Goal: Information Seeking & Learning: Learn about a topic

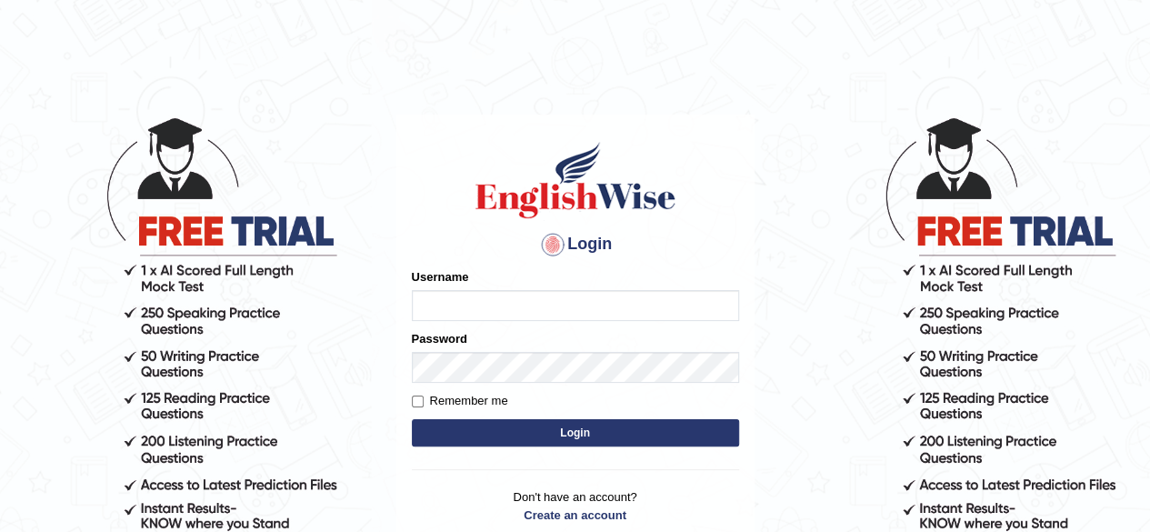
type input "Gosaye"
click at [413, 403] on input "Remember me" at bounding box center [418, 401] width 12 height 12
checkbox input "true"
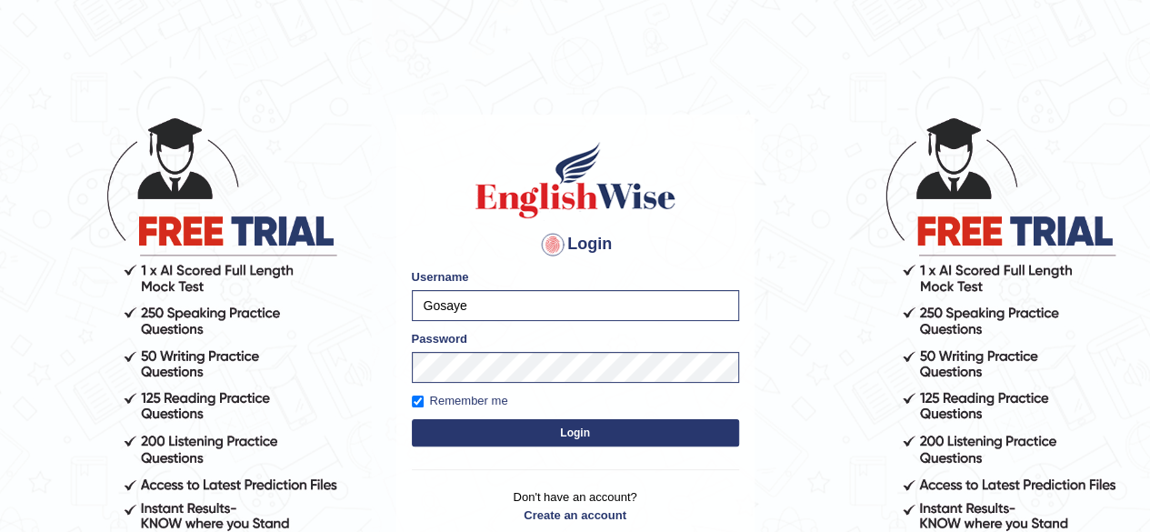
click at [498, 432] on button "Login" at bounding box center [575, 432] width 327 height 27
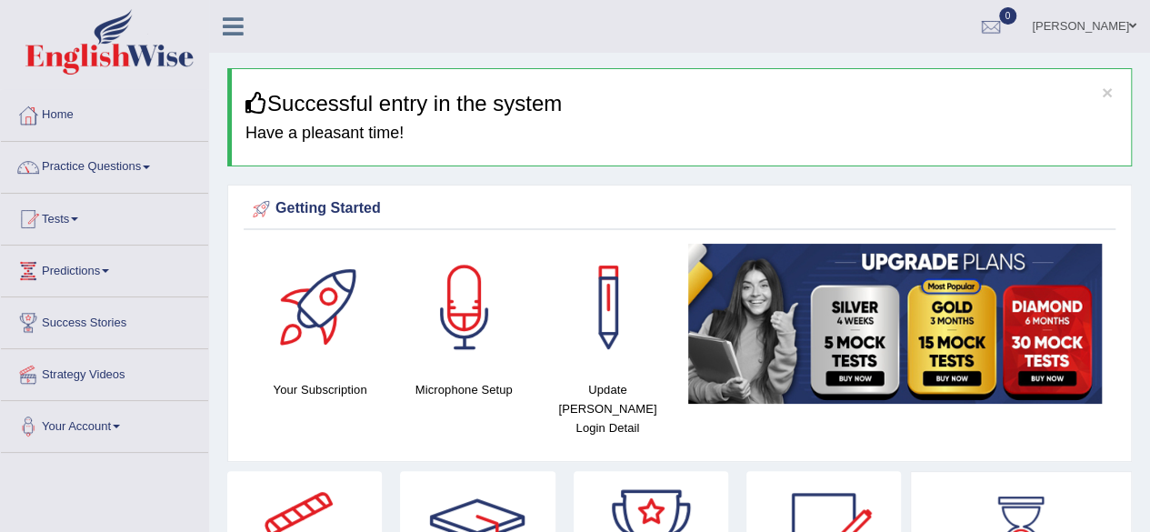
click at [115, 168] on link "Practice Questions" at bounding box center [104, 164] width 207 height 45
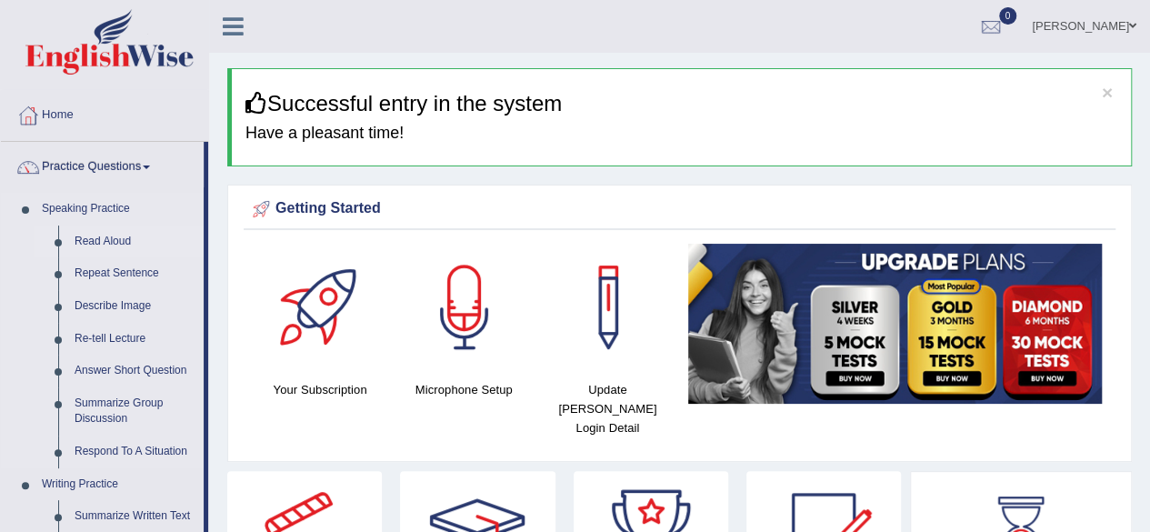
click at [115, 242] on link "Read Aloud" at bounding box center [134, 241] width 137 height 33
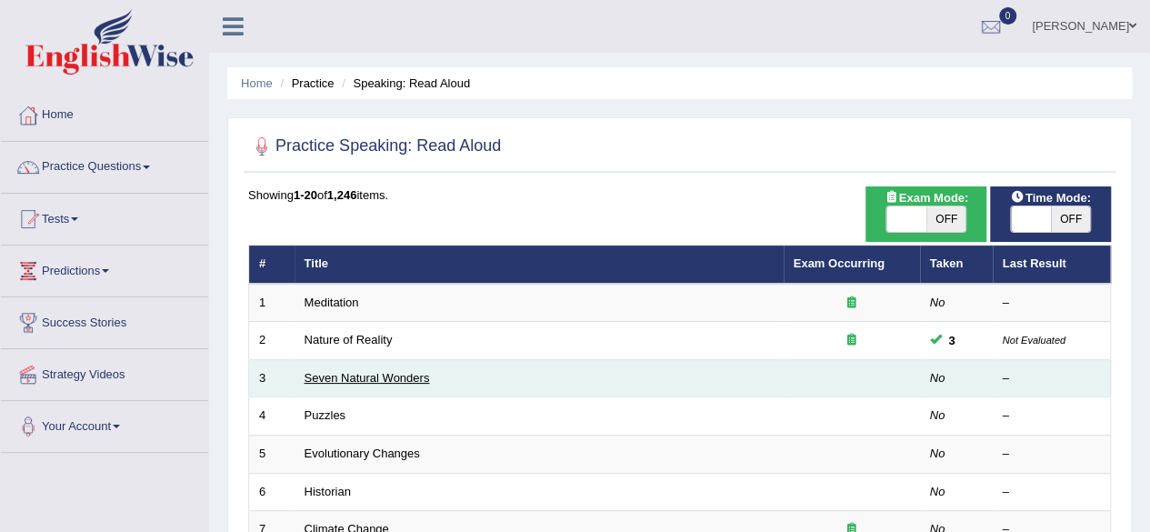
click at [328, 372] on link "Seven Natural Wonders" at bounding box center [366, 378] width 125 height 14
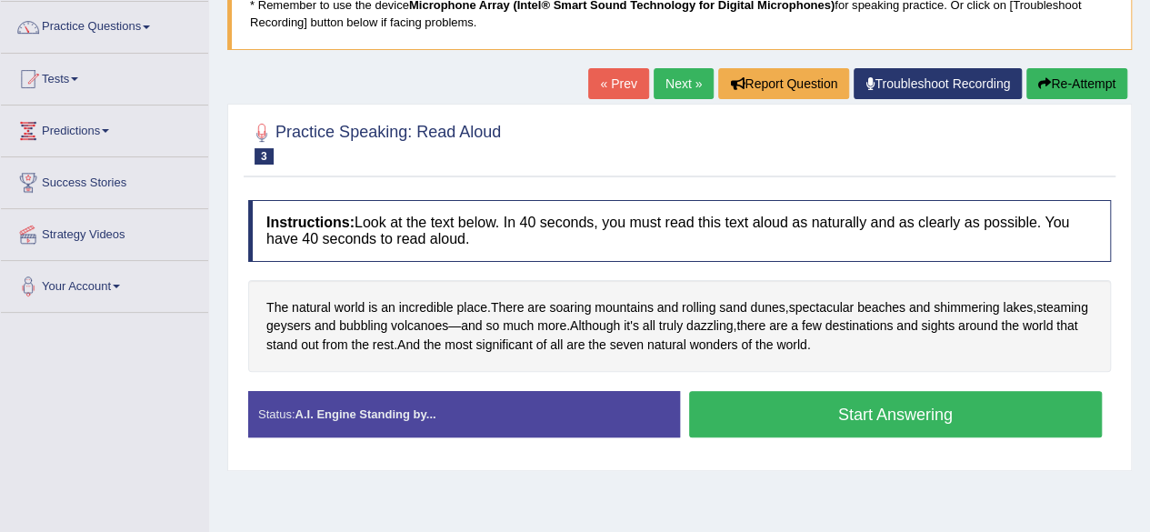
scroll to position [182, 0]
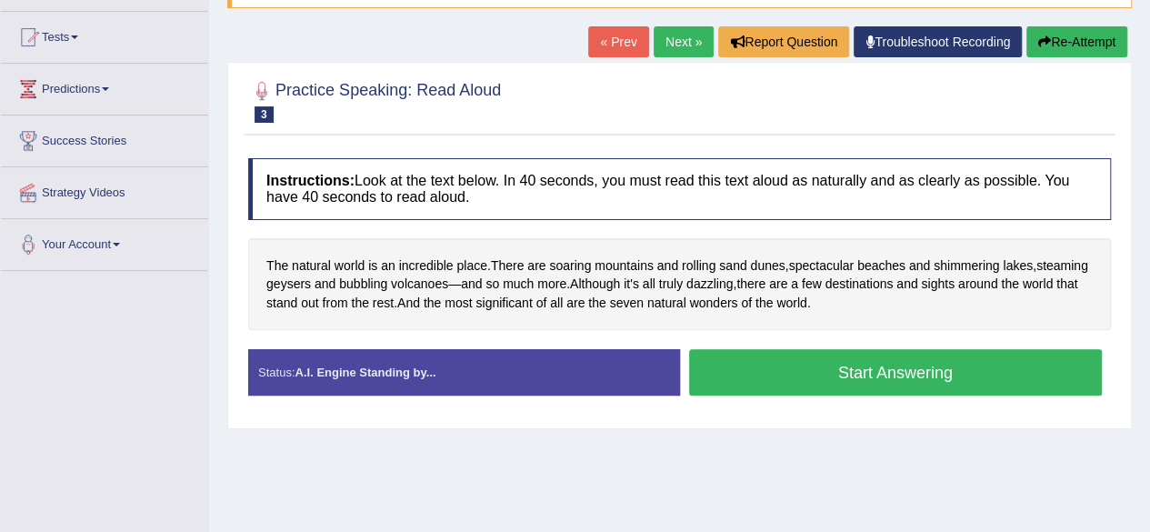
click at [905, 376] on button "Start Answering" at bounding box center [895, 372] width 413 height 46
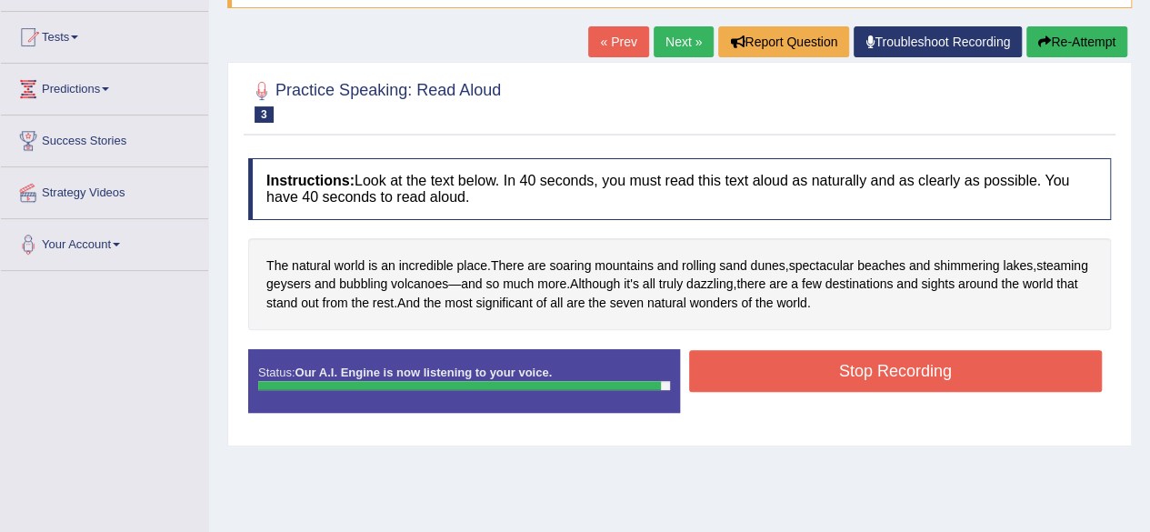
click at [906, 371] on button "Stop Recording" at bounding box center [895, 371] width 413 height 42
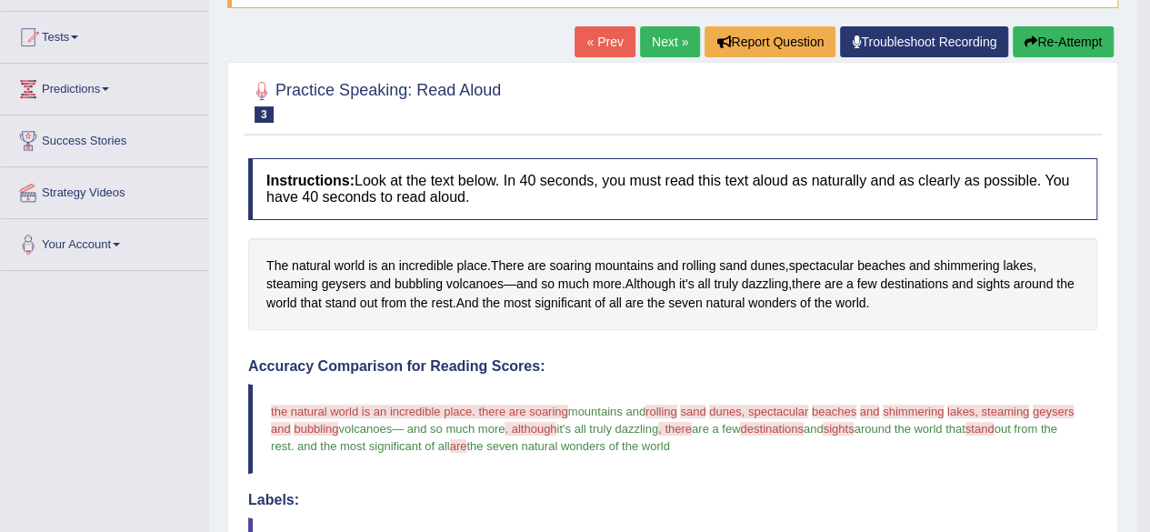
scroll to position [0, 0]
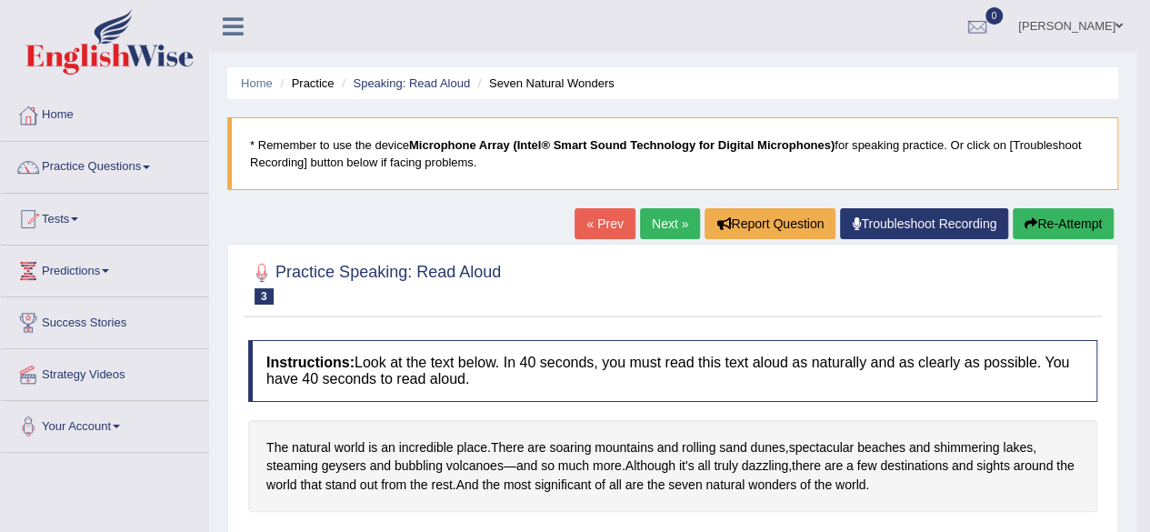
click at [1065, 224] on button "Re-Attempt" at bounding box center [1062, 223] width 101 height 31
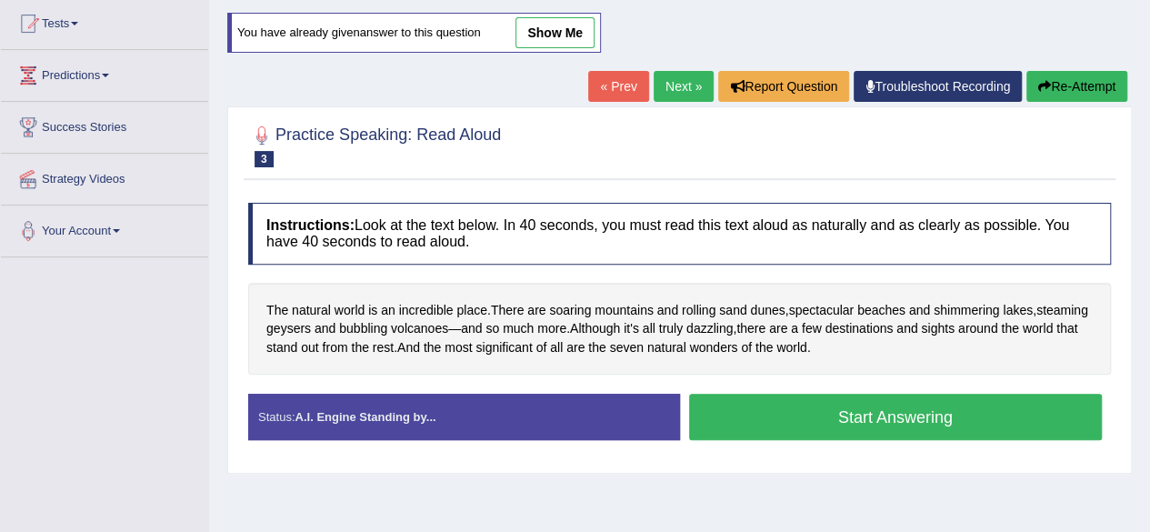
scroll to position [273, 0]
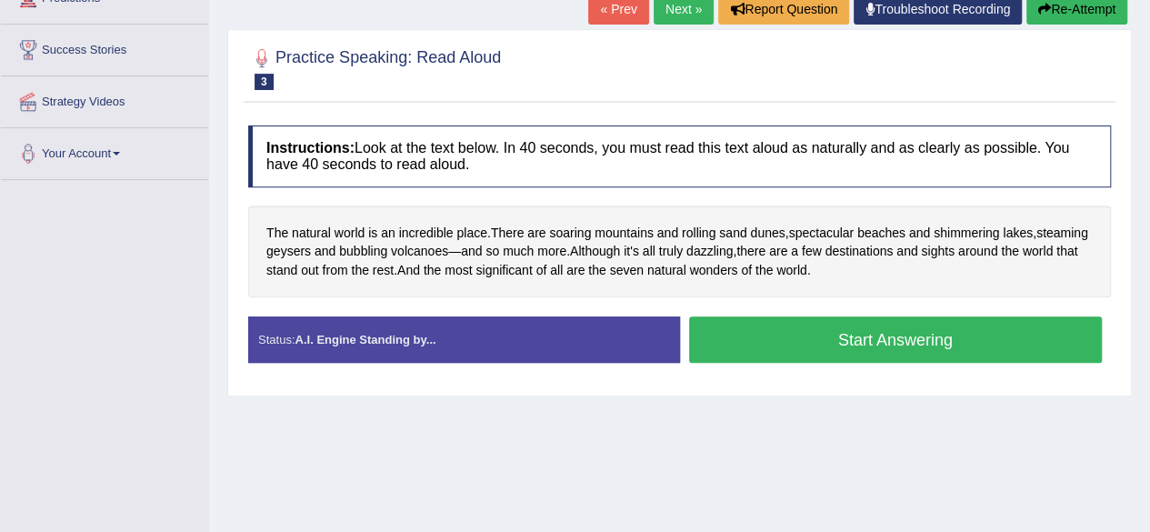
click at [1025, 344] on button "Start Answering" at bounding box center [895, 339] width 413 height 46
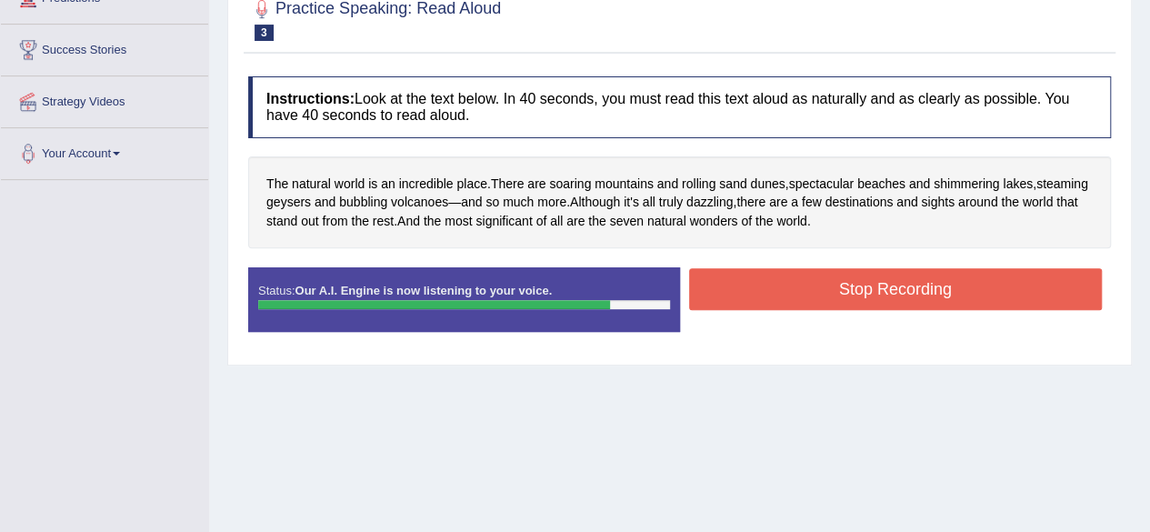
click at [978, 293] on button "Stop Recording" at bounding box center [895, 289] width 413 height 42
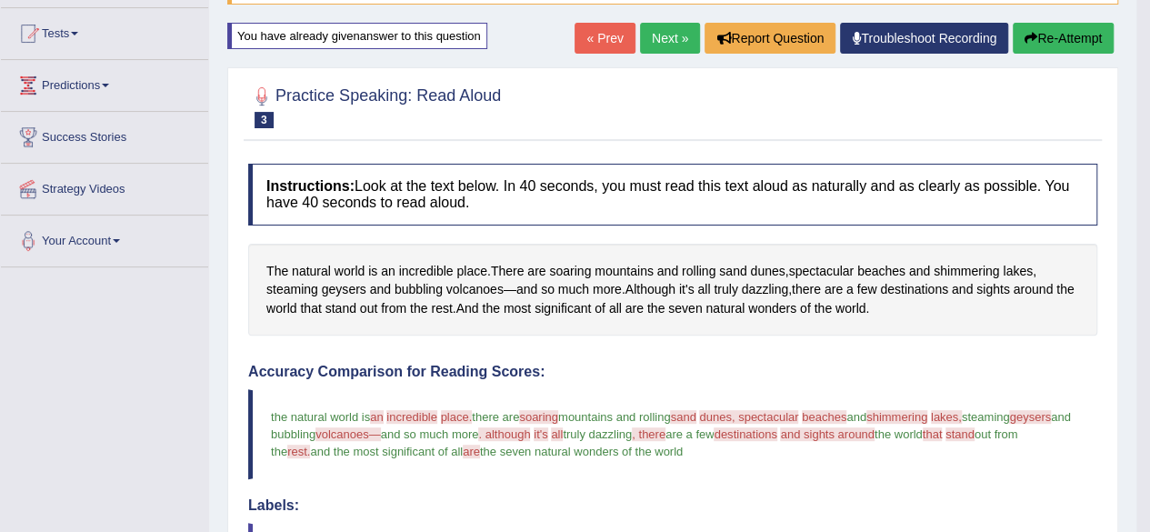
scroll to position [182, 0]
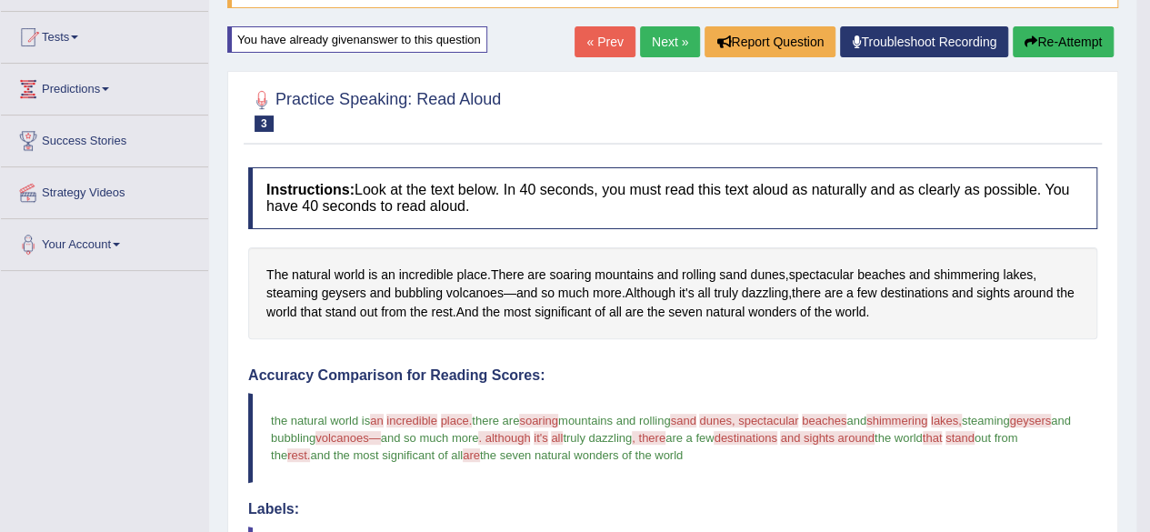
click at [656, 41] on link "Next »" at bounding box center [670, 41] width 60 height 31
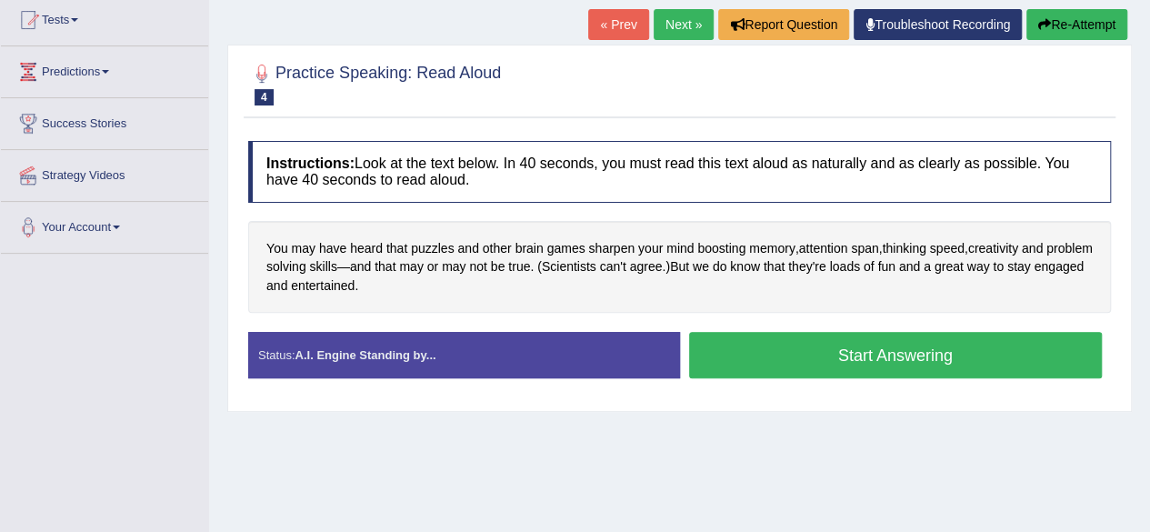
scroll to position [182, 0]
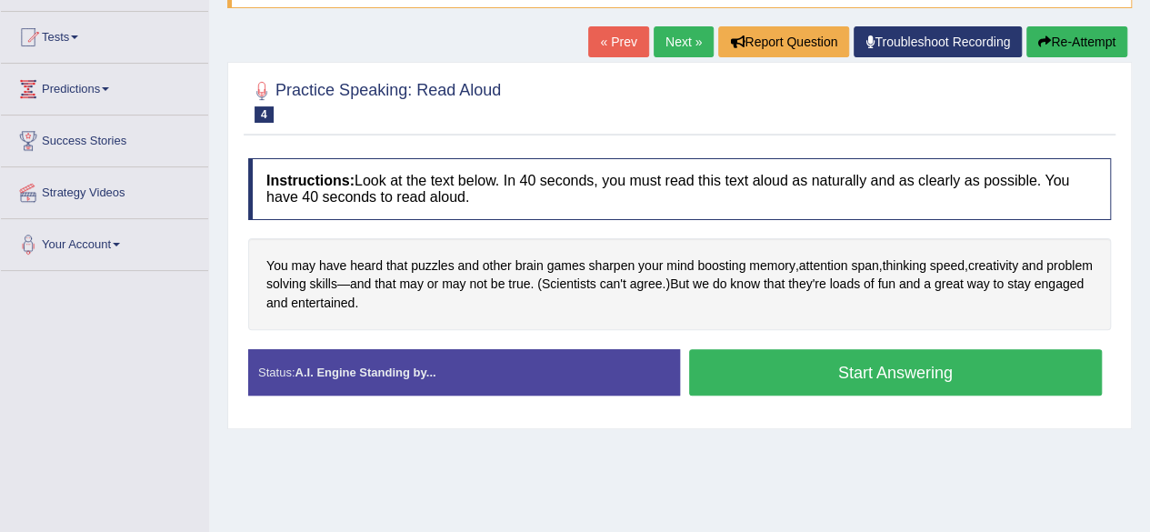
click at [837, 367] on button "Start Answering" at bounding box center [895, 372] width 413 height 46
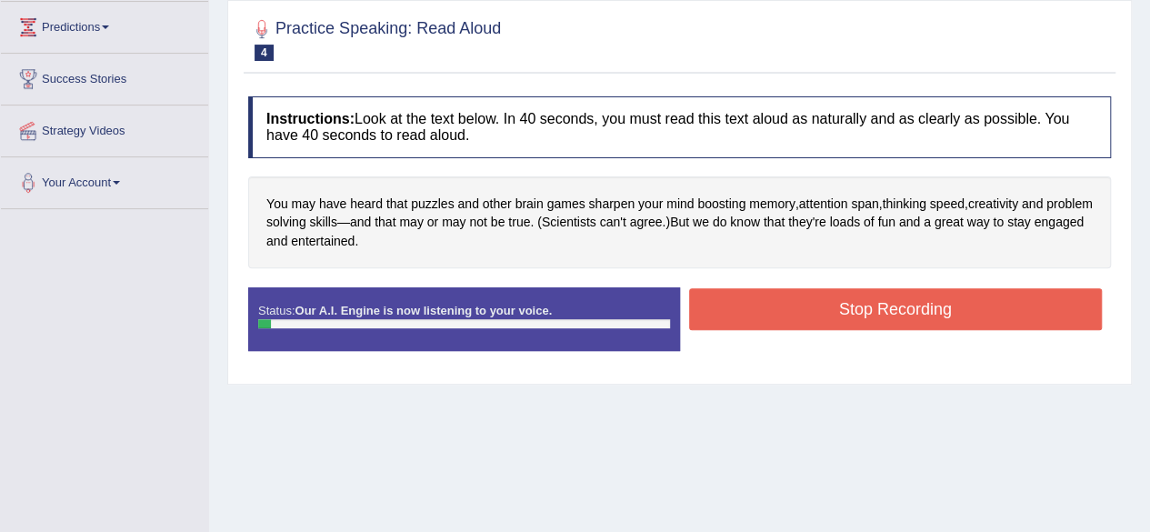
scroll to position [273, 0]
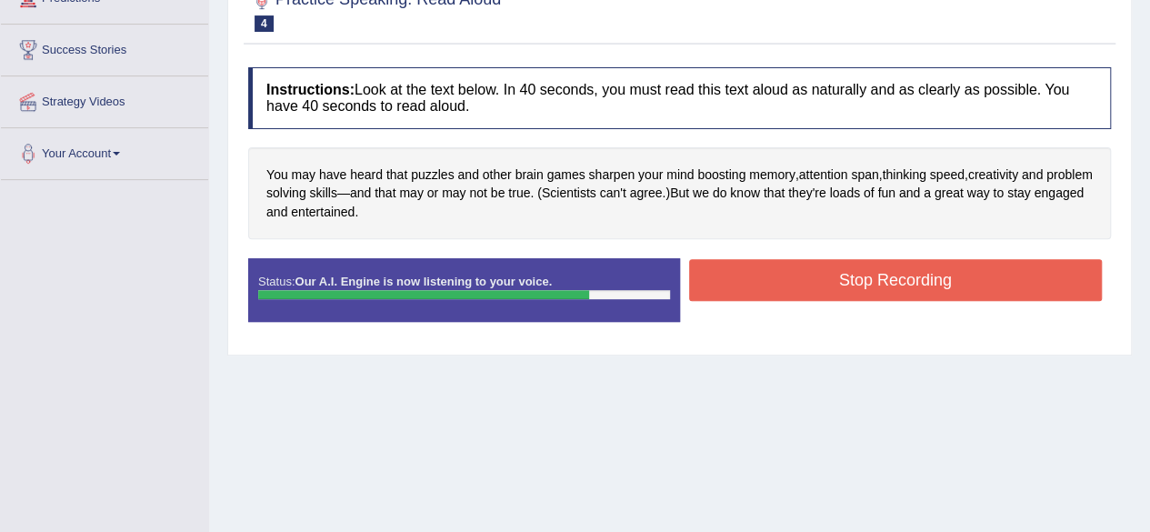
click at [1017, 281] on button "Stop Recording" at bounding box center [895, 280] width 413 height 42
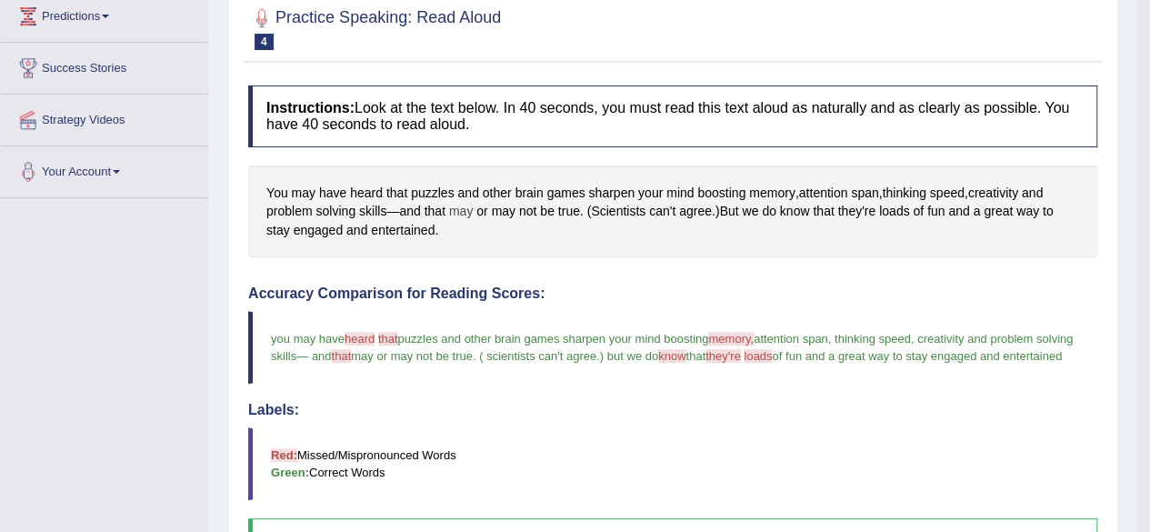
scroll to position [182, 0]
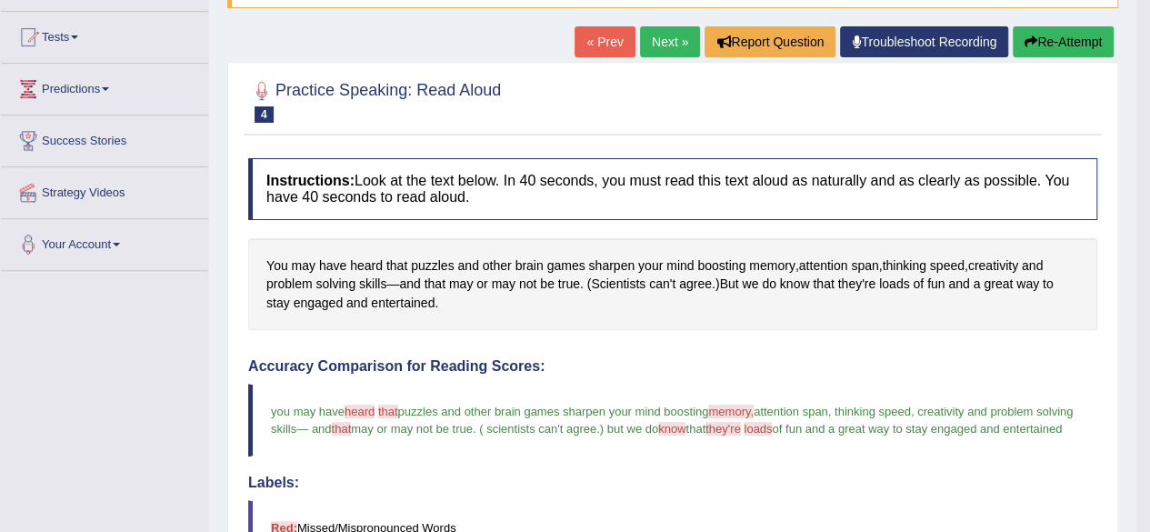
click at [1102, 41] on button "Re-Attempt" at bounding box center [1062, 41] width 101 height 31
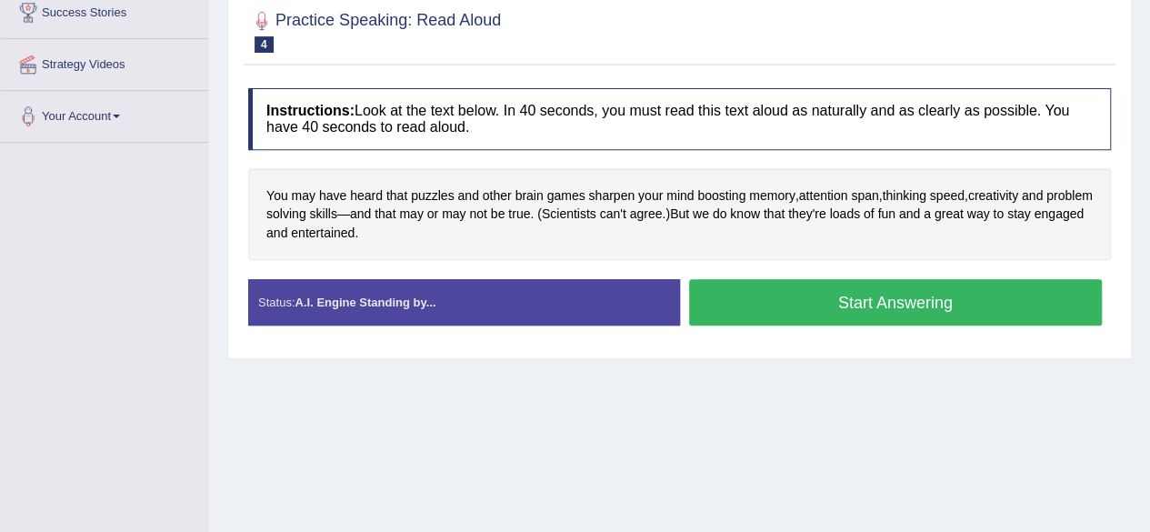
scroll to position [363, 0]
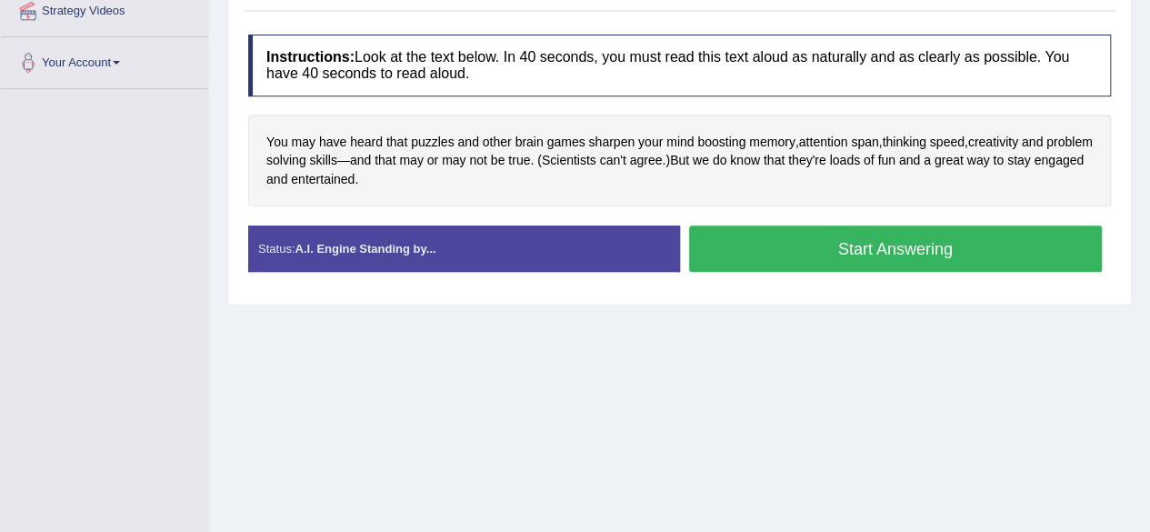
click at [906, 254] on button "Start Answering" at bounding box center [895, 248] width 413 height 46
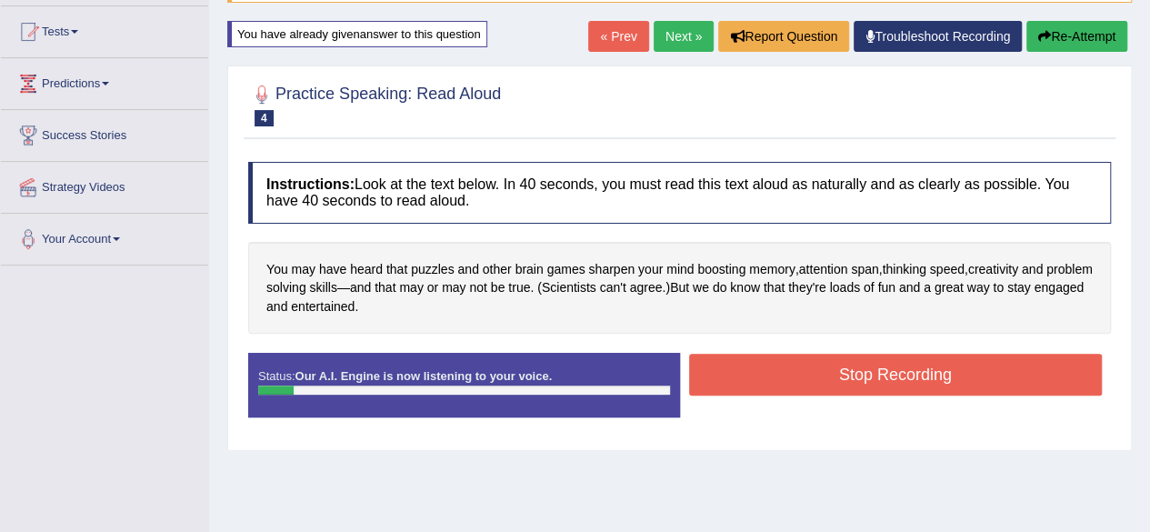
scroll to position [182, 0]
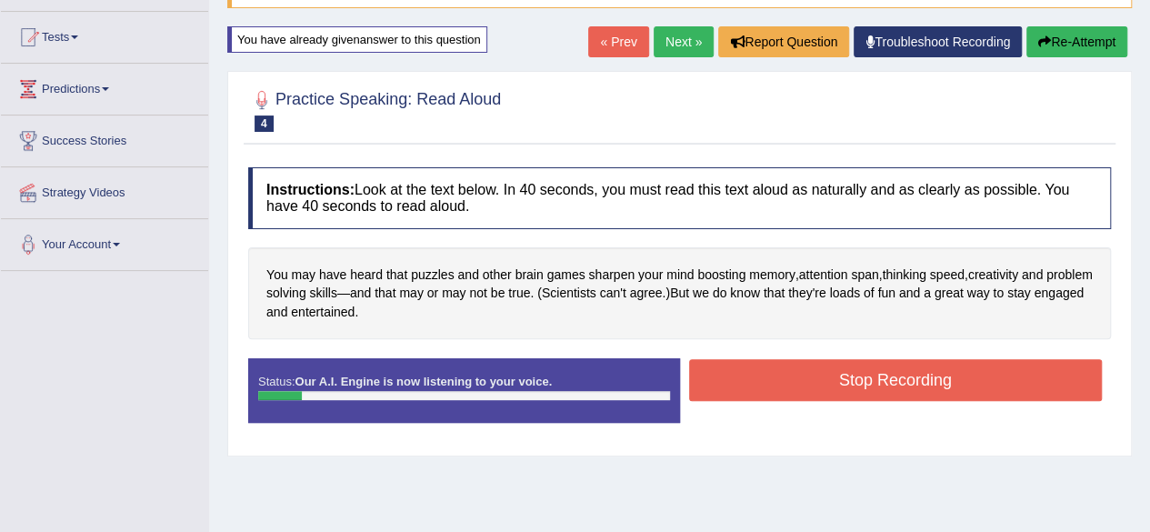
click at [1098, 36] on button "Re-Attempt" at bounding box center [1076, 41] width 101 height 31
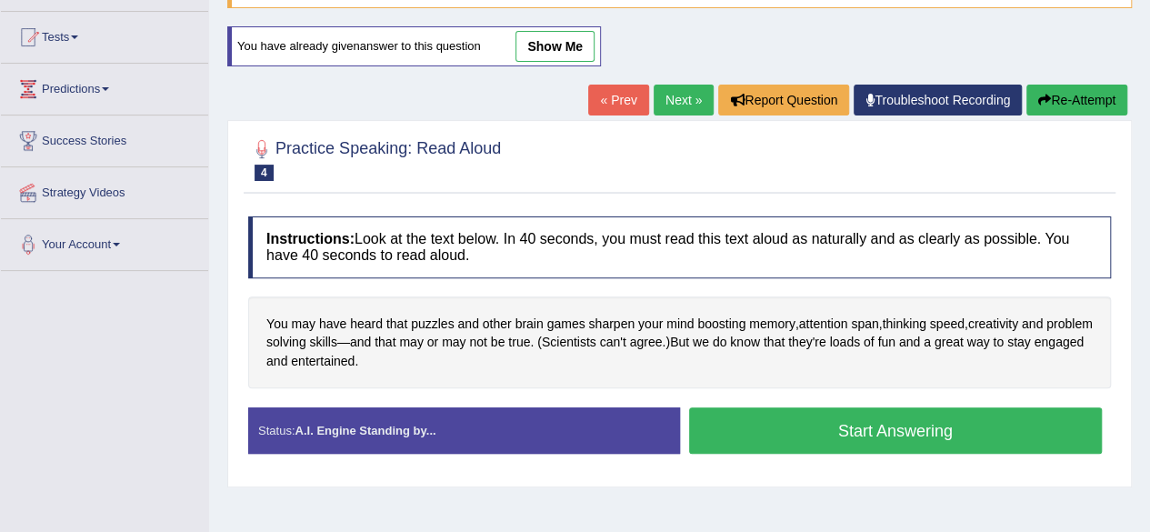
click at [887, 427] on button "Start Answering" at bounding box center [895, 430] width 413 height 46
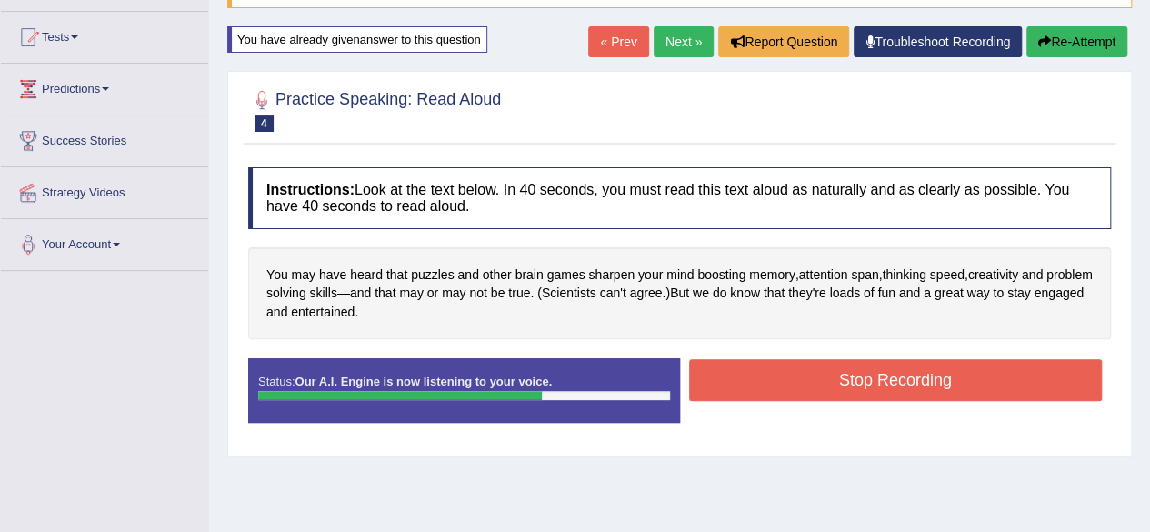
click at [856, 378] on button "Stop Recording" at bounding box center [895, 380] width 413 height 42
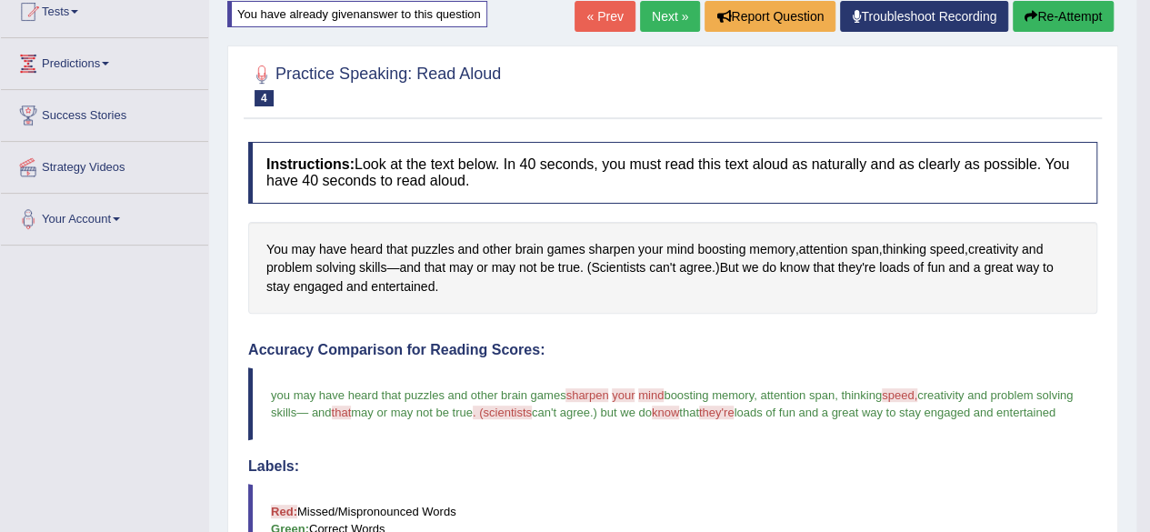
scroll to position [182, 0]
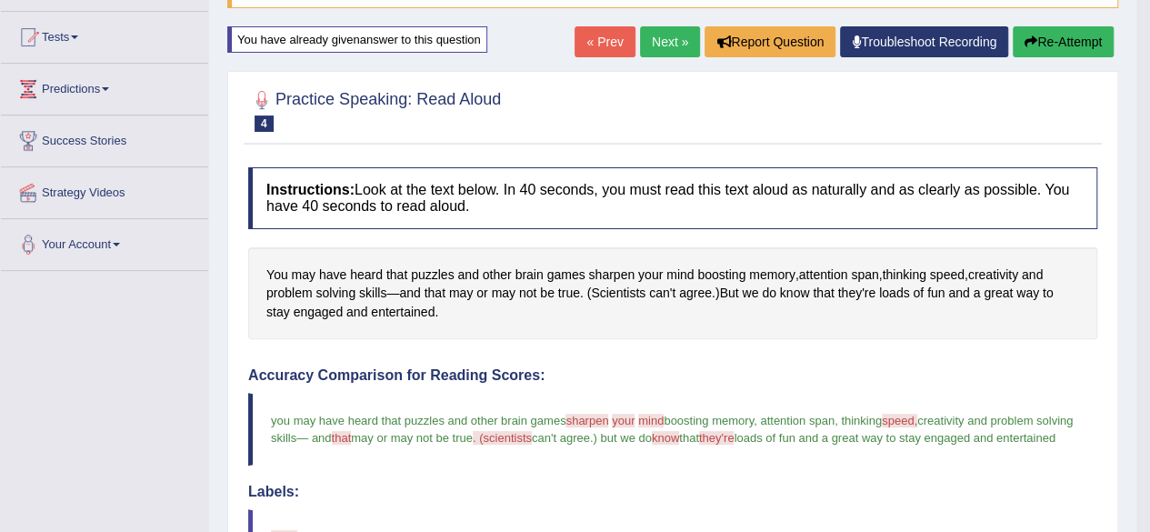
click at [669, 39] on link "Next »" at bounding box center [670, 41] width 60 height 31
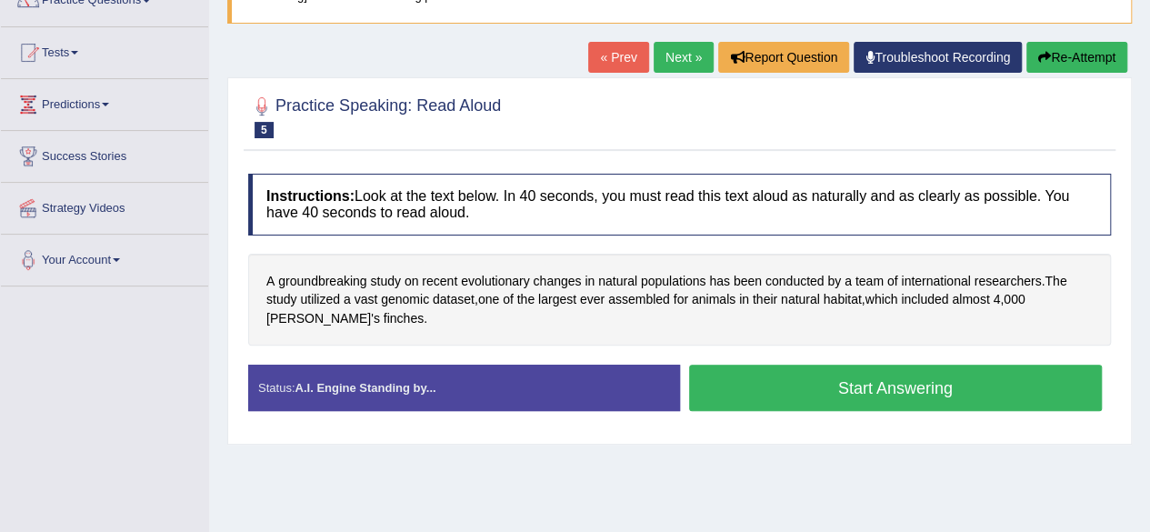
scroll to position [182, 0]
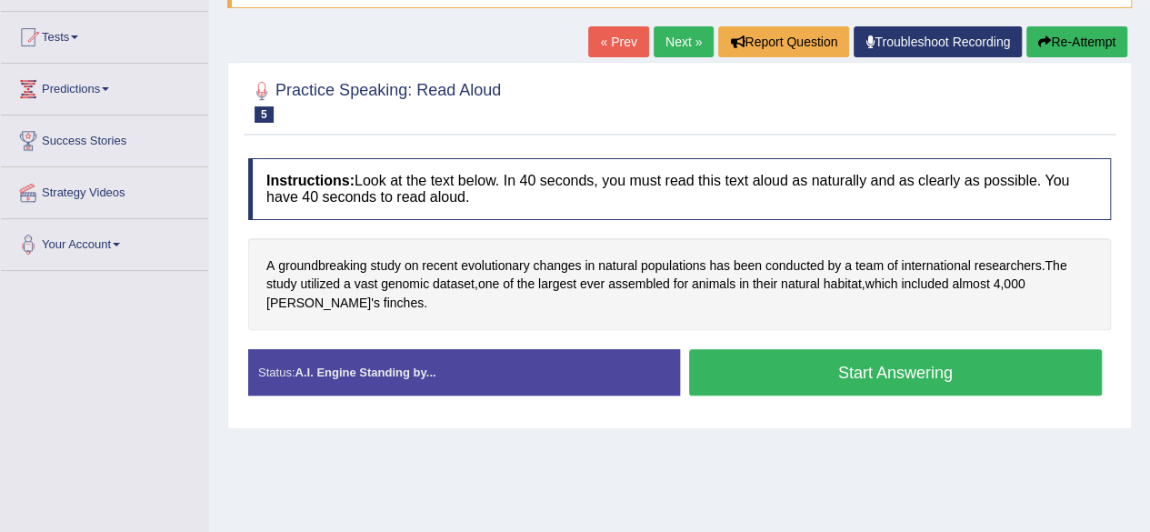
click at [934, 380] on button "Start Answering" at bounding box center [895, 372] width 413 height 46
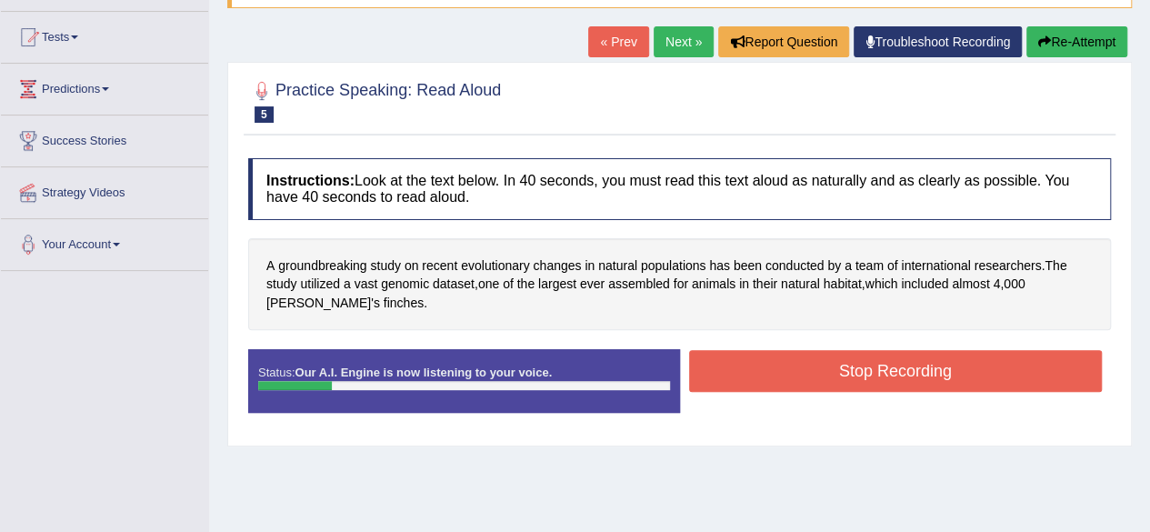
click at [1097, 52] on button "Re-Attempt" at bounding box center [1076, 41] width 101 height 31
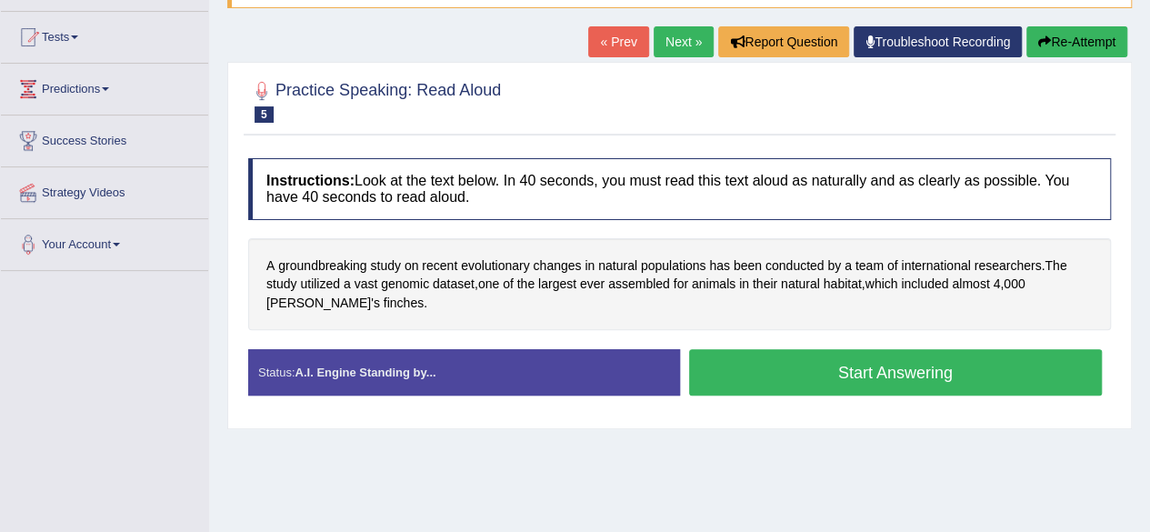
click at [858, 383] on button "Start Answering" at bounding box center [895, 372] width 413 height 46
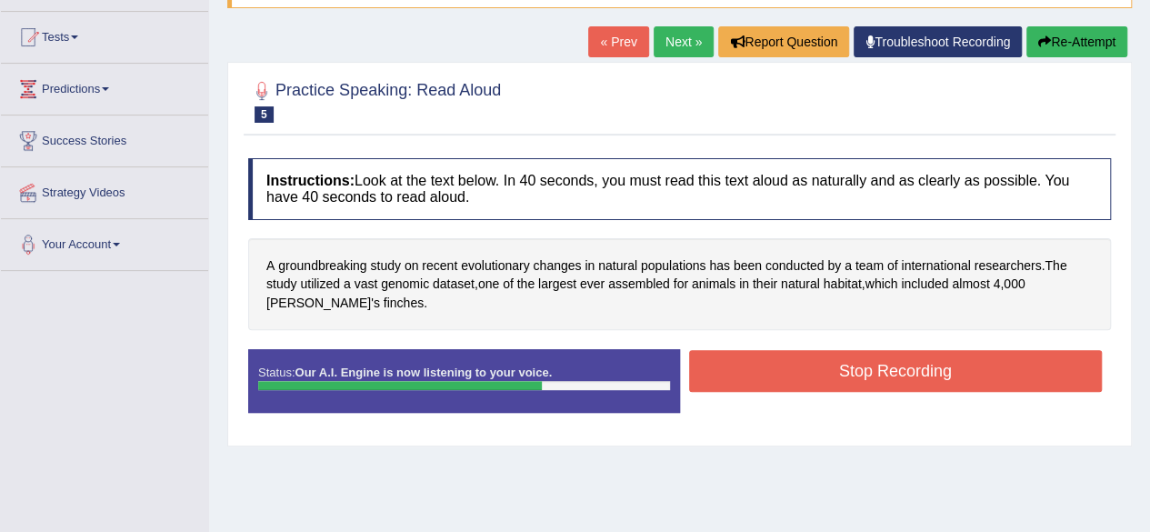
click at [808, 379] on button "Stop Recording" at bounding box center [895, 371] width 413 height 42
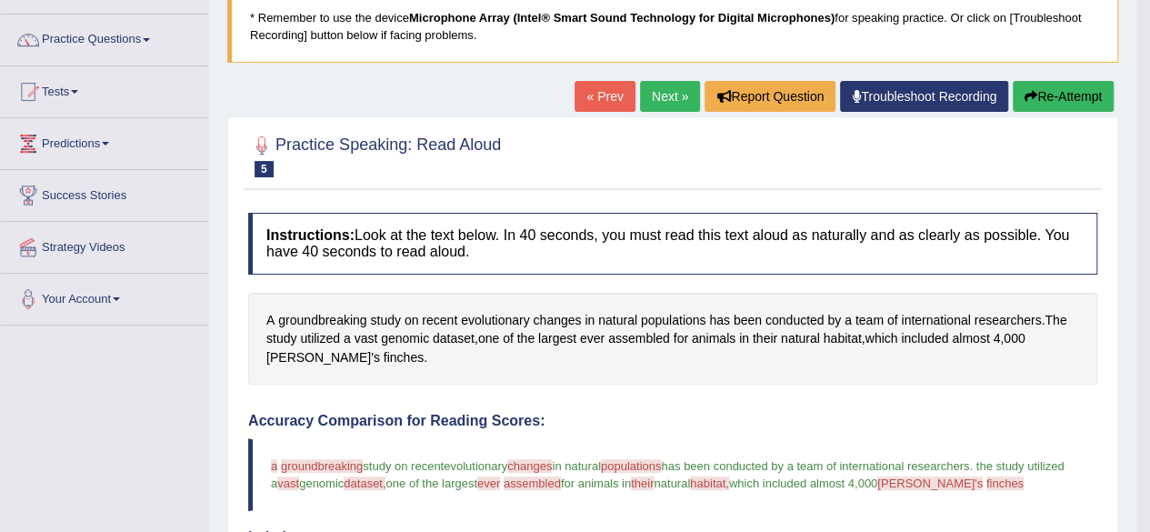
scroll to position [91, 0]
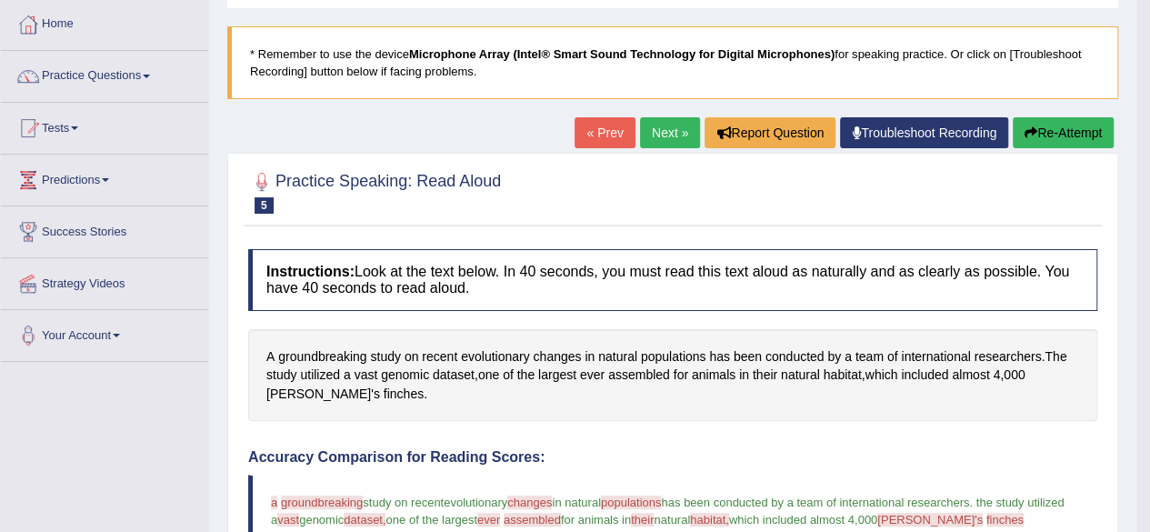
click at [1016, 144] on button "Re-Attempt" at bounding box center [1062, 132] width 101 height 31
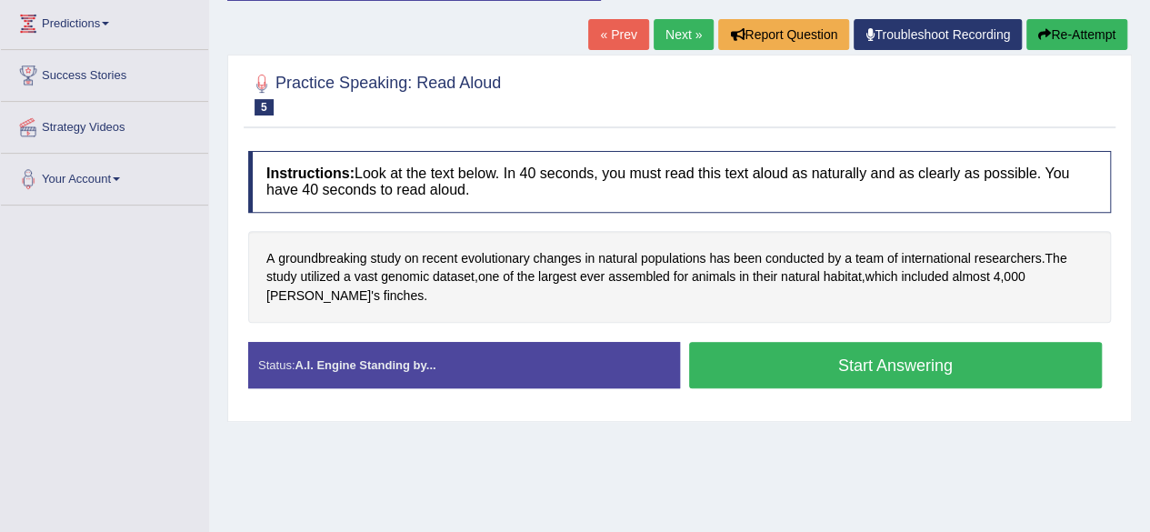
scroll to position [363, 0]
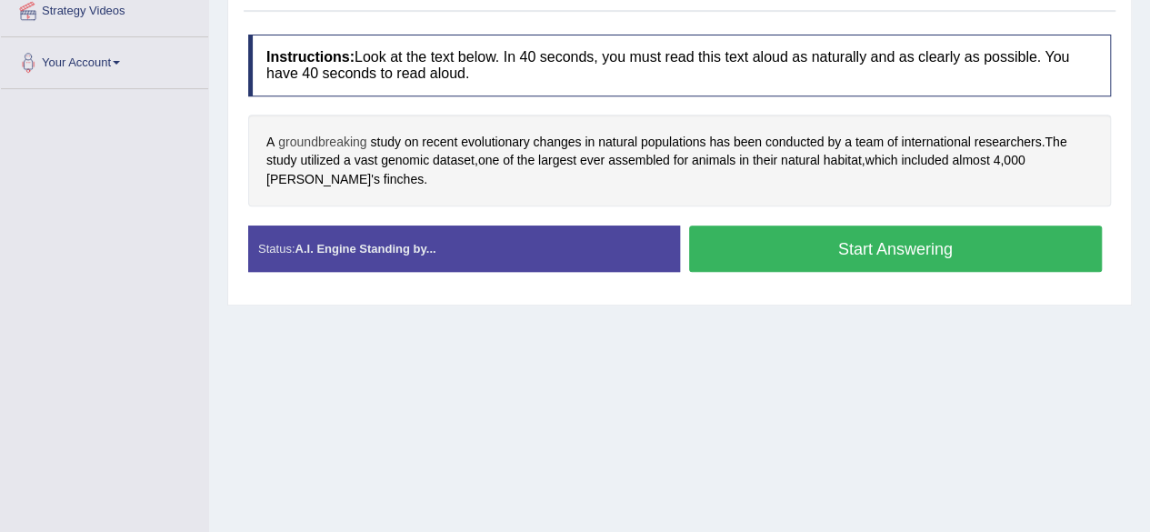
click at [314, 137] on span "groundbreaking" at bounding box center [322, 142] width 88 height 19
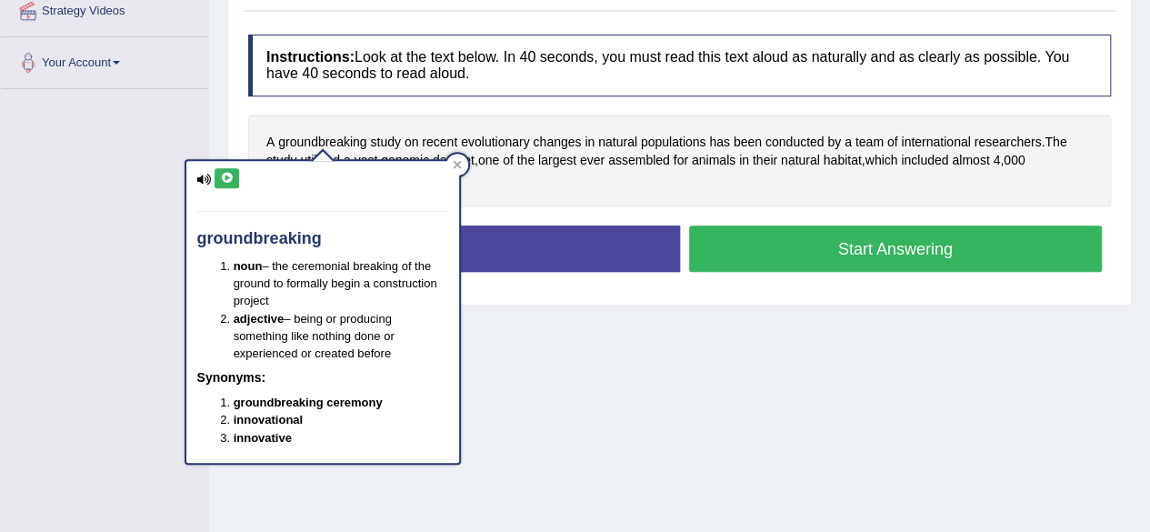
click at [202, 175] on icon at bounding box center [204, 180] width 15 height 12
click icon
click span "evolutionary"
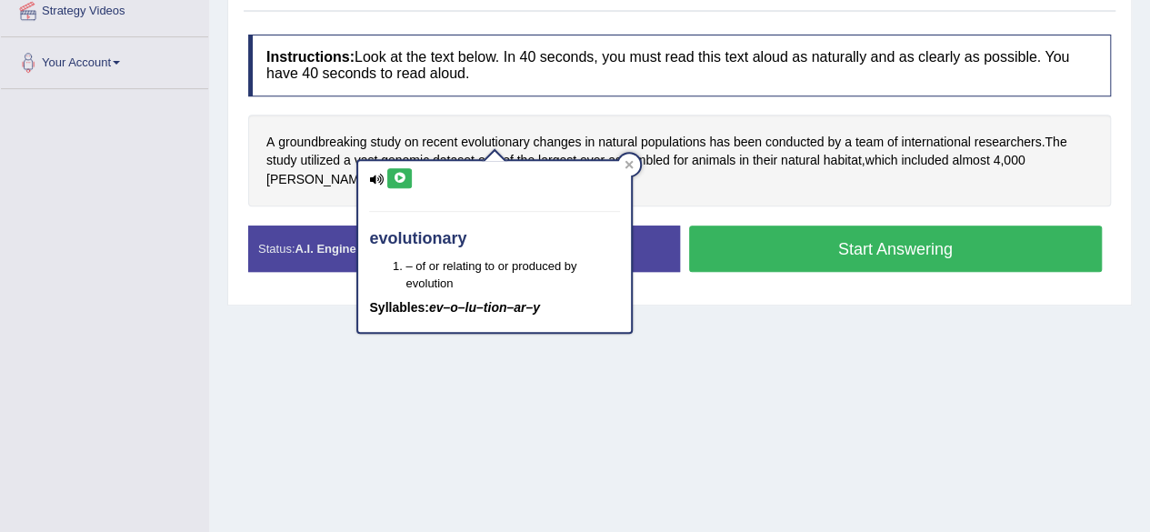
click button
click div "Home Practice Speaking: Read Aloud Evolutionary Changes * Remember to use the d…"
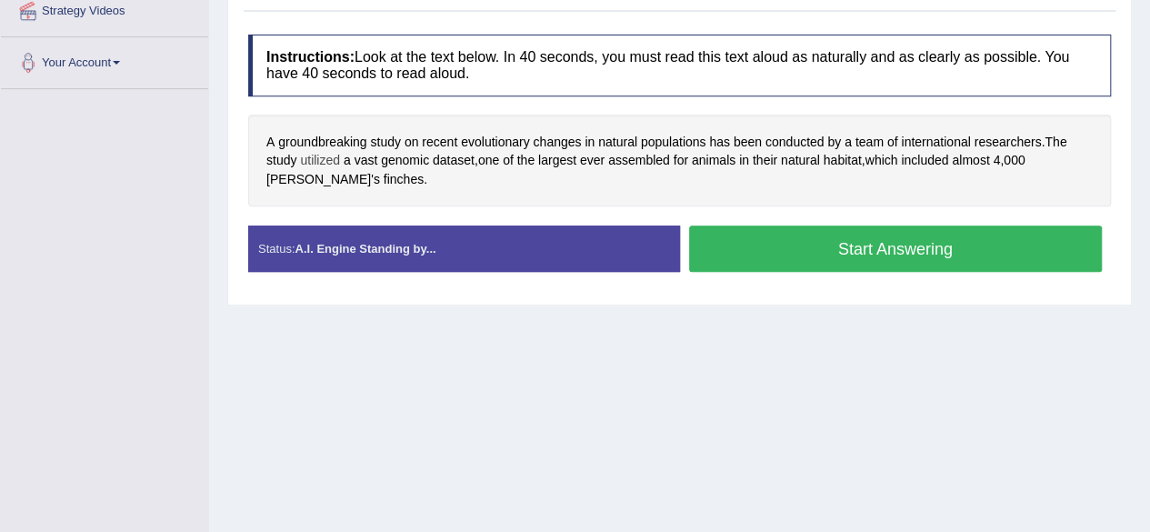
click span "utilized"
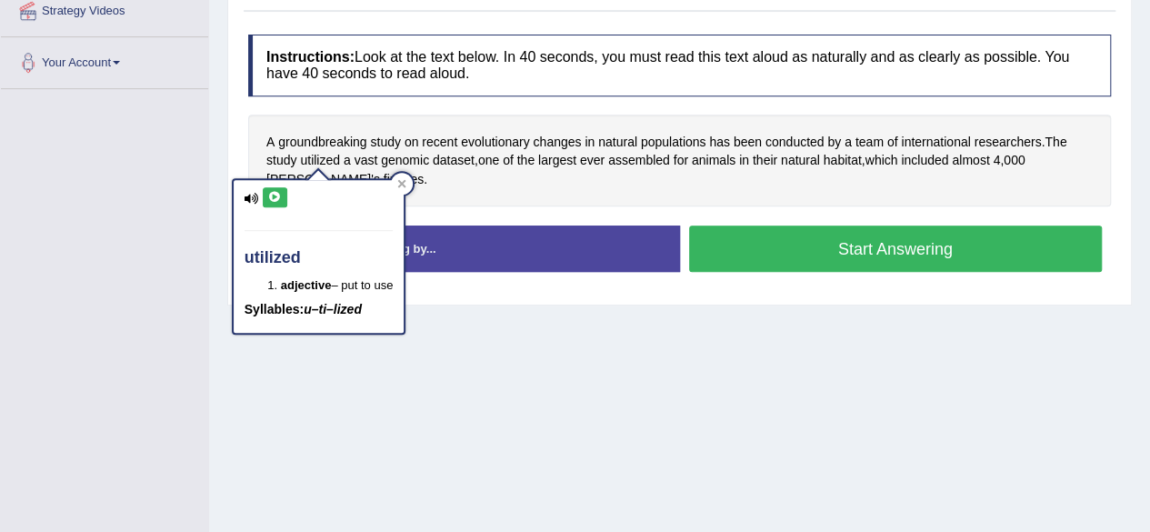
click icon
click button "Start Answering"
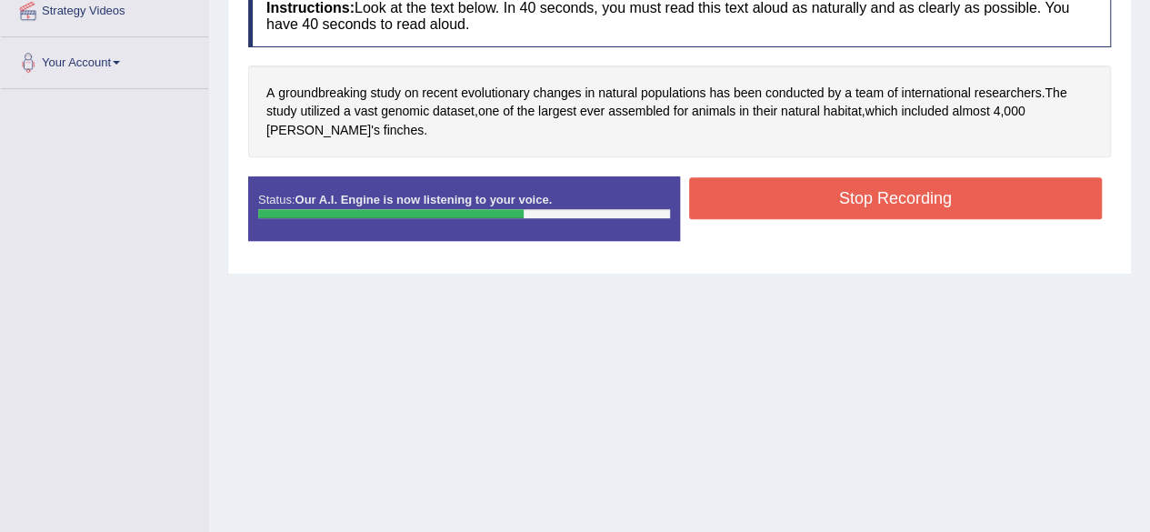
click button "Stop Recording"
click div "Status: Our A.I. Engine is now listening to your voice. Start Answering Stop Re…"
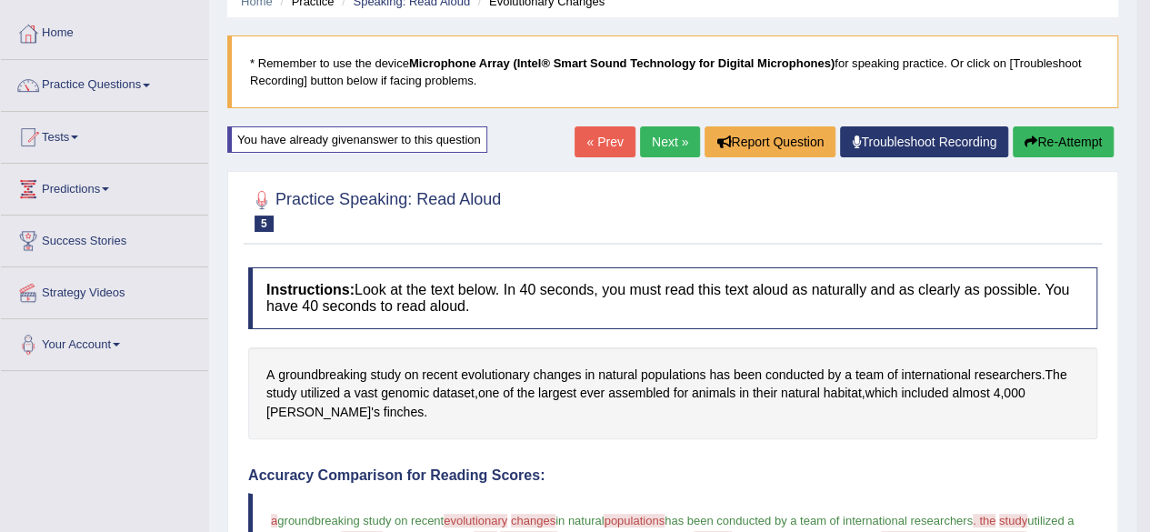
scroll to position [0, 0]
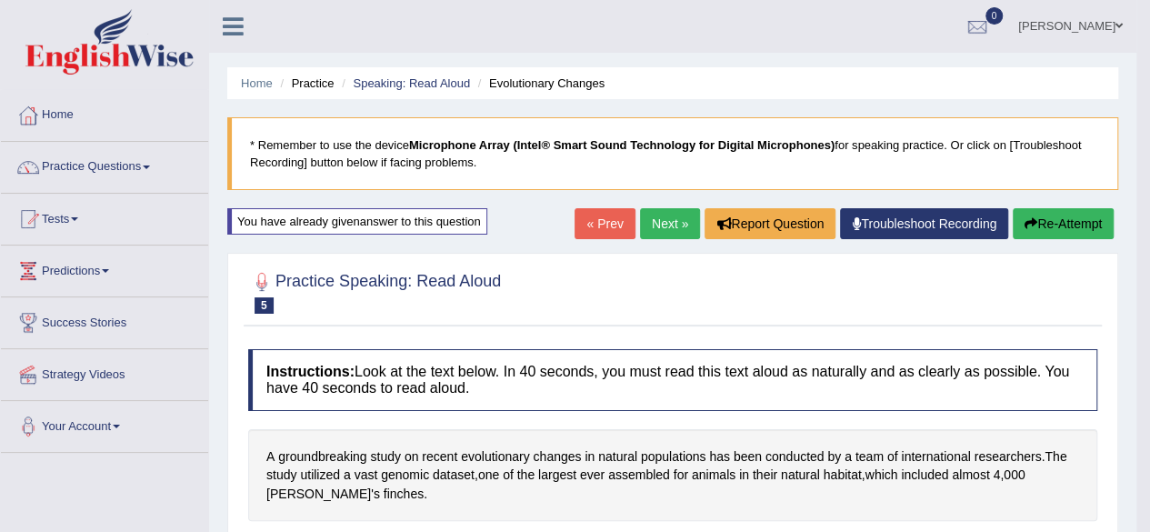
click link "Next »"
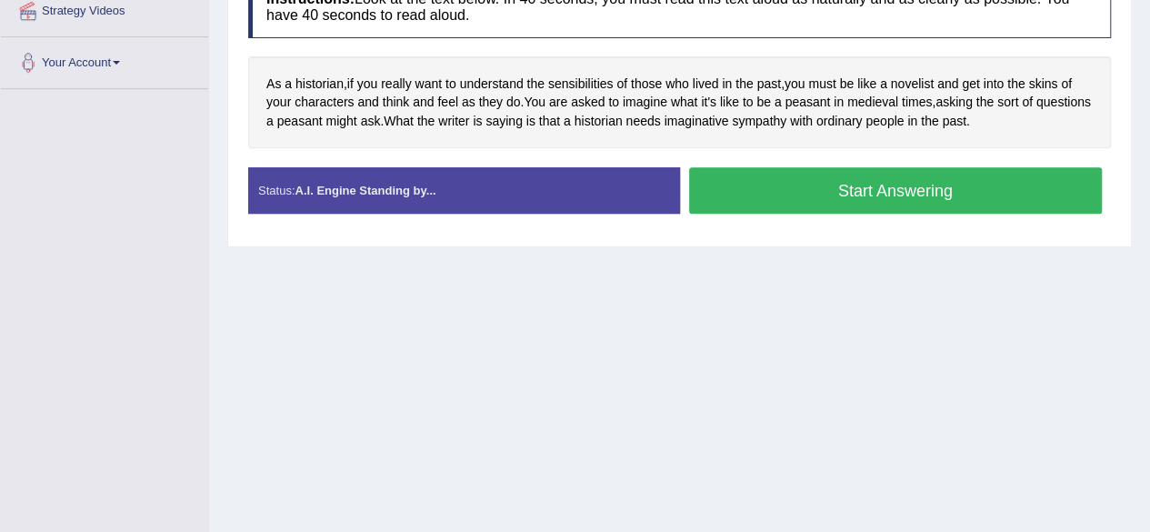
scroll to position [182, 0]
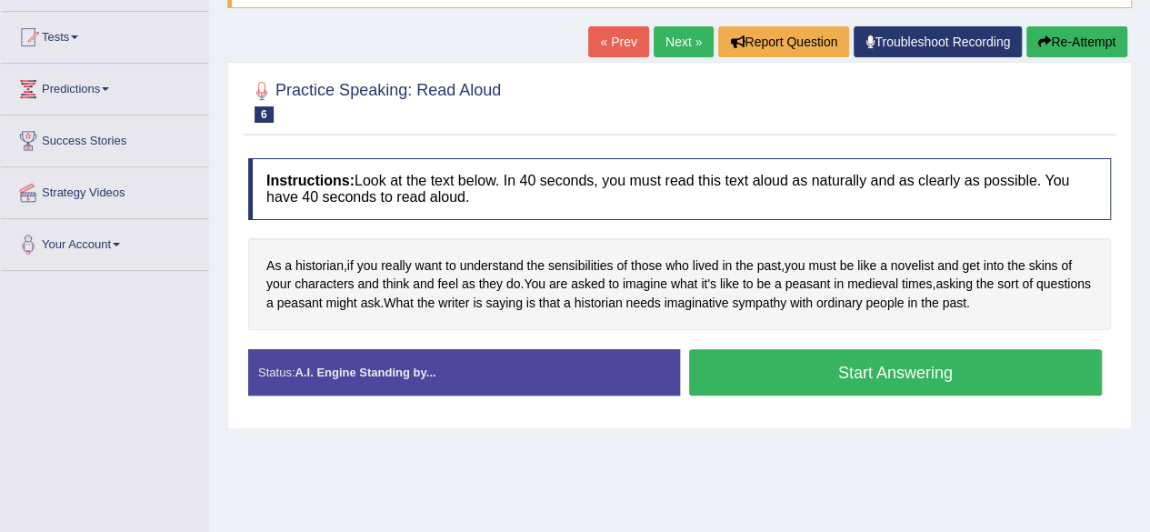
click at [816, 368] on button "Start Answering" at bounding box center [895, 372] width 413 height 46
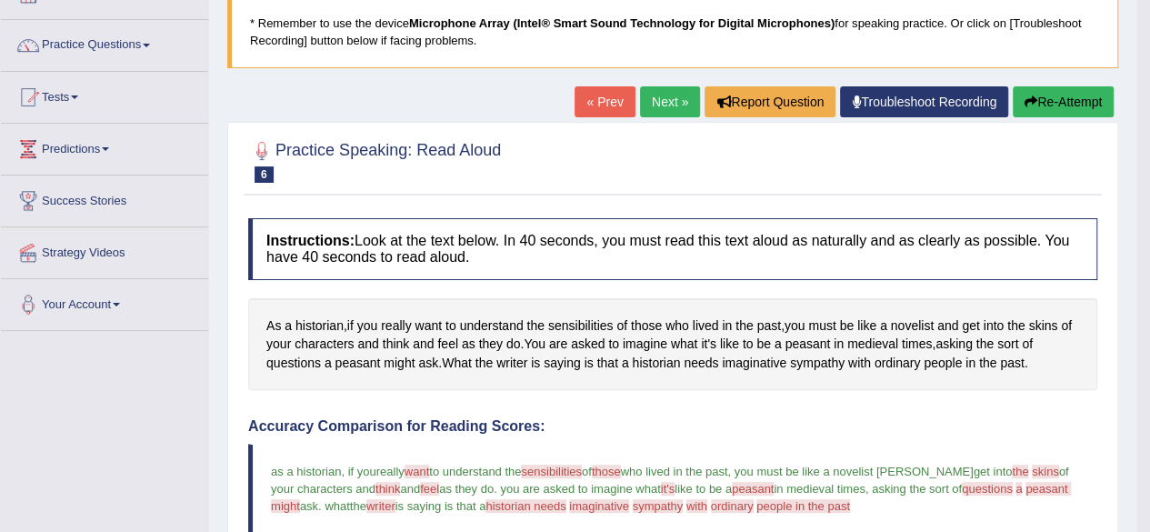
scroll to position [91, 0]
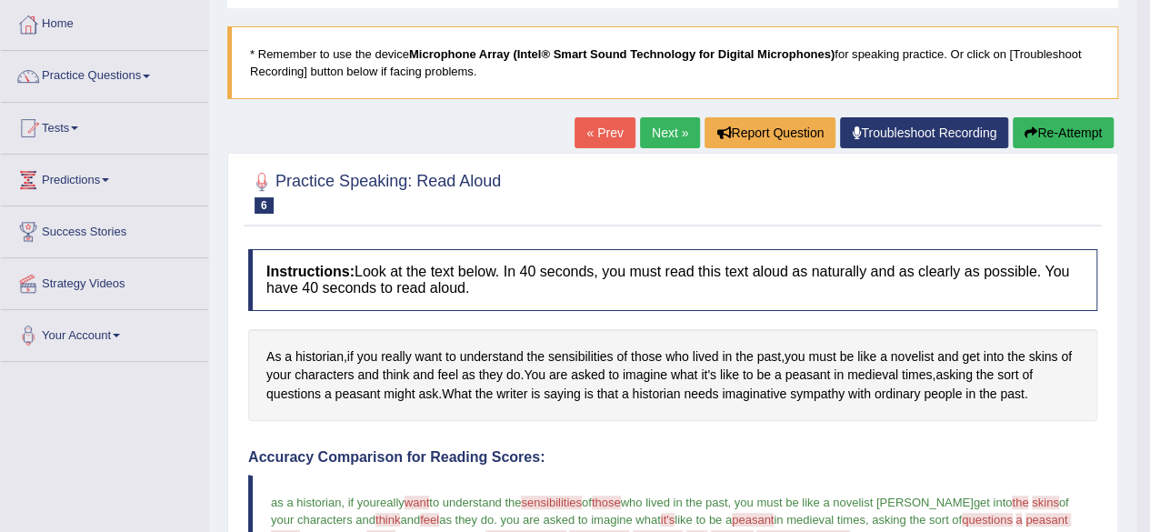
click at [1043, 122] on button "Re-Attempt" at bounding box center [1062, 132] width 101 height 31
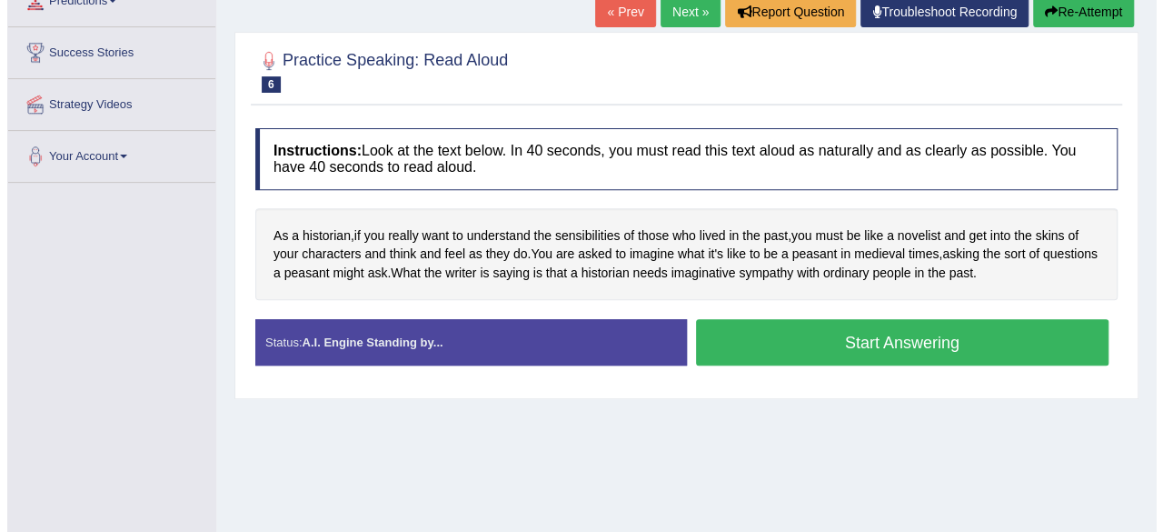
scroll to position [273, 0]
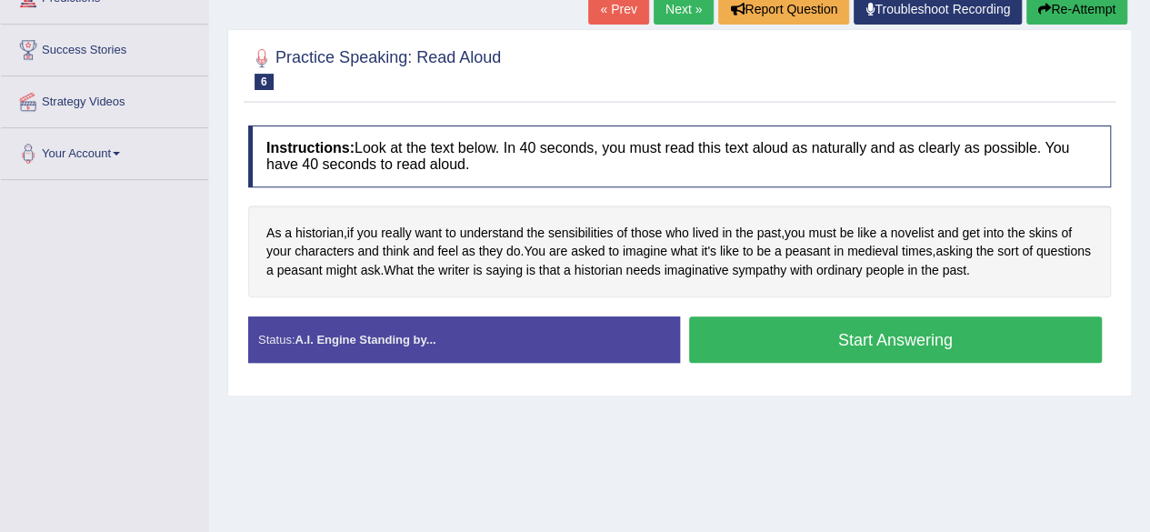
click at [805, 341] on button "Start Answering" at bounding box center [895, 339] width 413 height 46
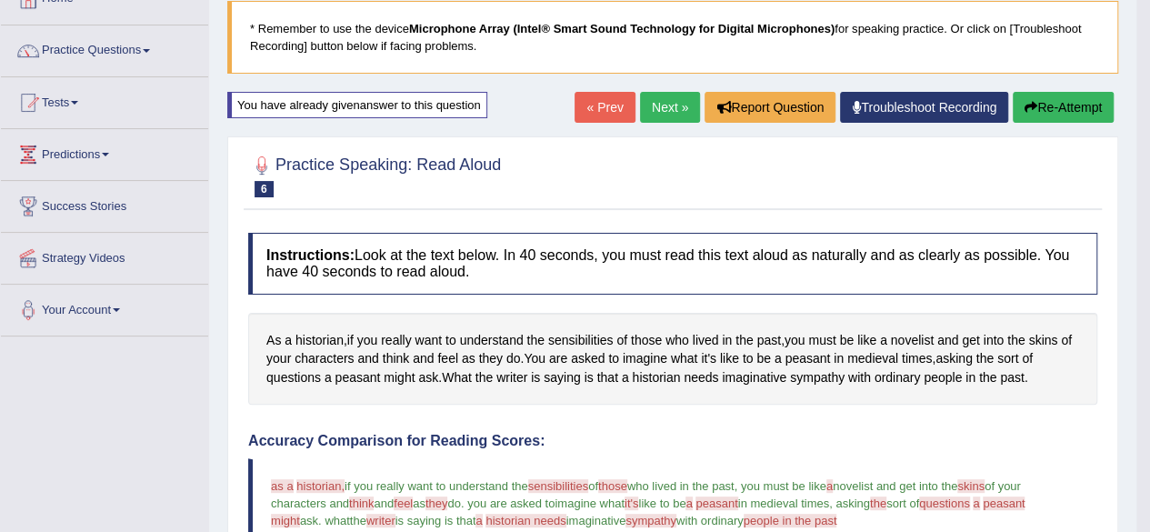
scroll to position [91, 0]
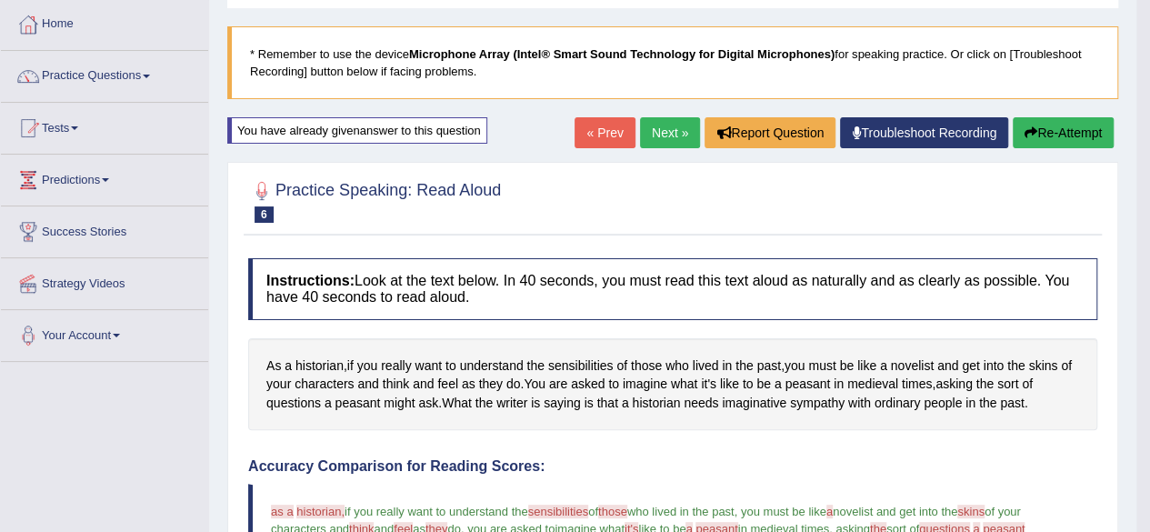
click at [663, 128] on link "Next »" at bounding box center [670, 132] width 60 height 31
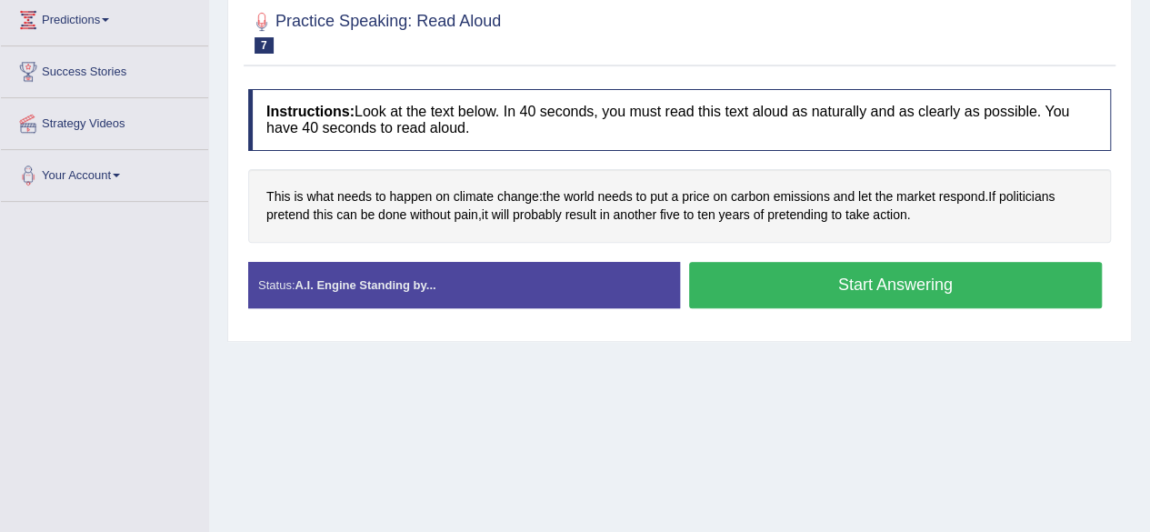
scroll to position [273, 0]
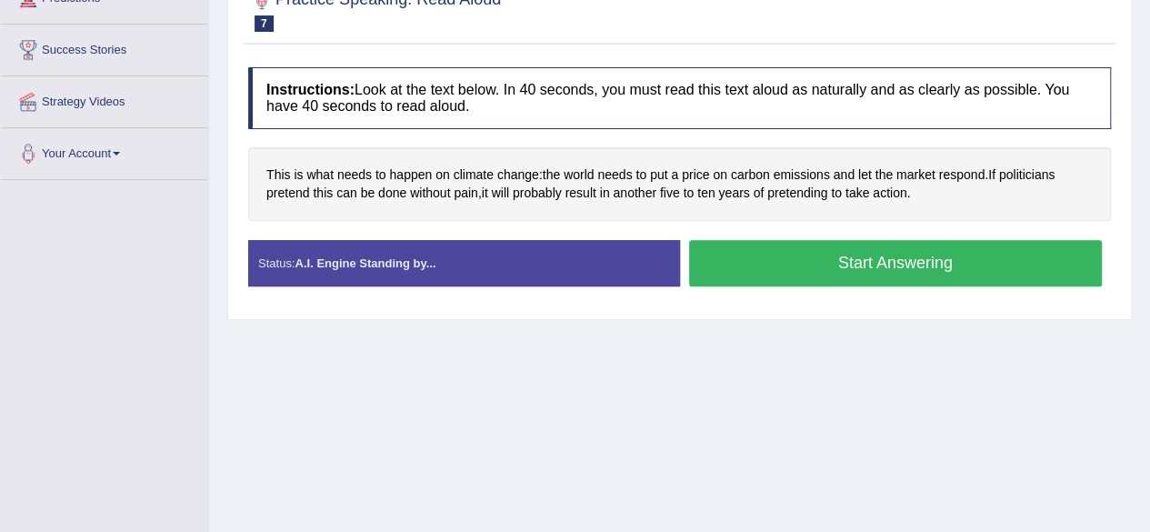
click at [799, 277] on button "Start Answering" at bounding box center [895, 263] width 413 height 46
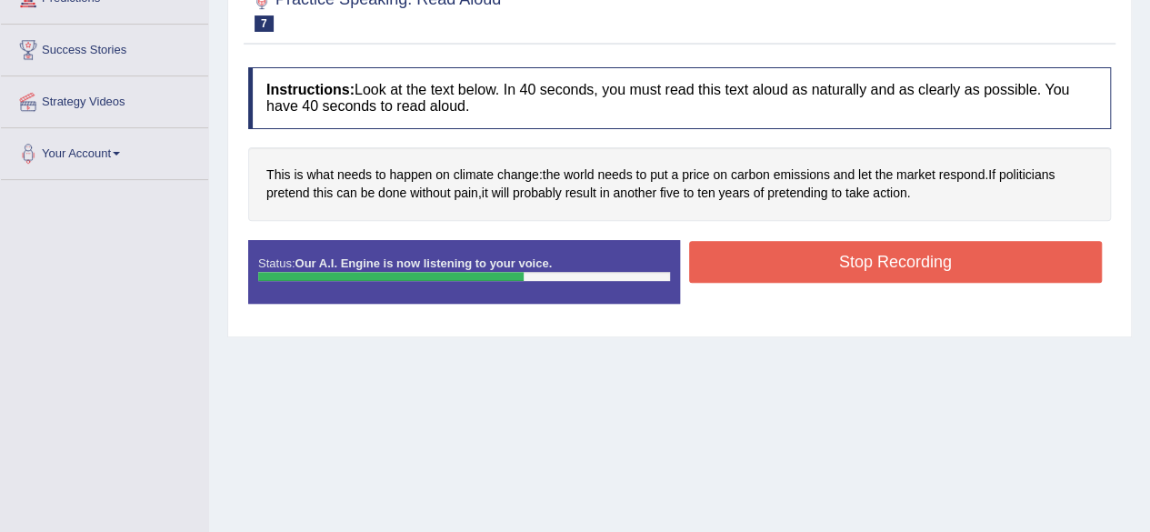
click at [737, 248] on button "Stop Recording" at bounding box center [895, 262] width 413 height 42
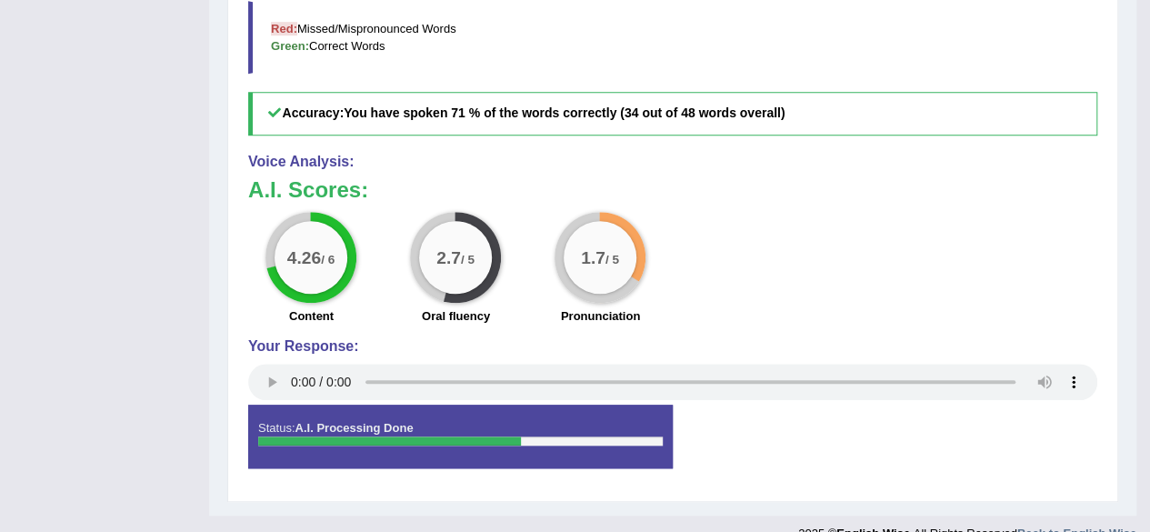
scroll to position [685, 0]
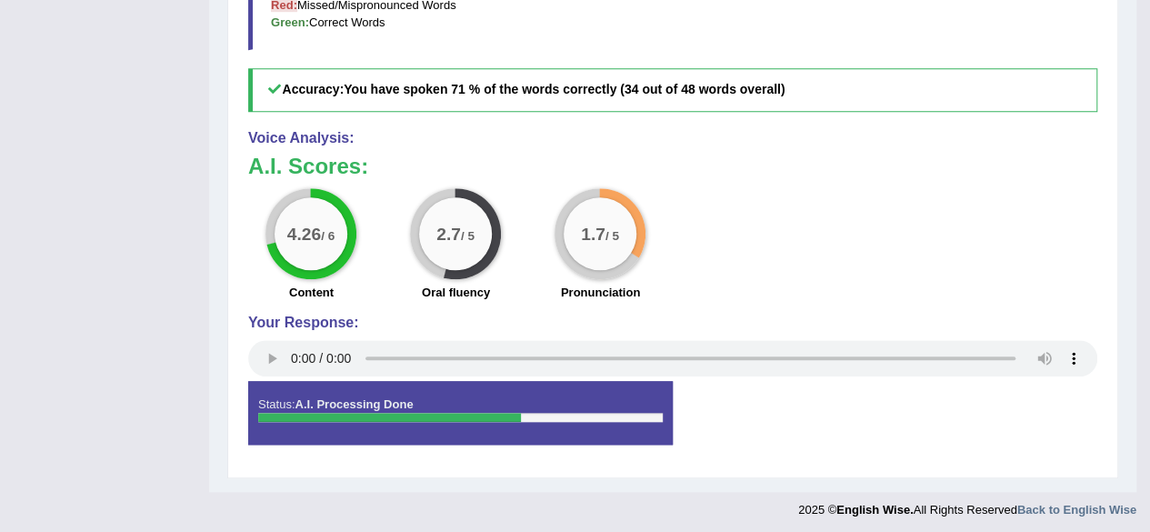
click at [286, 413] on div at bounding box center [389, 417] width 263 height 9
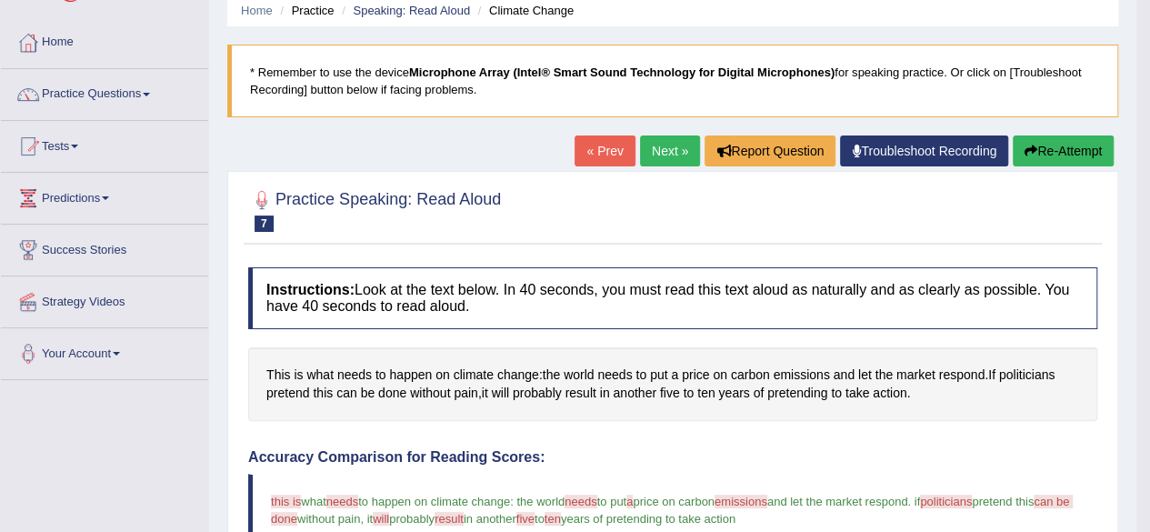
scroll to position [0, 0]
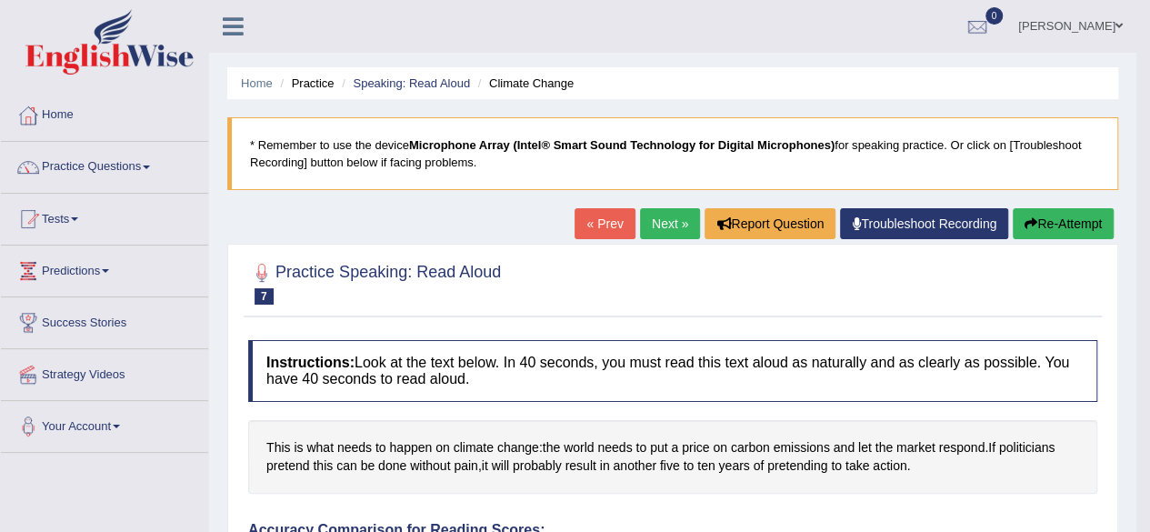
click at [1061, 212] on button "Re-Attempt" at bounding box center [1062, 223] width 101 height 31
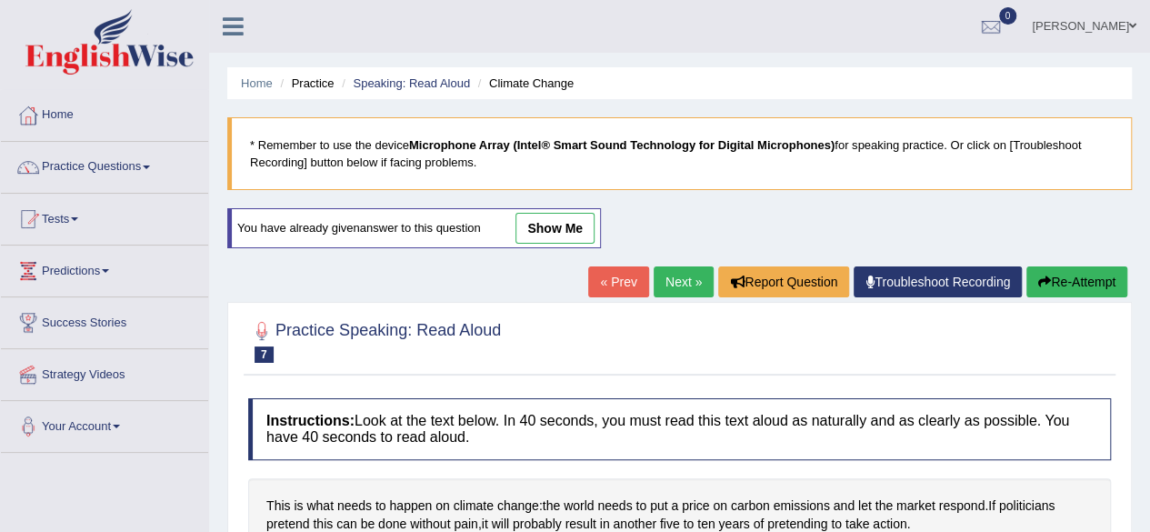
scroll to position [182, 0]
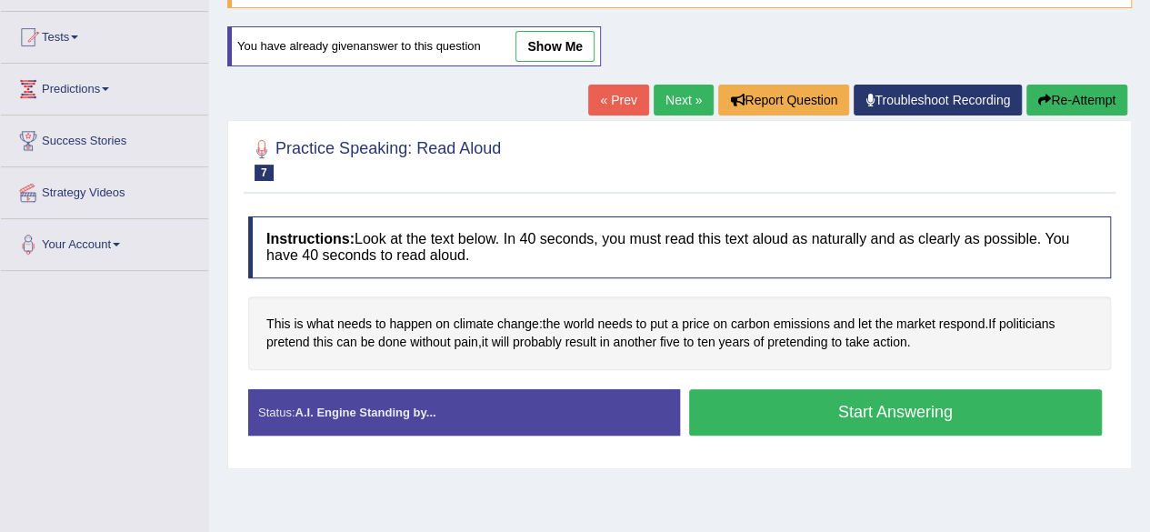
click at [900, 409] on button "Start Answering" at bounding box center [895, 412] width 413 height 46
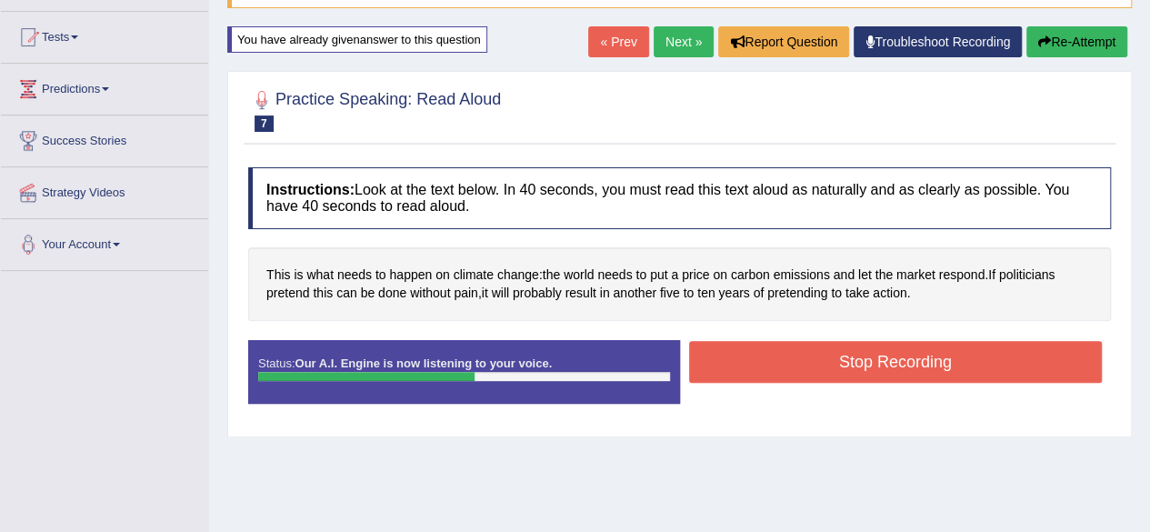
click at [896, 377] on button "Stop Recording" at bounding box center [895, 362] width 413 height 42
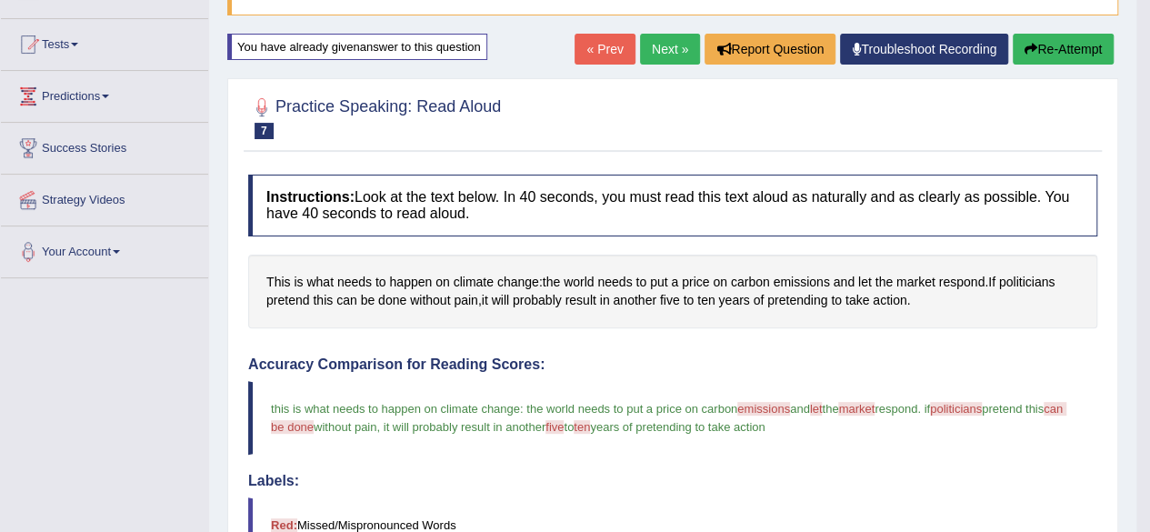
scroll to position [91, 0]
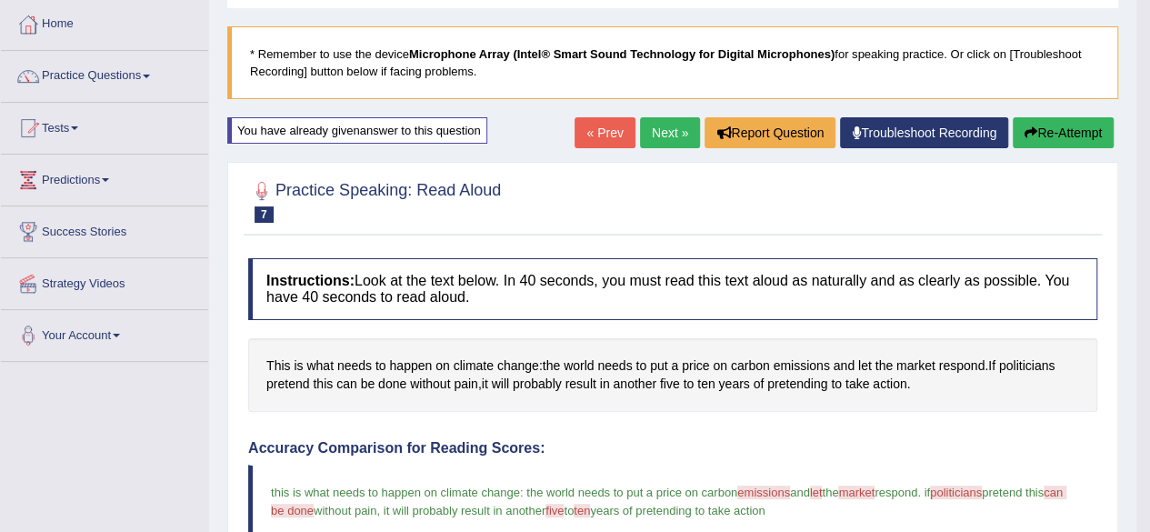
click at [669, 138] on link "Next »" at bounding box center [670, 132] width 60 height 31
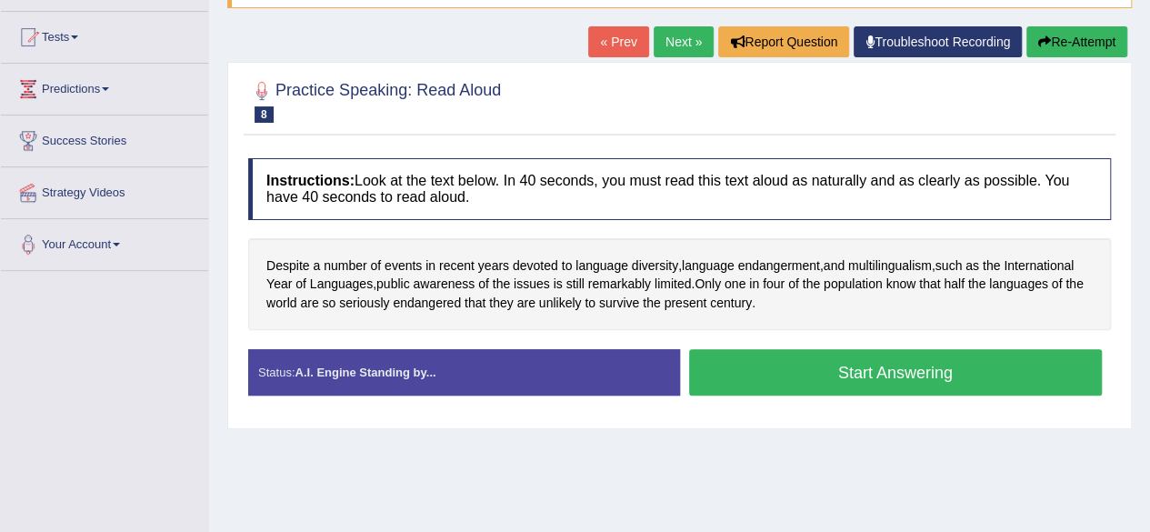
click at [727, 377] on button "Start Answering" at bounding box center [895, 372] width 413 height 46
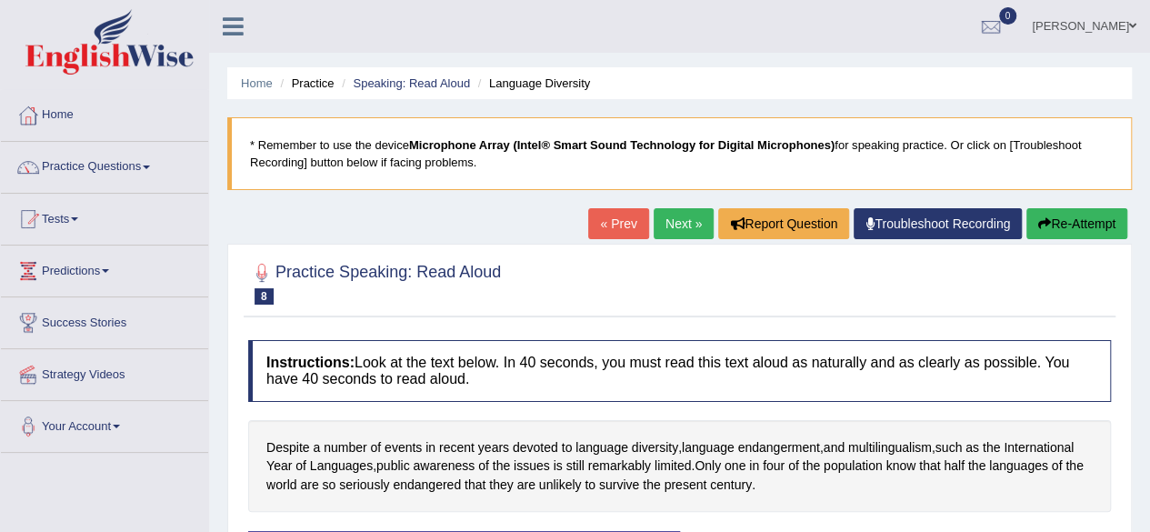
click at [1045, 232] on button "Re-Attempt" at bounding box center [1076, 223] width 101 height 31
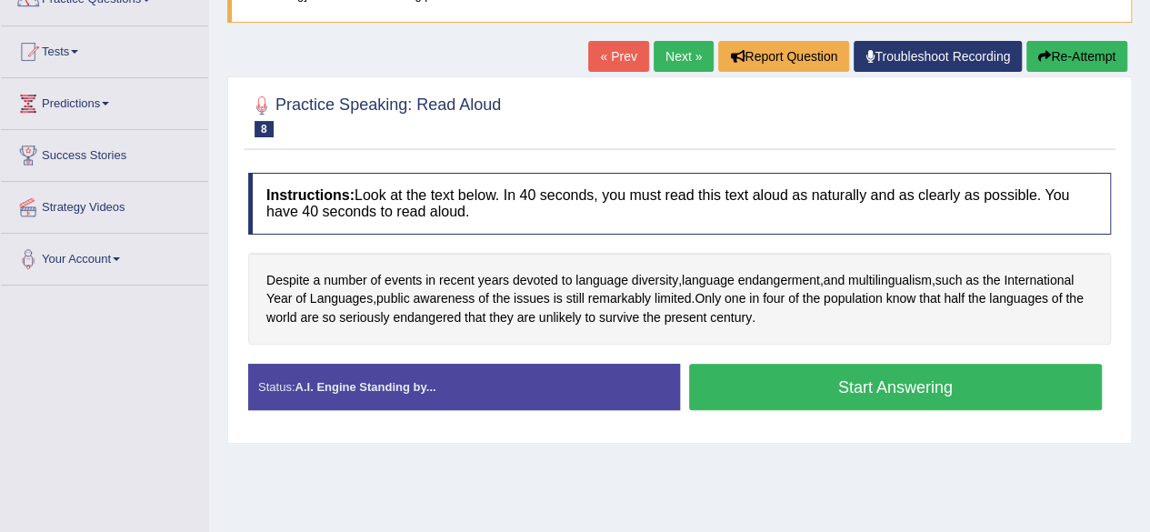
scroll to position [182, 0]
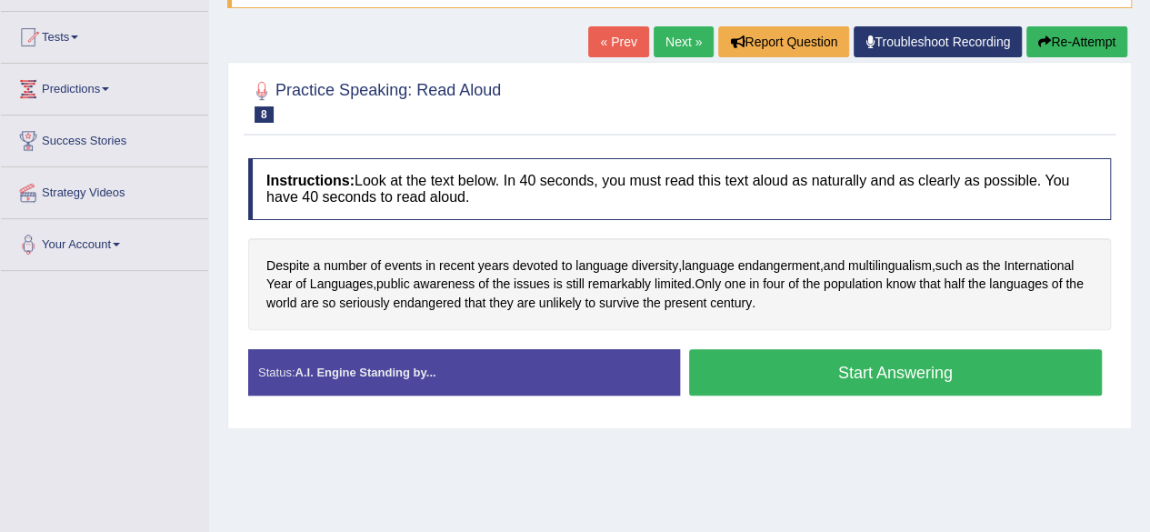
click at [780, 393] on div "Start Answering" at bounding box center [896, 374] width 432 height 51
click at [781, 388] on button "Start Answering" at bounding box center [895, 372] width 413 height 46
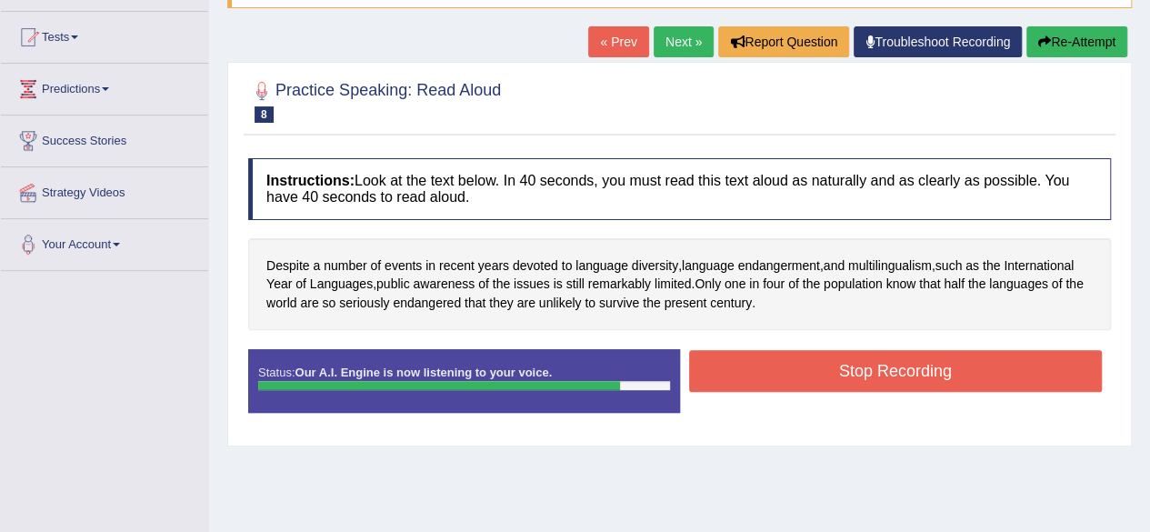
click at [783, 383] on button "Stop Recording" at bounding box center [895, 371] width 413 height 42
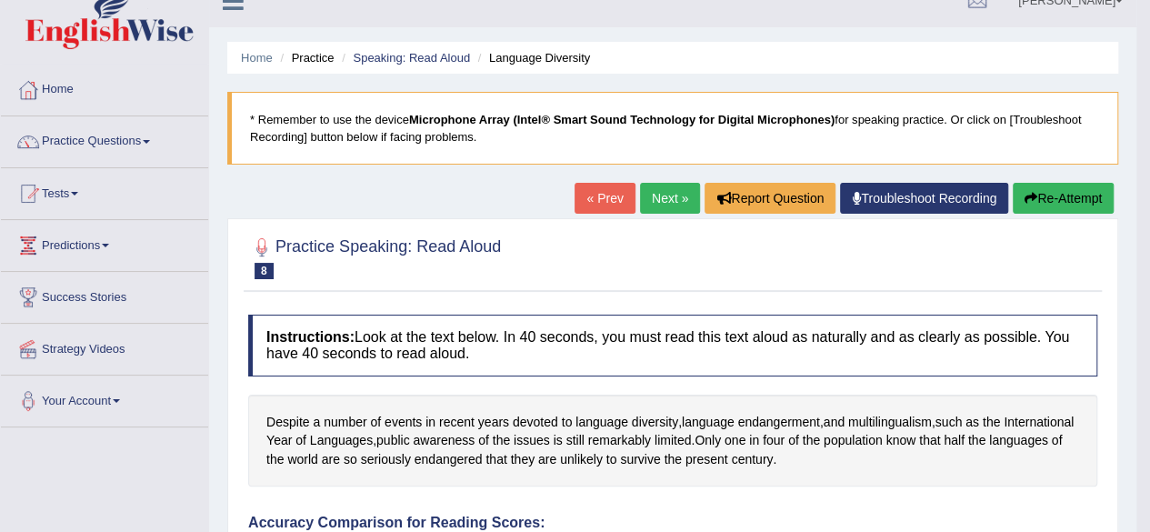
scroll to position [0, 0]
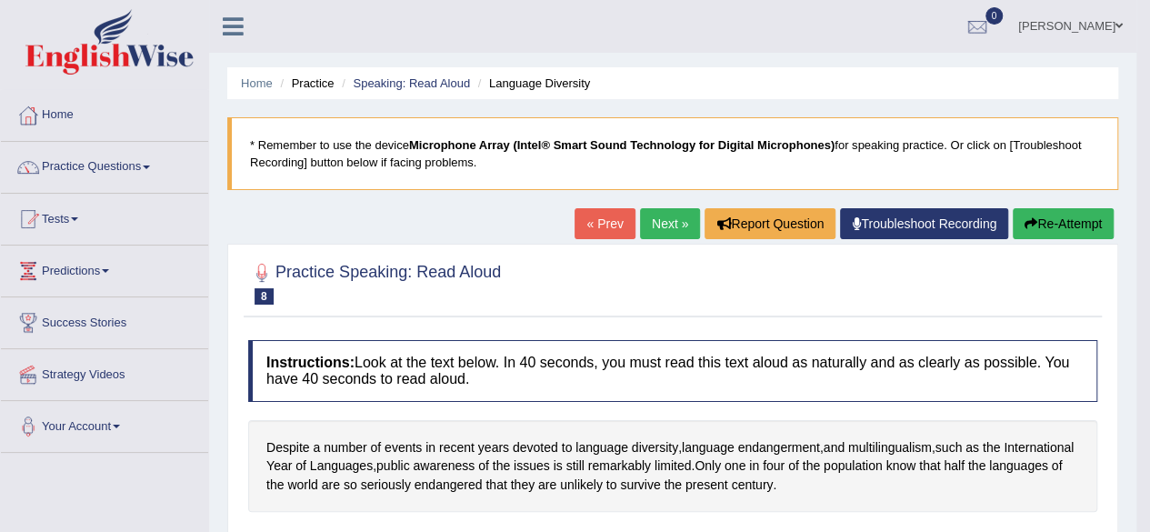
click at [667, 215] on link "Next »" at bounding box center [670, 223] width 60 height 31
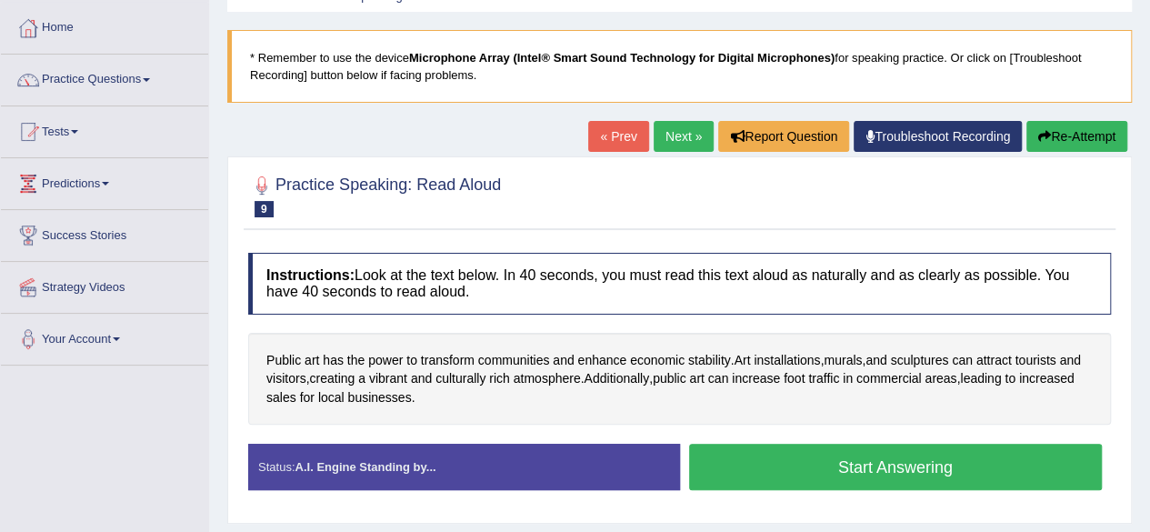
scroll to position [182, 0]
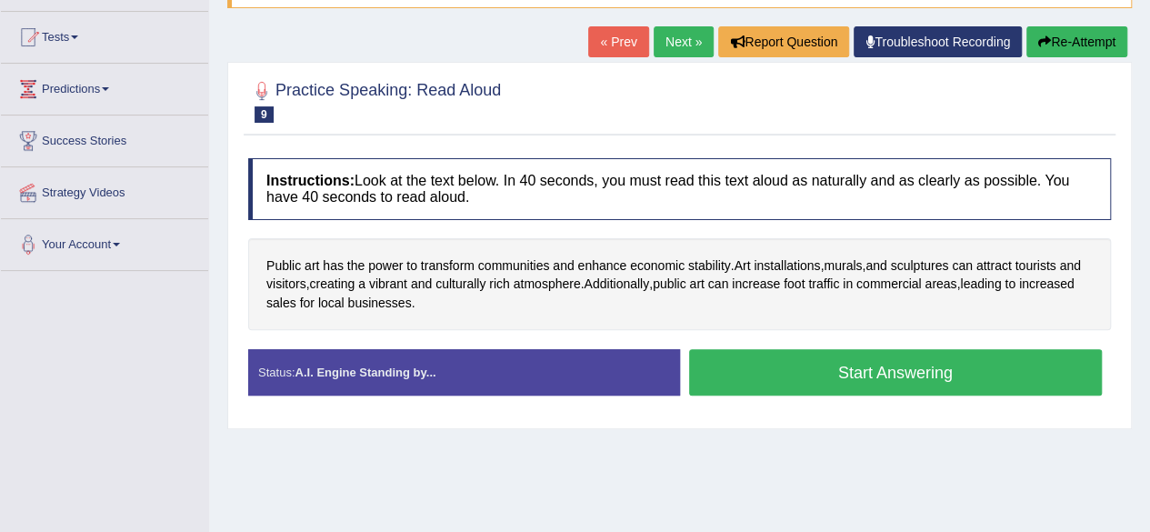
click at [616, 48] on link "« Prev" at bounding box center [618, 41] width 60 height 31
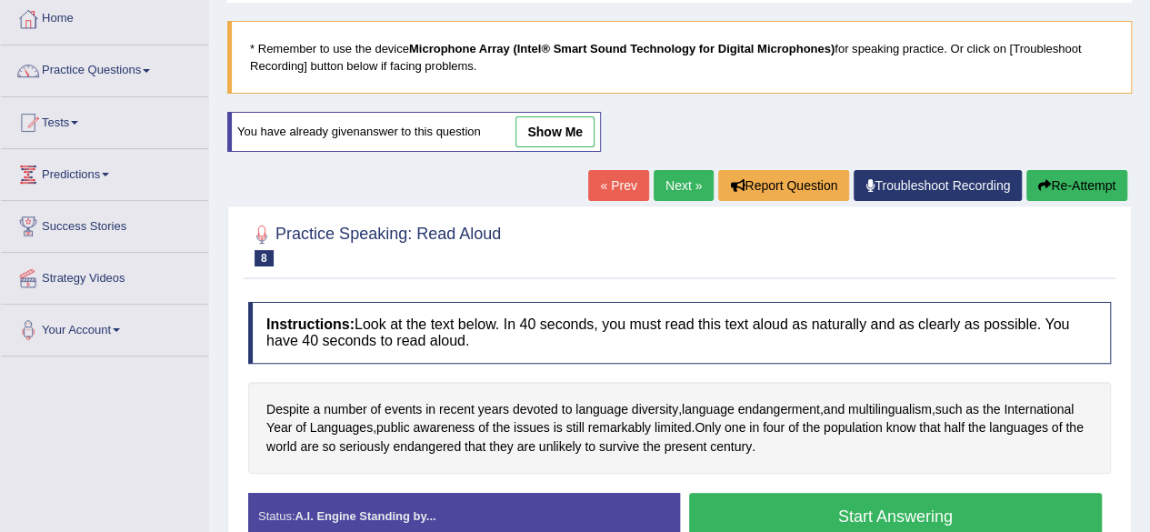
scroll to position [91, 0]
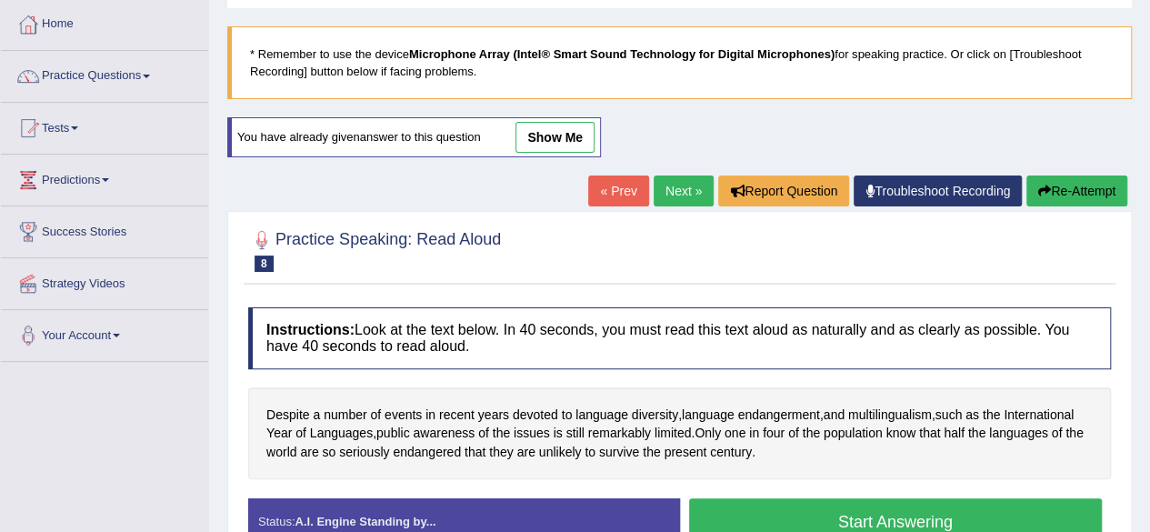
click at [682, 188] on link "Next »" at bounding box center [683, 190] width 60 height 31
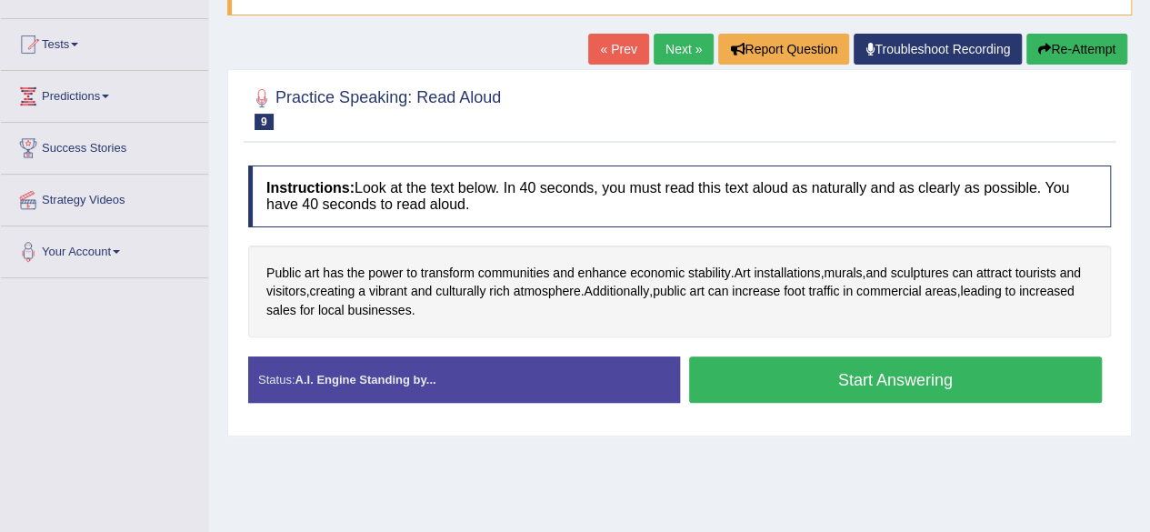
scroll to position [182, 0]
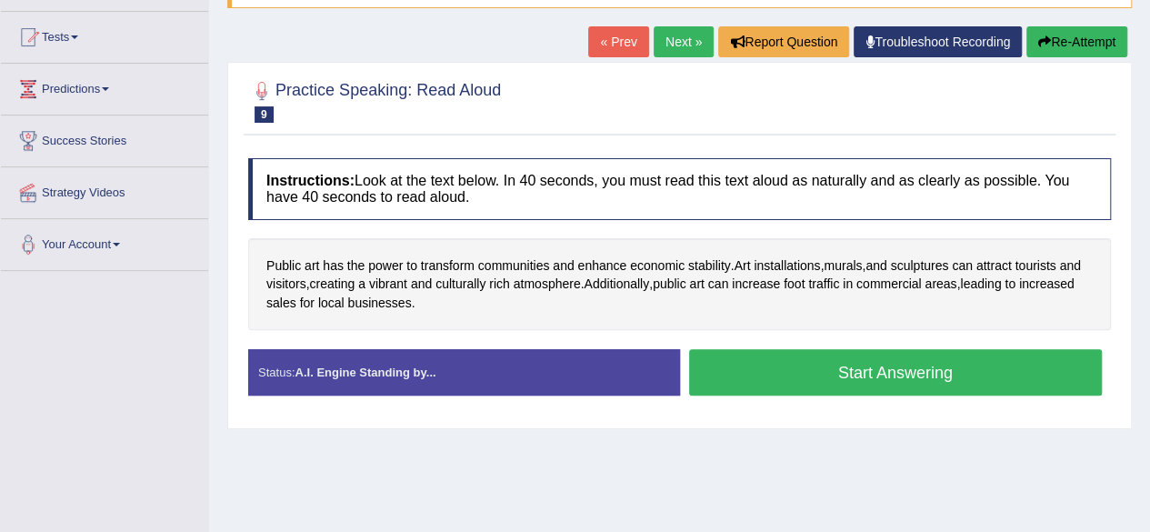
click at [828, 375] on button "Start Answering" at bounding box center [895, 372] width 413 height 46
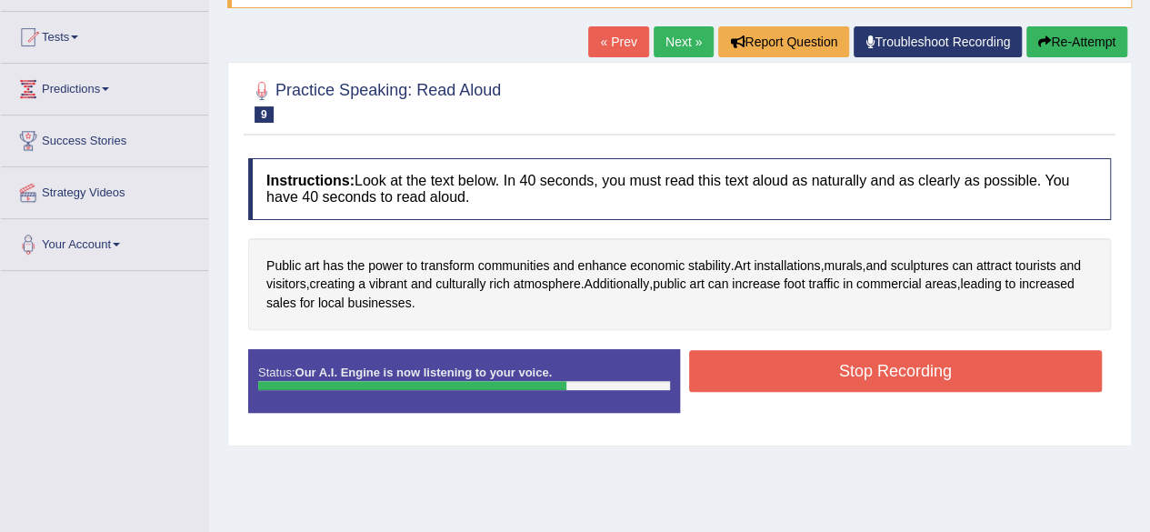
click at [830, 371] on button "Stop Recording" at bounding box center [895, 371] width 413 height 42
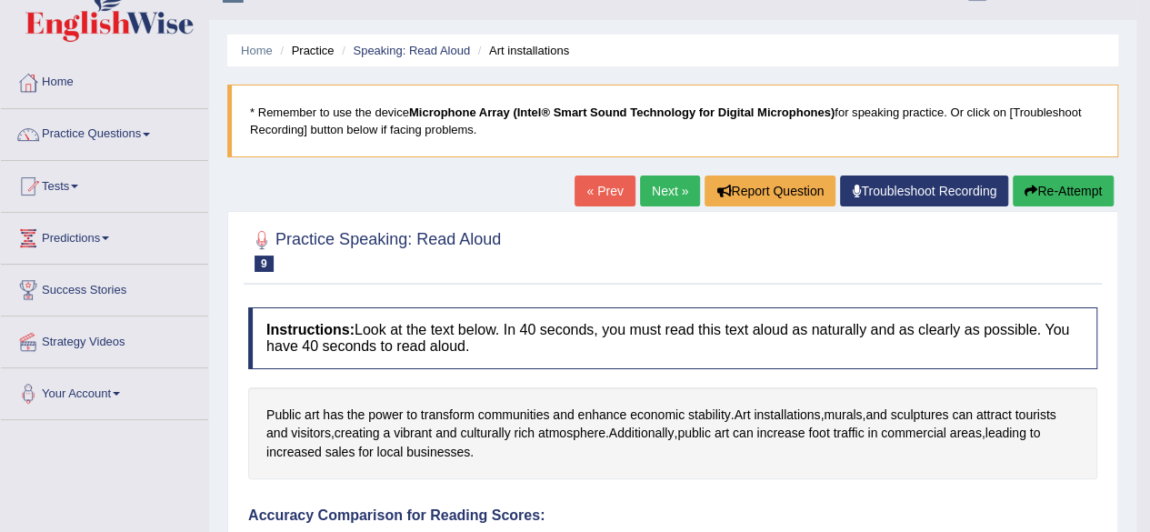
scroll to position [0, 0]
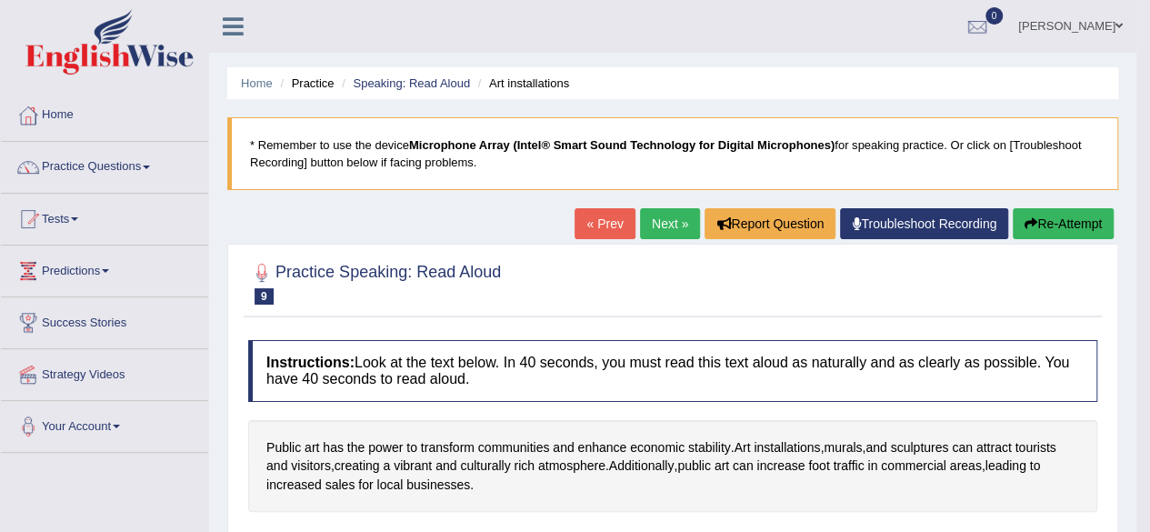
click at [671, 218] on link "Next »" at bounding box center [670, 223] width 60 height 31
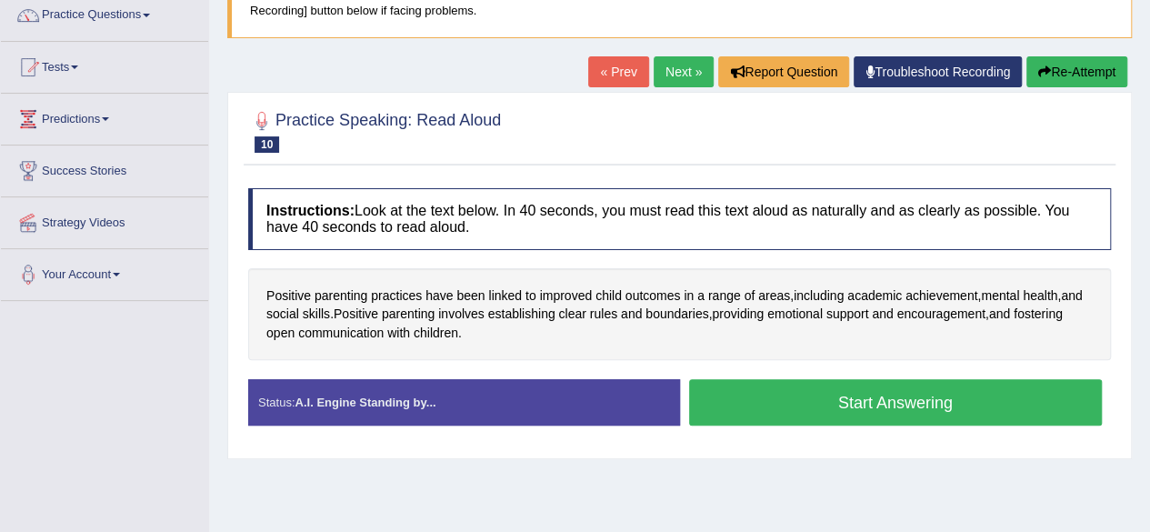
scroll to position [182, 0]
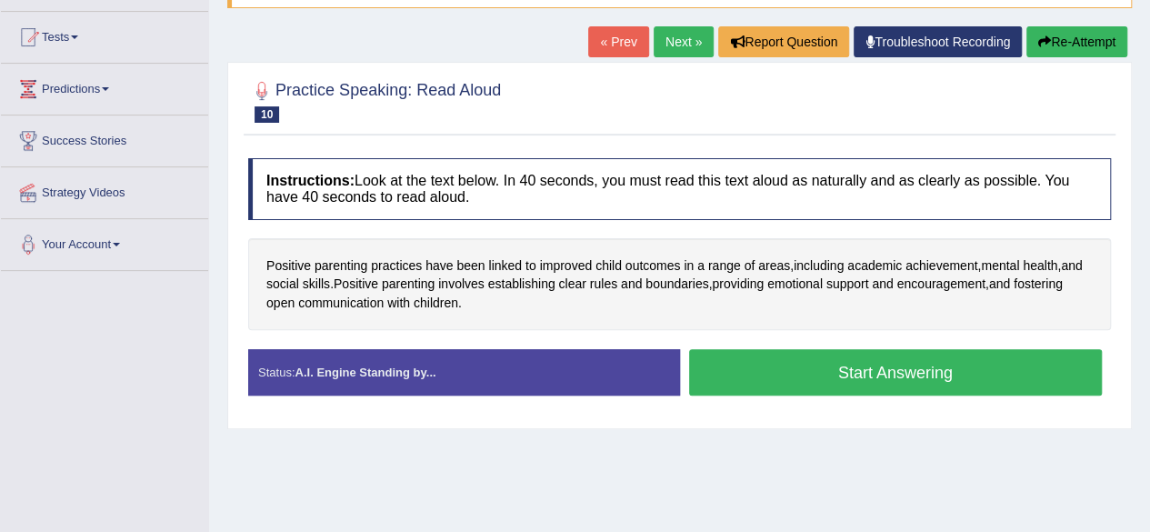
click at [866, 373] on button "Start Answering" at bounding box center [895, 372] width 413 height 46
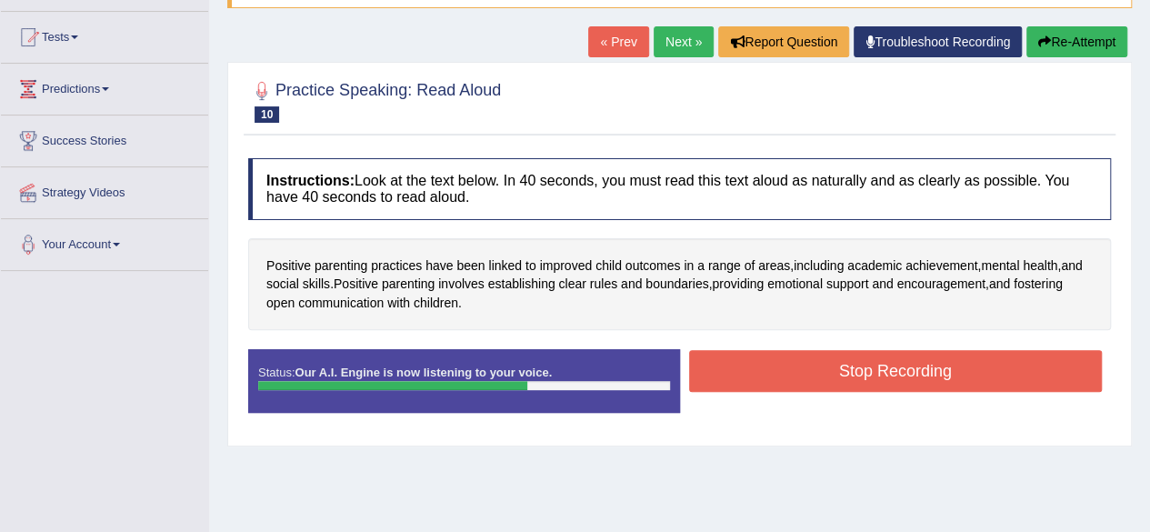
click at [866, 373] on button "Stop Recording" at bounding box center [895, 371] width 413 height 42
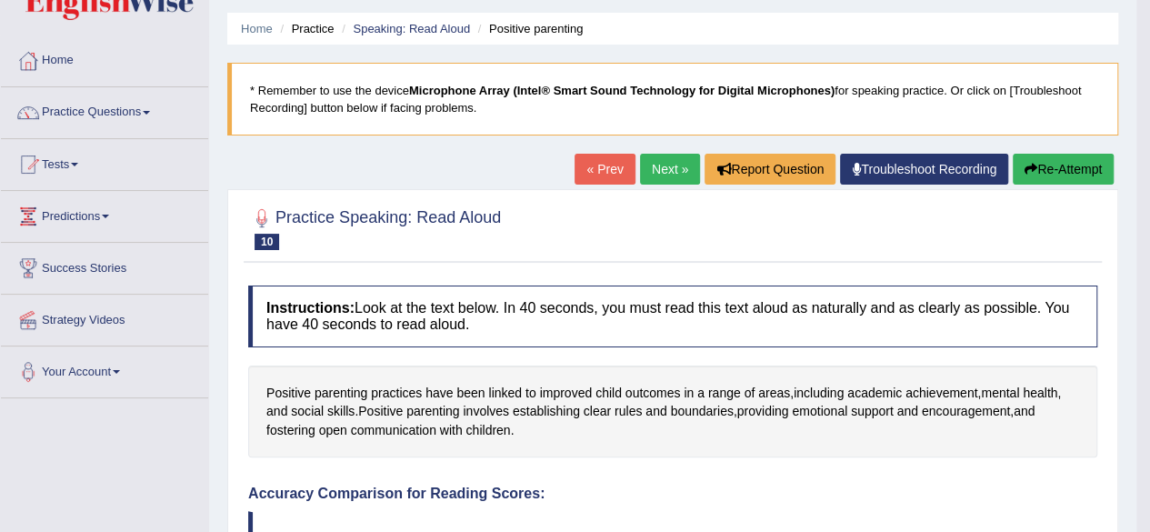
scroll to position [0, 0]
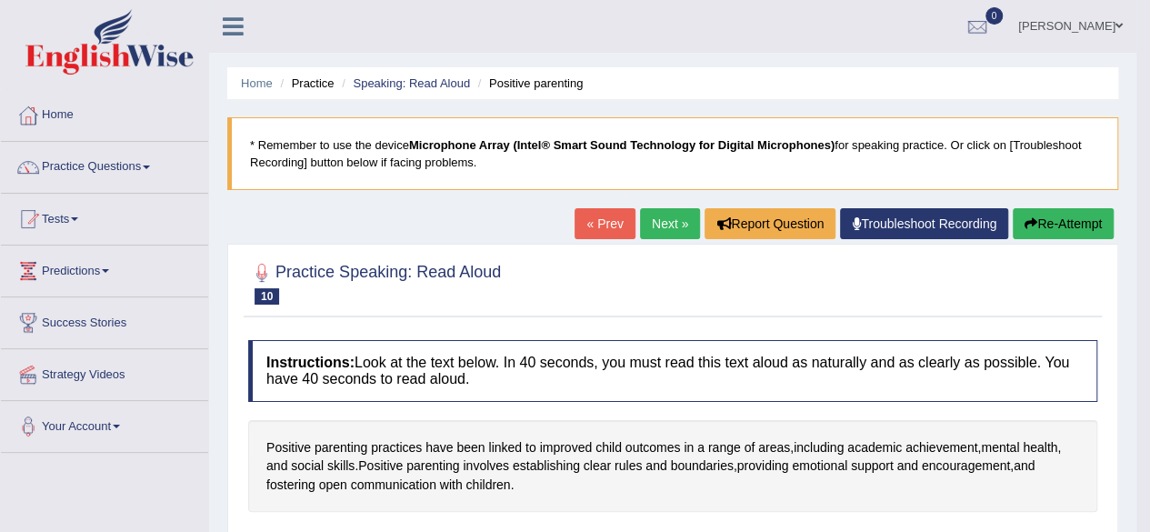
click at [1051, 222] on button "Re-Attempt" at bounding box center [1062, 223] width 101 height 31
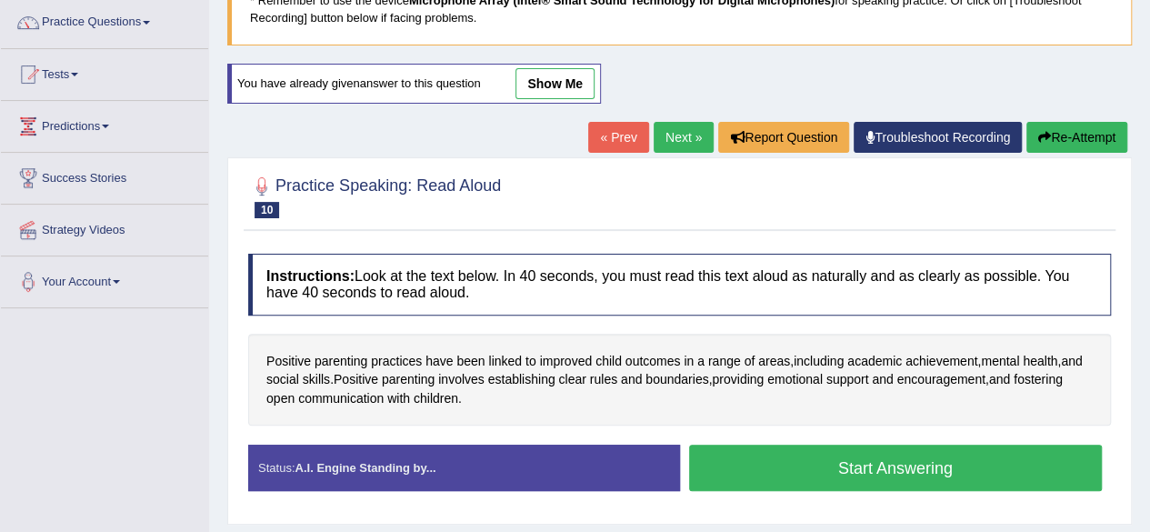
scroll to position [273, 0]
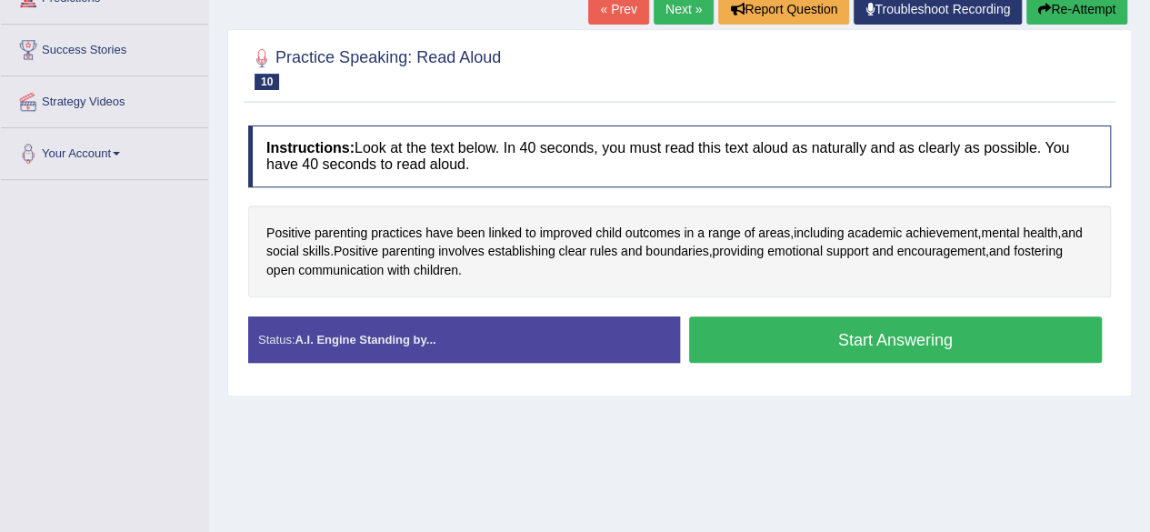
click at [901, 352] on button "Start Answering" at bounding box center [895, 339] width 413 height 46
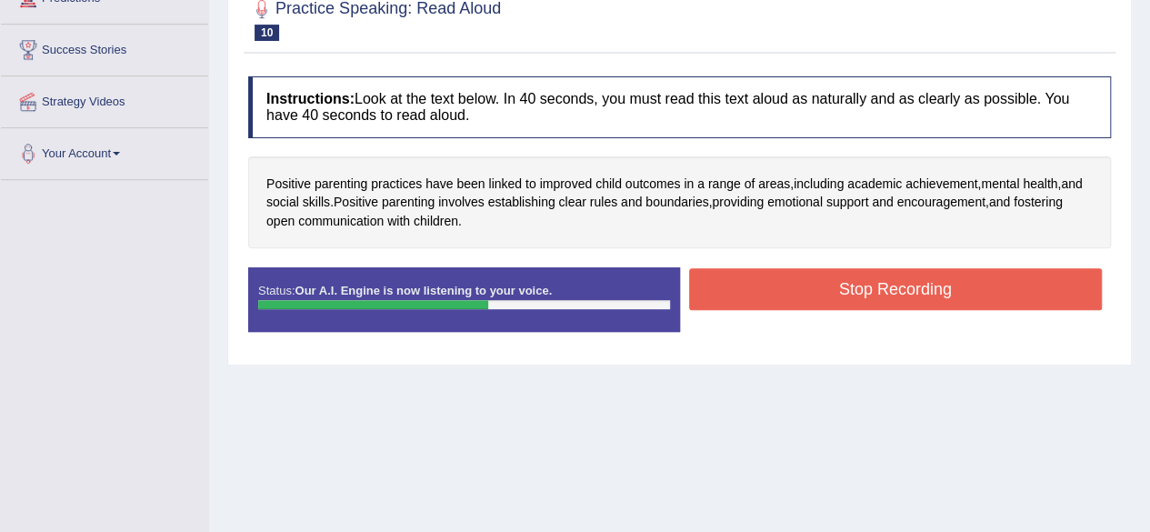
click at [861, 298] on button "Stop Recording" at bounding box center [895, 289] width 413 height 42
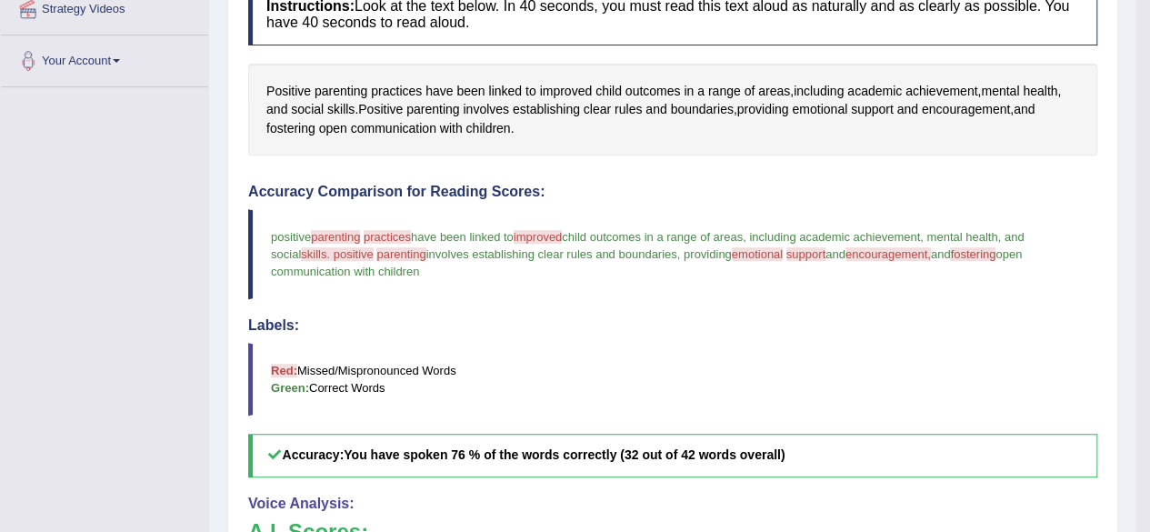
scroll to position [182, 0]
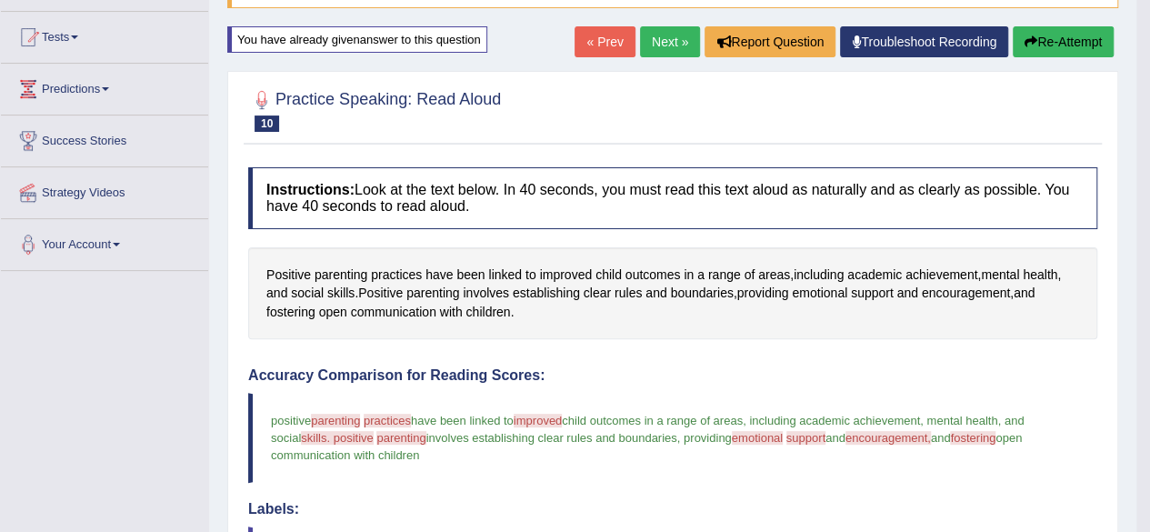
click at [665, 49] on link "Next »" at bounding box center [670, 41] width 60 height 31
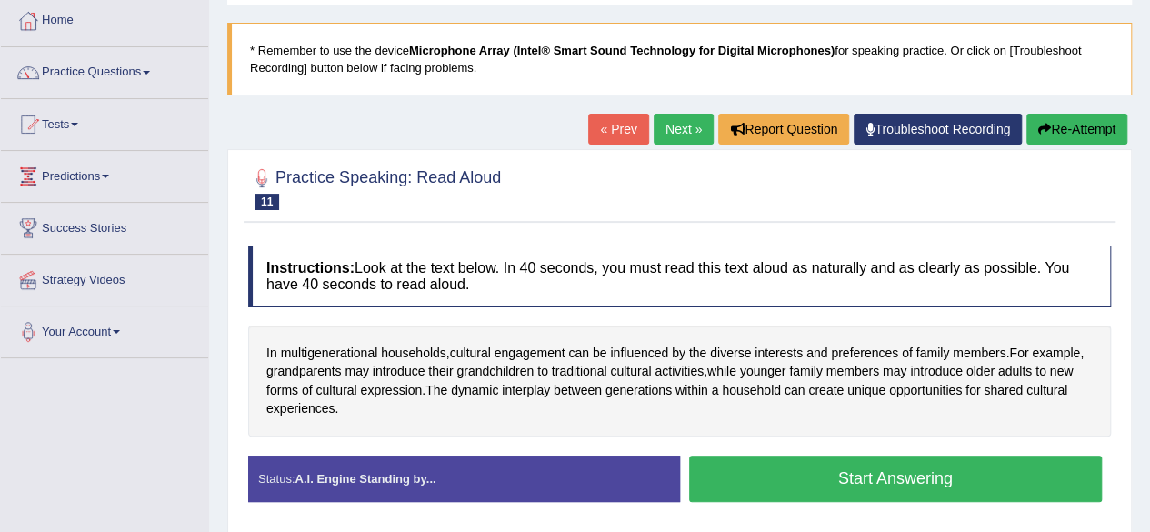
scroll to position [182, 0]
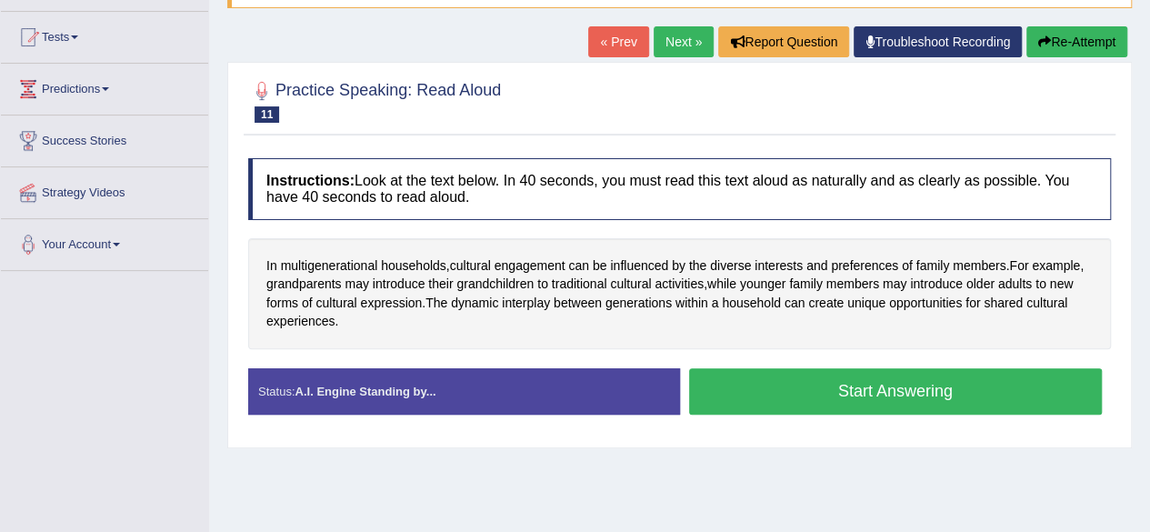
click at [960, 396] on button "Start Answering" at bounding box center [895, 391] width 413 height 46
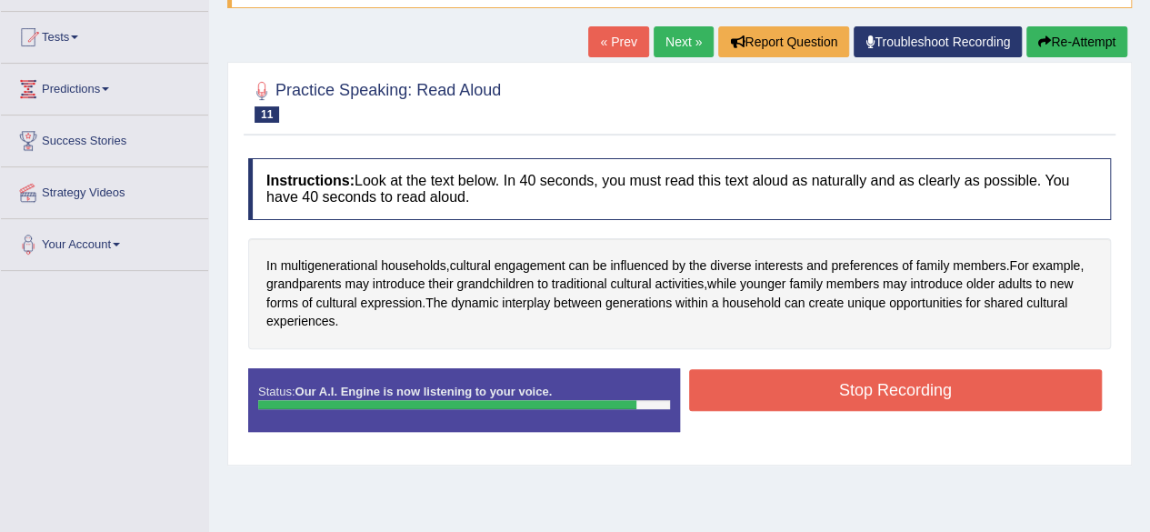
click at [836, 392] on button "Stop Recording" at bounding box center [895, 390] width 413 height 42
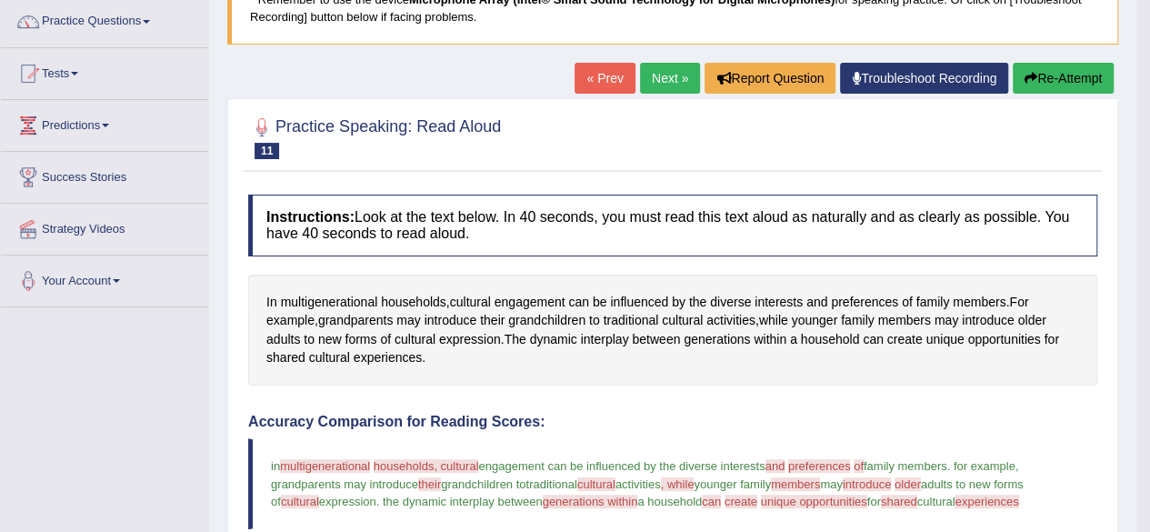
scroll to position [91, 0]
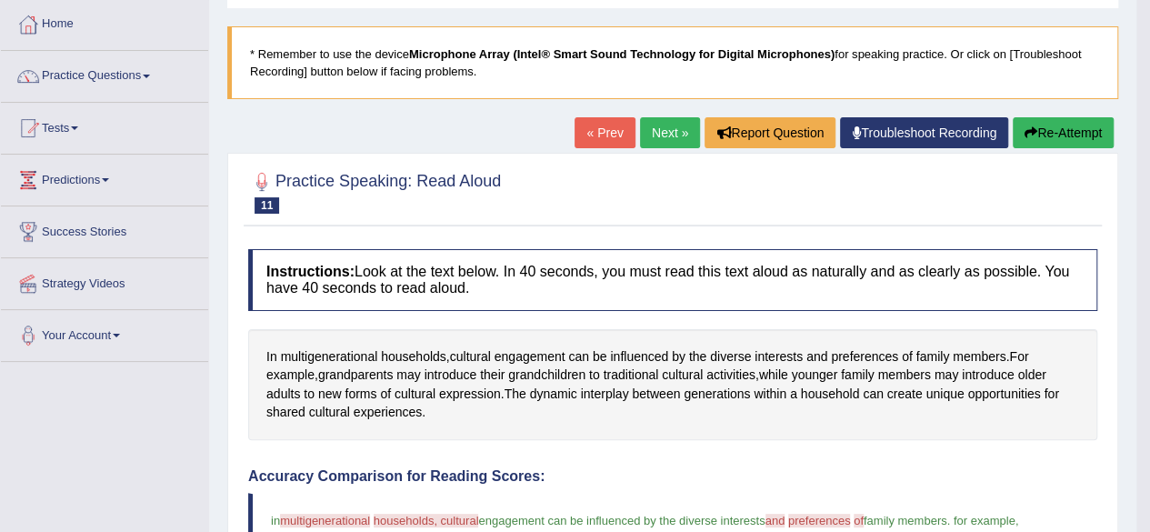
click at [1031, 124] on button "Re-Attempt" at bounding box center [1062, 132] width 101 height 31
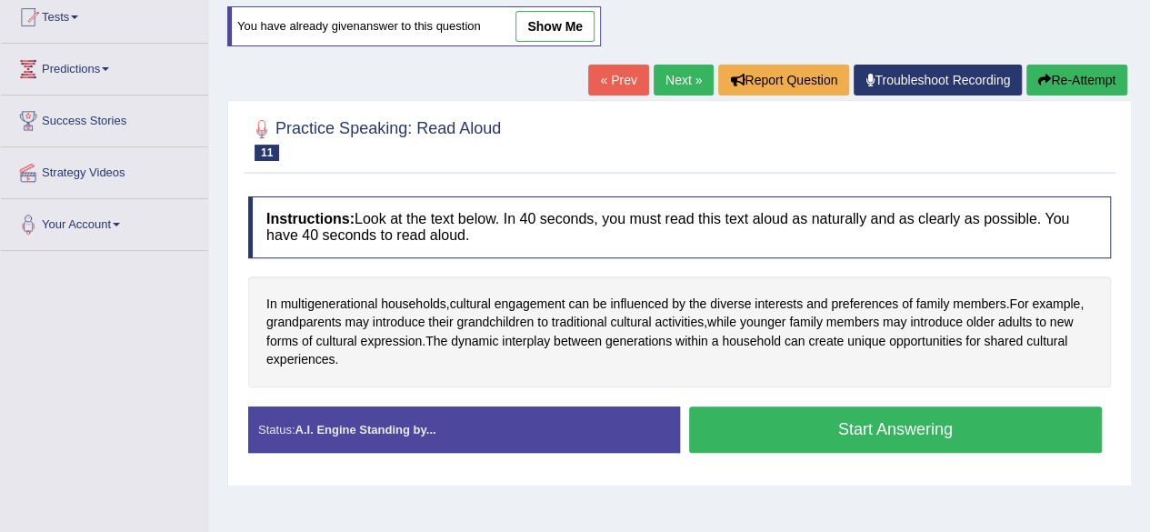
scroll to position [363, 0]
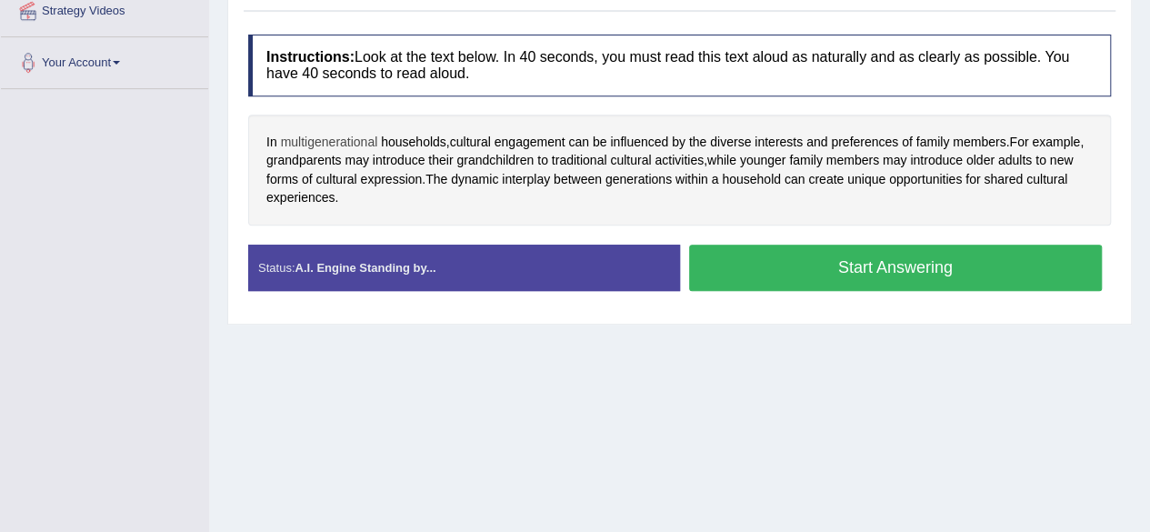
click at [310, 139] on span "multigenerational" at bounding box center [329, 142] width 97 height 19
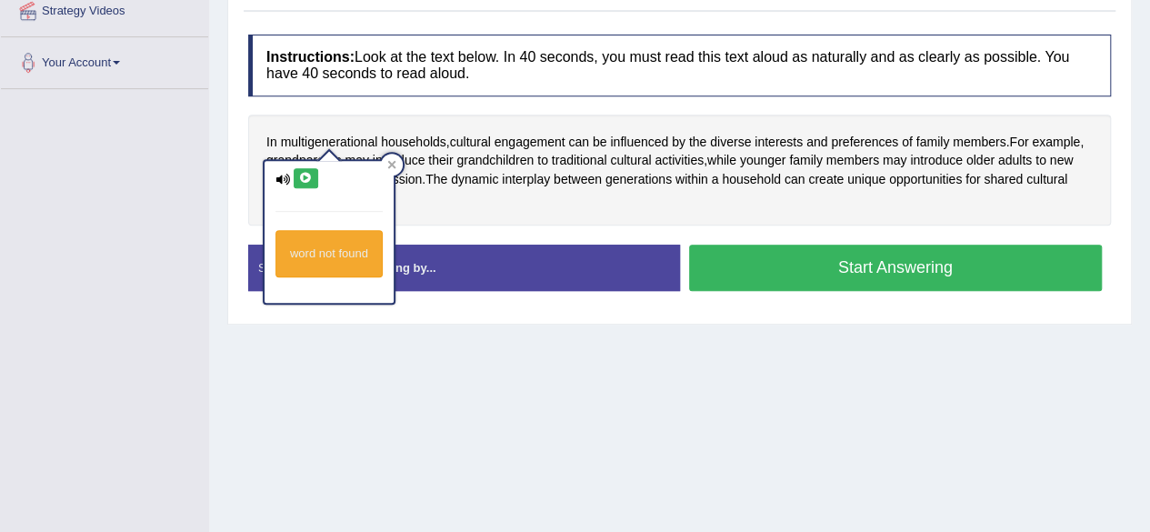
click at [307, 184] on button at bounding box center [306, 178] width 25 height 20
click at [284, 177] on icon at bounding box center [282, 180] width 15 height 12
click at [383, 161] on div at bounding box center [392, 165] width 22 height 22
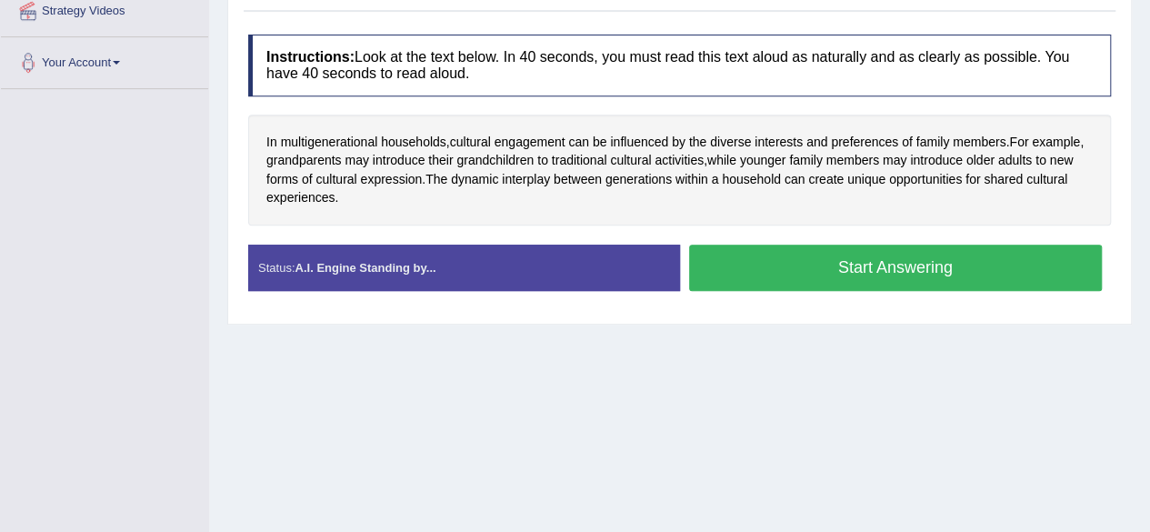
click at [833, 280] on button "Start Answering" at bounding box center [895, 267] width 413 height 46
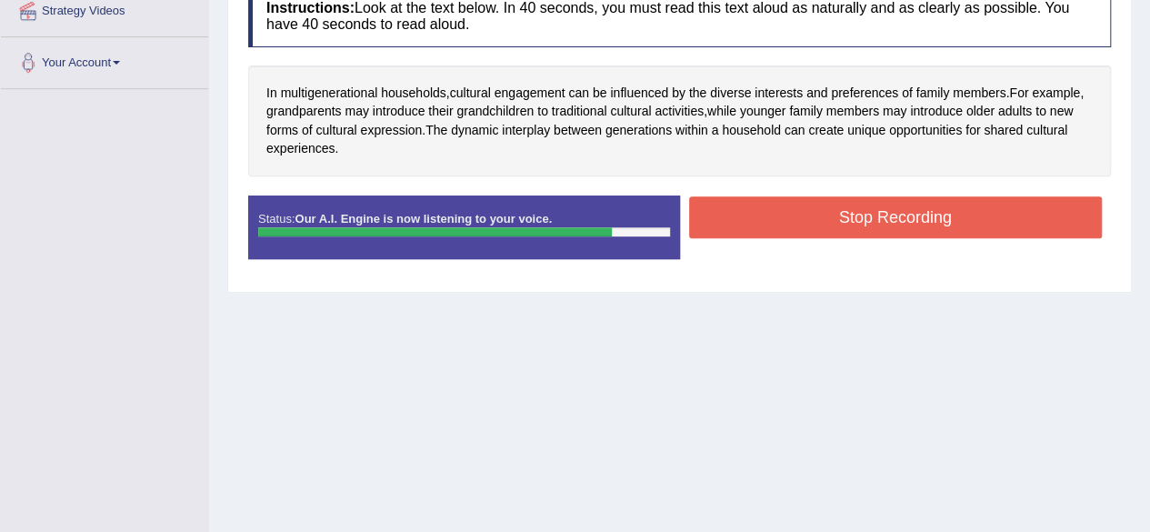
click at [778, 235] on div "Stop Recording" at bounding box center [896, 219] width 432 height 46
click at [775, 209] on button "Stop Recording" at bounding box center [895, 217] width 413 height 42
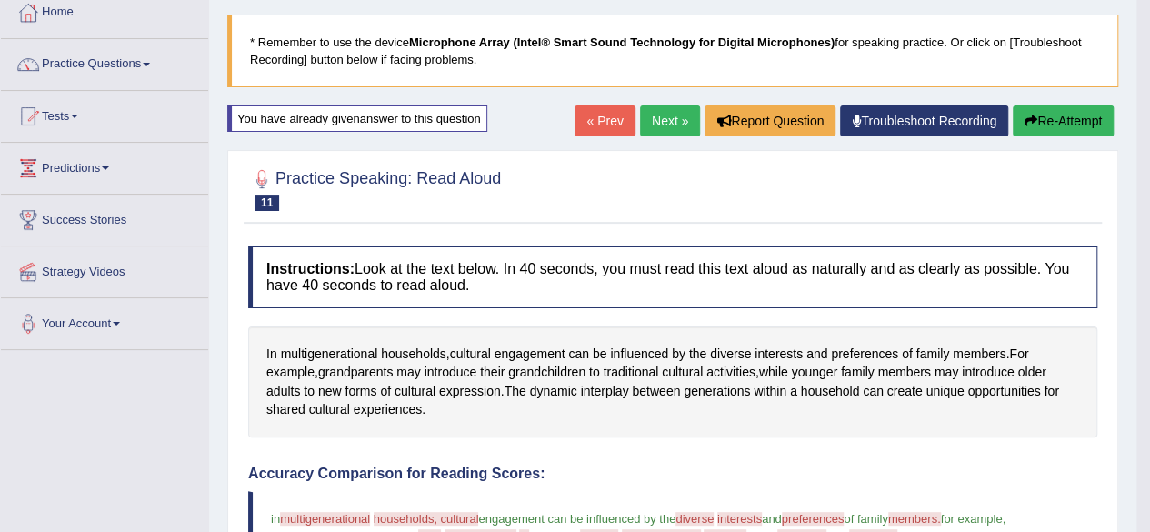
scroll to position [91, 0]
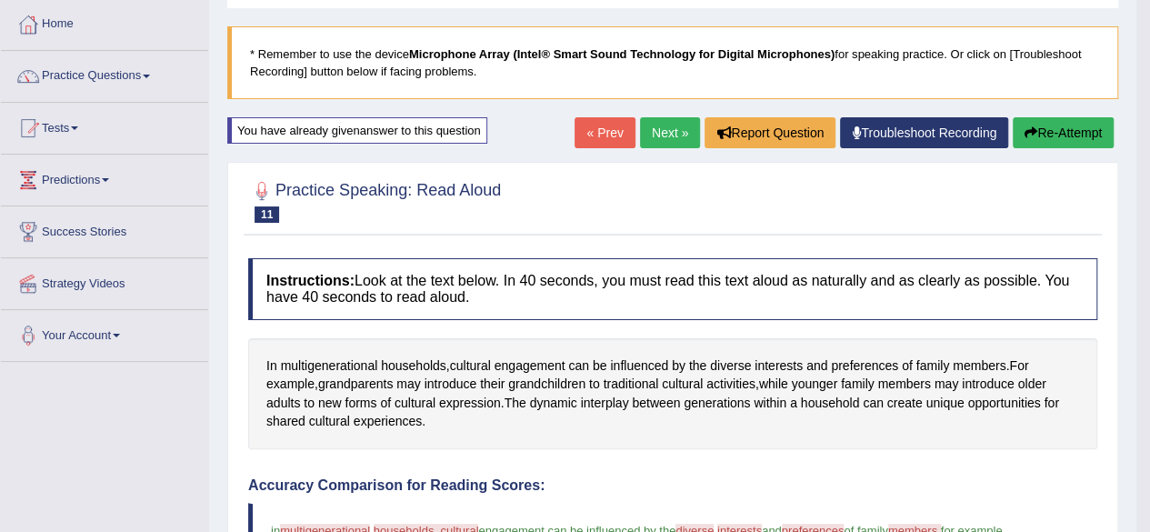
click at [650, 129] on link "Next »" at bounding box center [670, 132] width 60 height 31
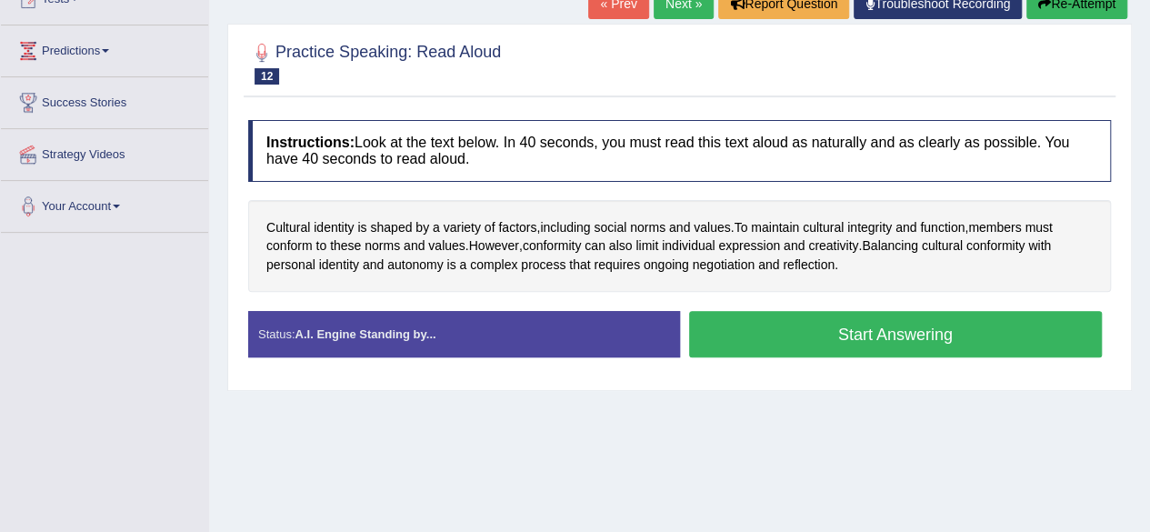
scroll to position [273, 0]
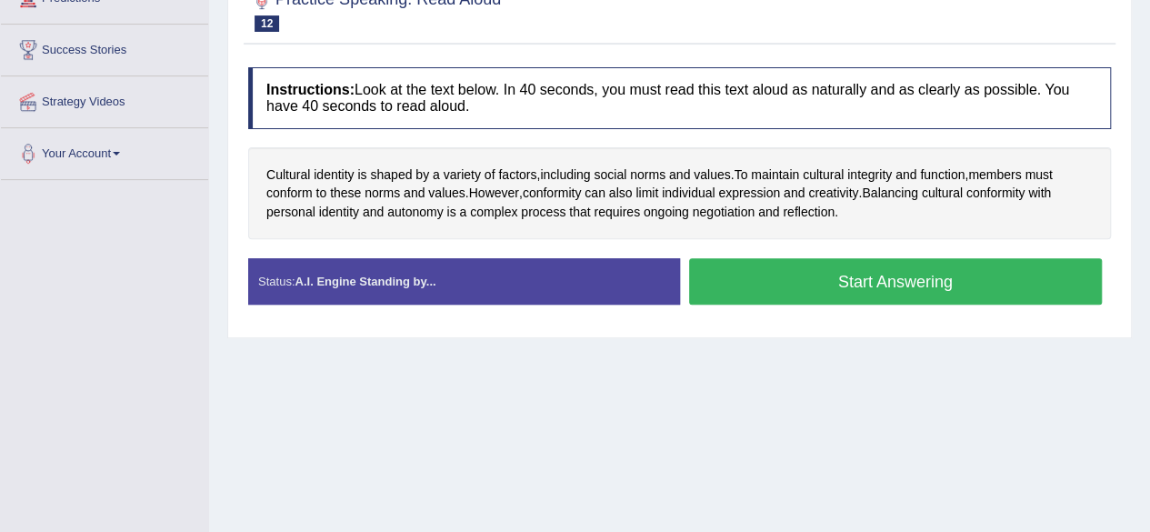
click at [788, 293] on button "Start Answering" at bounding box center [895, 281] width 413 height 46
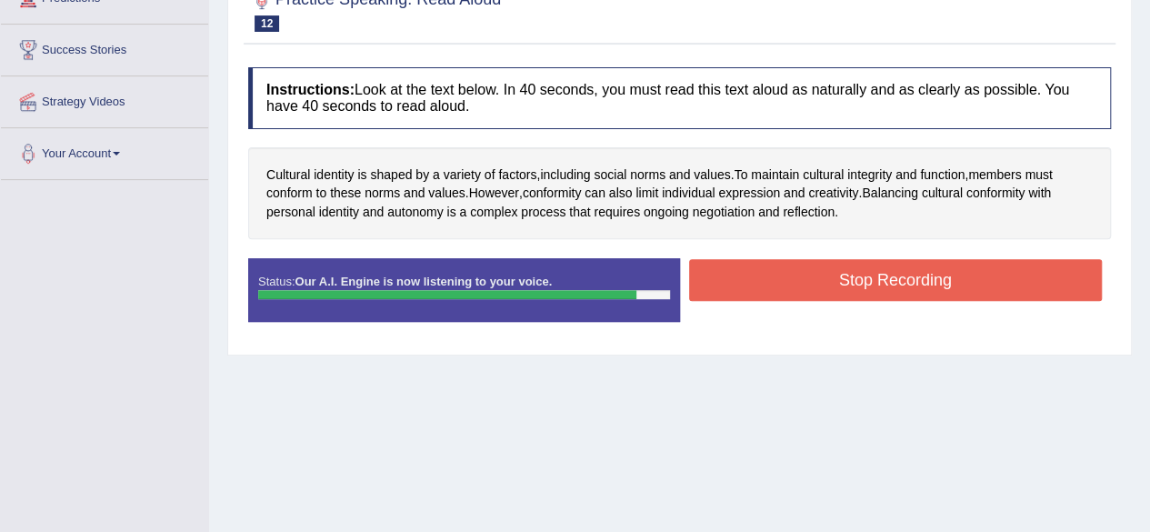
click at [813, 276] on button "Stop Recording" at bounding box center [895, 280] width 413 height 42
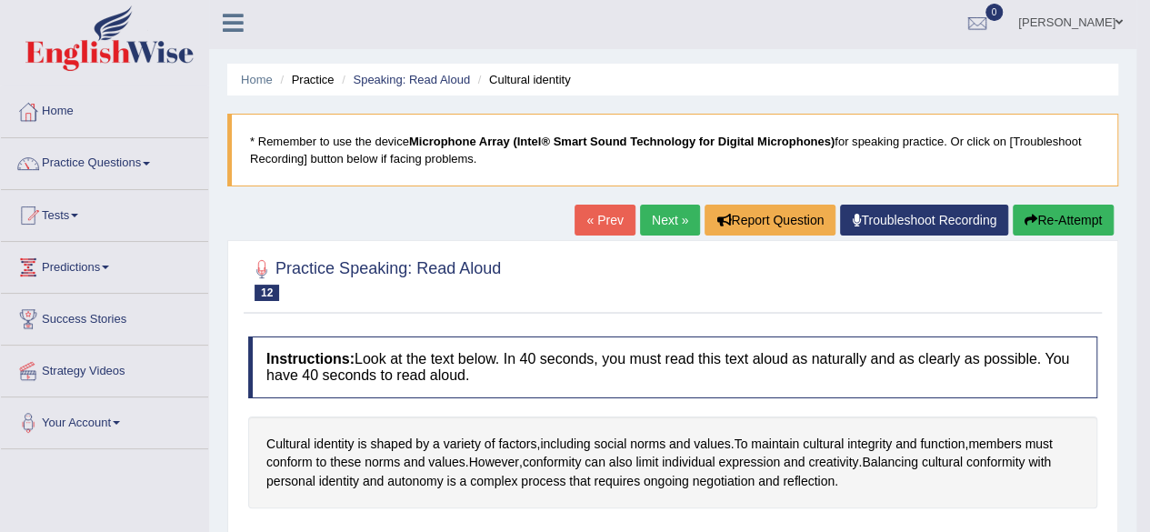
scroll to position [0, 0]
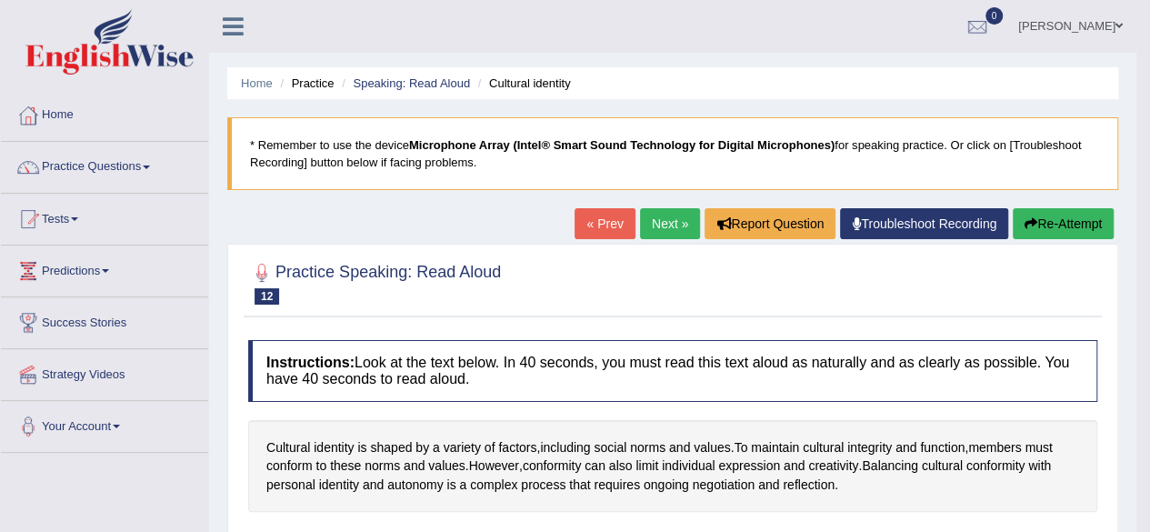
click at [655, 217] on link "Next »" at bounding box center [670, 223] width 60 height 31
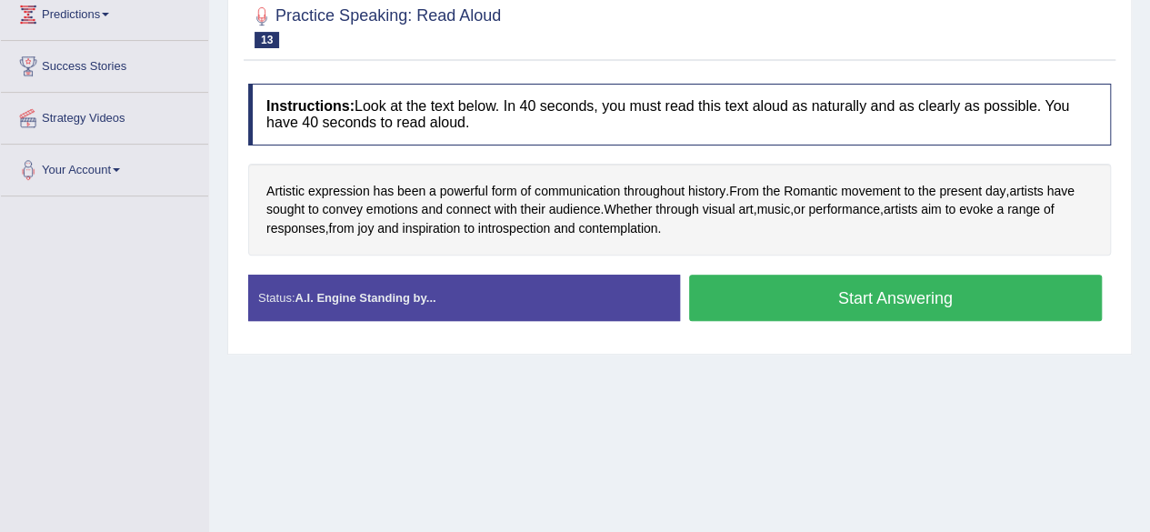
scroll to position [273, 0]
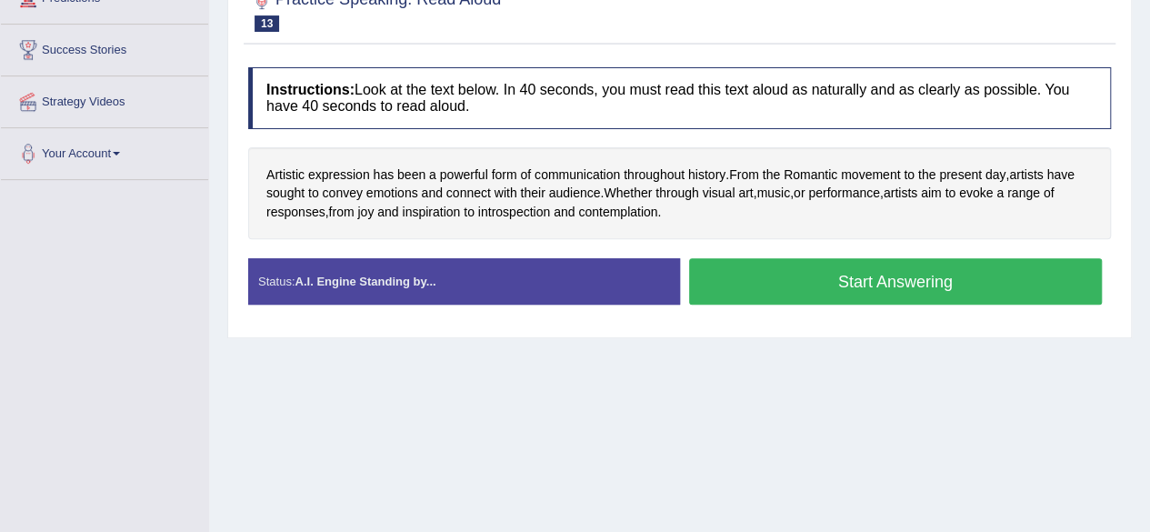
click at [798, 289] on button "Start Answering" at bounding box center [895, 281] width 413 height 46
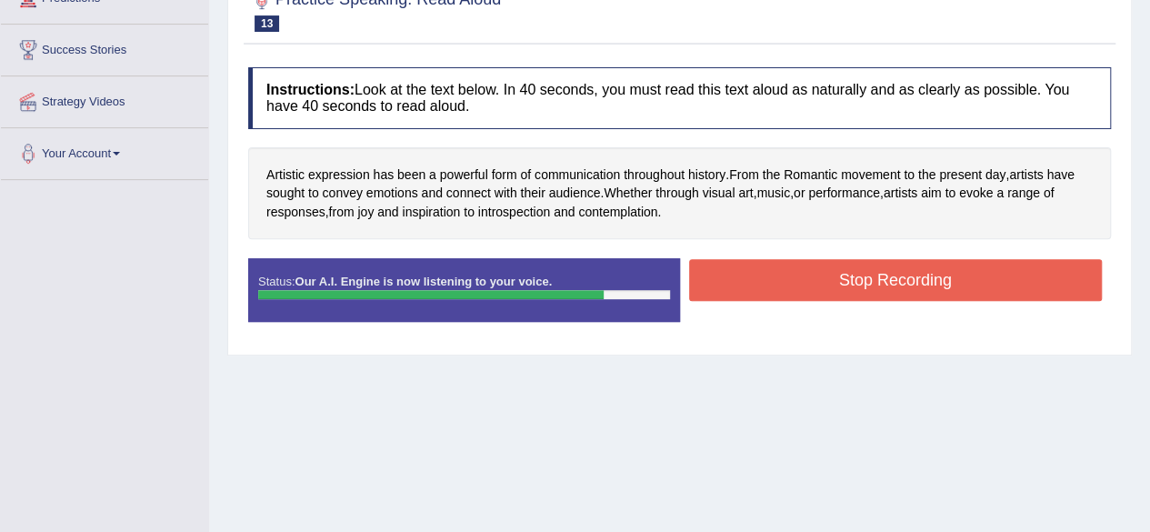
click at [806, 279] on button "Stop Recording" at bounding box center [895, 280] width 413 height 42
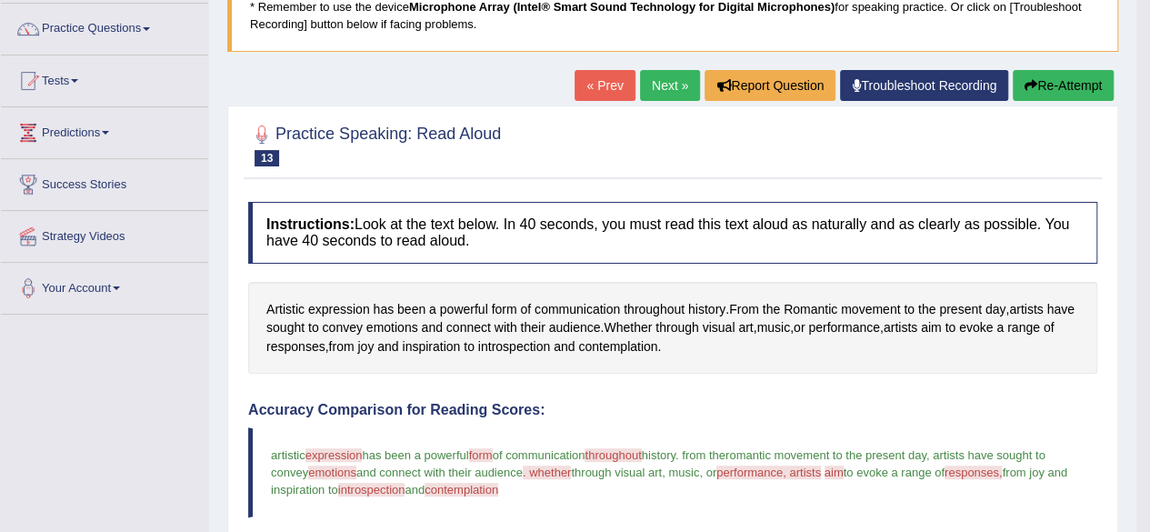
scroll to position [0, 0]
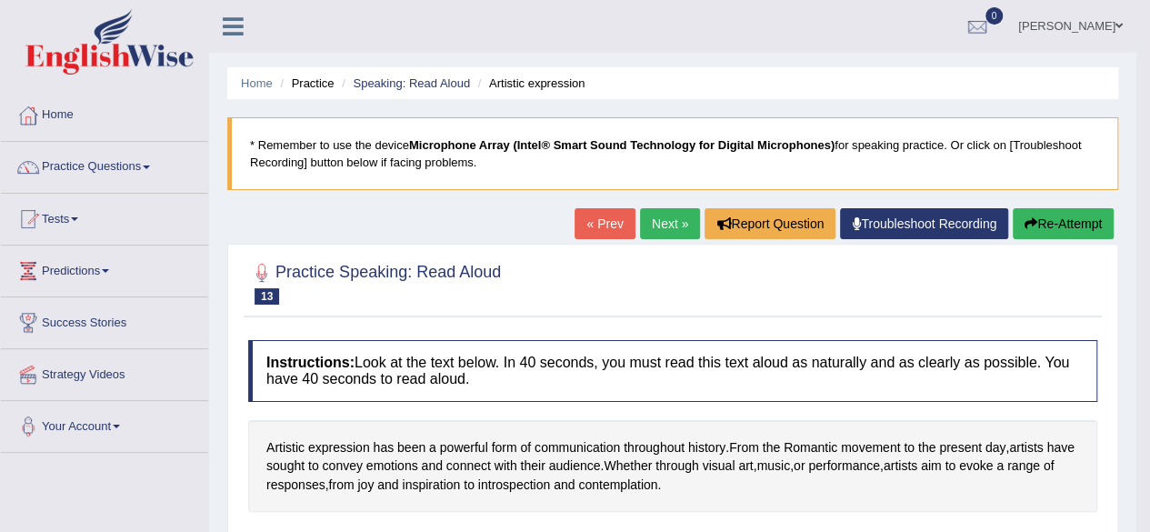
click at [1069, 223] on button "Re-Attempt" at bounding box center [1062, 223] width 101 height 31
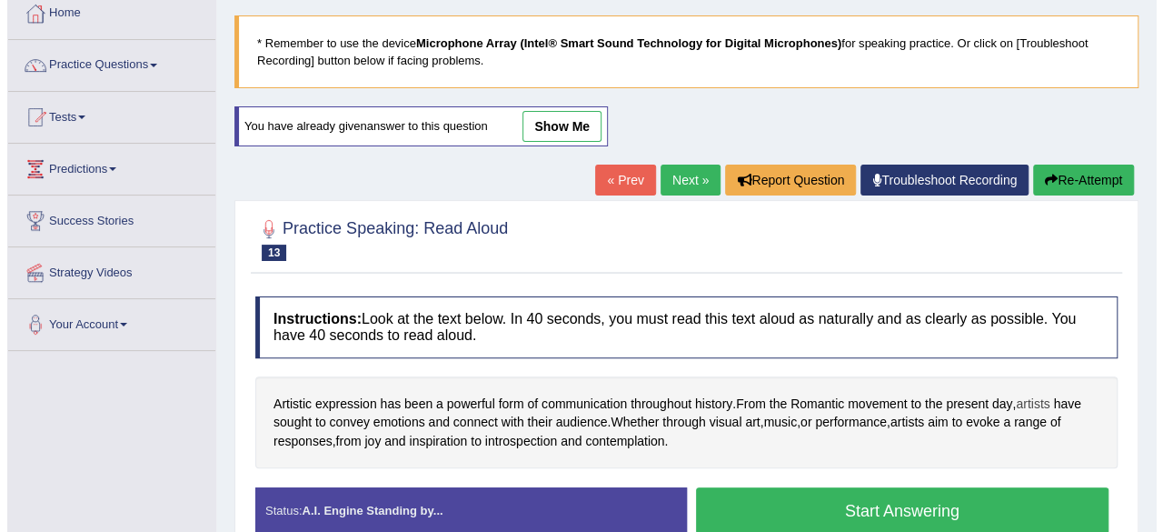
scroll to position [273, 0]
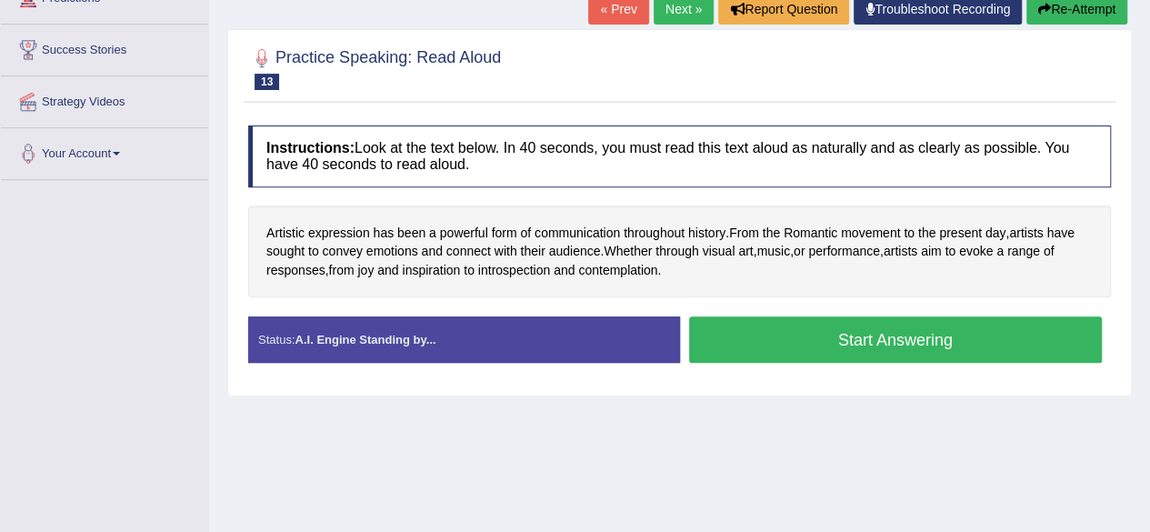
click at [749, 339] on button "Start Answering" at bounding box center [895, 339] width 413 height 46
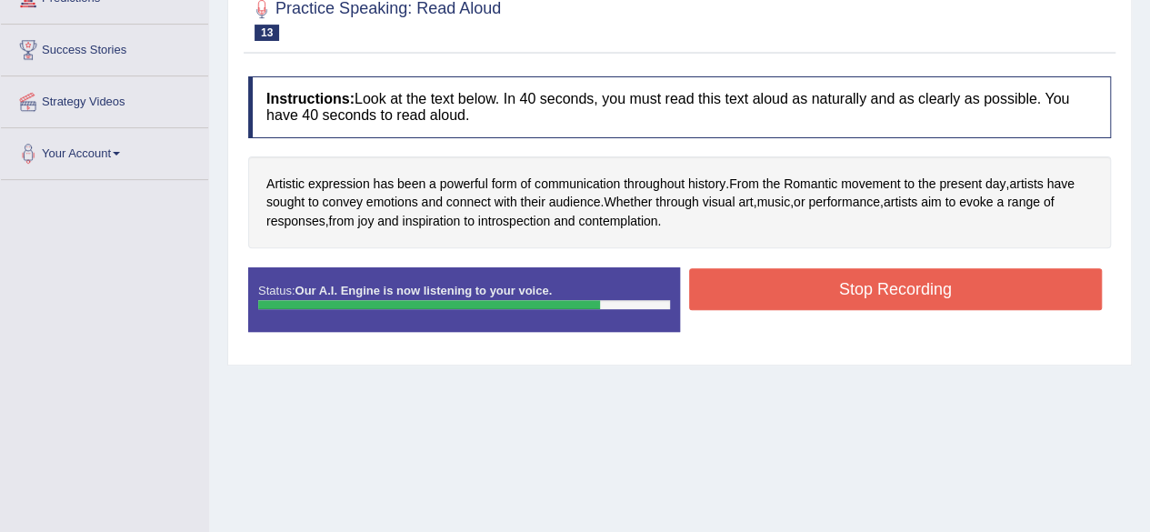
click at [745, 284] on button "Stop Recording" at bounding box center [895, 289] width 413 height 42
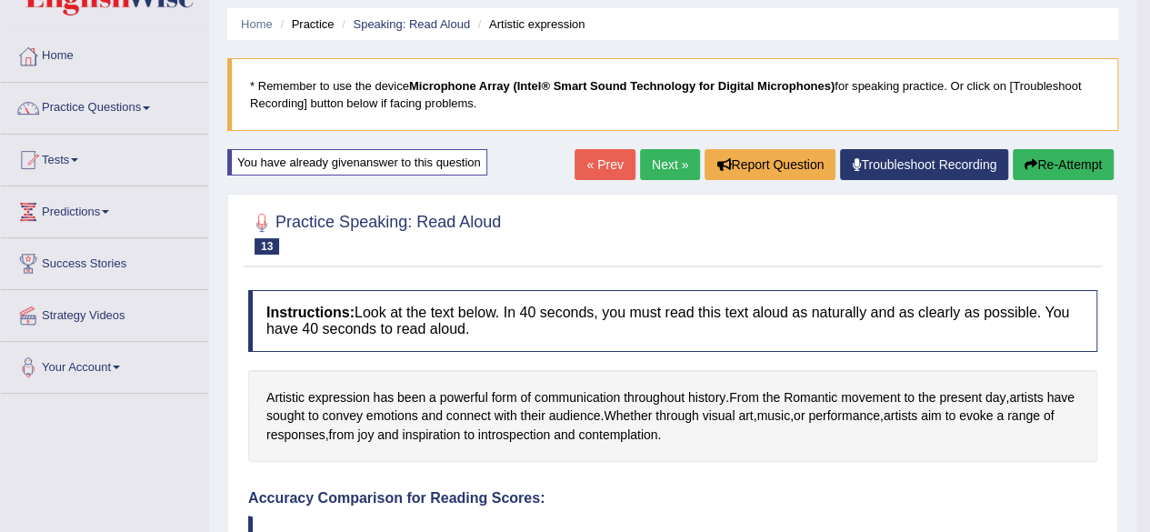
scroll to position [0, 0]
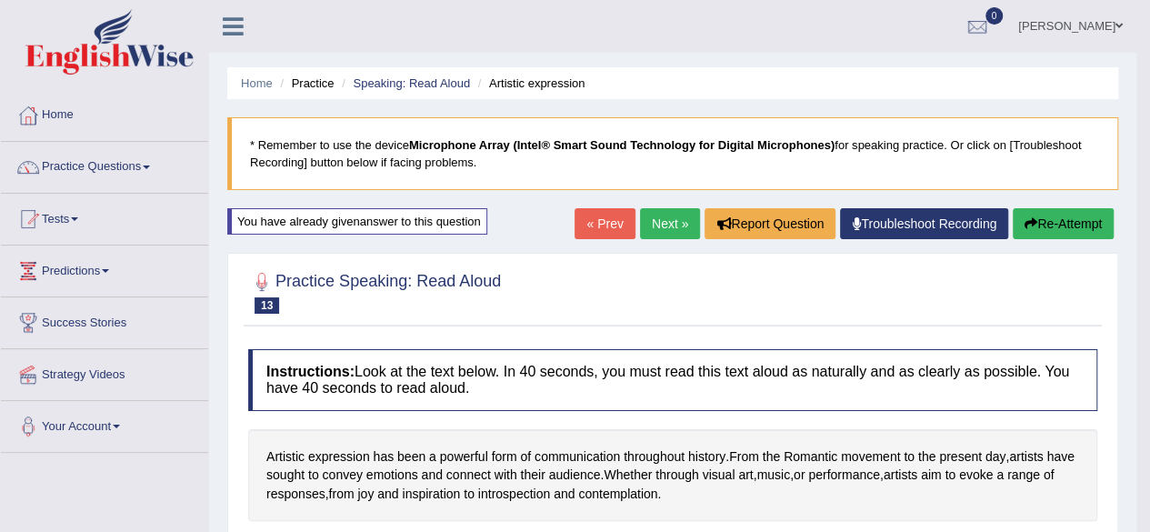
click at [676, 235] on link "Next »" at bounding box center [670, 223] width 60 height 31
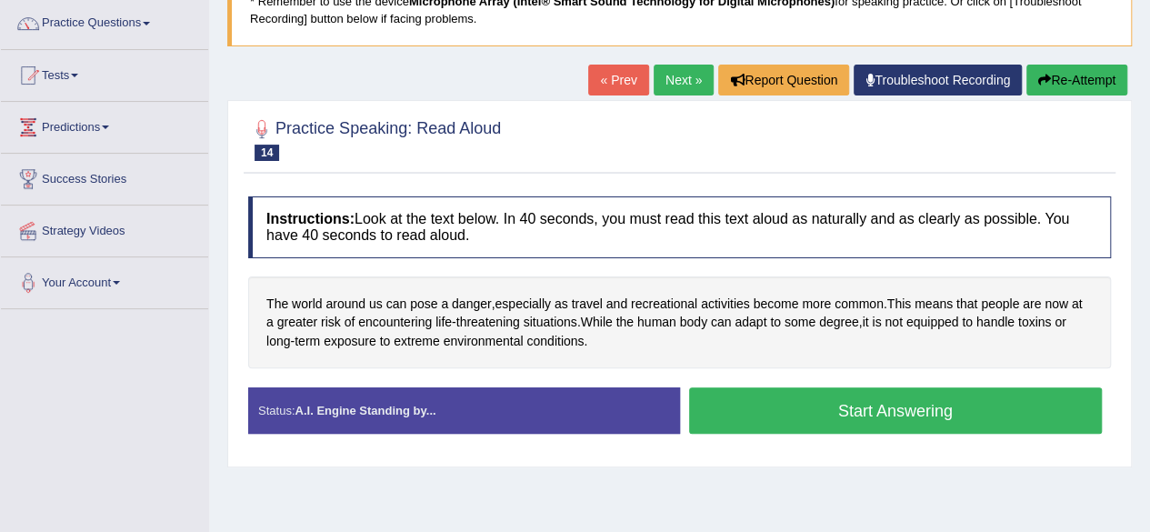
scroll to position [363, 0]
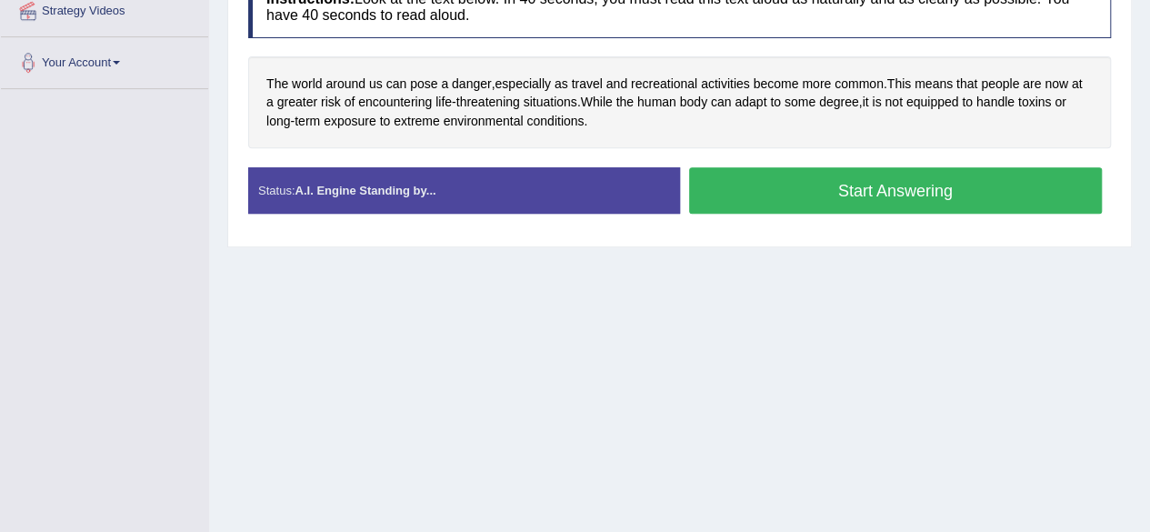
click at [718, 198] on button "Start Answering" at bounding box center [895, 190] width 413 height 46
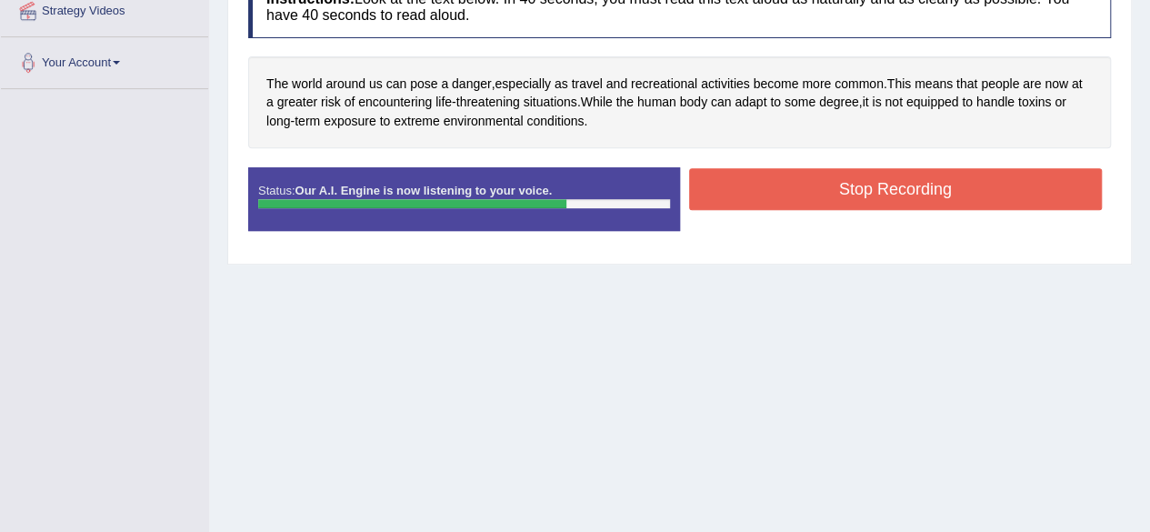
click at [722, 184] on button "Stop Recording" at bounding box center [895, 189] width 413 height 42
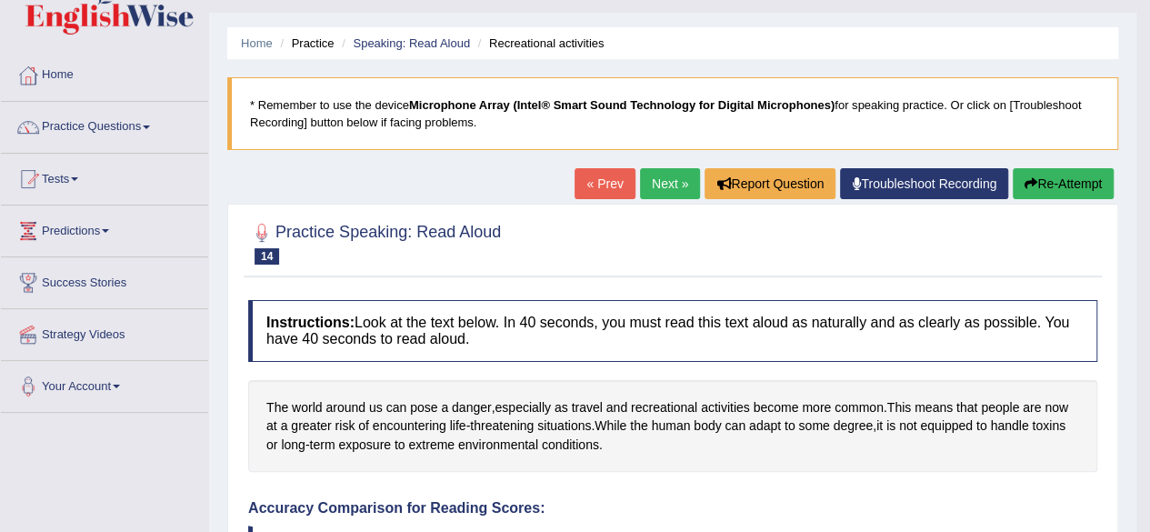
scroll to position [0, 0]
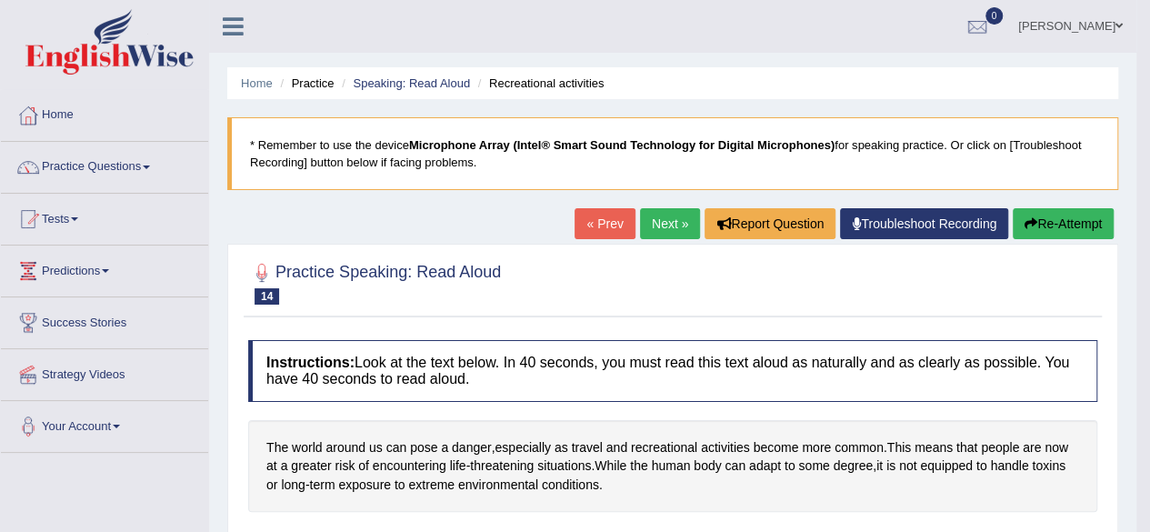
click at [678, 221] on link "Next »" at bounding box center [670, 223] width 60 height 31
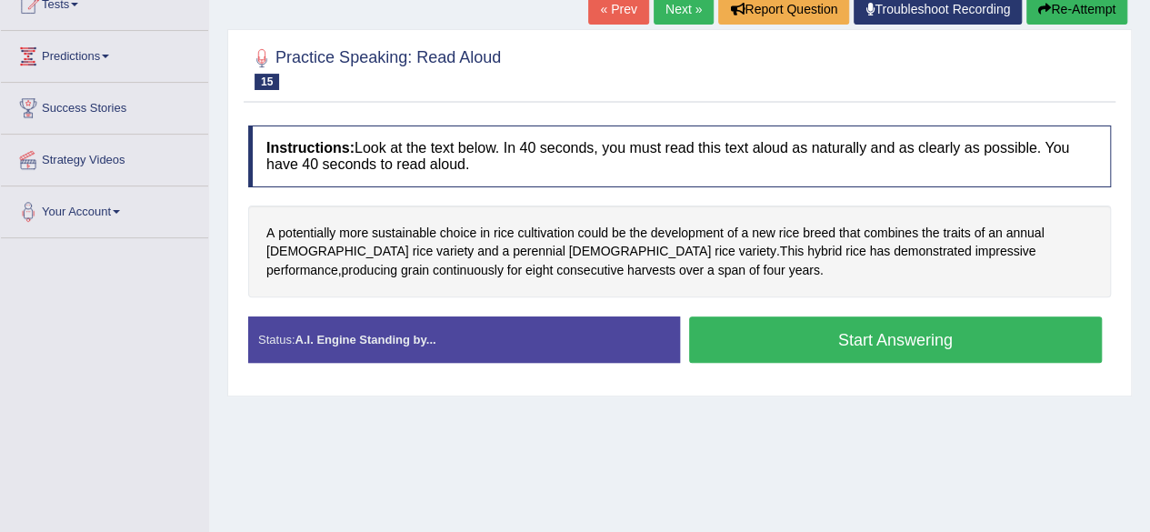
scroll to position [273, 0]
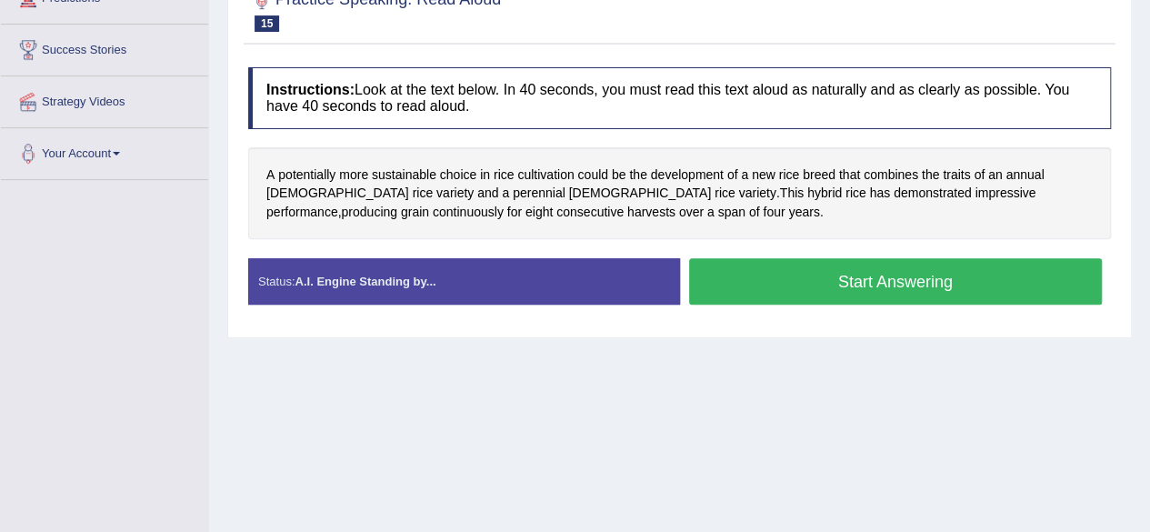
click at [732, 275] on button "Start Answering" at bounding box center [895, 281] width 413 height 46
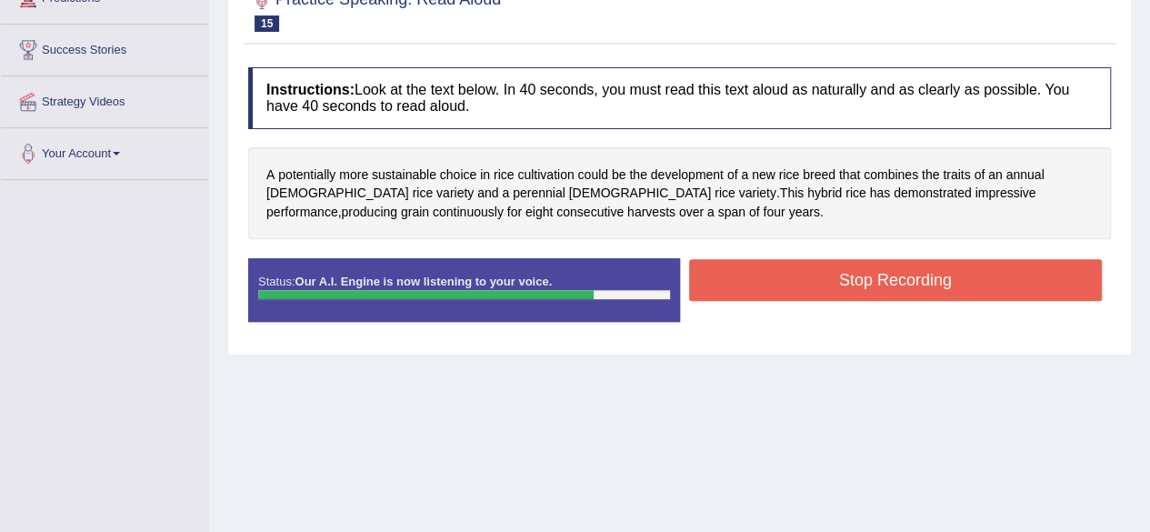
click at [739, 281] on button "Stop Recording" at bounding box center [895, 280] width 413 height 42
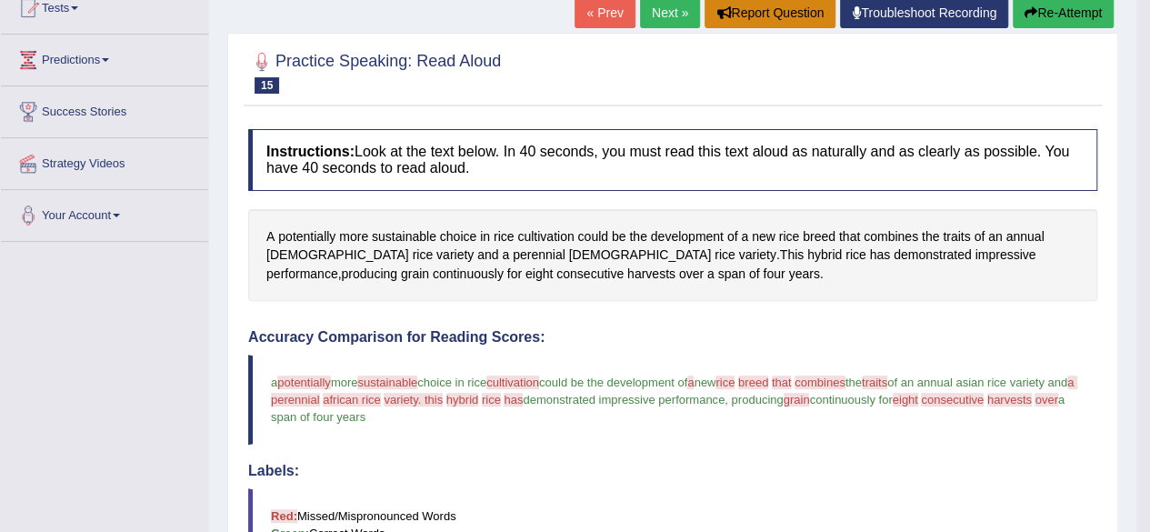
scroll to position [175, 0]
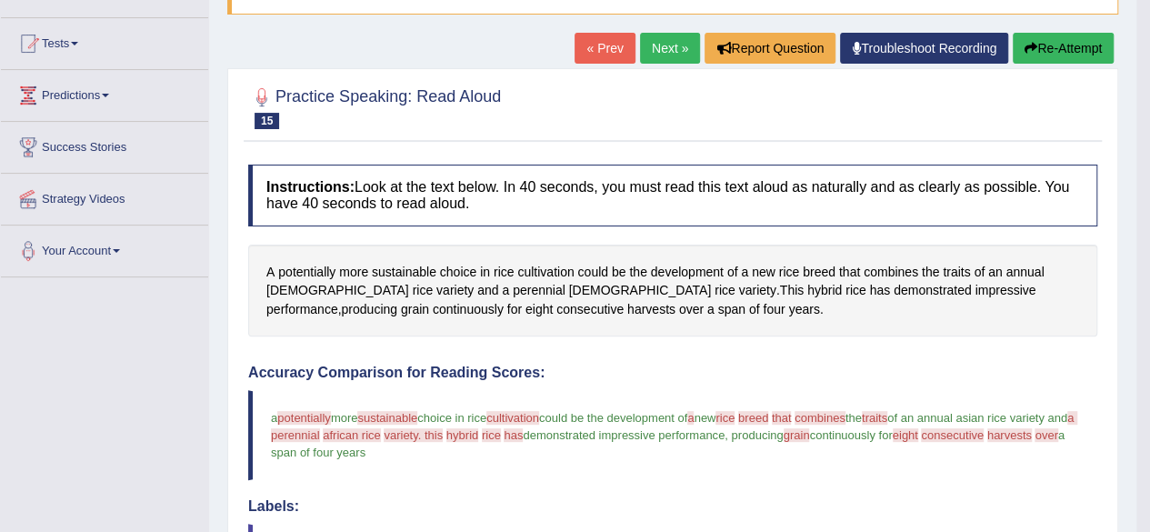
click at [1069, 43] on button "Re-Attempt" at bounding box center [1062, 48] width 101 height 31
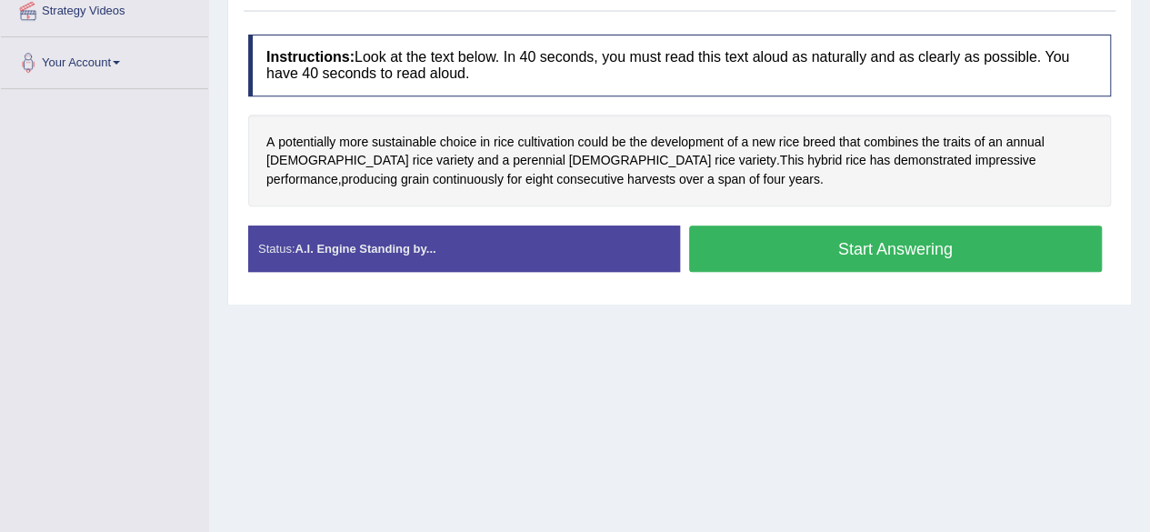
scroll to position [381, 0]
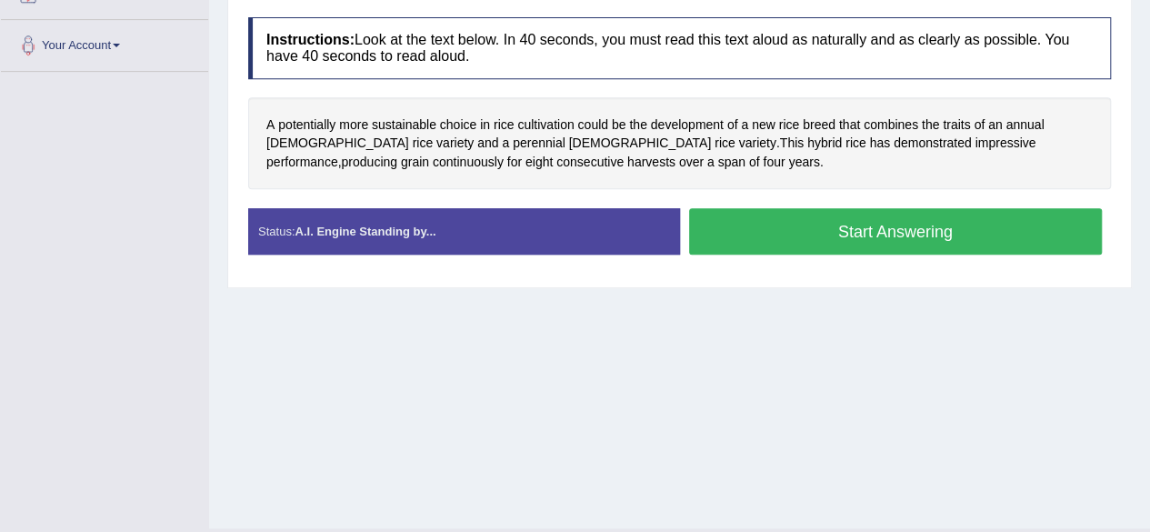
click at [531, 231] on div "Status: A.I. Engine Standing by..." at bounding box center [464, 231] width 432 height 46
click at [367, 228] on strong "A.I. Engine Standing by..." at bounding box center [364, 231] width 141 height 14
click at [271, 230] on div "Status: A.I. Engine Standing by..." at bounding box center [464, 231] width 432 height 46
click at [278, 229] on div "Status: A.I. Engine Standing by..." at bounding box center [464, 231] width 432 height 46
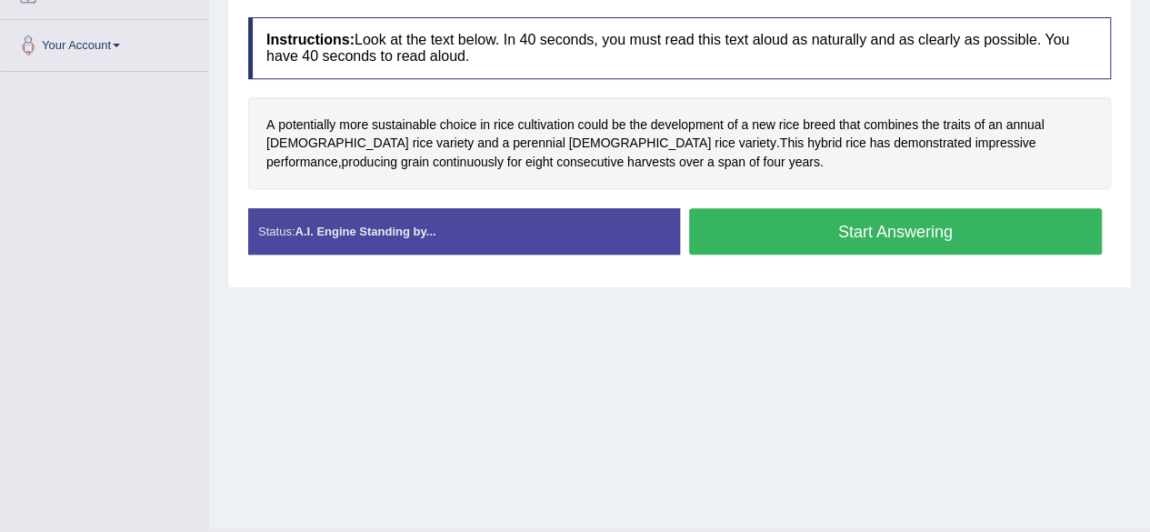
scroll to position [108, 0]
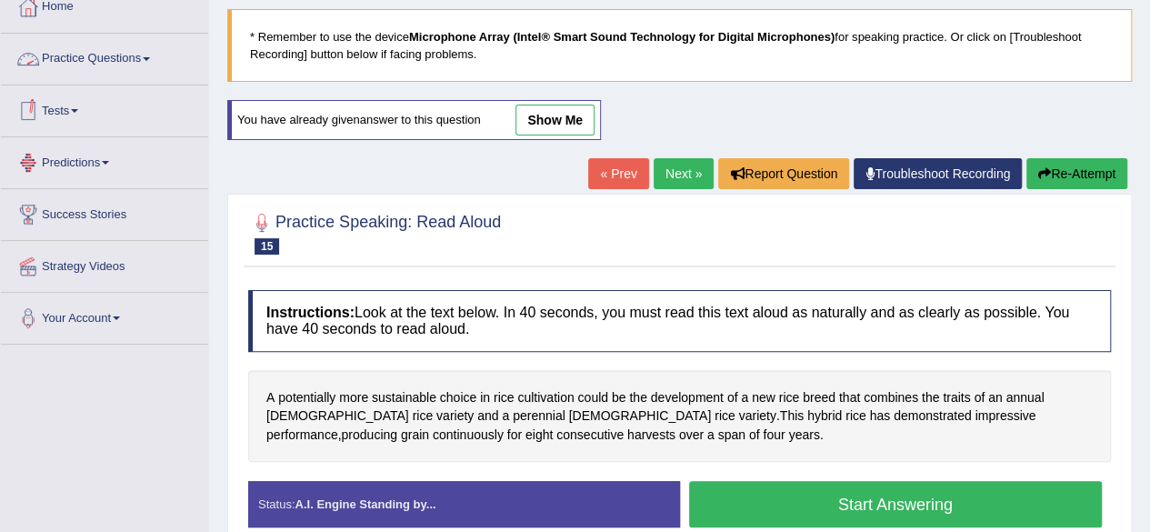
click at [87, 56] on link "Practice Questions" at bounding box center [104, 56] width 207 height 45
click at [87, 57] on link "Practice Questions" at bounding box center [104, 56] width 207 height 45
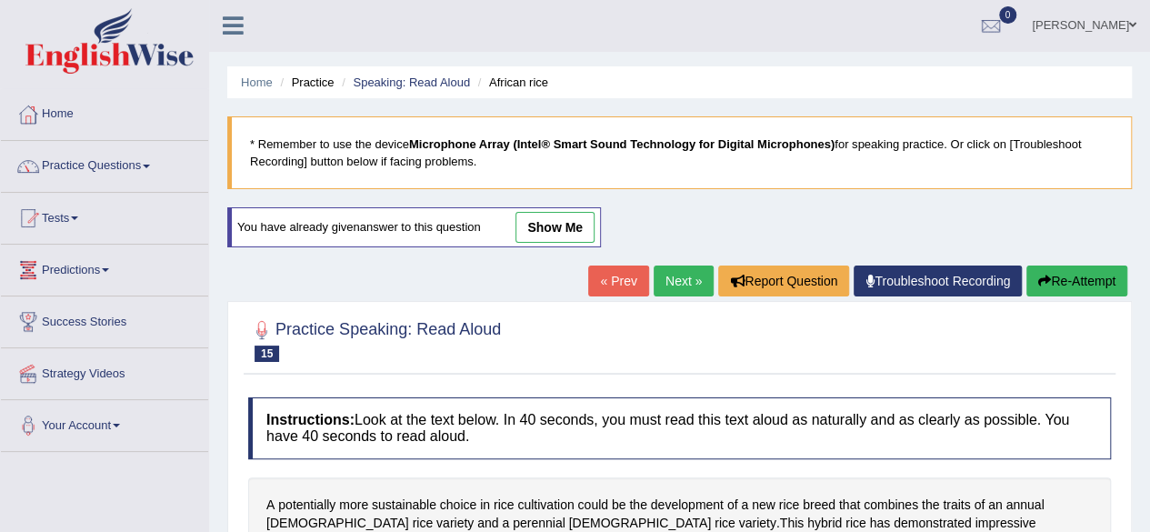
scroll to position [0, 0]
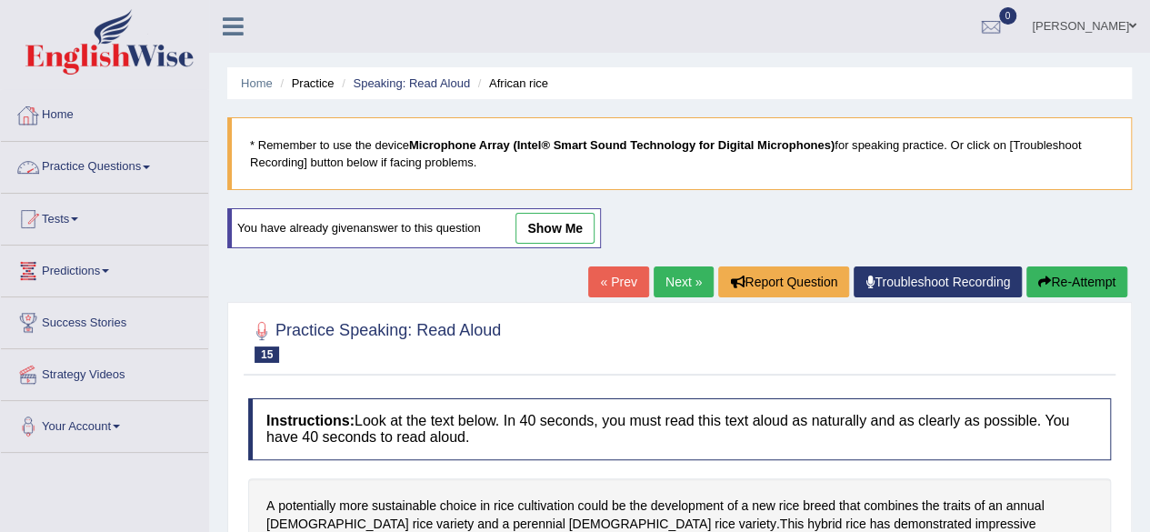
click at [91, 166] on link "Practice Questions" at bounding box center [104, 164] width 207 height 45
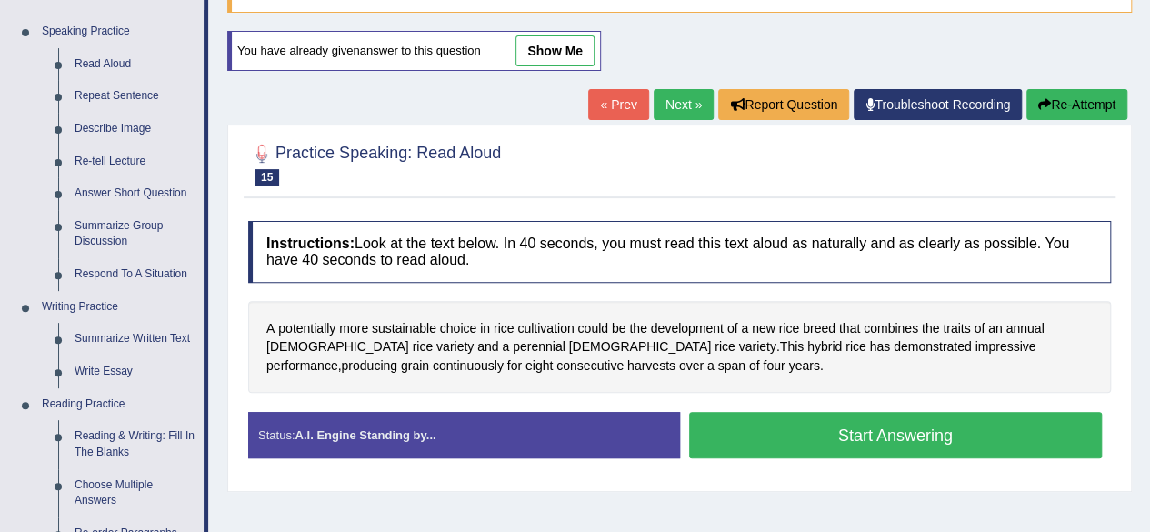
scroll to position [182, 0]
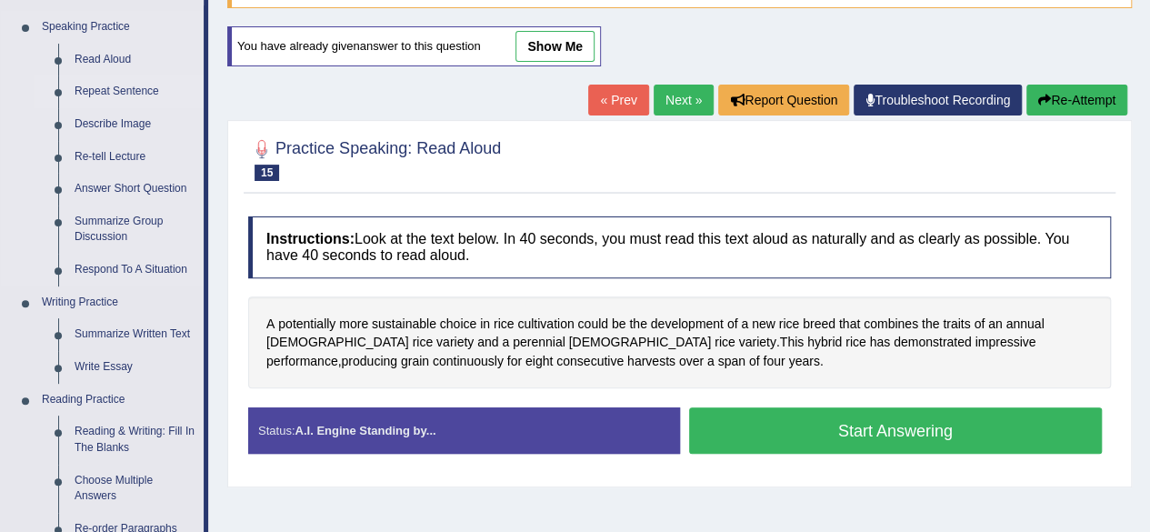
click at [105, 95] on link "Repeat Sentence" at bounding box center [134, 91] width 137 height 33
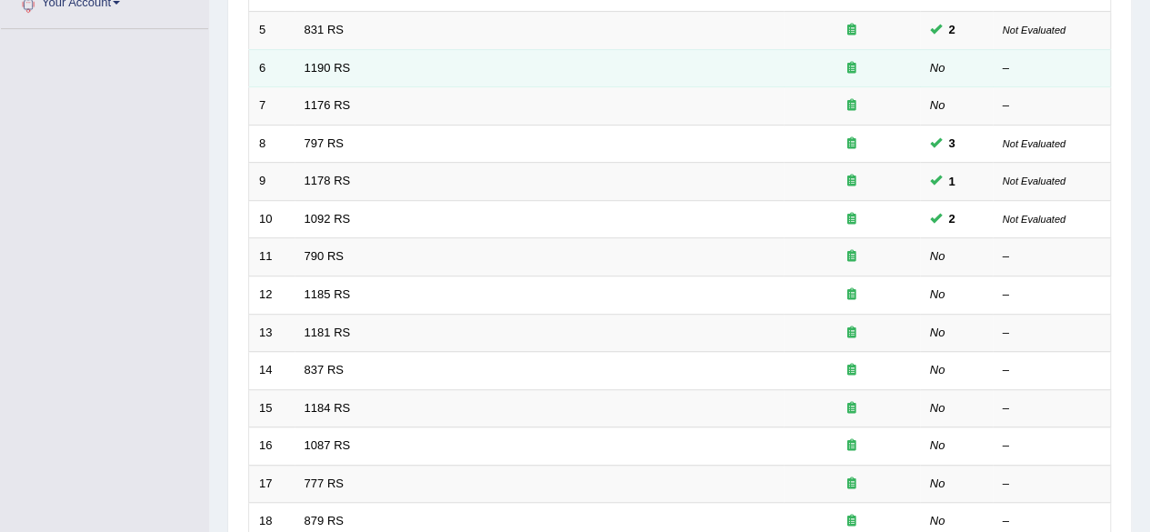
scroll to position [454, 0]
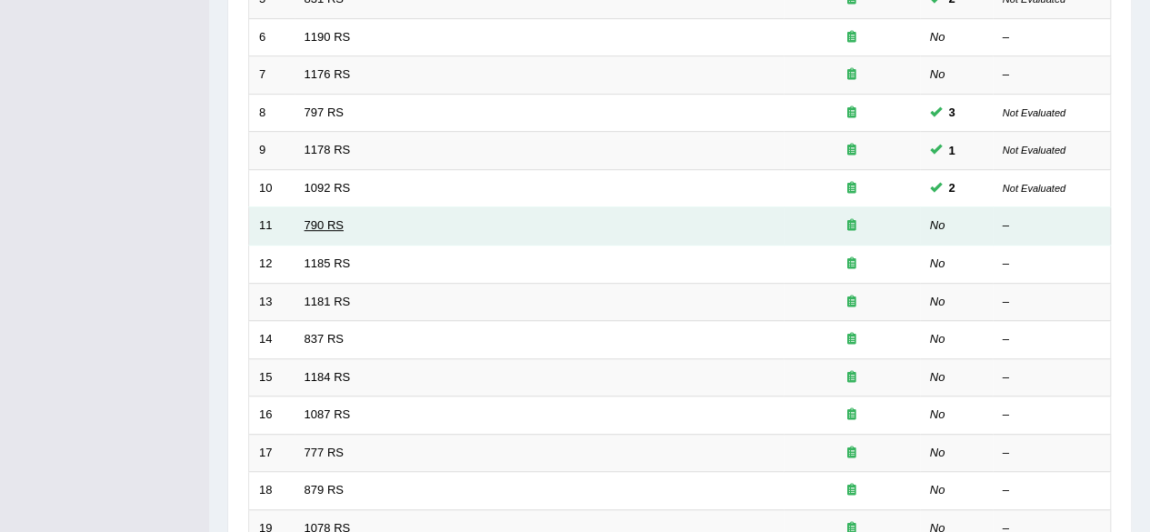
click at [314, 224] on link "790 RS" at bounding box center [323, 225] width 39 height 14
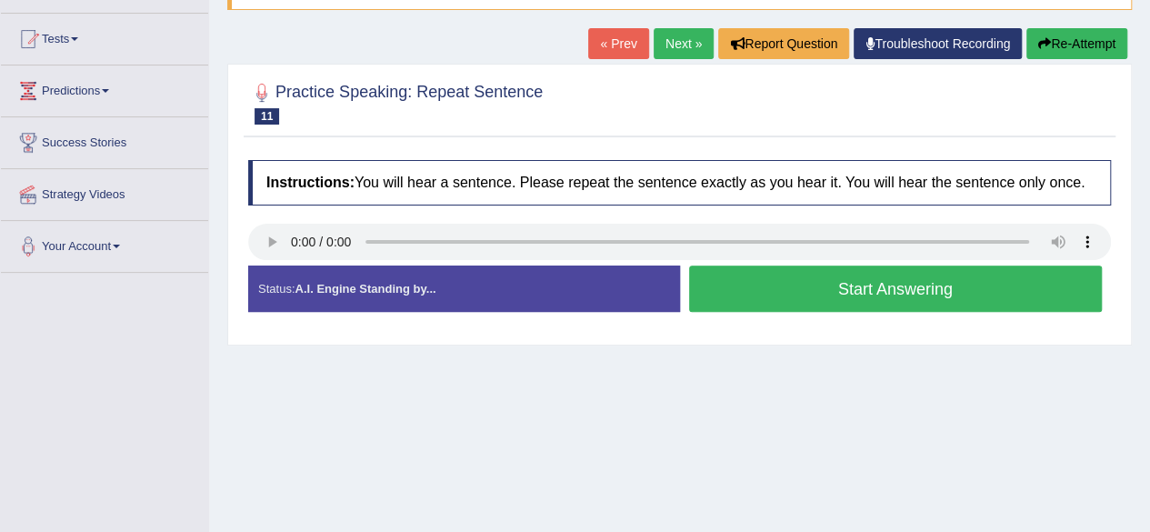
scroll to position [182, 0]
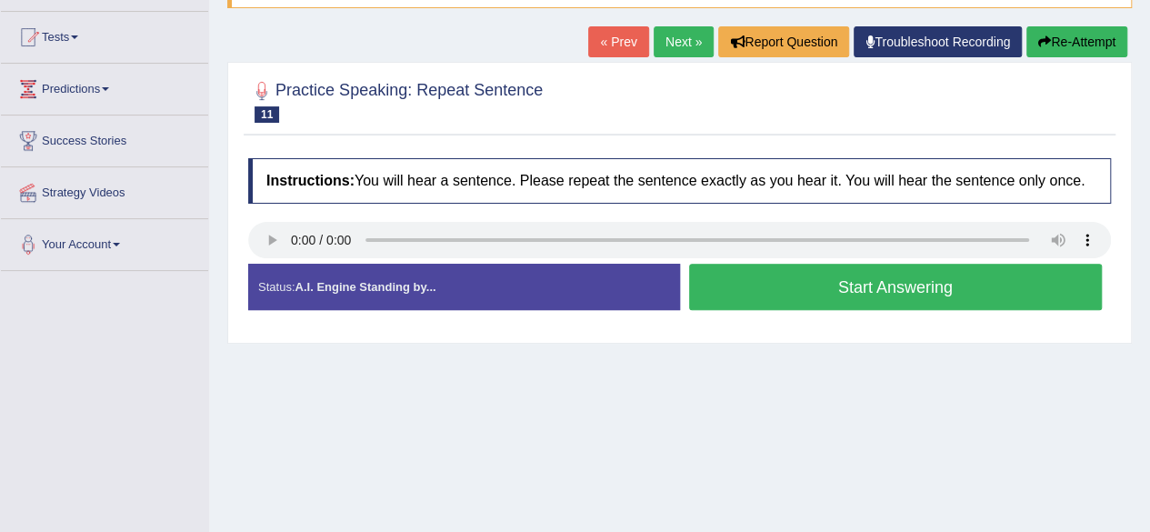
click at [758, 276] on button "Start Answering" at bounding box center [895, 287] width 413 height 46
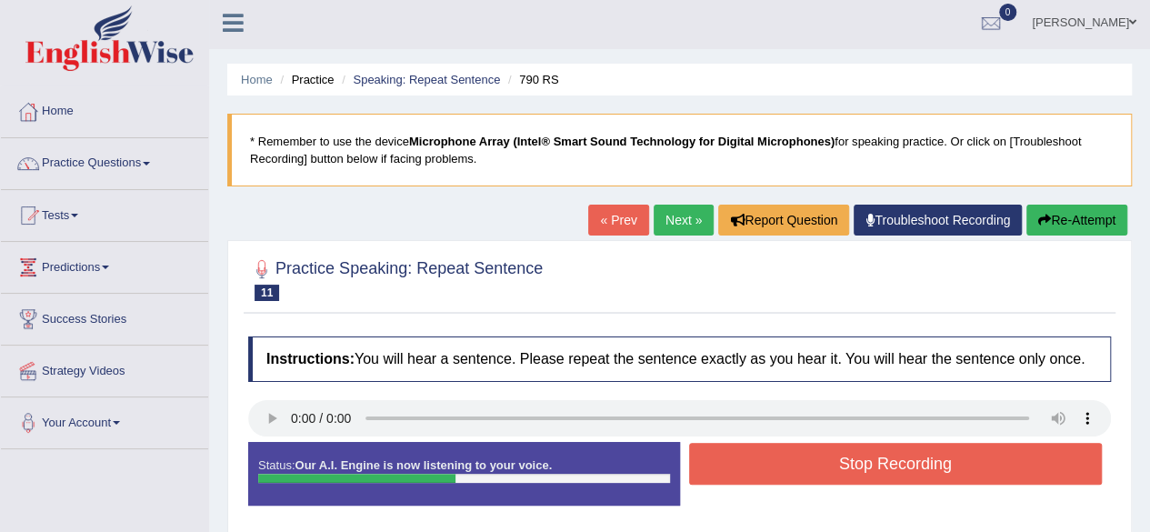
scroll to position [0, 0]
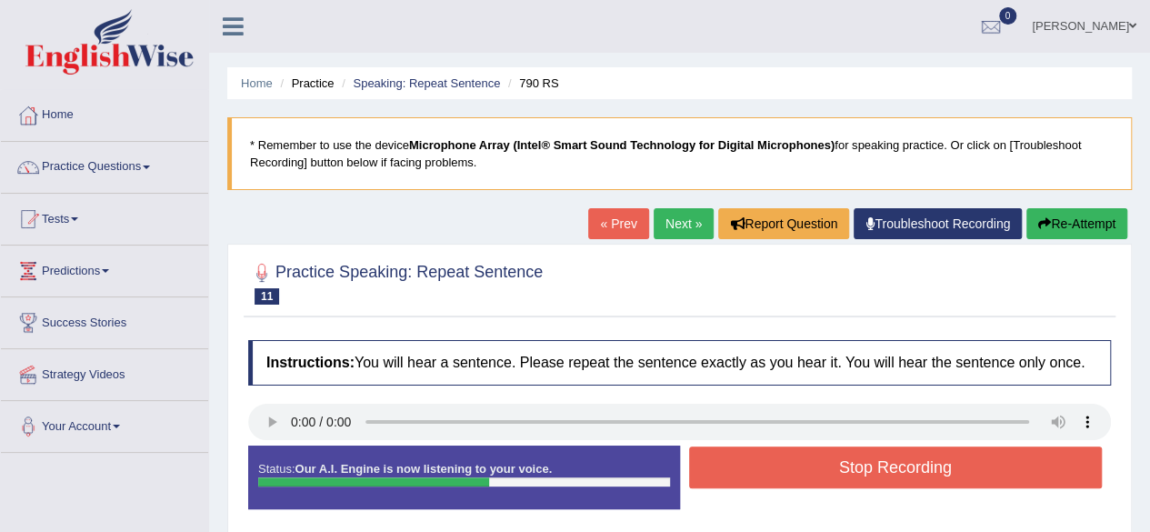
click at [1050, 223] on button "Re-Attempt" at bounding box center [1076, 223] width 101 height 31
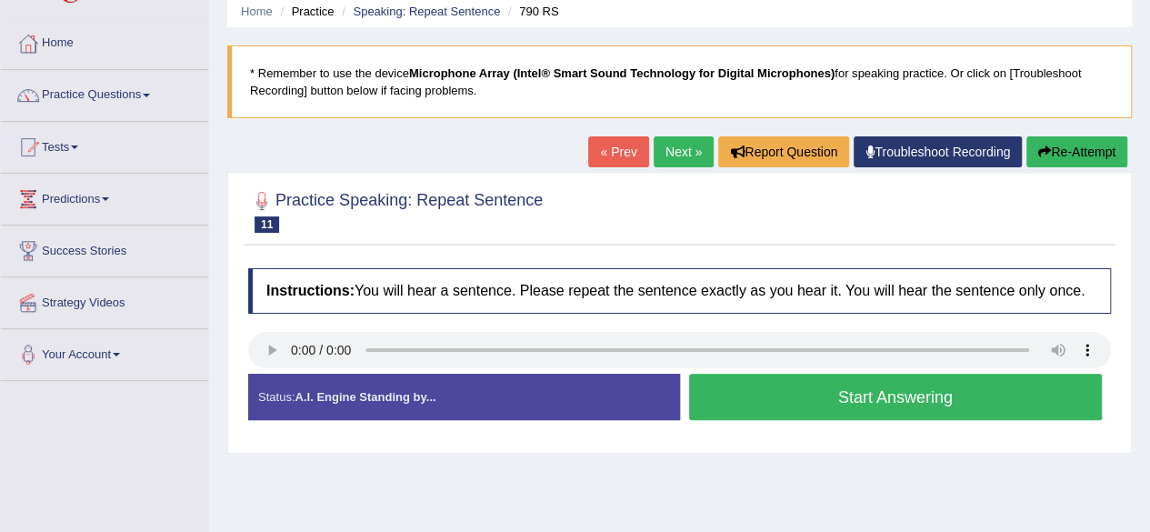
scroll to position [182, 0]
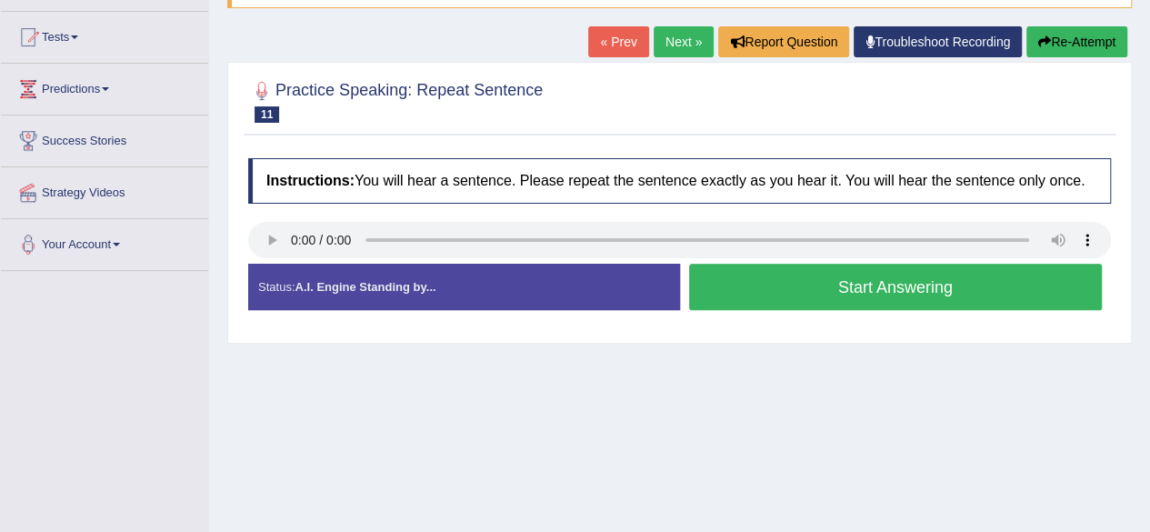
click at [739, 293] on button "Start Answering" at bounding box center [895, 287] width 413 height 46
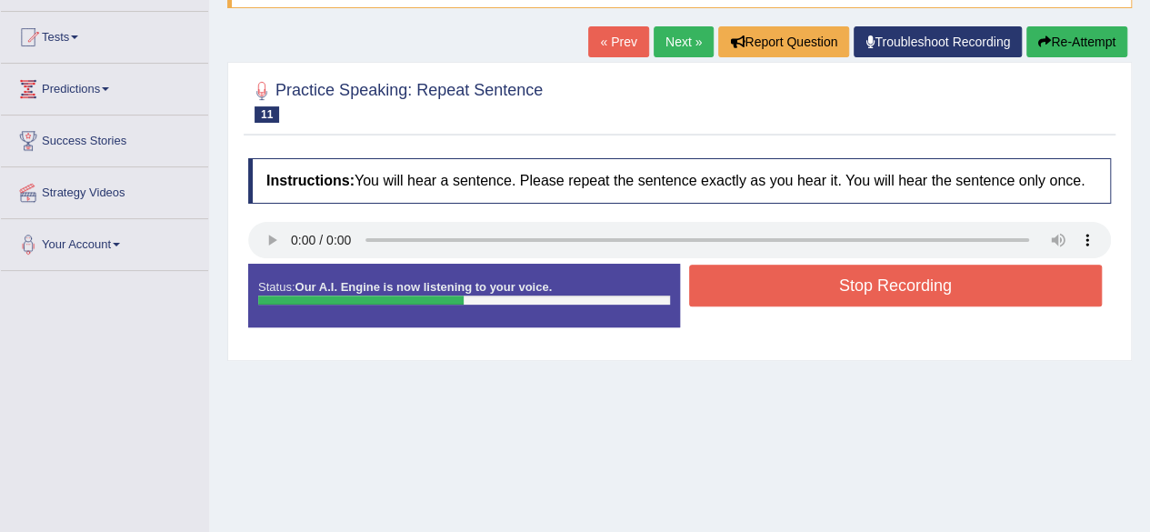
click at [739, 293] on button "Stop Recording" at bounding box center [895, 285] width 413 height 42
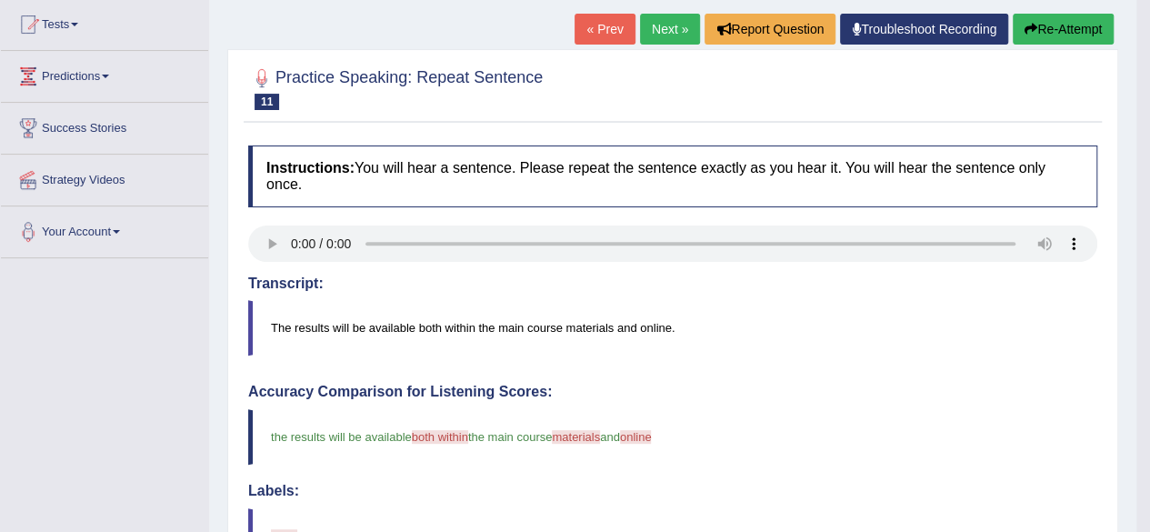
scroll to position [0, 0]
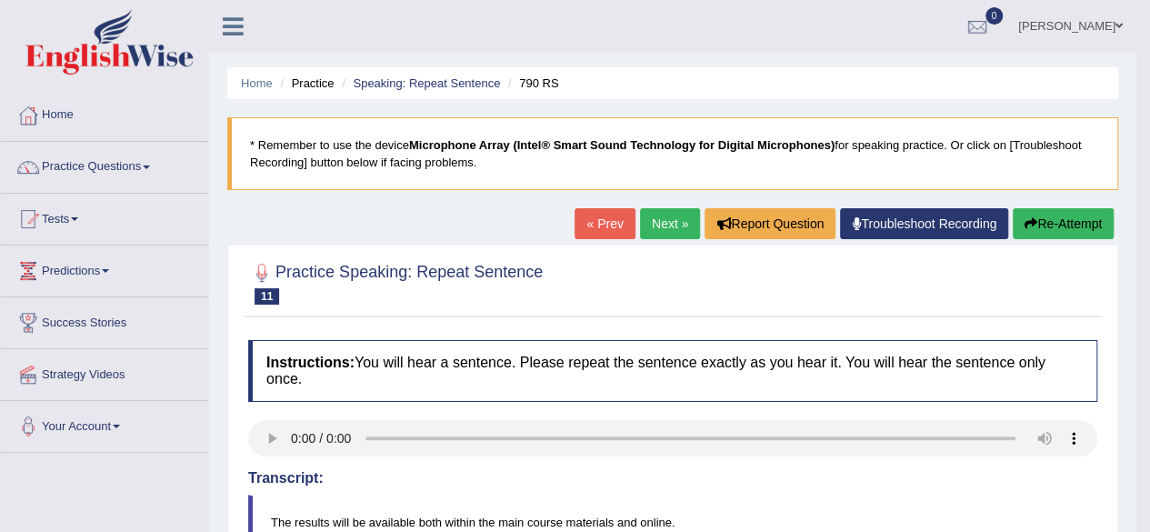
click at [654, 230] on link "Next »" at bounding box center [670, 223] width 60 height 31
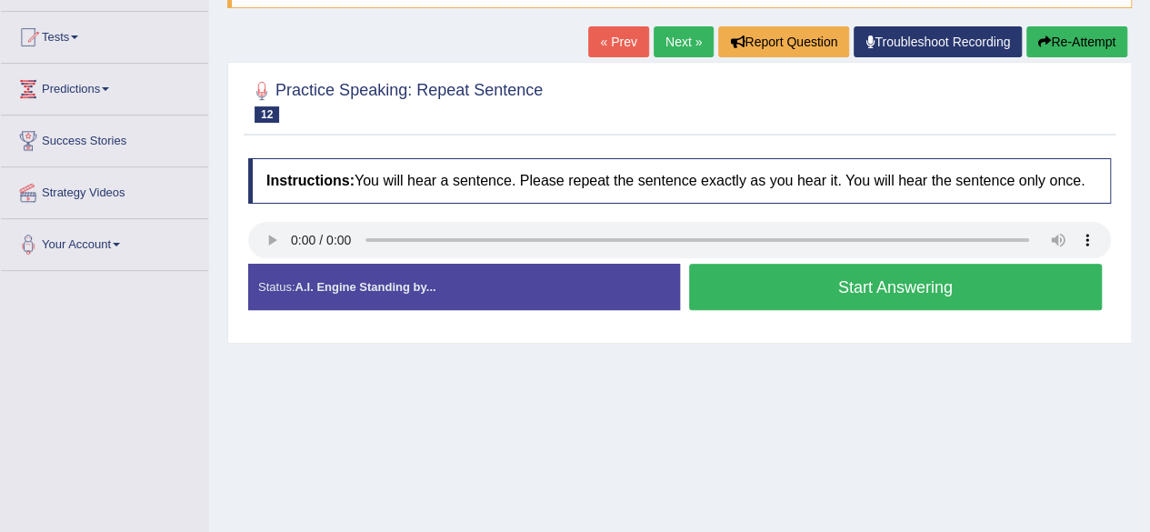
click at [774, 284] on button "Start Answering" at bounding box center [895, 287] width 413 height 46
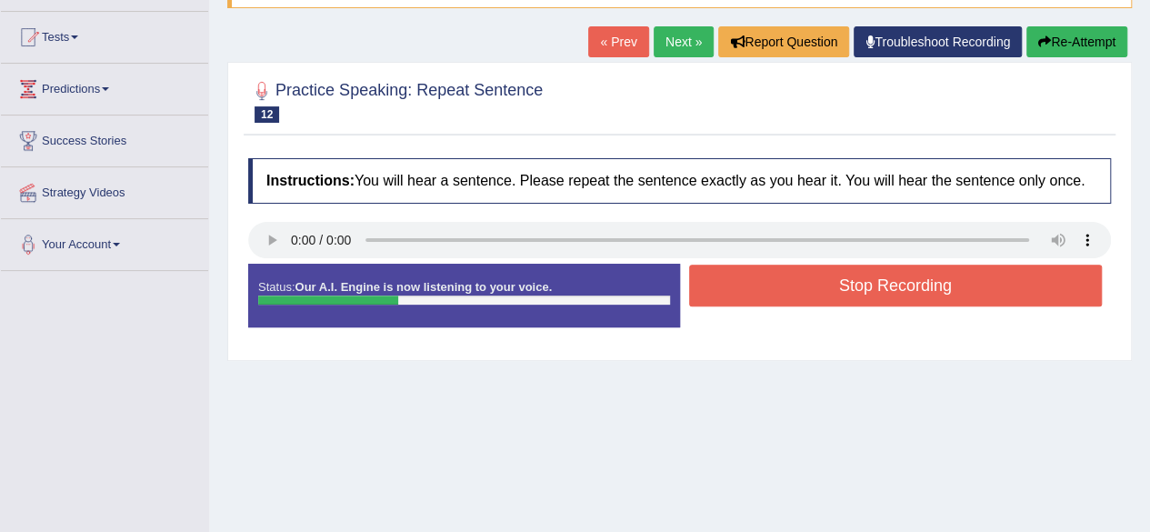
click at [774, 284] on button "Stop Recording" at bounding box center [895, 285] width 413 height 42
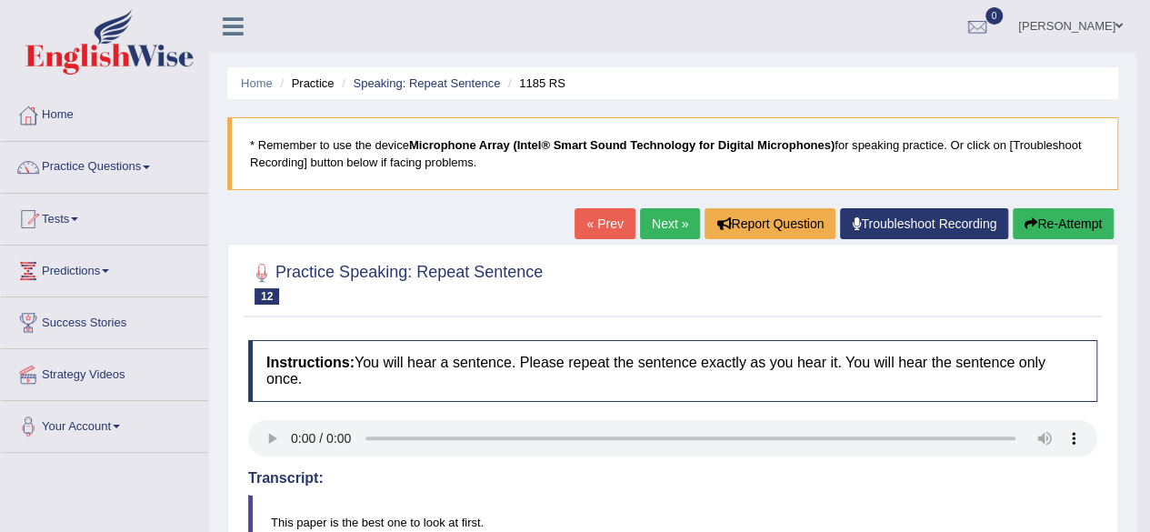
click at [1026, 226] on icon "button" at bounding box center [1030, 223] width 13 height 13
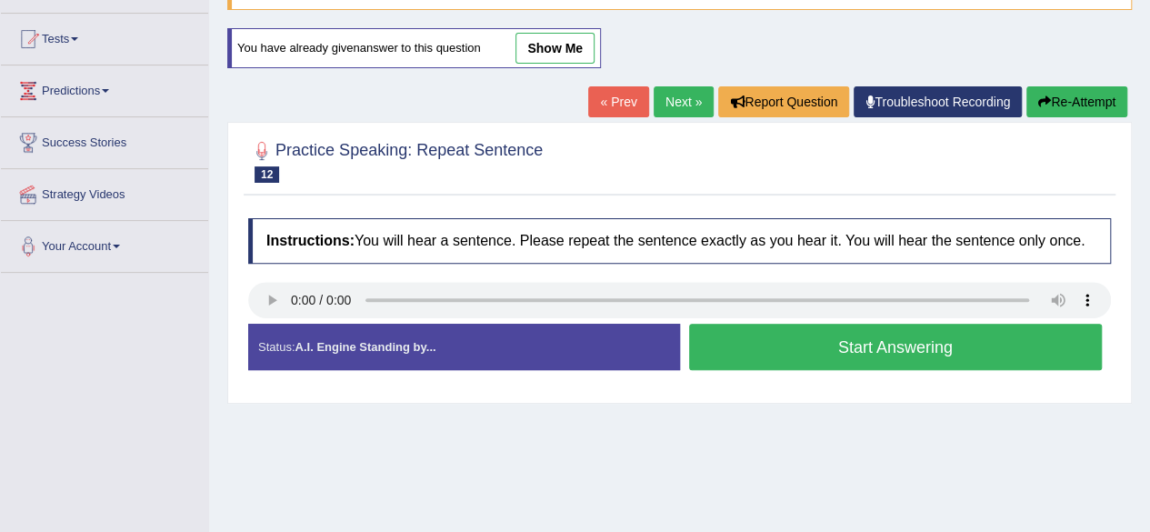
scroll to position [182, 0]
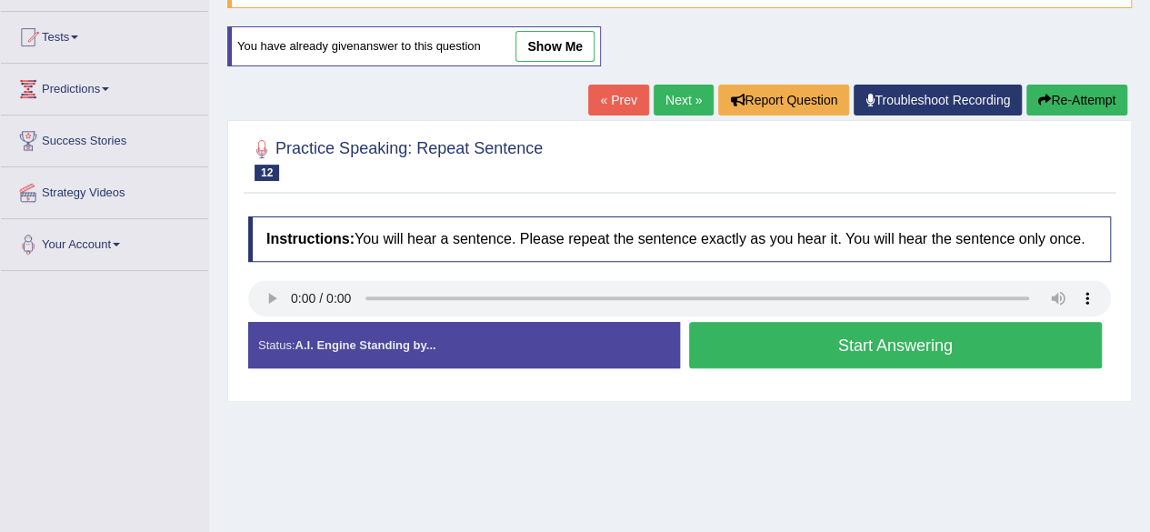
click at [811, 356] on button "Start Answering" at bounding box center [895, 345] width 413 height 46
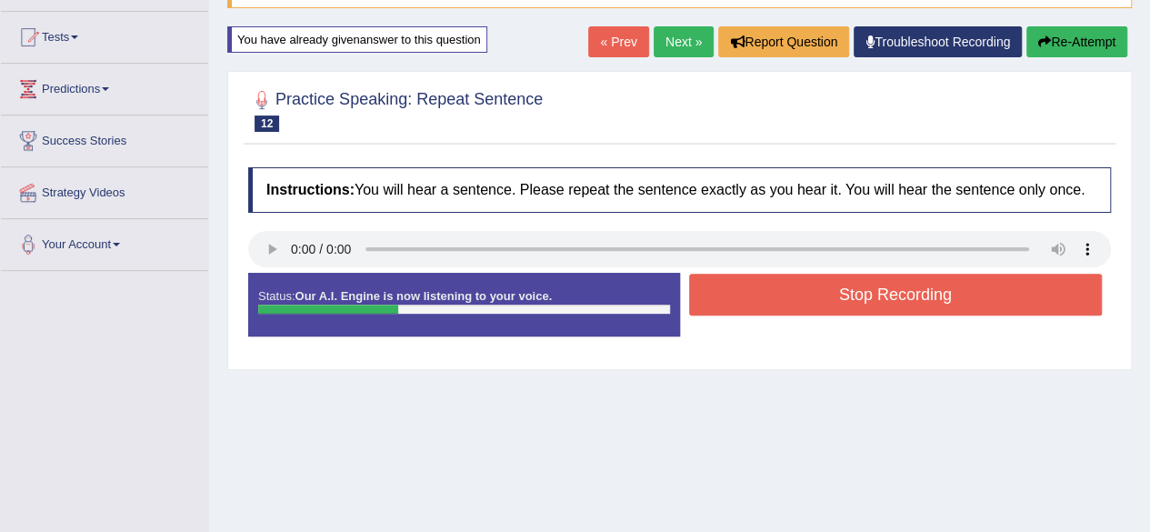
click at [805, 312] on button "Stop Recording" at bounding box center [895, 295] width 413 height 42
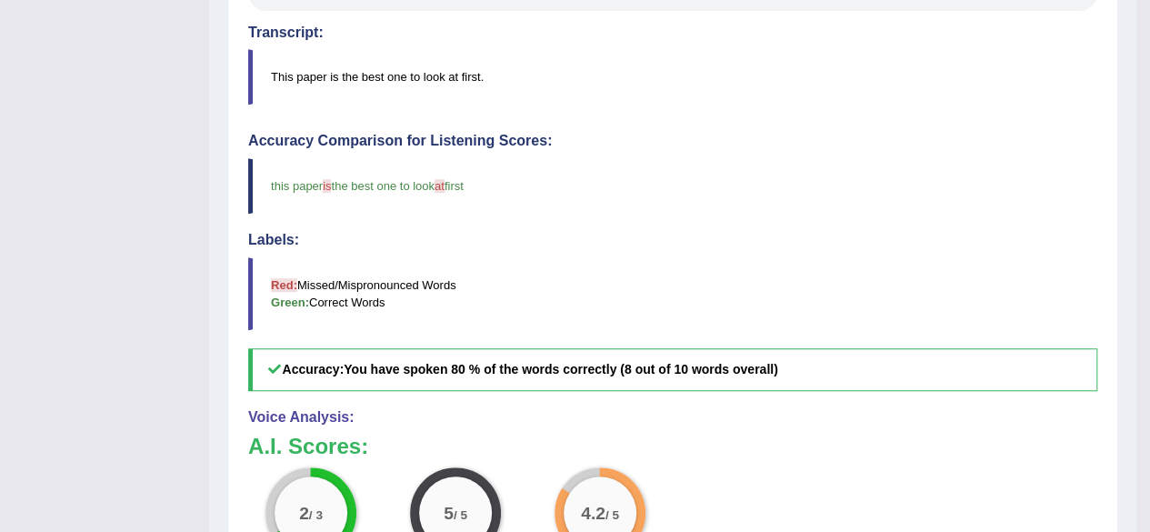
scroll to position [91, 0]
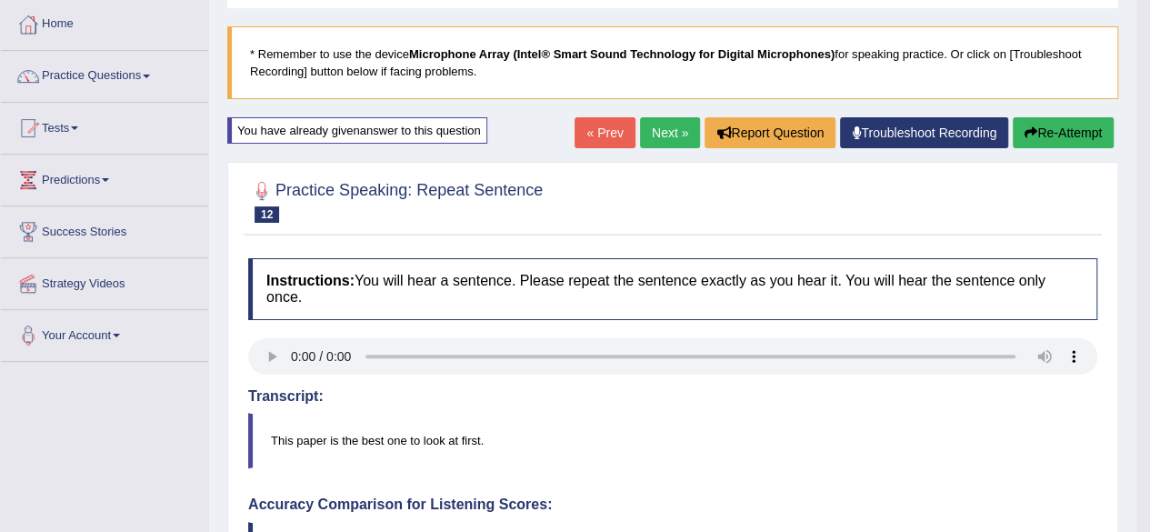
click at [675, 141] on link "Next »" at bounding box center [670, 132] width 60 height 31
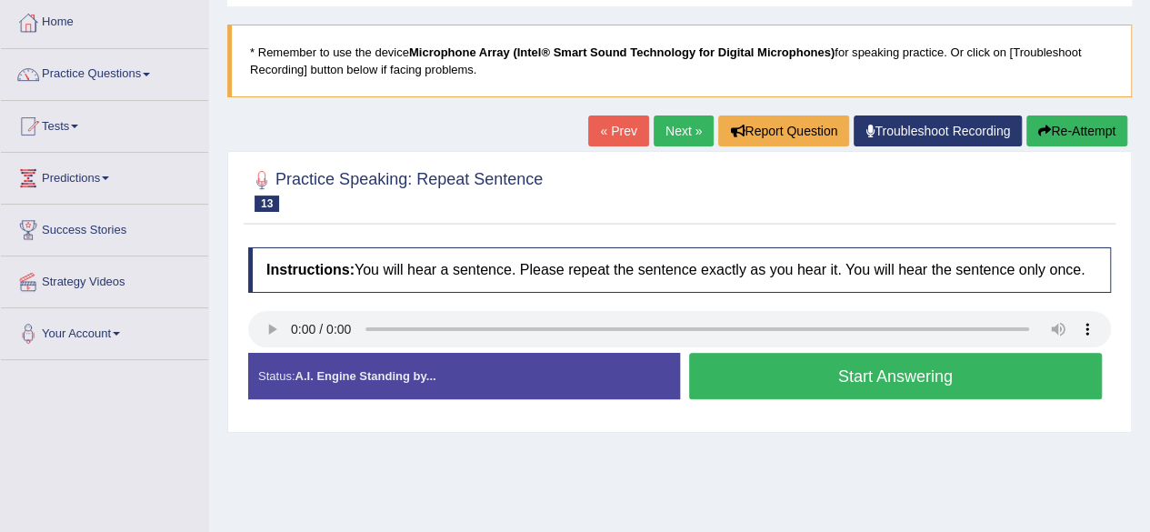
scroll to position [182, 0]
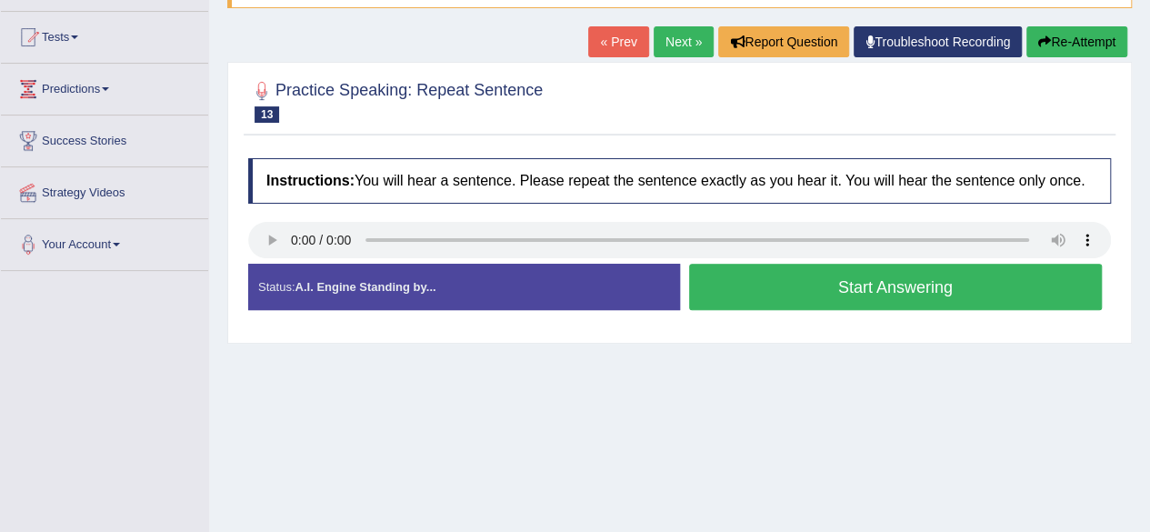
click at [751, 283] on button "Start Answering" at bounding box center [895, 287] width 413 height 46
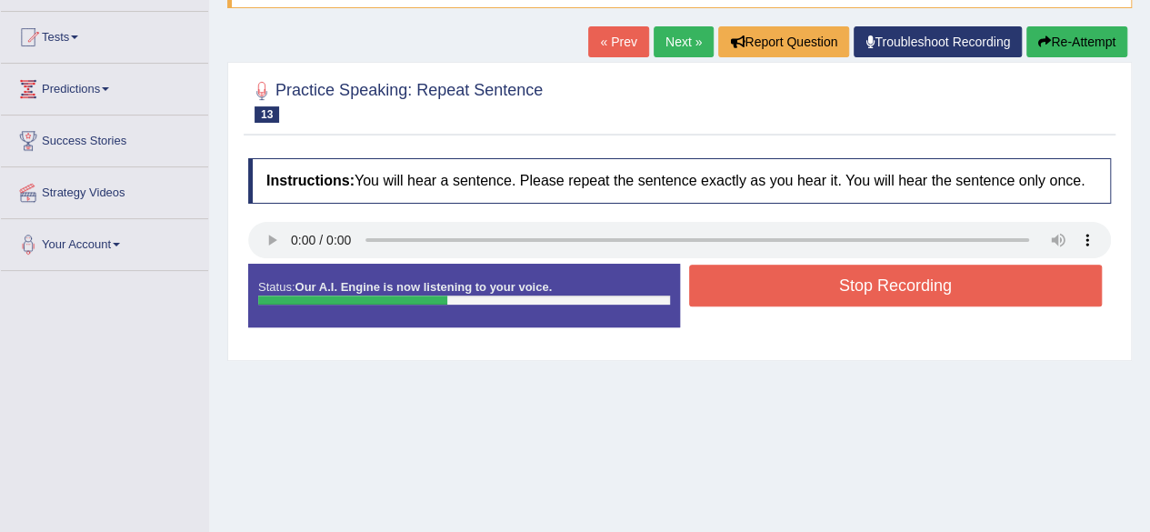
click at [771, 278] on button "Stop Recording" at bounding box center [895, 285] width 413 height 42
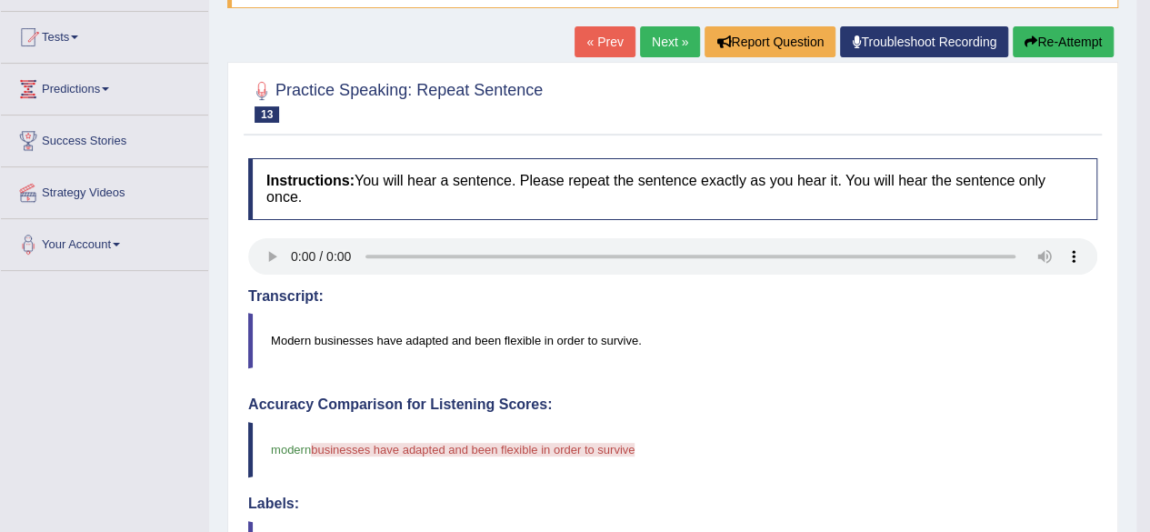
click at [1033, 48] on button "Re-Attempt" at bounding box center [1062, 41] width 101 height 31
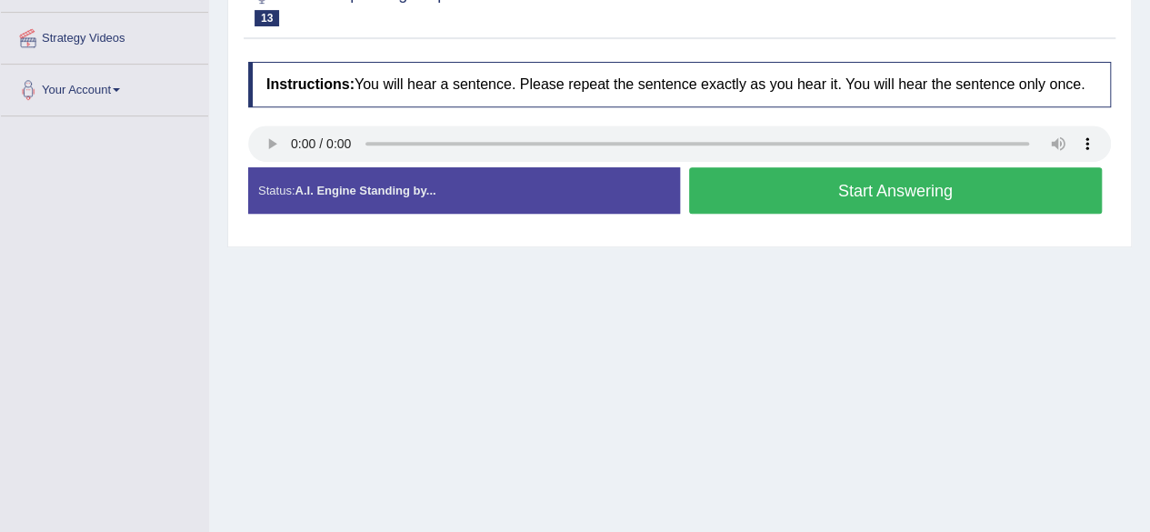
scroll to position [363, 0]
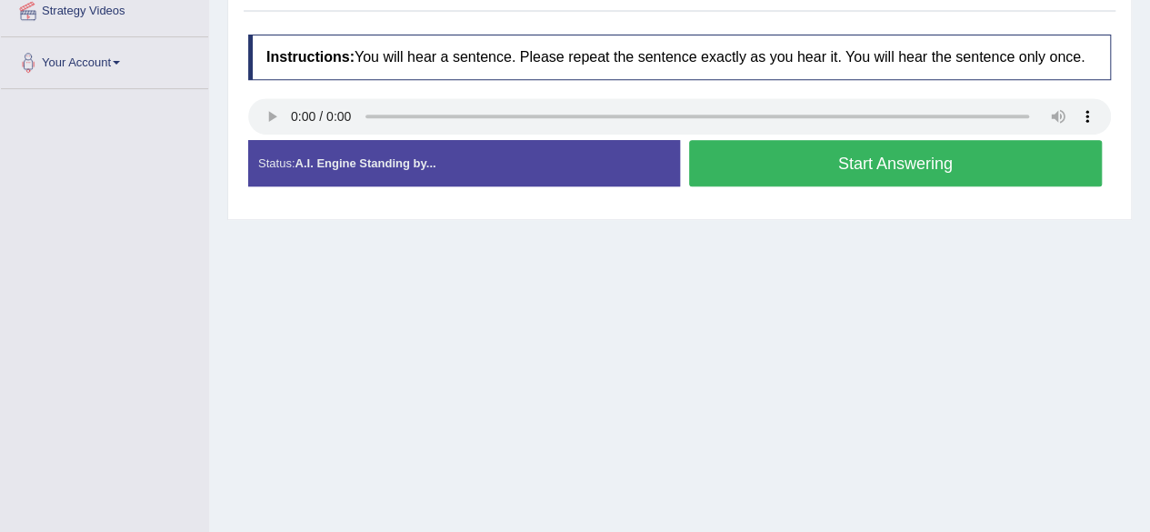
click at [745, 177] on button "Start Answering" at bounding box center [895, 163] width 413 height 46
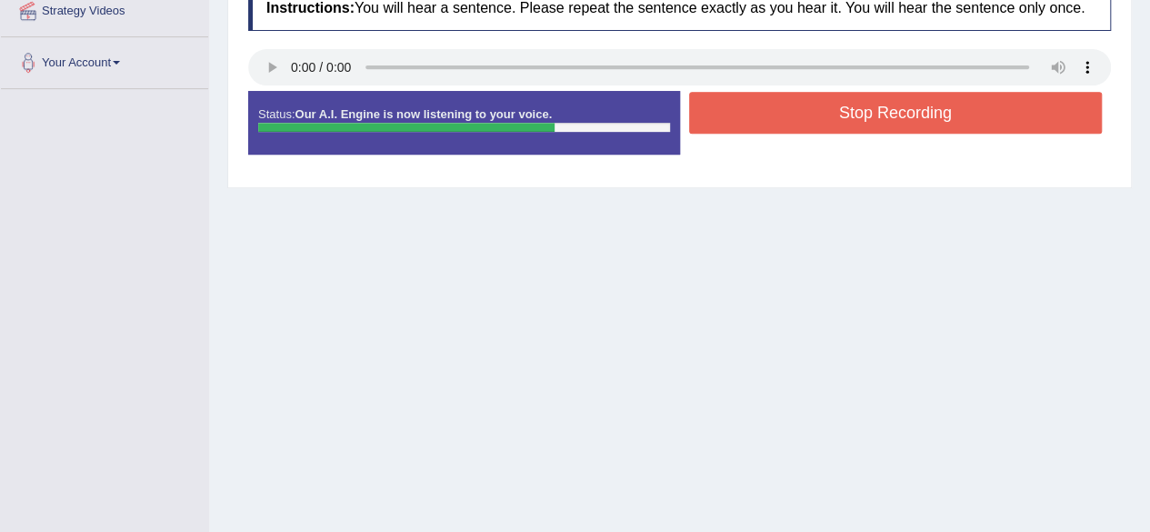
click at [755, 123] on button "Stop Recording" at bounding box center [895, 113] width 413 height 42
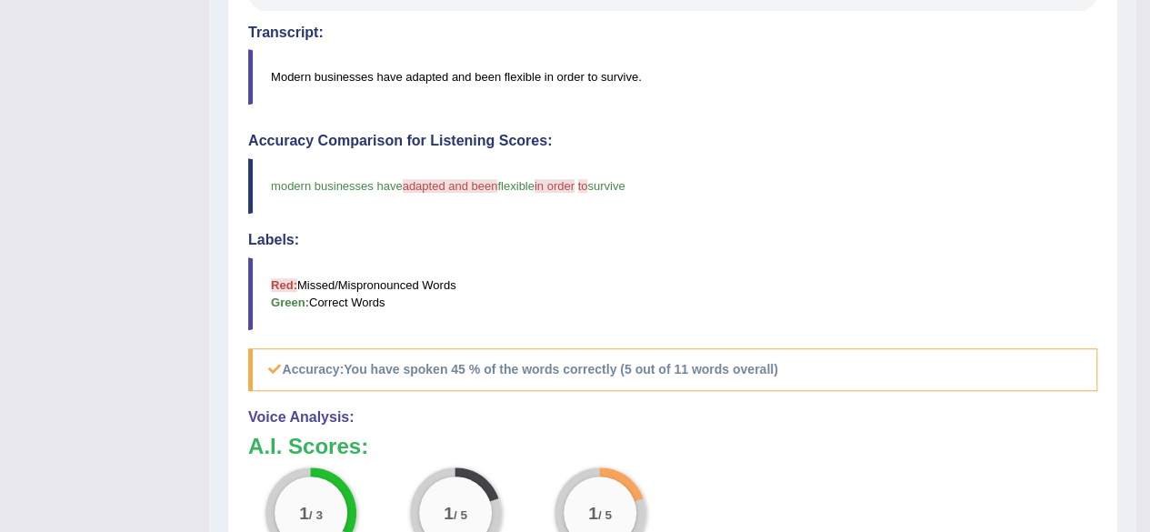
scroll to position [0, 0]
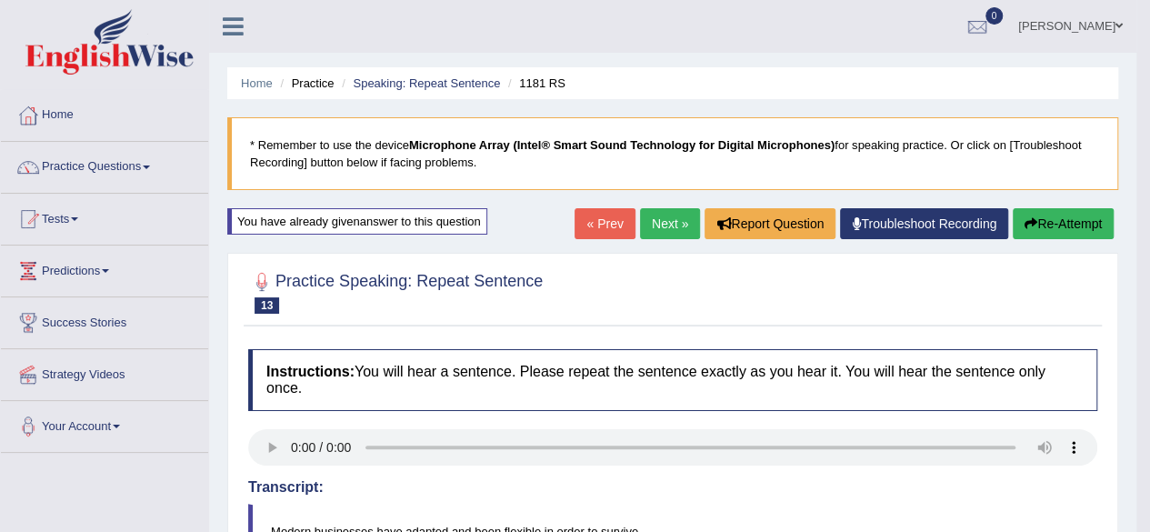
click at [667, 234] on link "Next »" at bounding box center [670, 223] width 60 height 31
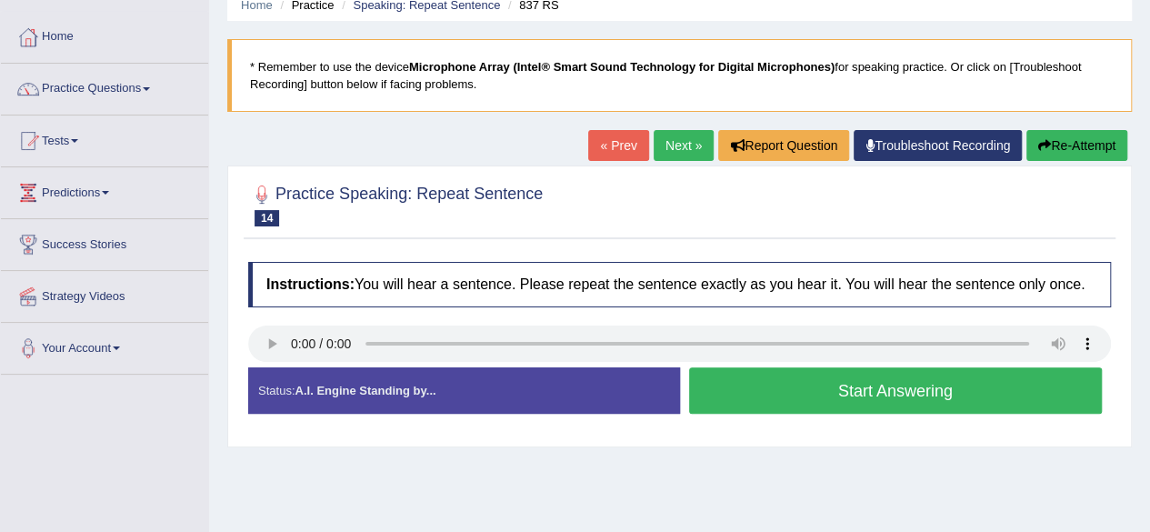
scroll to position [182, 0]
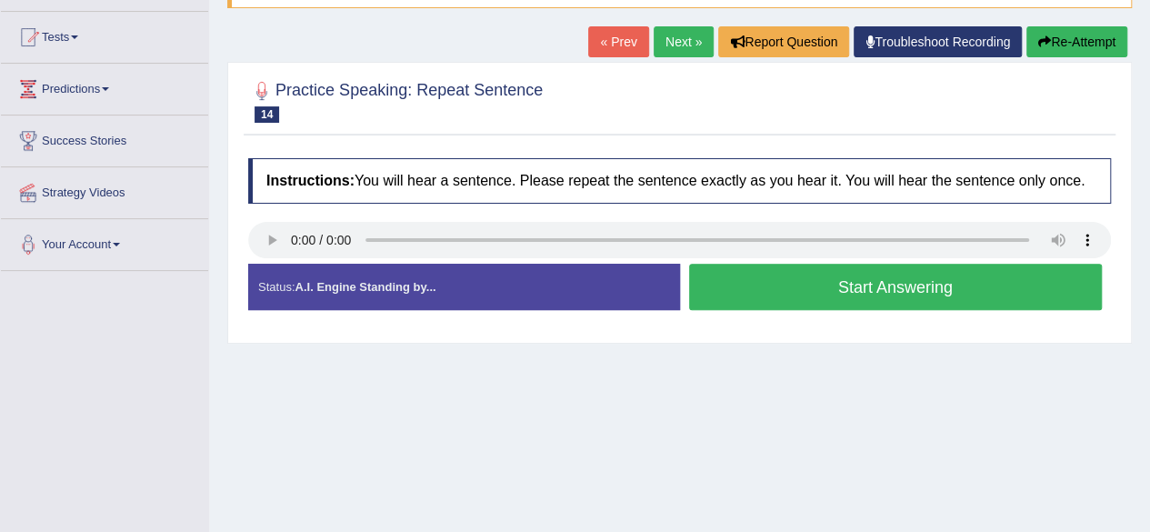
click at [822, 286] on button "Start Answering" at bounding box center [895, 287] width 413 height 46
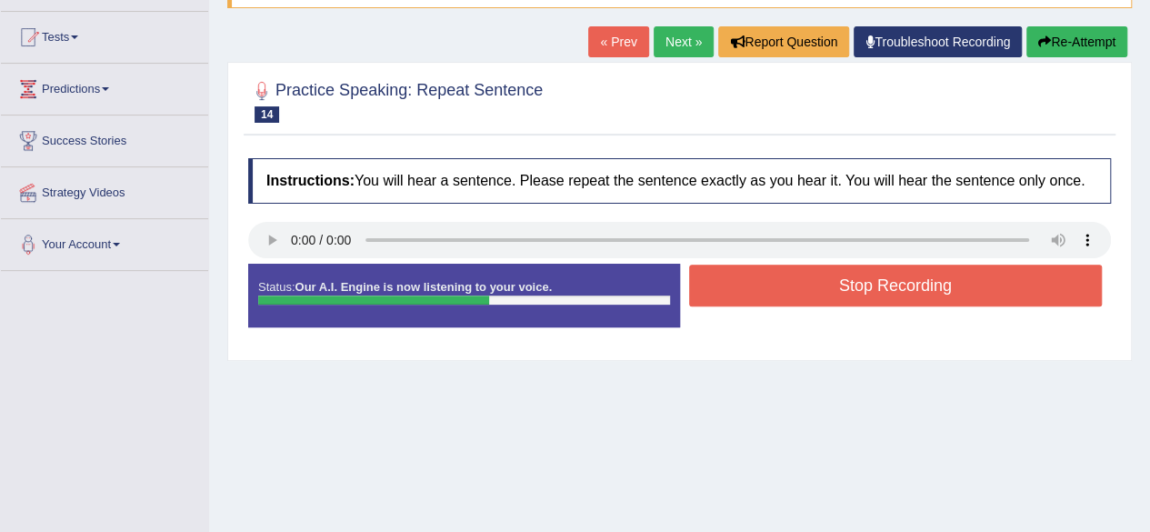
click at [822, 286] on button "Stop Recording" at bounding box center [895, 285] width 413 height 42
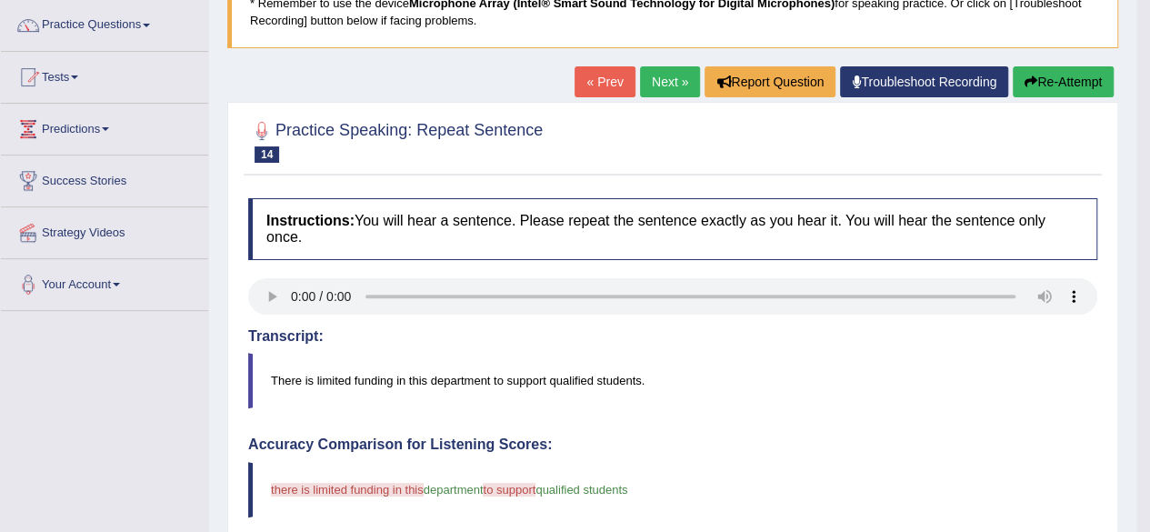
scroll to position [91, 0]
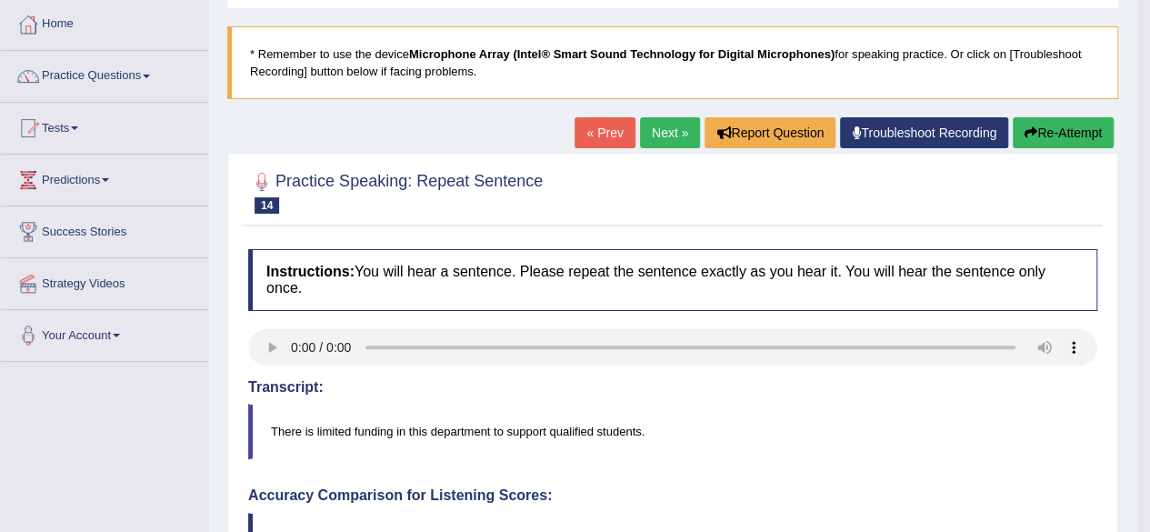
click at [1056, 148] on div "« Prev Next » Report Question Troubleshoot Recording Re-Attempt" at bounding box center [845, 134] width 543 height 35
click at [1052, 137] on button "Re-Attempt" at bounding box center [1062, 132] width 101 height 31
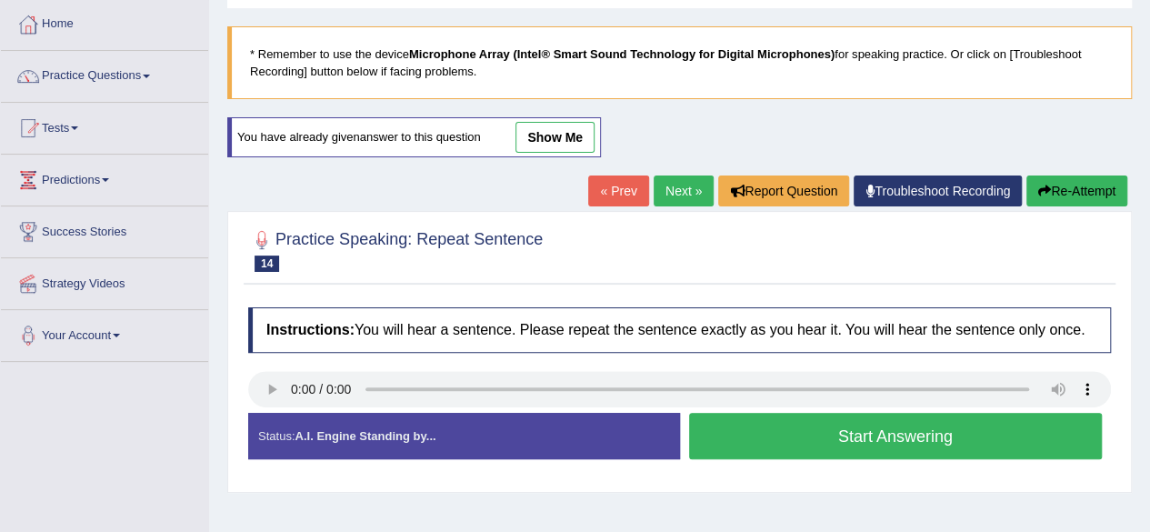
scroll to position [182, 0]
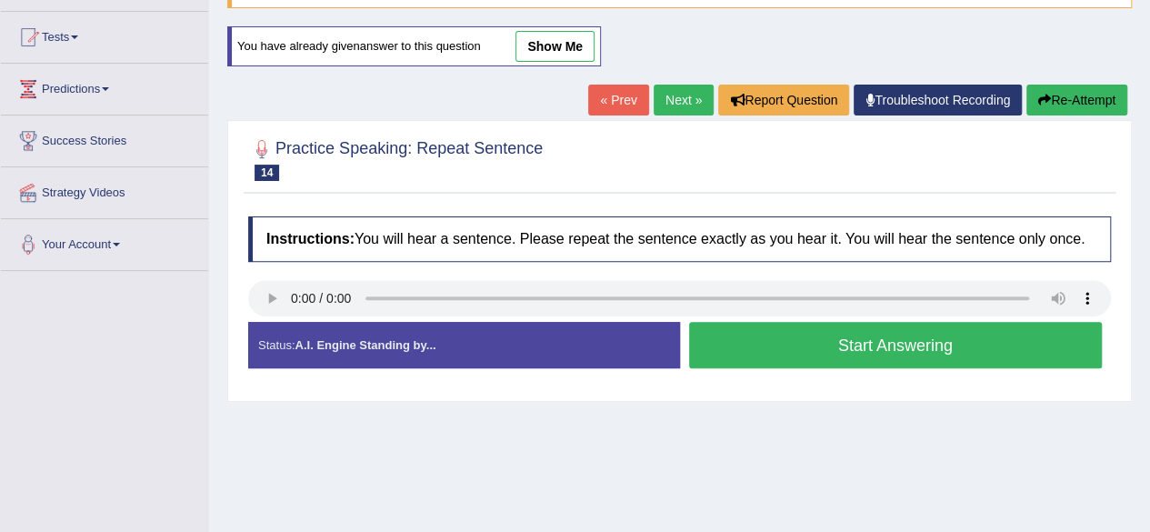
click at [778, 346] on button "Start Answering" at bounding box center [895, 345] width 413 height 46
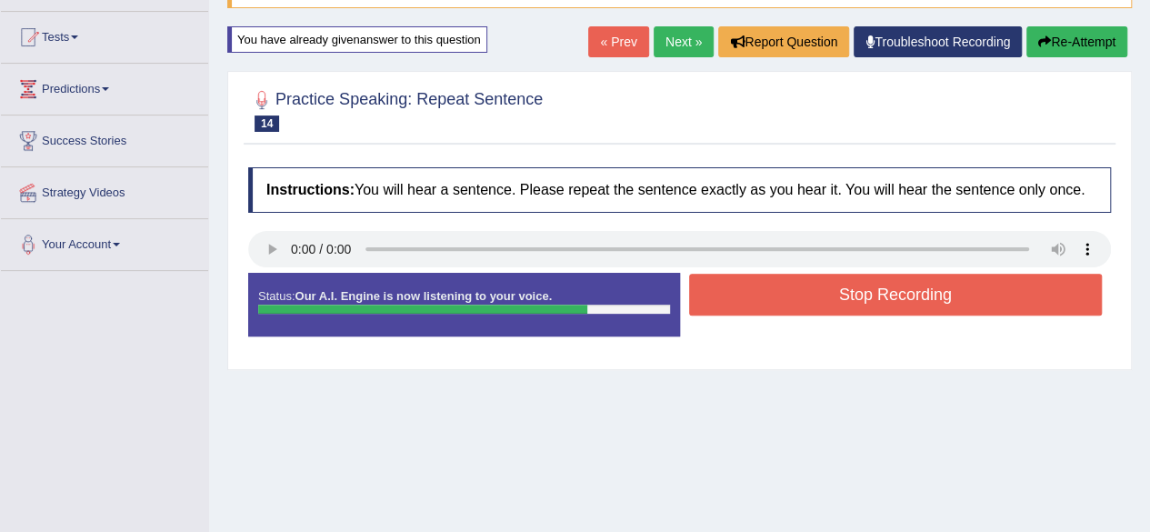
click at [832, 297] on button "Stop Recording" at bounding box center [895, 295] width 413 height 42
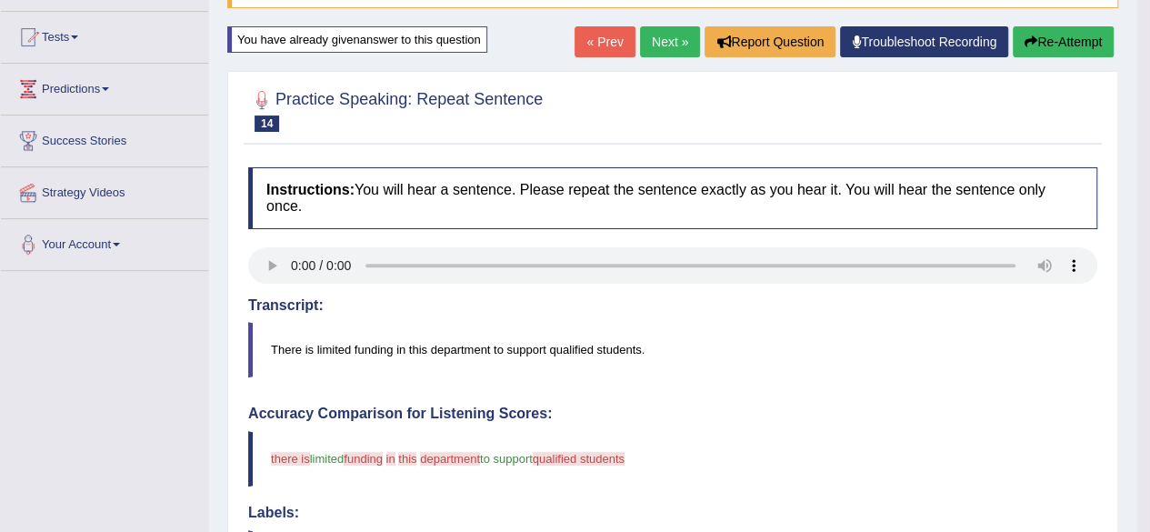
click at [652, 37] on link "Next »" at bounding box center [670, 41] width 60 height 31
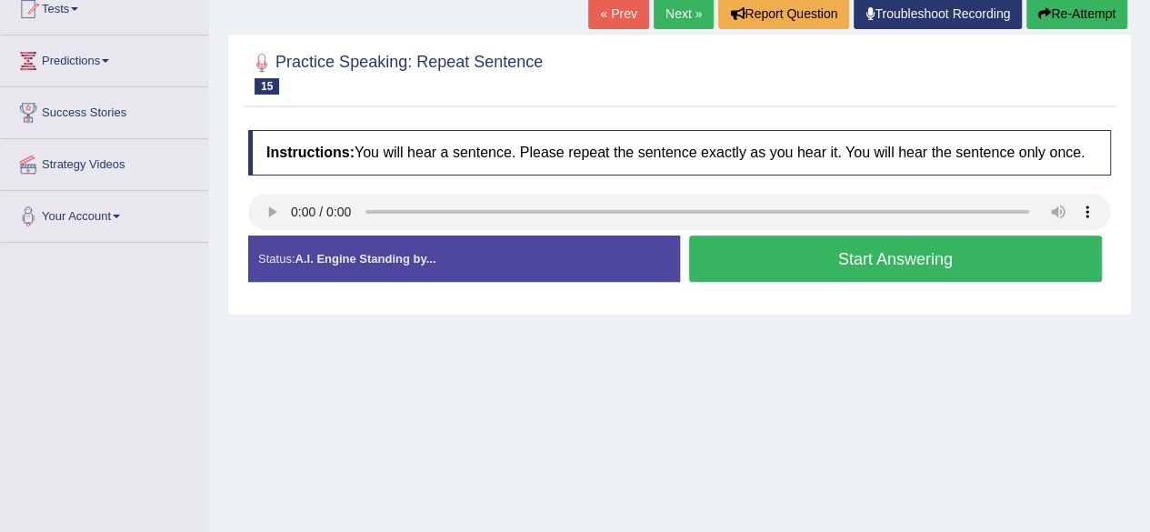
scroll to position [182, 0]
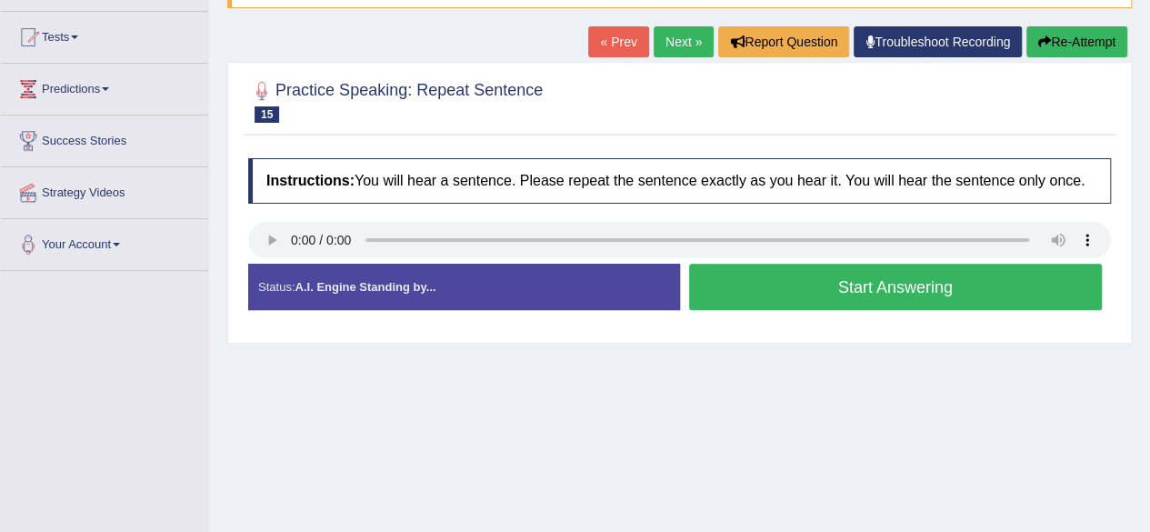
click at [760, 293] on button "Start Answering" at bounding box center [895, 287] width 413 height 46
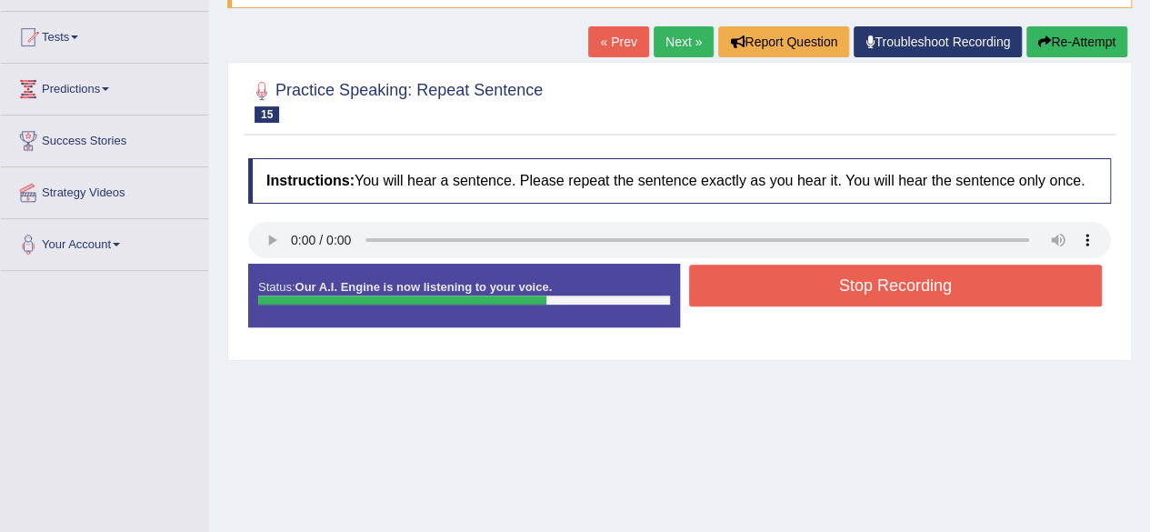
click at [1050, 36] on button "Re-Attempt" at bounding box center [1076, 41] width 101 height 31
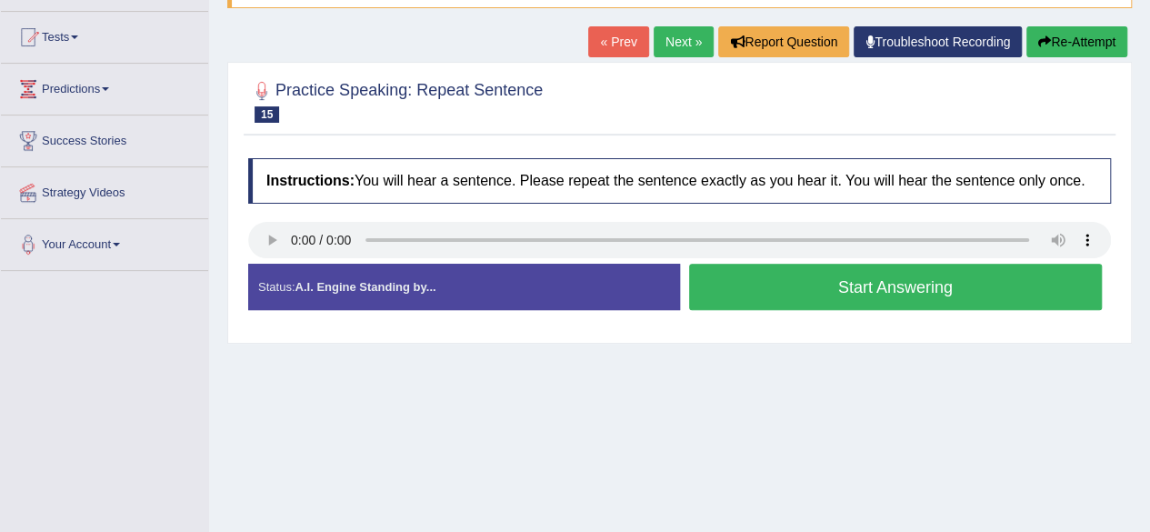
click at [732, 293] on button "Start Answering" at bounding box center [895, 287] width 413 height 46
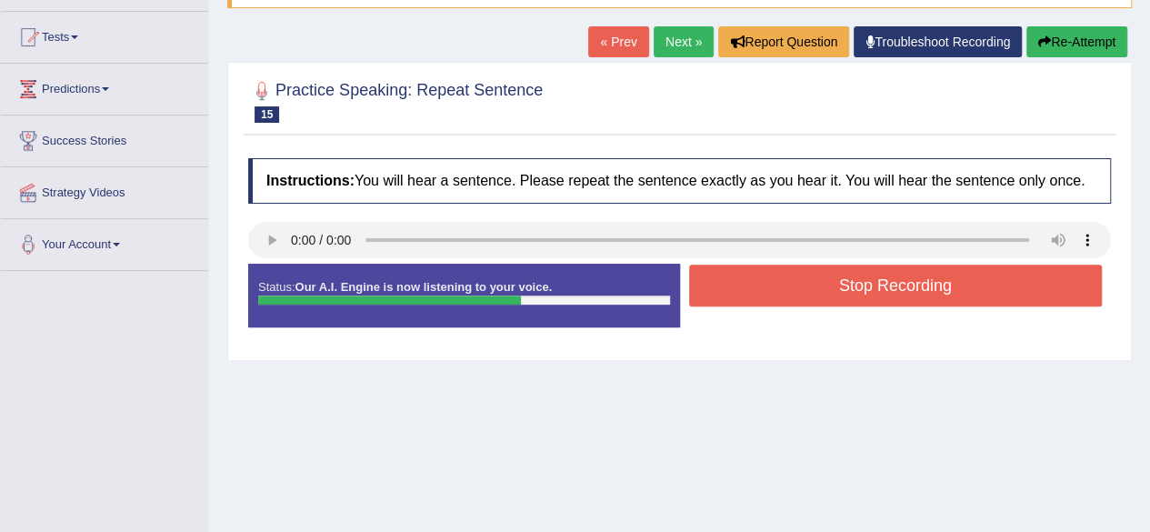
click at [755, 281] on button "Stop Recording" at bounding box center [895, 285] width 413 height 42
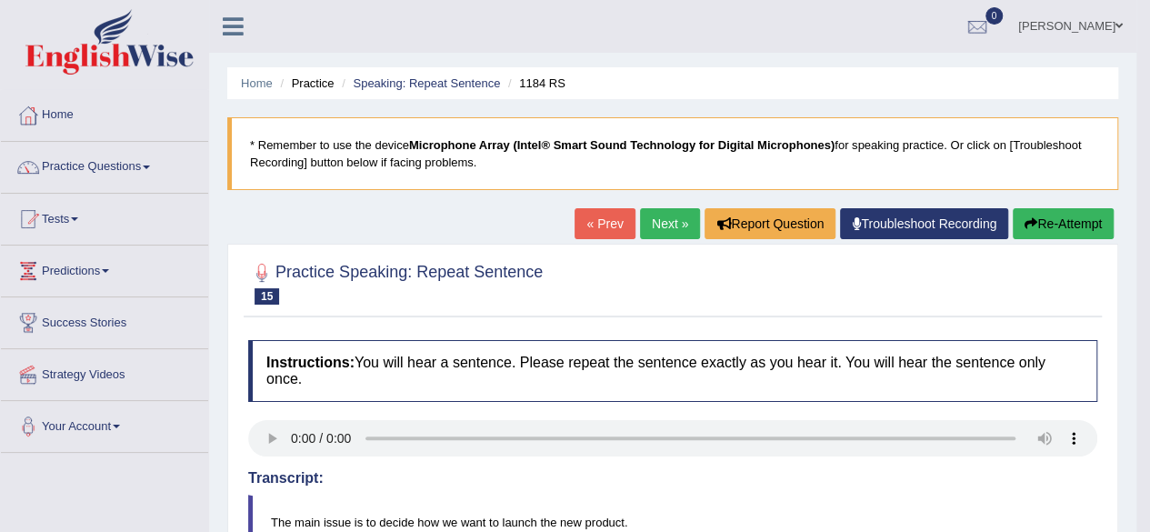
click at [662, 221] on link "Next »" at bounding box center [670, 223] width 60 height 31
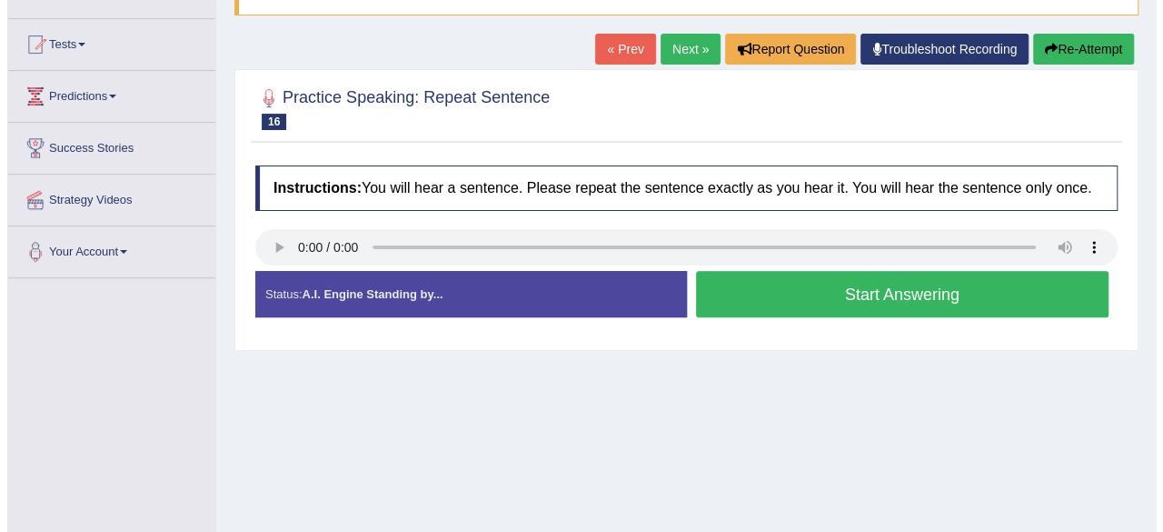
scroll to position [182, 0]
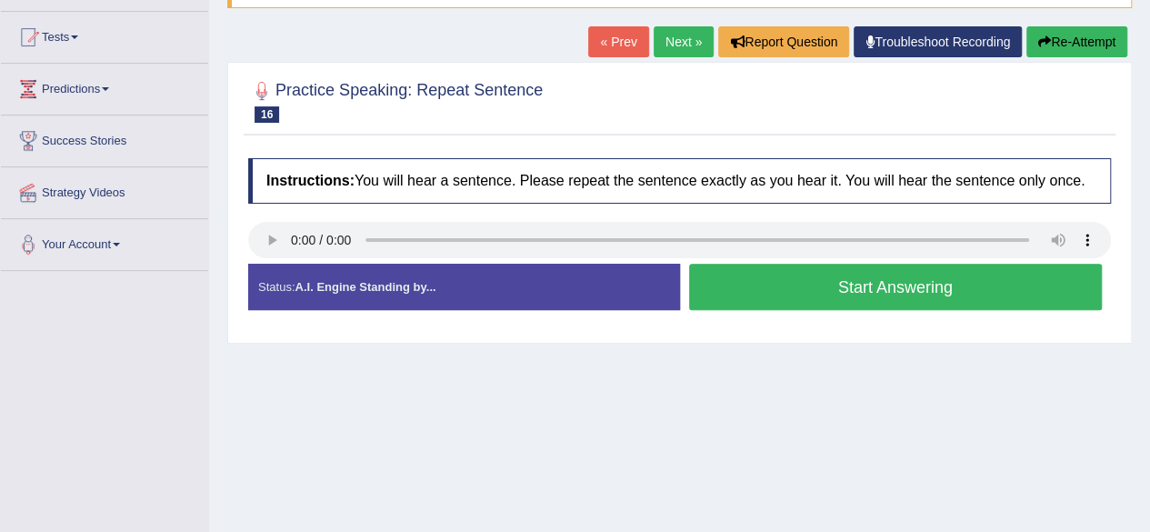
click at [768, 302] on button "Start Answering" at bounding box center [895, 287] width 413 height 46
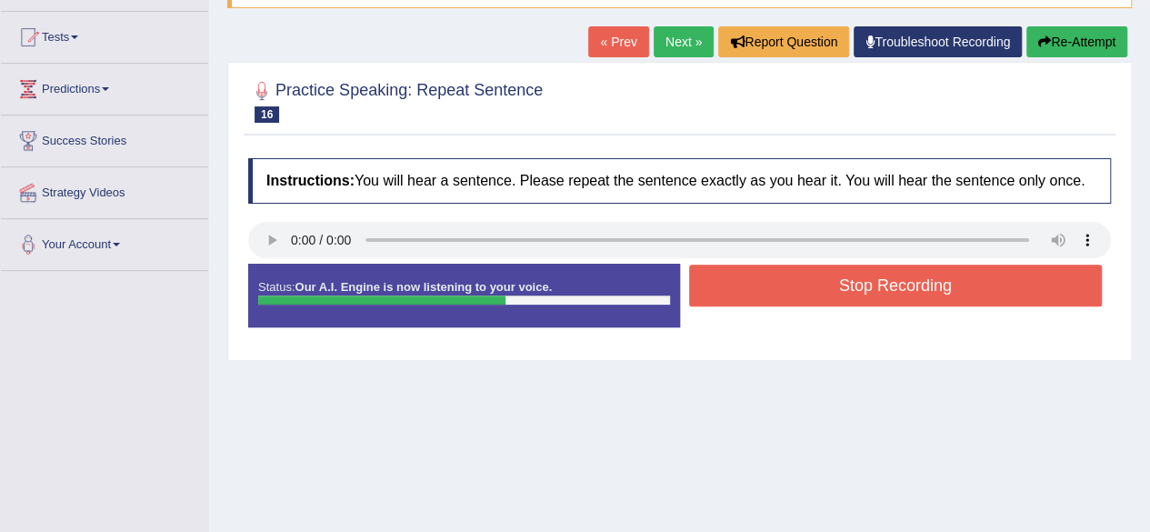
click at [802, 299] on button "Stop Recording" at bounding box center [895, 285] width 413 height 42
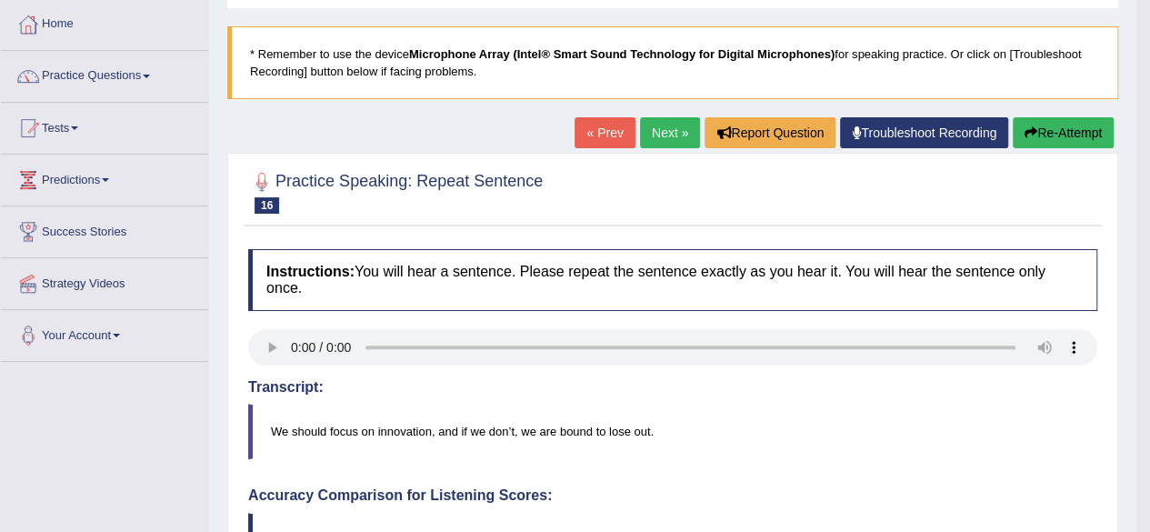
scroll to position [0, 0]
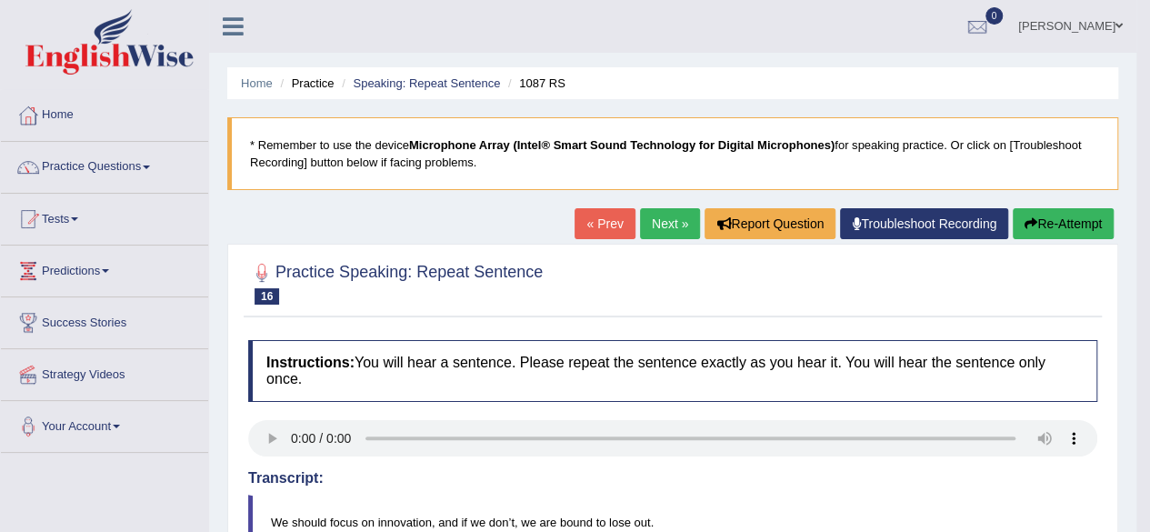
click at [659, 217] on link "Next »" at bounding box center [670, 223] width 60 height 31
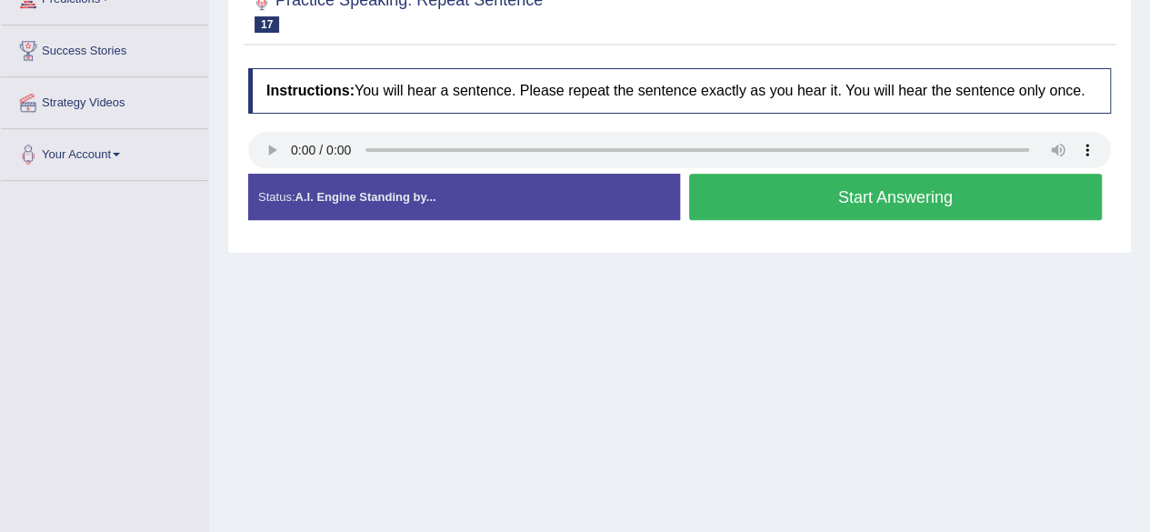
scroll to position [273, 0]
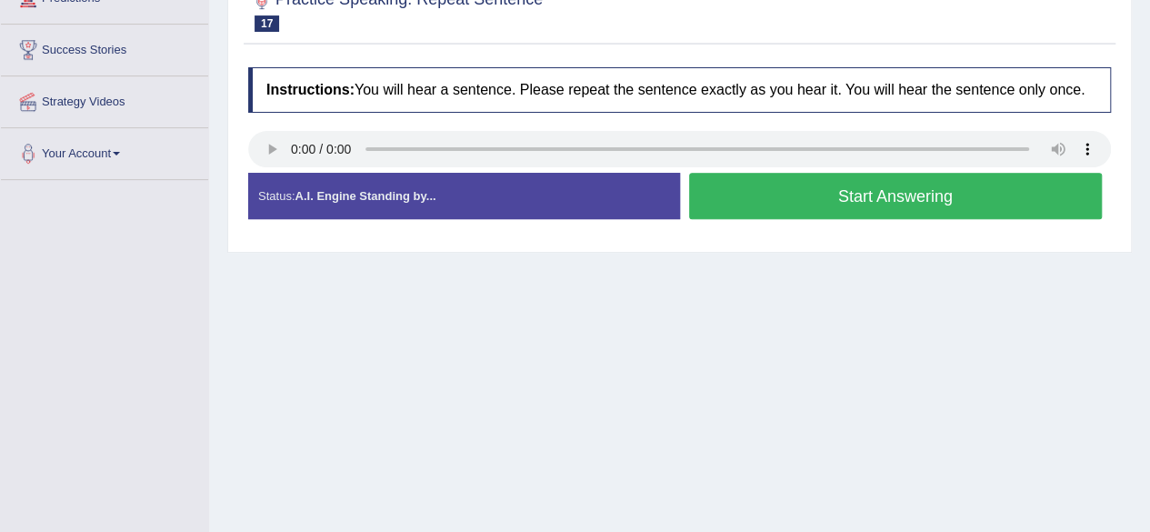
click at [809, 210] on button "Start Answering" at bounding box center [895, 196] width 413 height 46
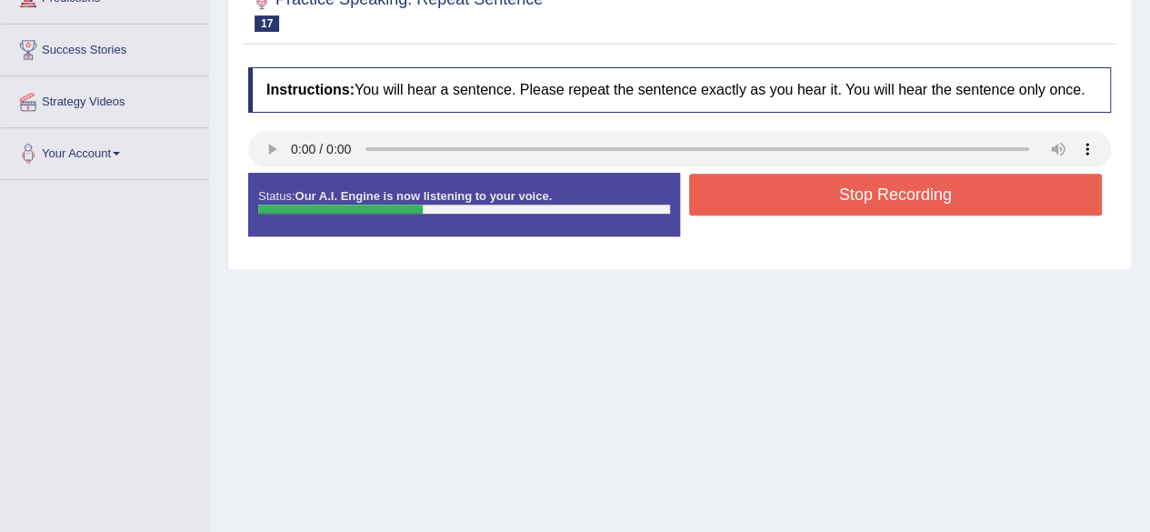
click at [798, 197] on button "Stop Recording" at bounding box center [895, 195] width 413 height 42
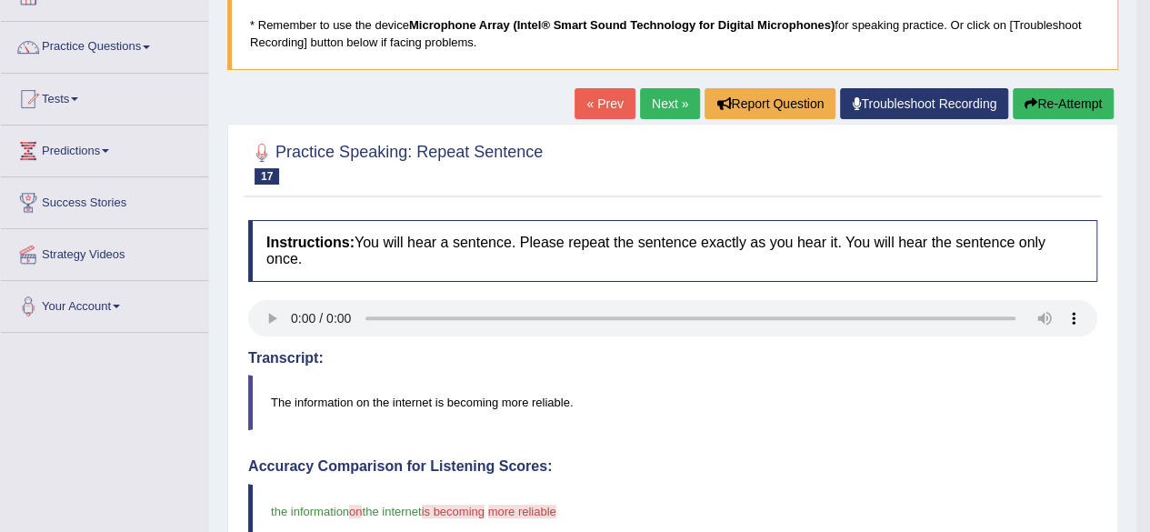
scroll to position [91, 0]
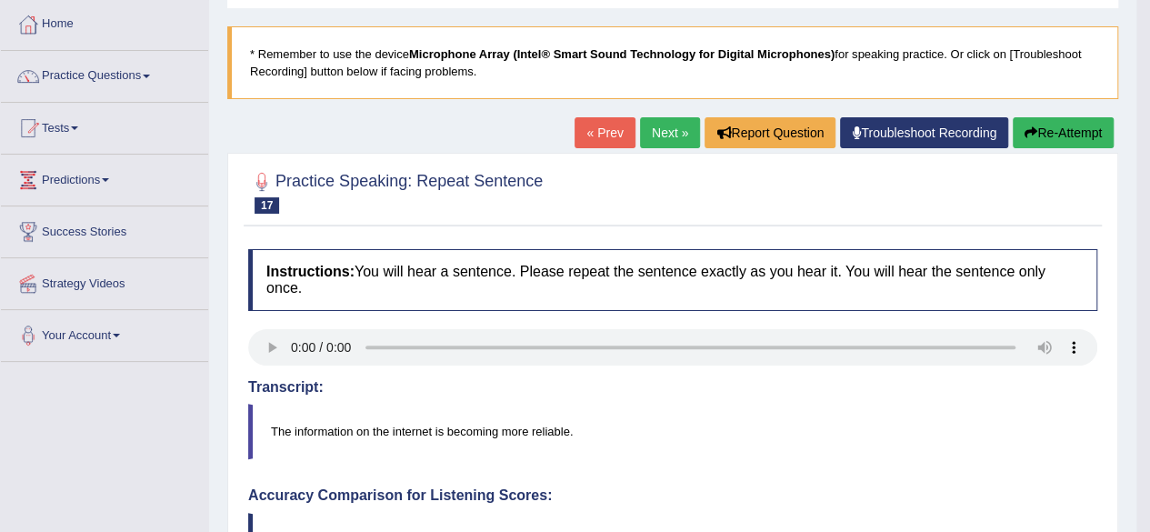
click at [1071, 139] on button "Re-Attempt" at bounding box center [1062, 132] width 101 height 31
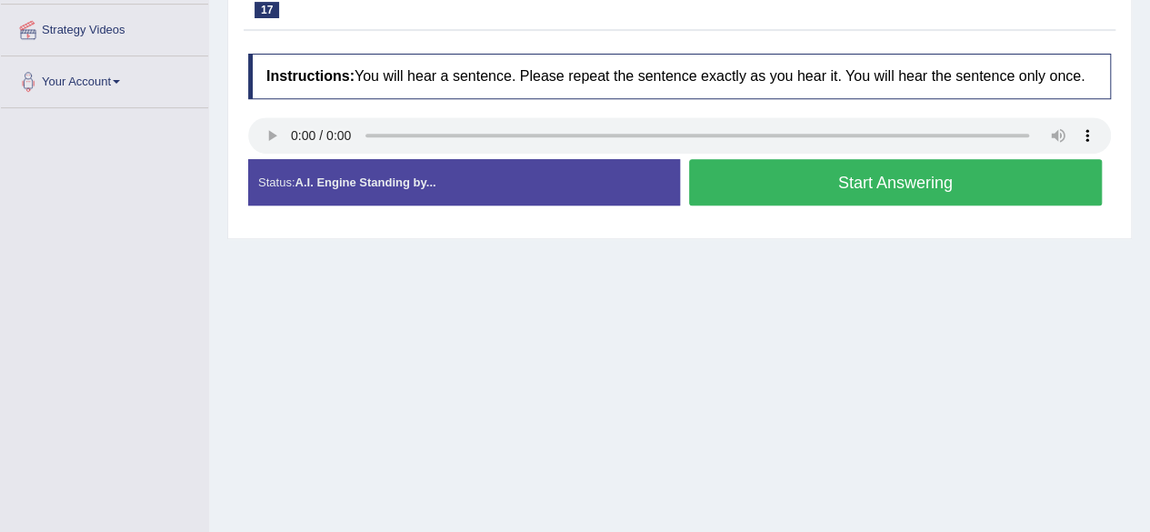
scroll to position [363, 0]
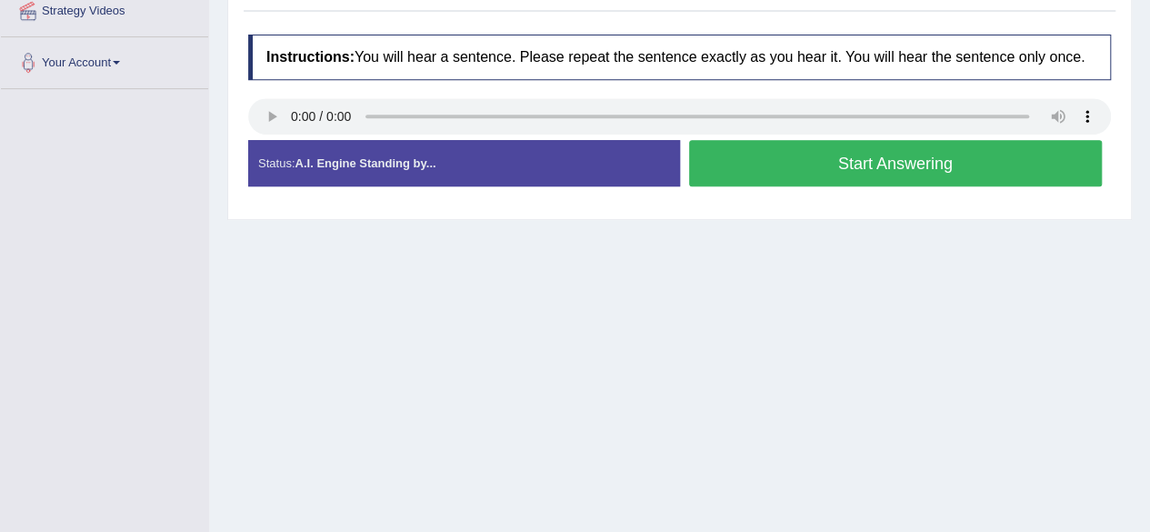
click at [782, 161] on button "Start Answering" at bounding box center [895, 163] width 413 height 46
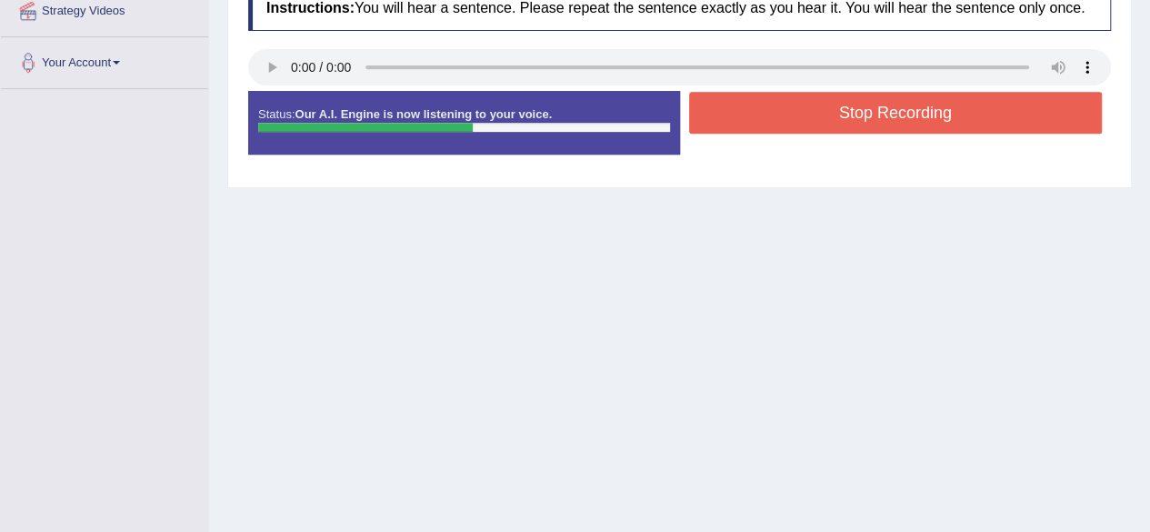
click at [760, 121] on button "Stop Recording" at bounding box center [895, 113] width 413 height 42
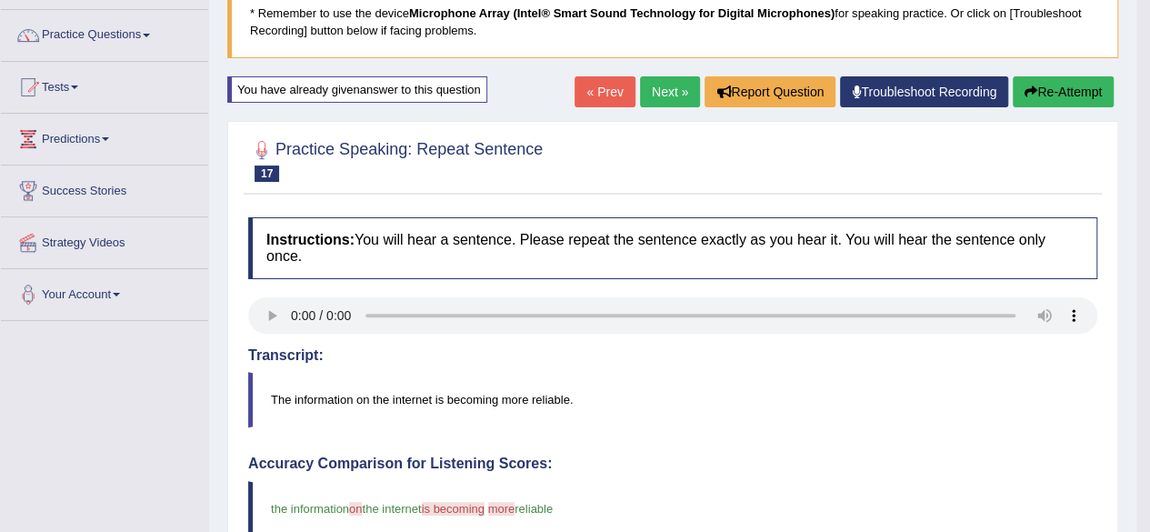
scroll to position [91, 0]
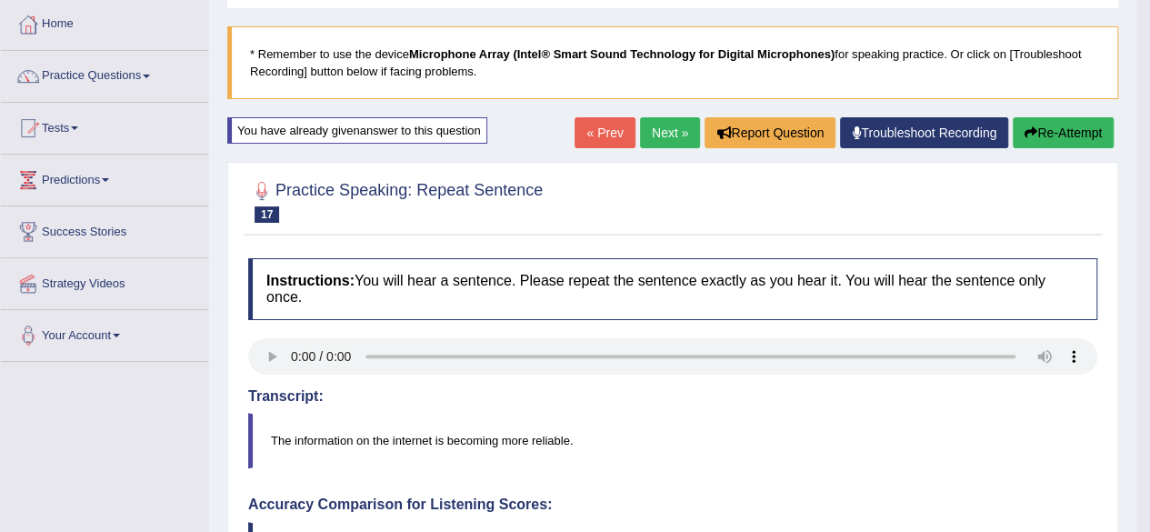
click at [668, 130] on link "Next »" at bounding box center [670, 132] width 60 height 31
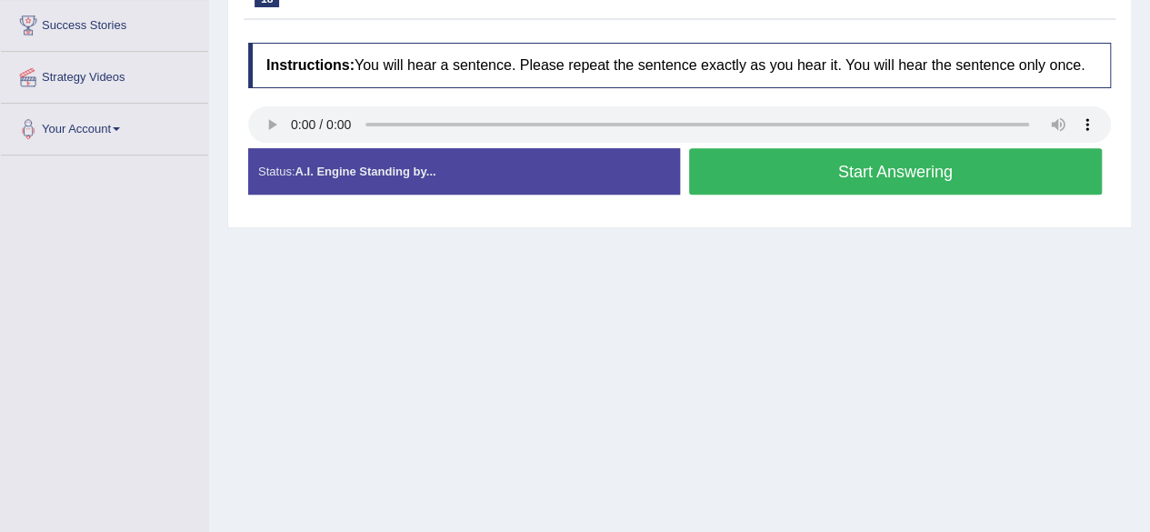
scroll to position [273, 0]
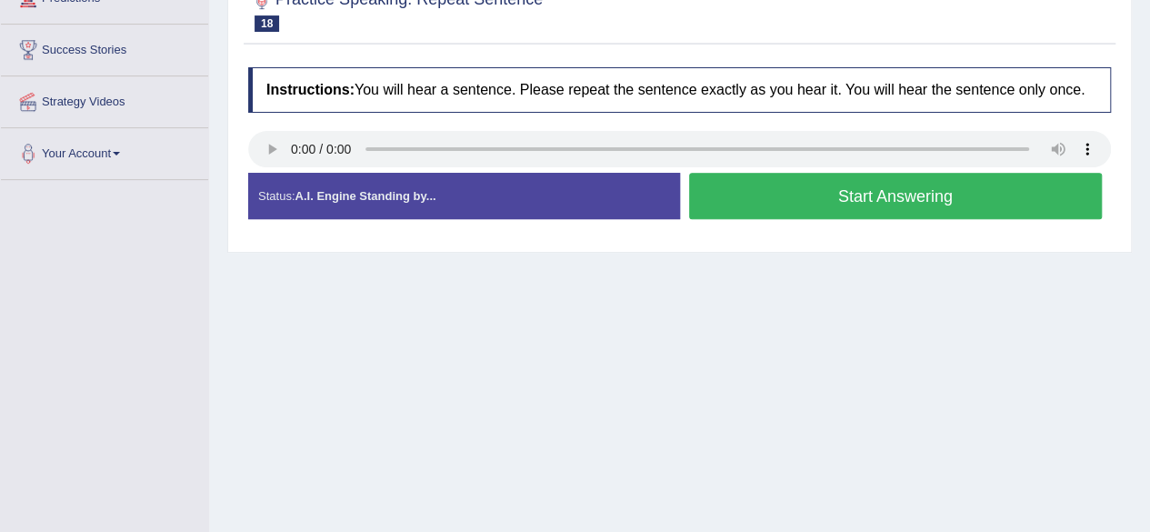
click at [927, 198] on button "Start Answering" at bounding box center [895, 196] width 413 height 46
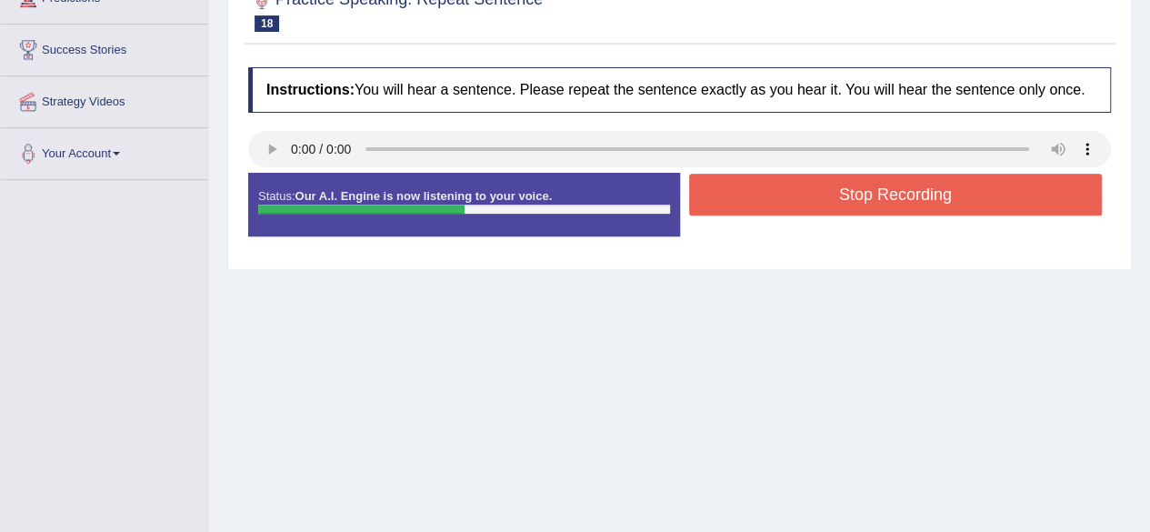
click at [818, 202] on button "Stop Recording" at bounding box center [895, 195] width 413 height 42
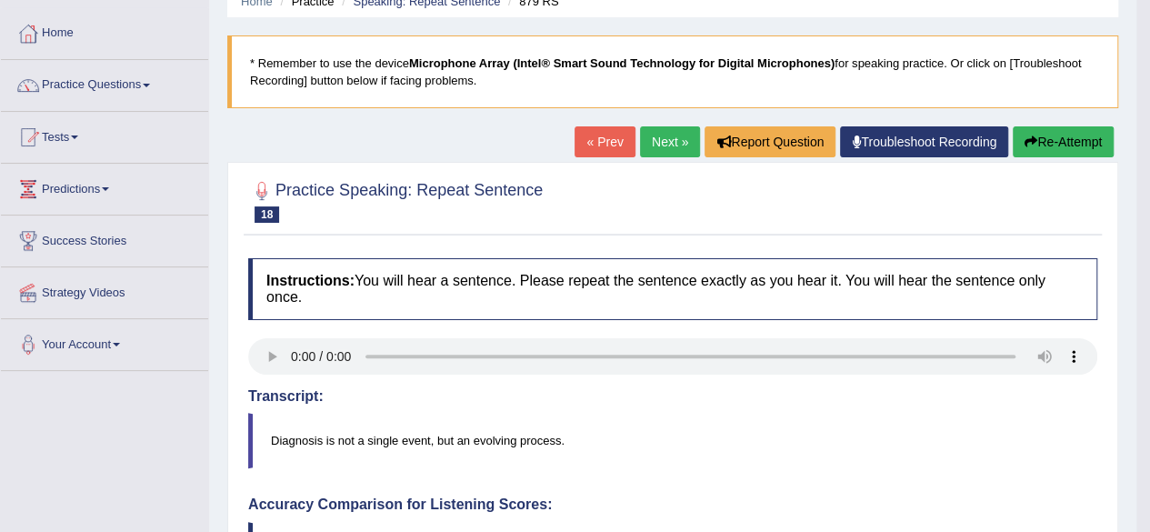
scroll to position [0, 0]
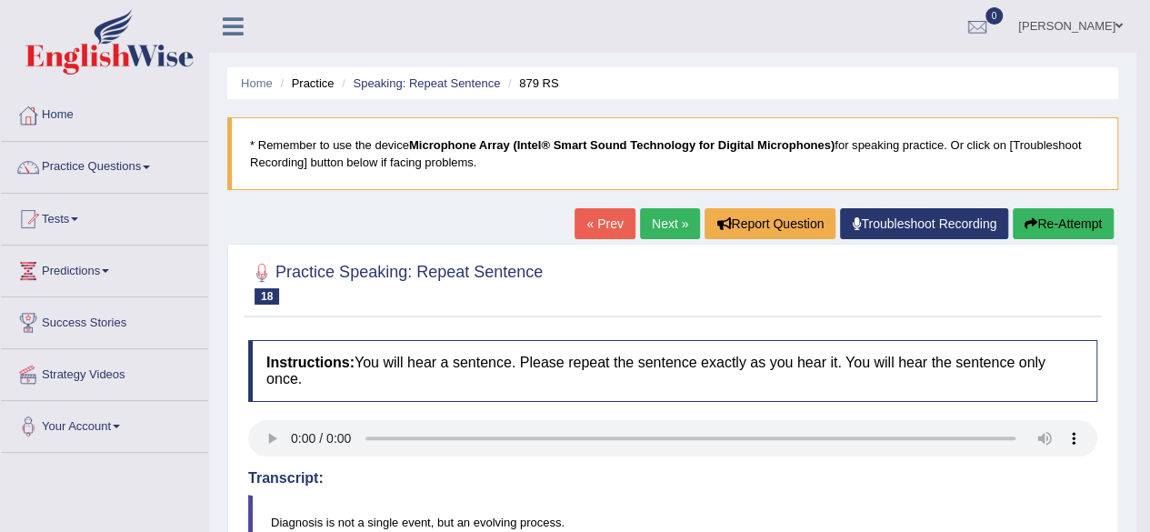
click at [667, 237] on link "Next »" at bounding box center [670, 223] width 60 height 31
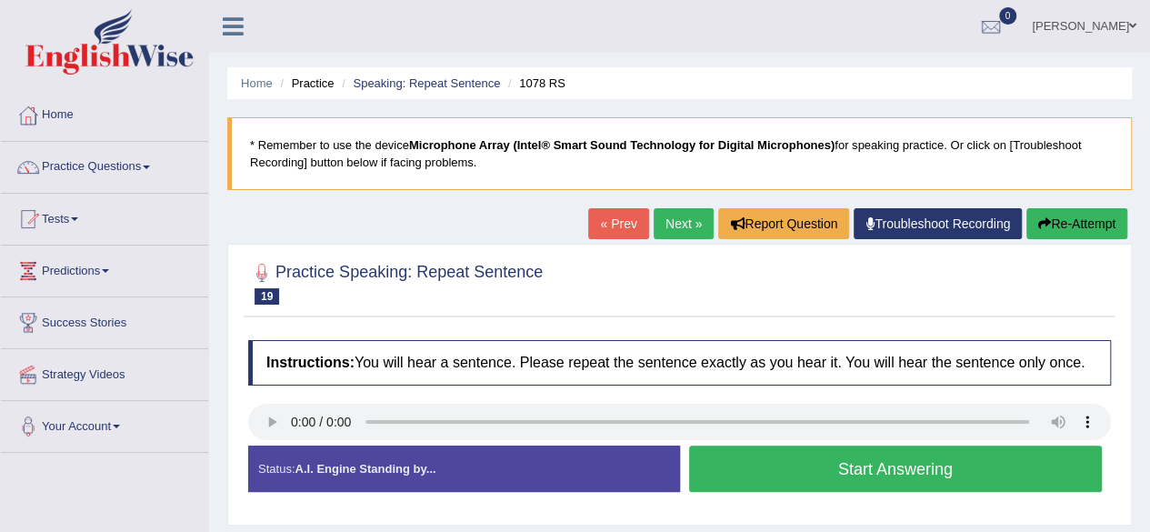
scroll to position [182, 0]
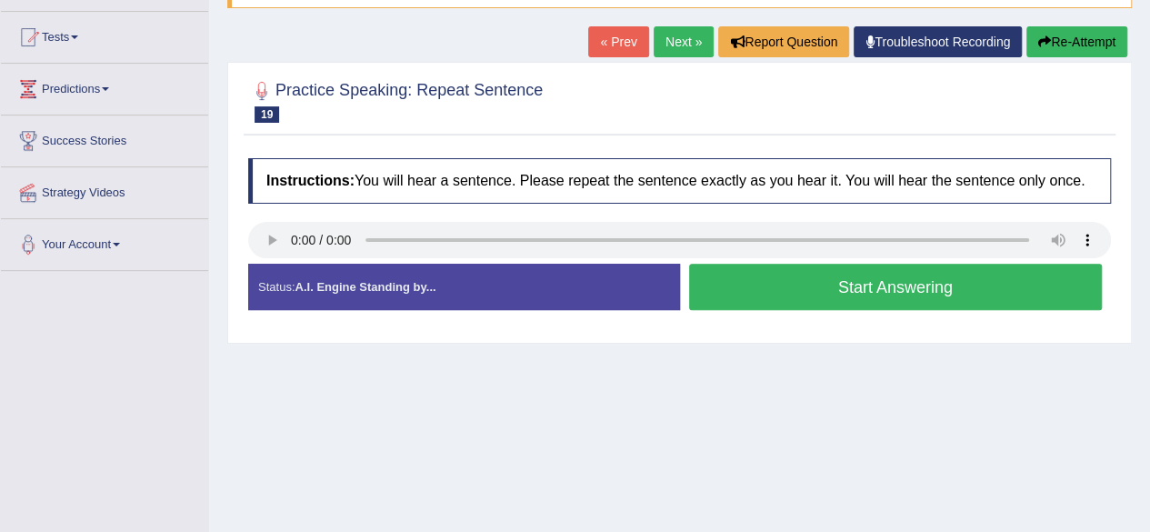
click at [780, 270] on button "Start Answering" at bounding box center [895, 287] width 413 height 46
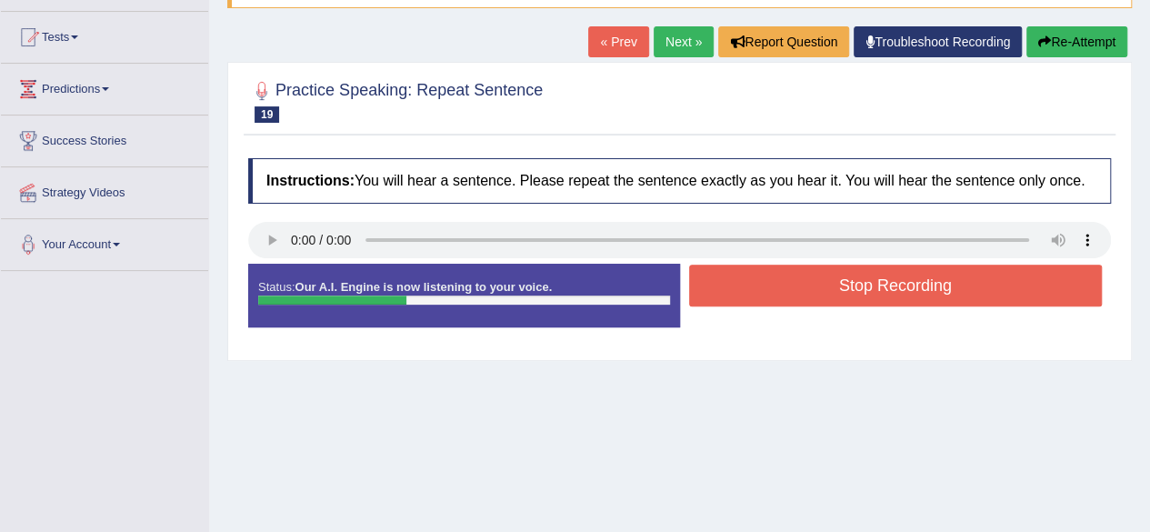
click at [779, 282] on button "Stop Recording" at bounding box center [895, 285] width 413 height 42
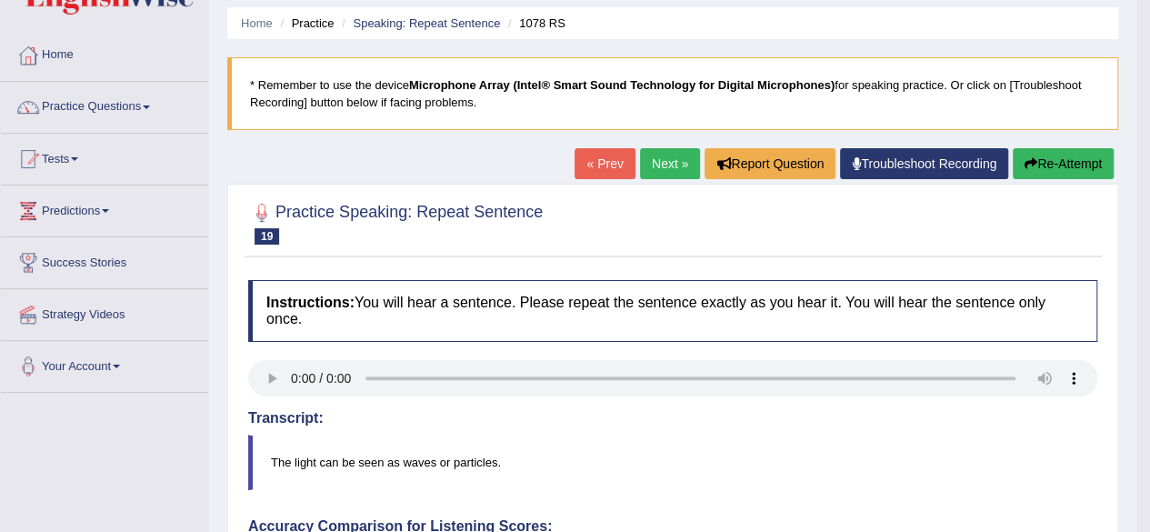
scroll to position [0, 0]
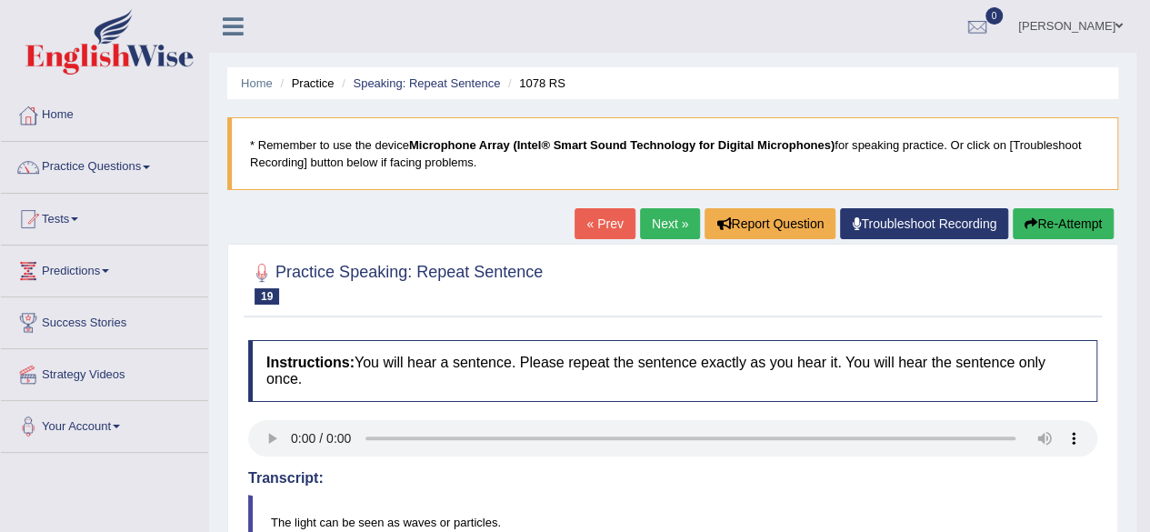
click at [672, 219] on link "Next »" at bounding box center [670, 223] width 60 height 31
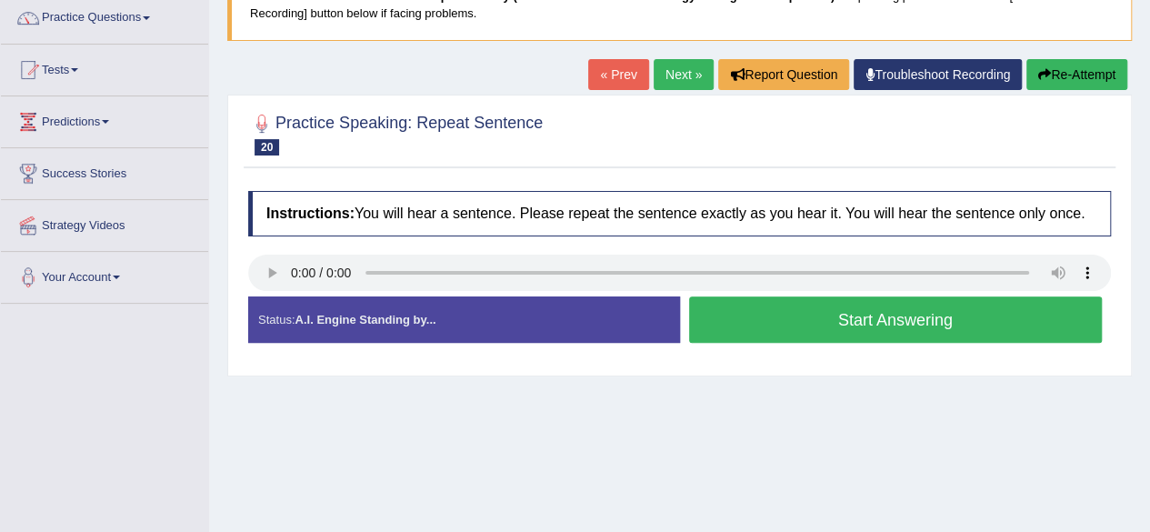
scroll to position [273, 0]
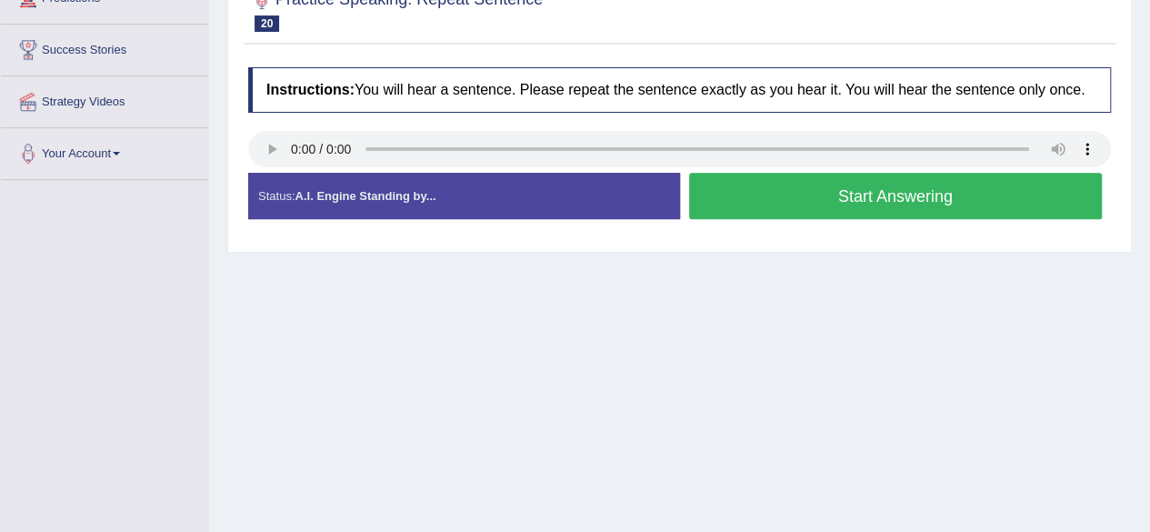
click at [767, 205] on button "Start Answering" at bounding box center [895, 196] width 413 height 46
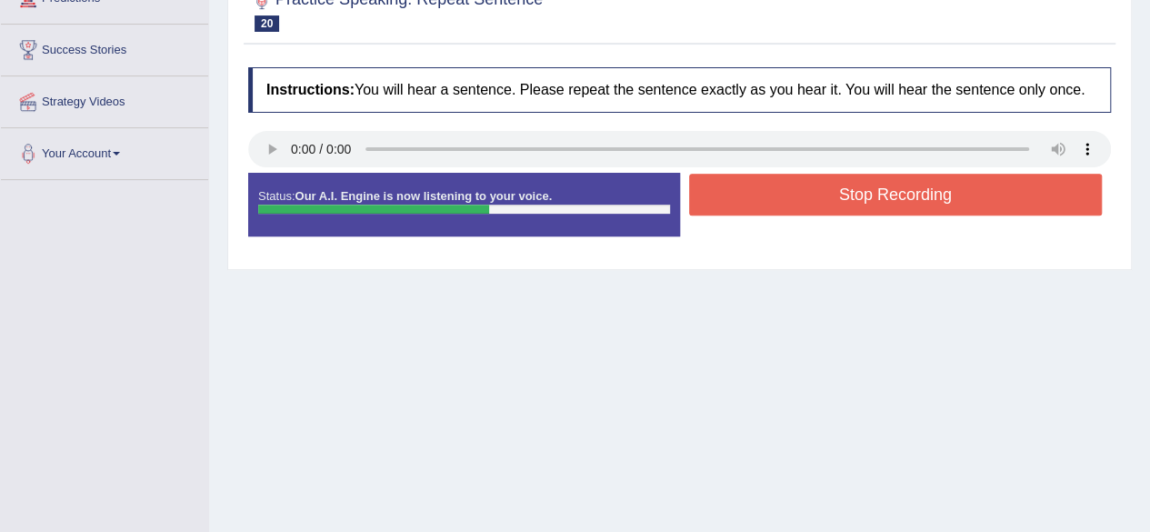
click at [772, 197] on button "Stop Recording" at bounding box center [895, 195] width 413 height 42
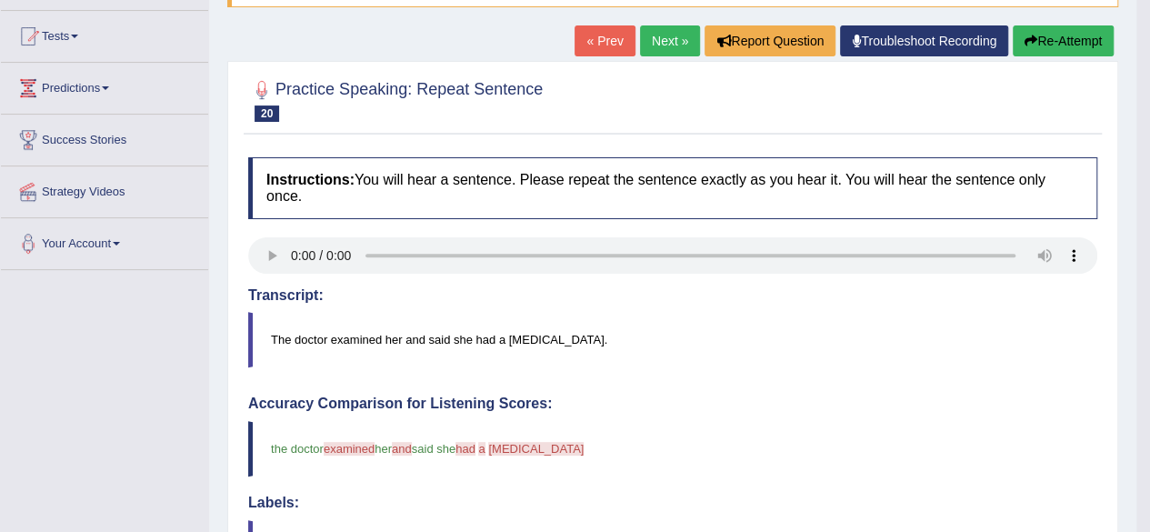
scroll to position [182, 0]
click at [1071, 37] on button "Re-Attempt" at bounding box center [1062, 41] width 101 height 31
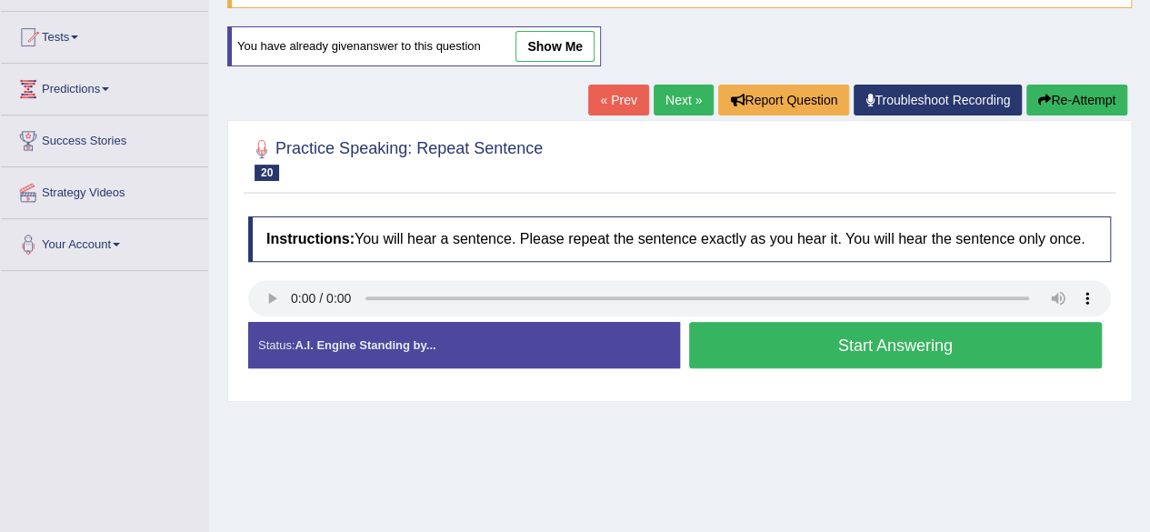
click at [792, 346] on button "Start Answering" at bounding box center [895, 345] width 413 height 46
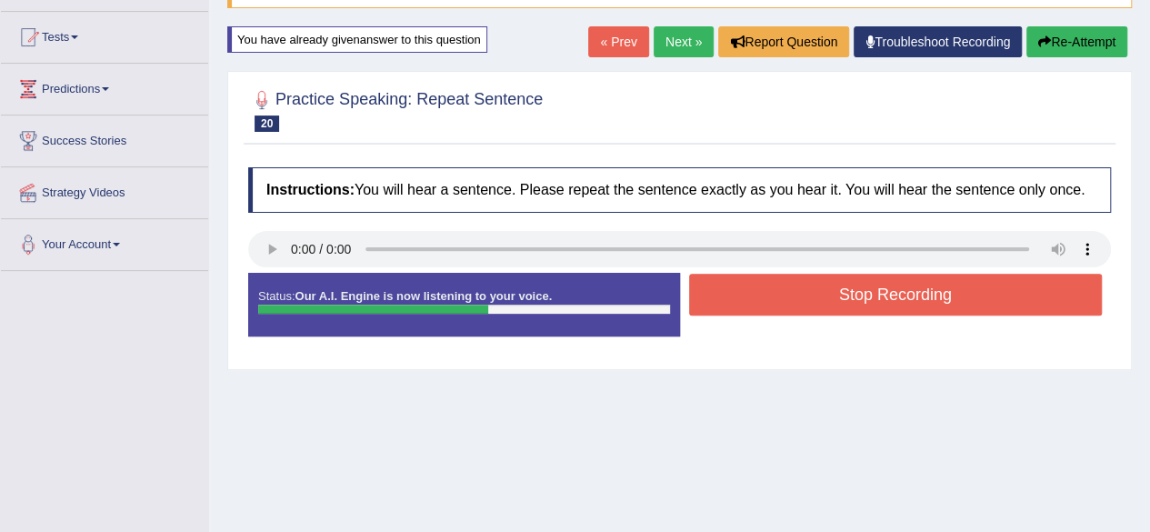
click at [778, 306] on button "Stop Recording" at bounding box center [895, 295] width 413 height 42
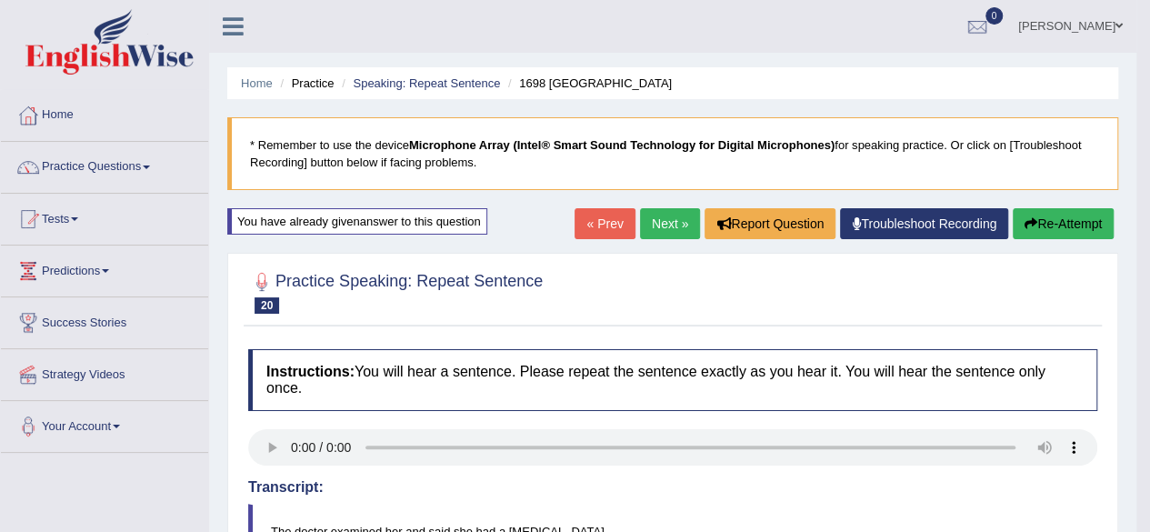
click at [649, 229] on link "Next »" at bounding box center [670, 223] width 60 height 31
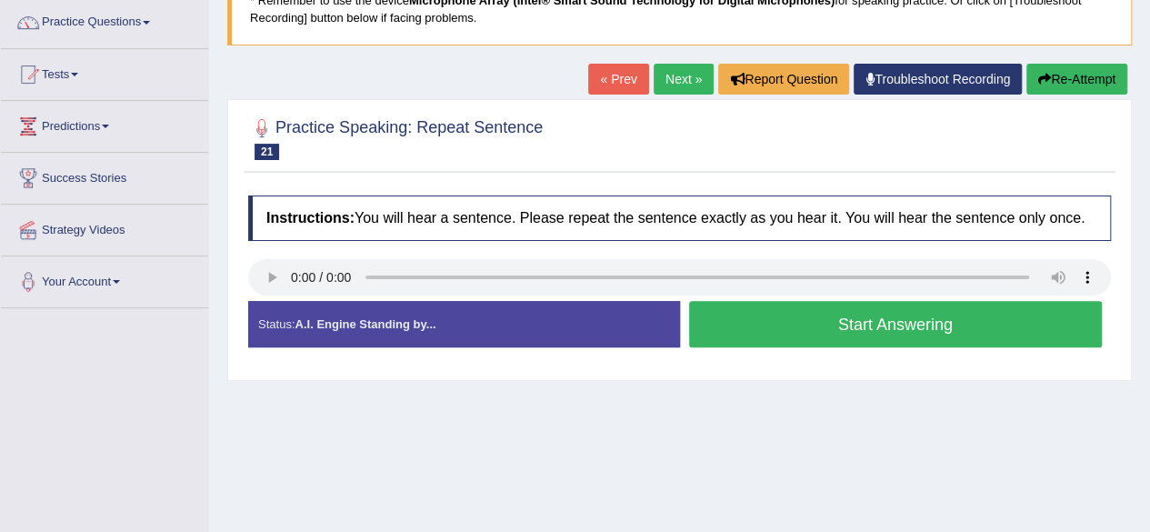
scroll to position [182, 0]
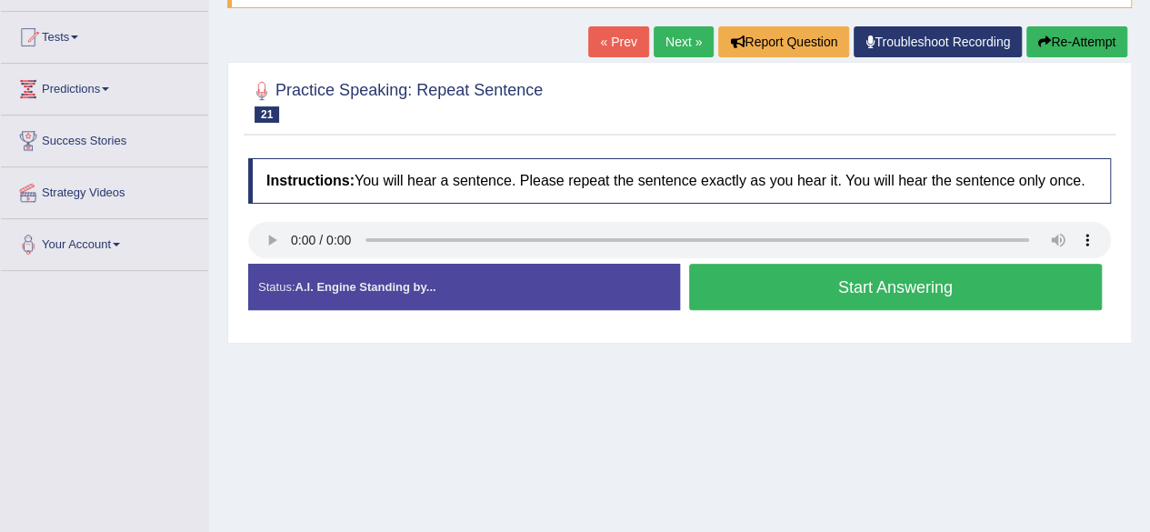
click at [680, 54] on link "Next »" at bounding box center [683, 41] width 60 height 31
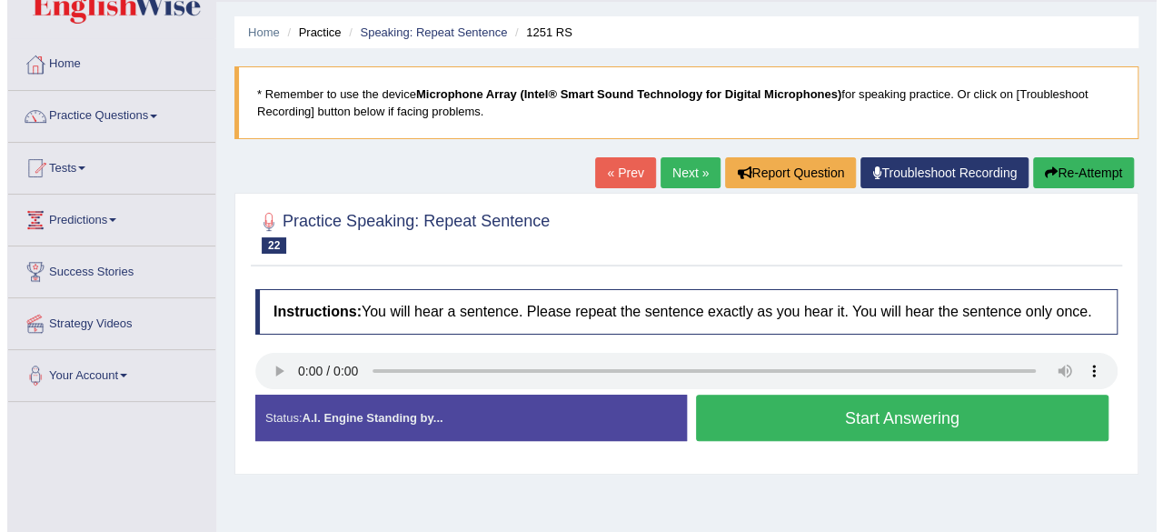
scroll to position [182, 0]
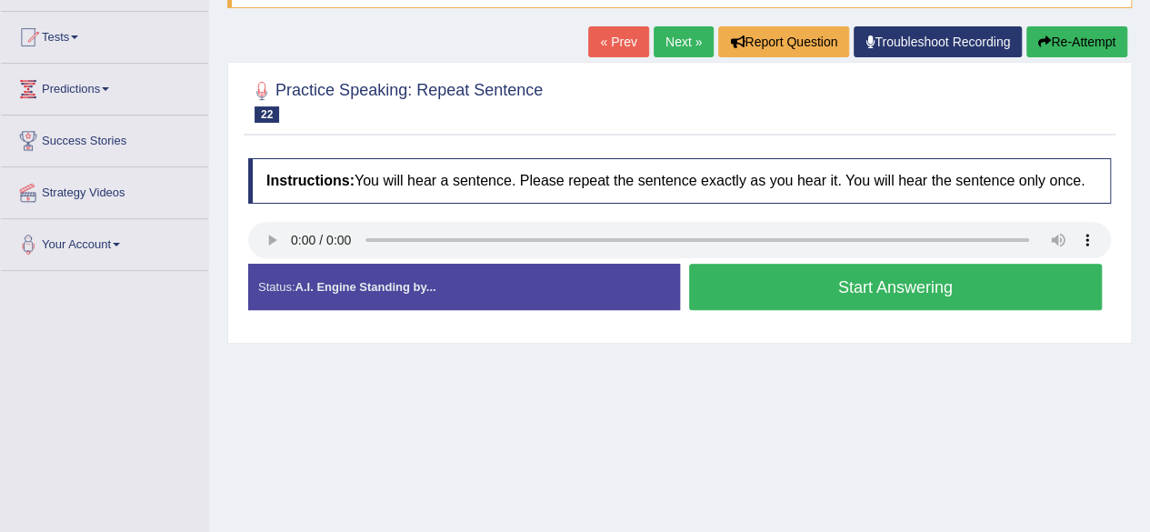
click at [770, 275] on button "Start Answering" at bounding box center [895, 287] width 413 height 46
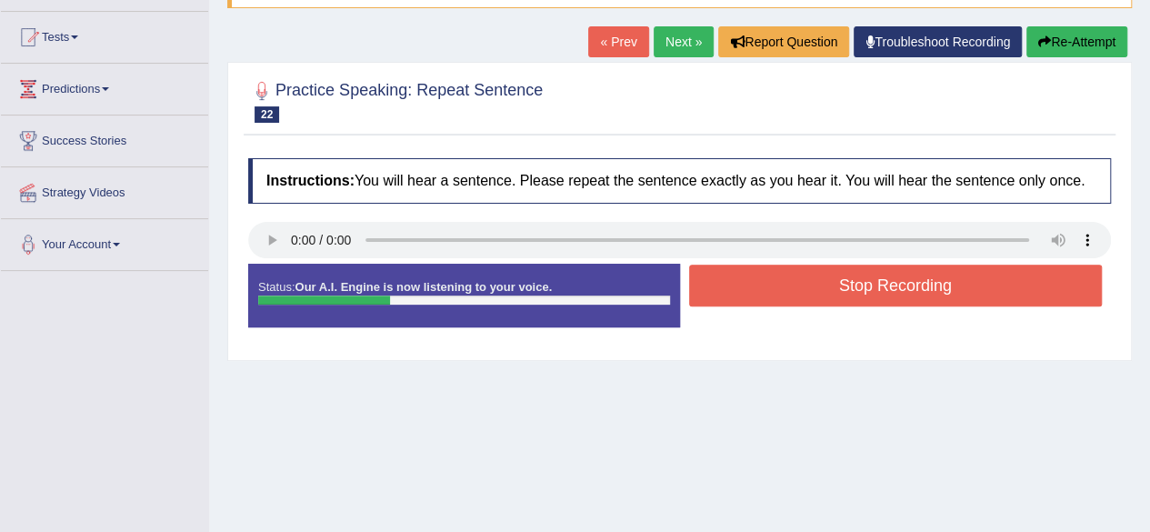
click at [771, 289] on button "Stop Recording" at bounding box center [895, 285] width 413 height 42
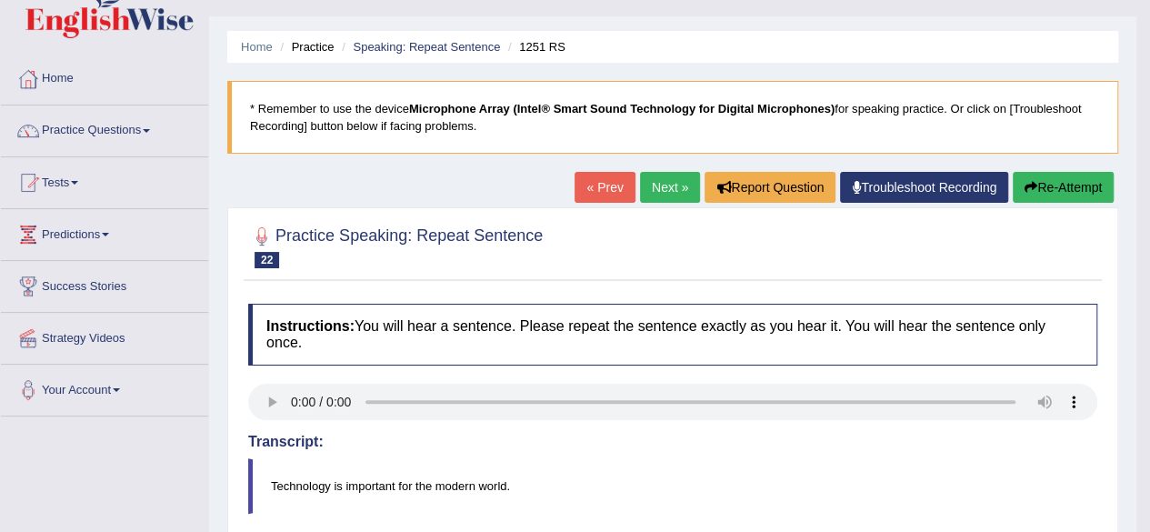
scroll to position [0, 0]
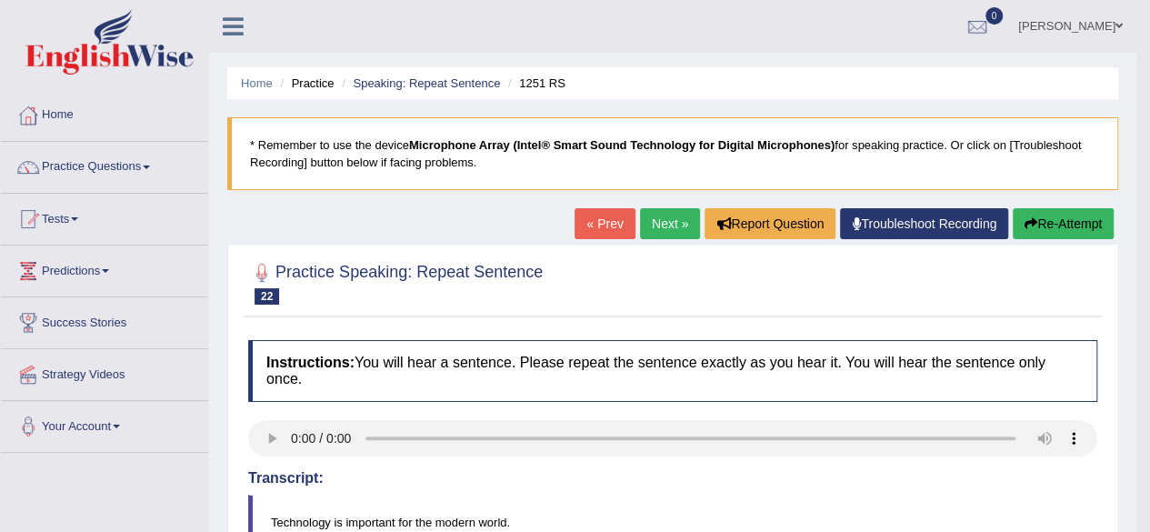
click at [660, 224] on link "Next »" at bounding box center [670, 223] width 60 height 31
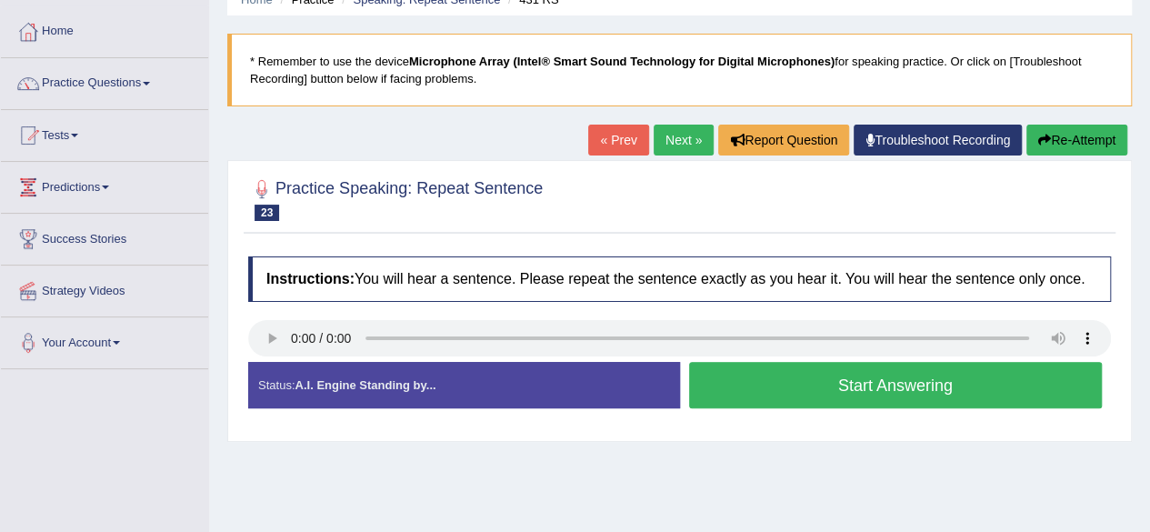
scroll to position [182, 0]
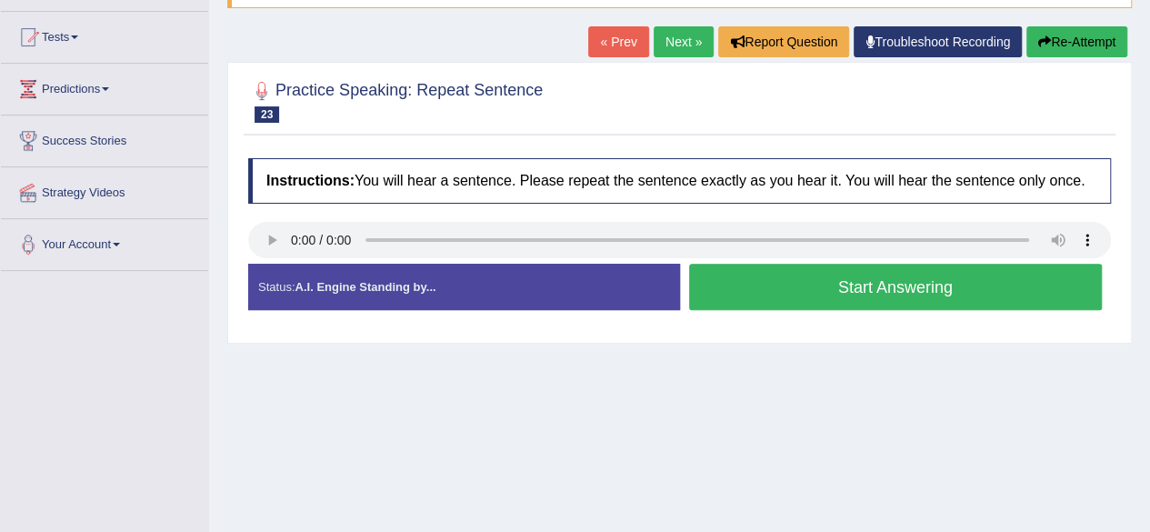
click at [794, 294] on button "Start Answering" at bounding box center [895, 287] width 413 height 46
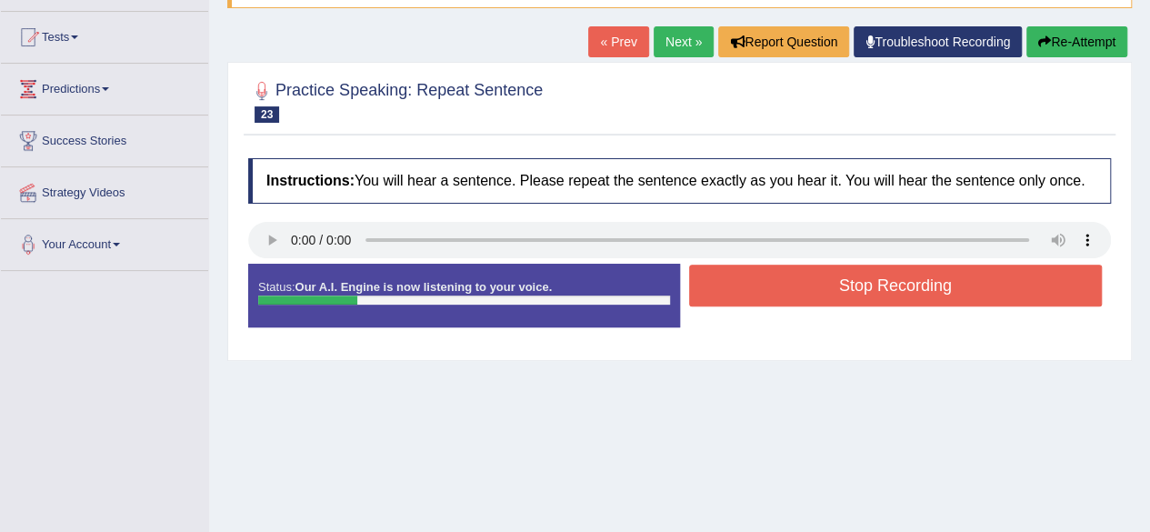
click at [794, 294] on button "Stop Recording" at bounding box center [895, 285] width 413 height 42
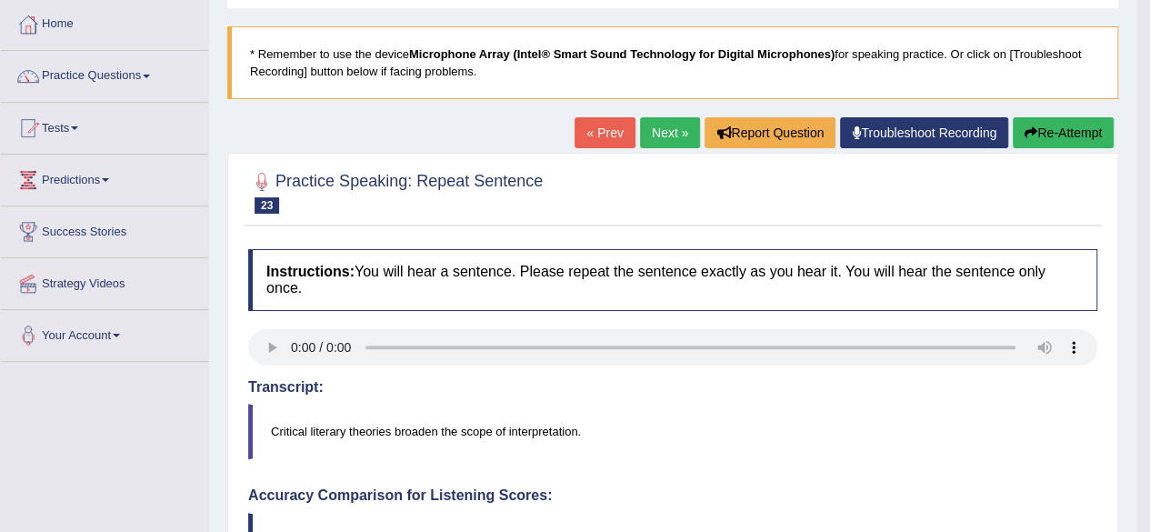
scroll to position [0, 0]
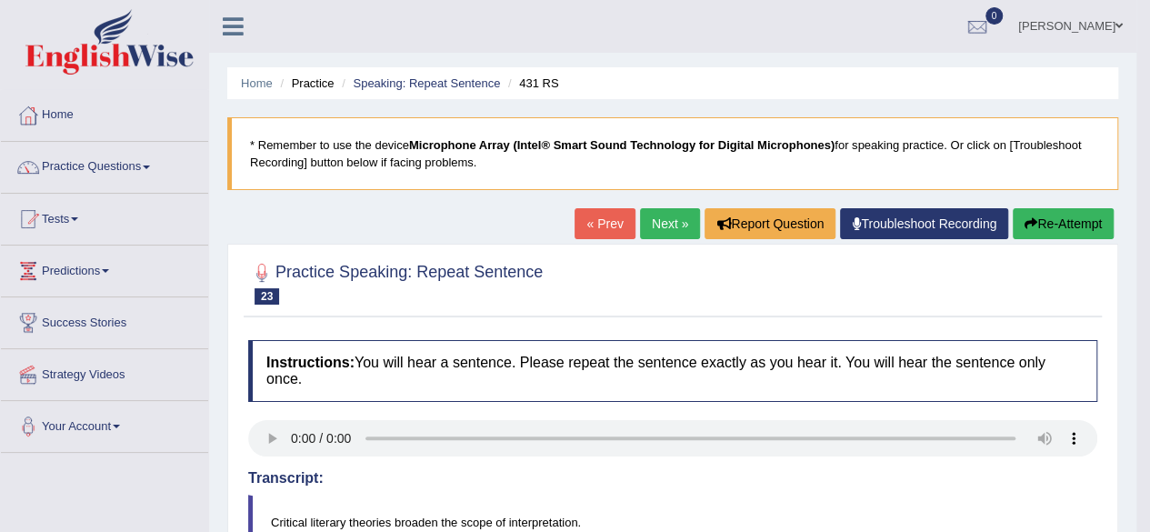
click at [646, 229] on link "Next »" at bounding box center [670, 223] width 60 height 31
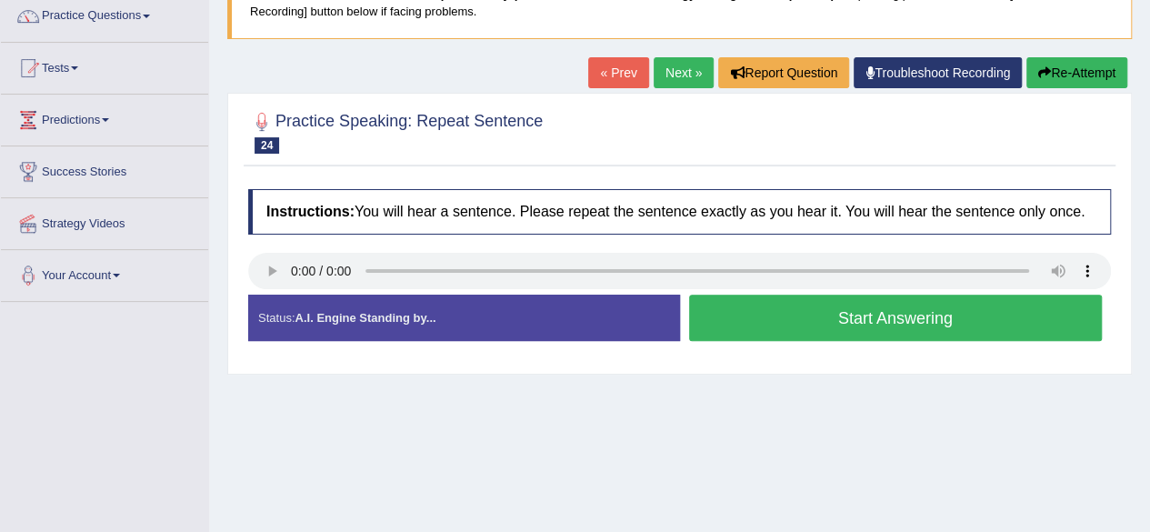
scroll to position [182, 0]
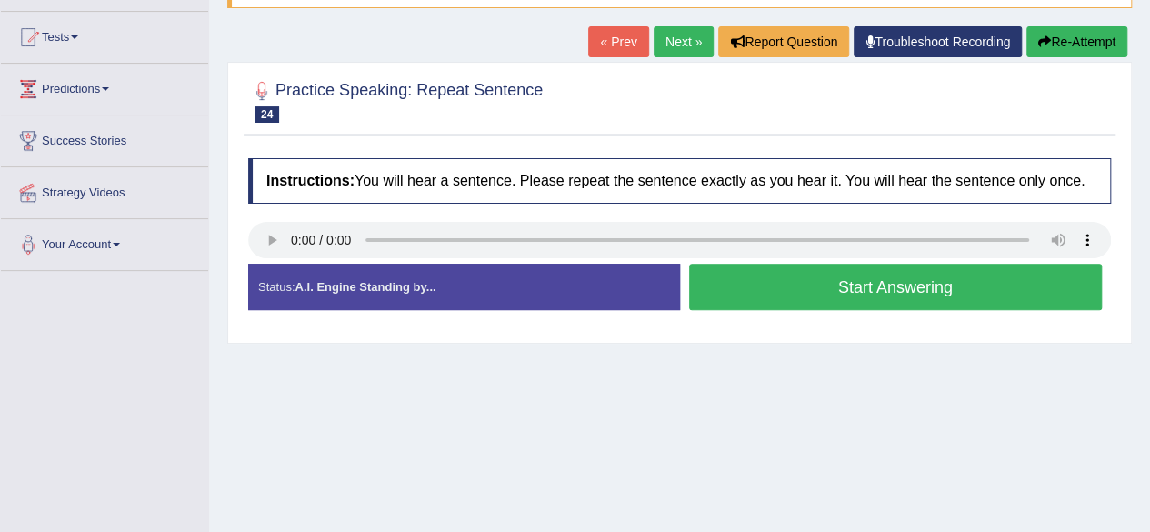
click at [805, 288] on button "Start Answering" at bounding box center [895, 287] width 413 height 46
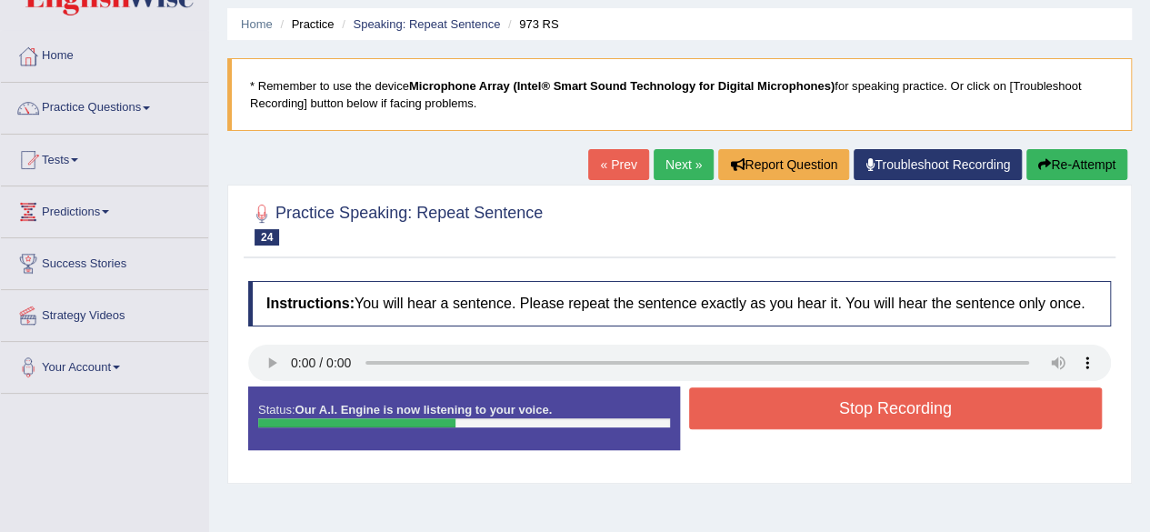
scroll to position [0, 0]
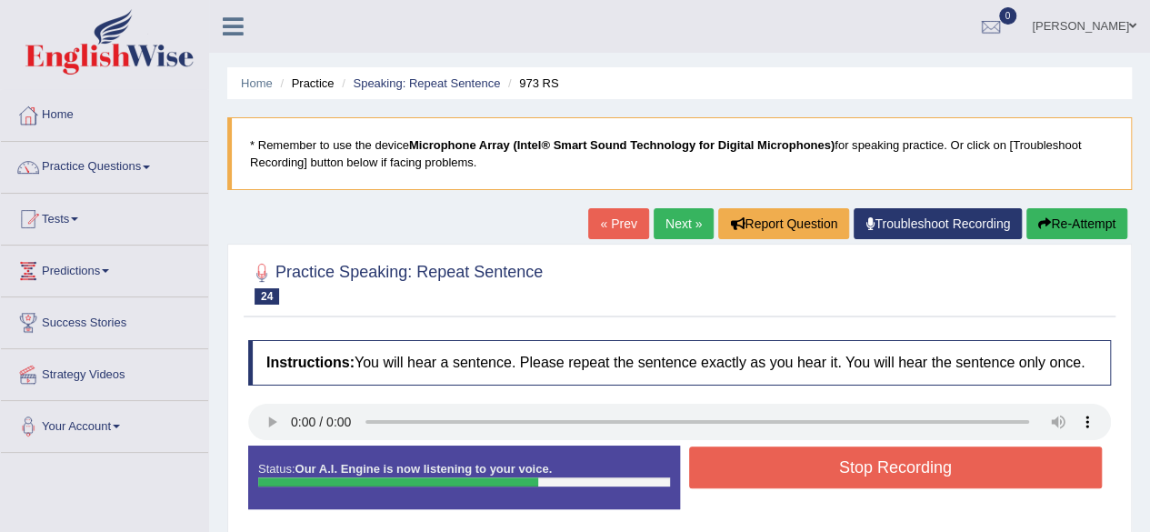
click at [678, 224] on link "Next »" at bounding box center [683, 223] width 60 height 31
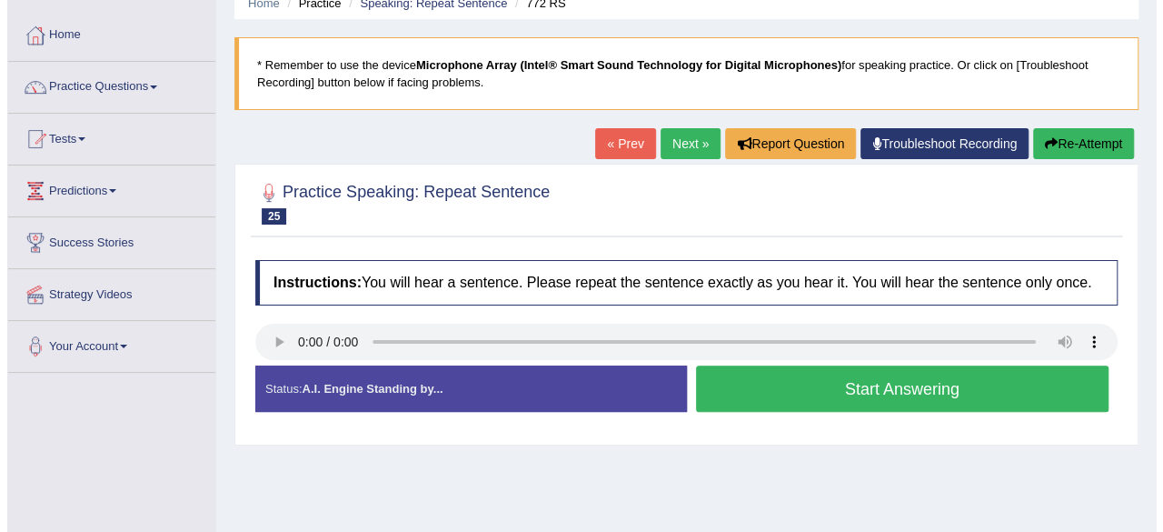
scroll to position [182, 0]
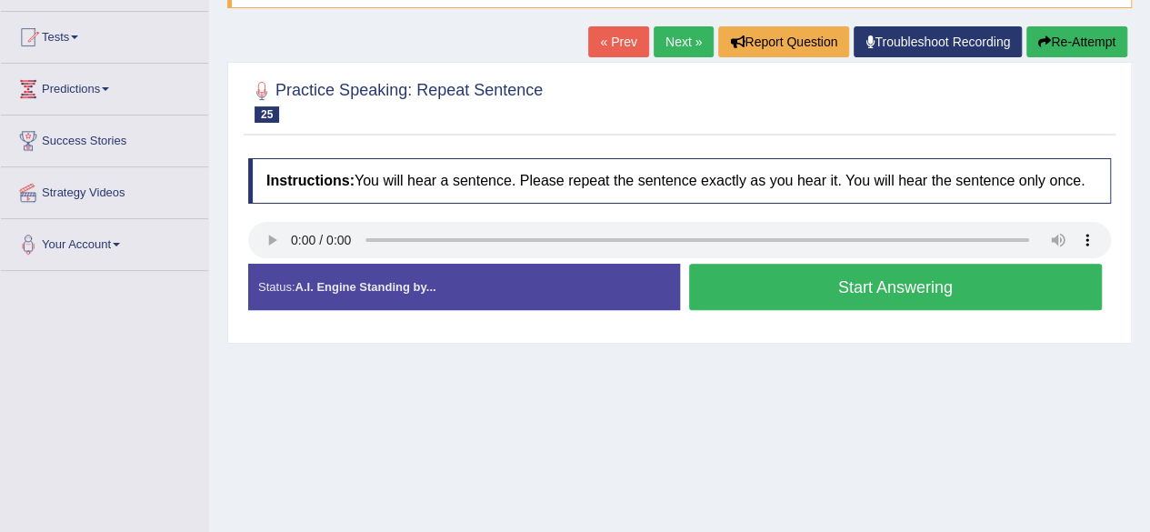
click at [800, 301] on button "Start Answering" at bounding box center [895, 287] width 413 height 46
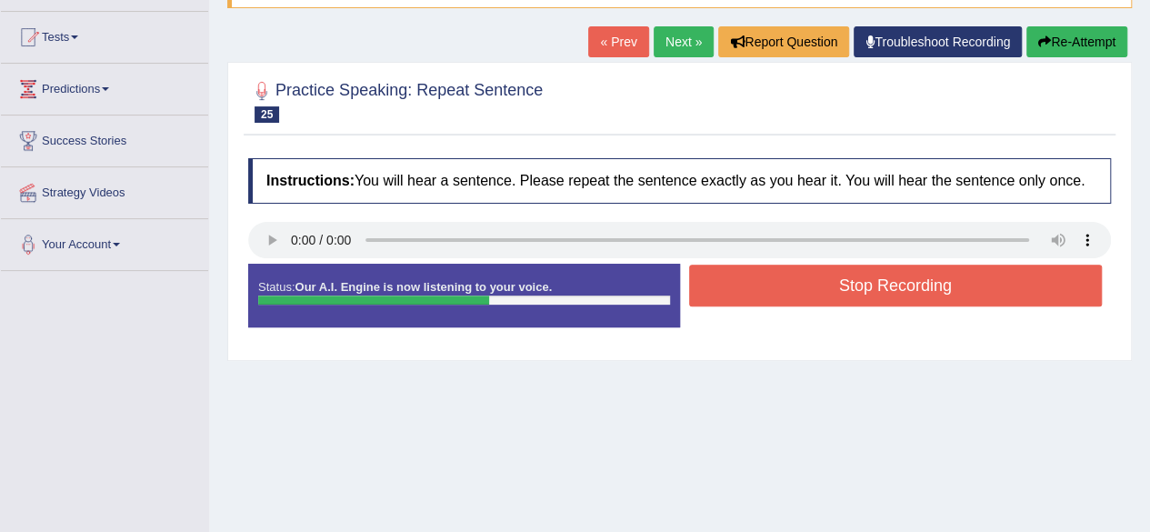
click at [822, 286] on button "Stop Recording" at bounding box center [895, 285] width 413 height 42
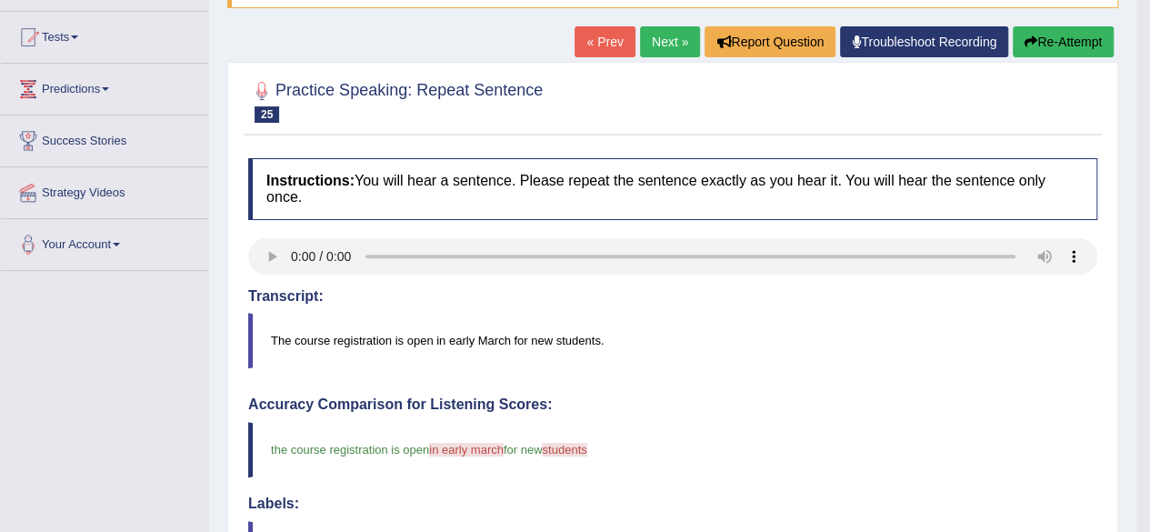
click at [1051, 46] on button "Re-Attempt" at bounding box center [1062, 41] width 101 height 31
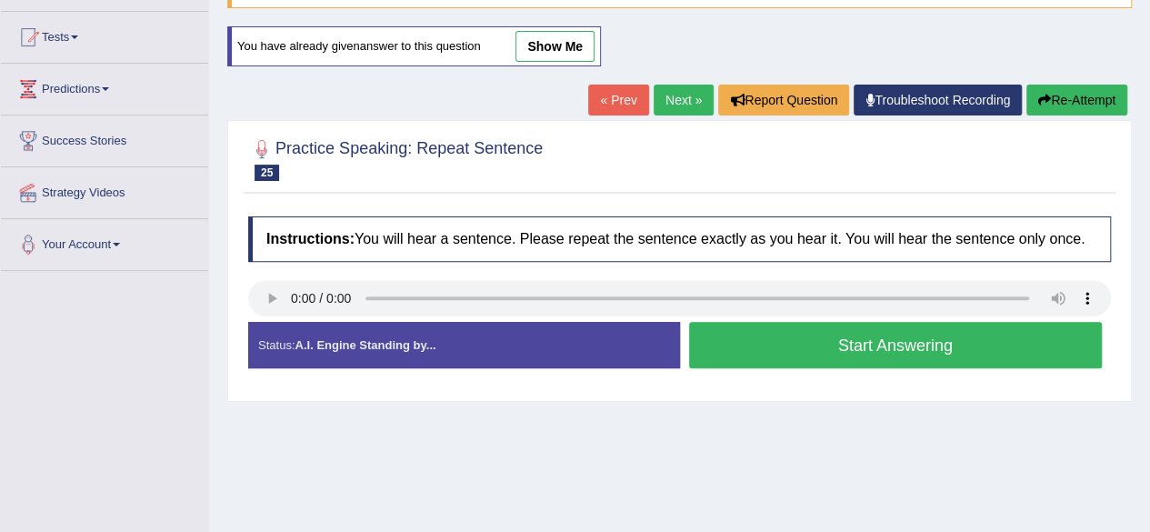
click at [789, 346] on button "Start Answering" at bounding box center [895, 345] width 413 height 46
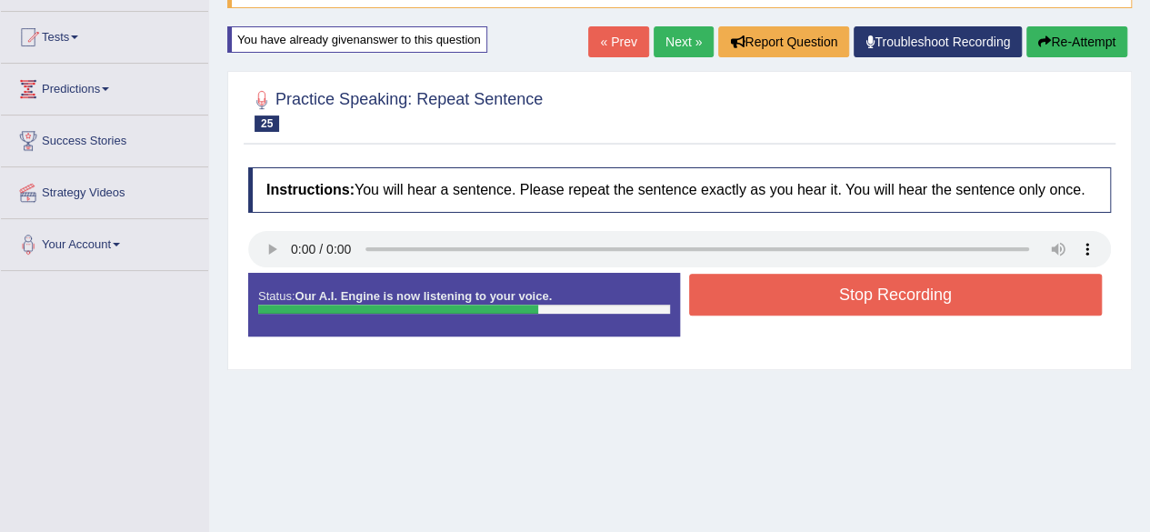
click at [809, 301] on button "Stop Recording" at bounding box center [895, 295] width 413 height 42
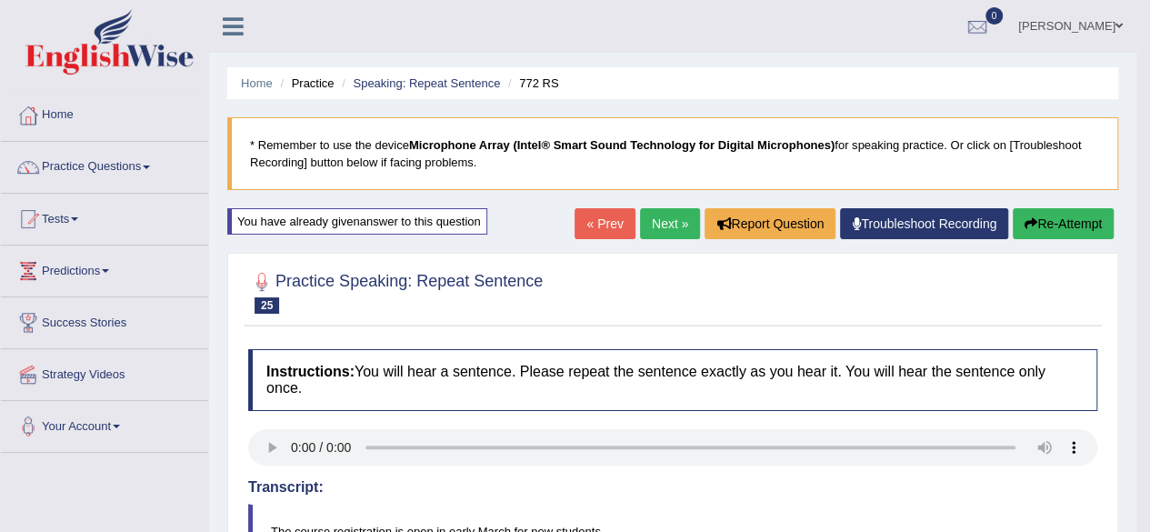
click at [682, 221] on link "Next »" at bounding box center [670, 223] width 60 height 31
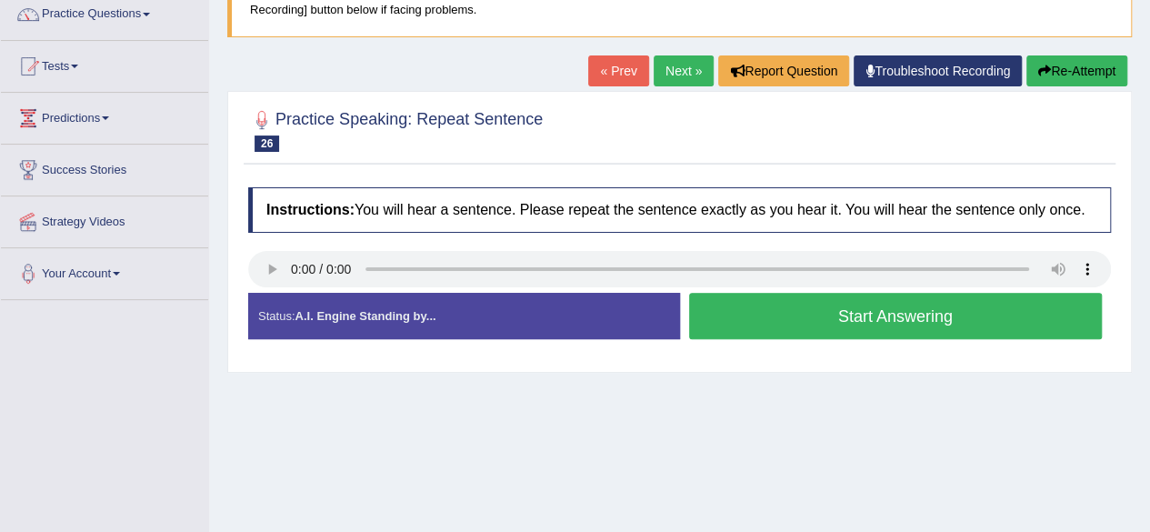
scroll to position [273, 0]
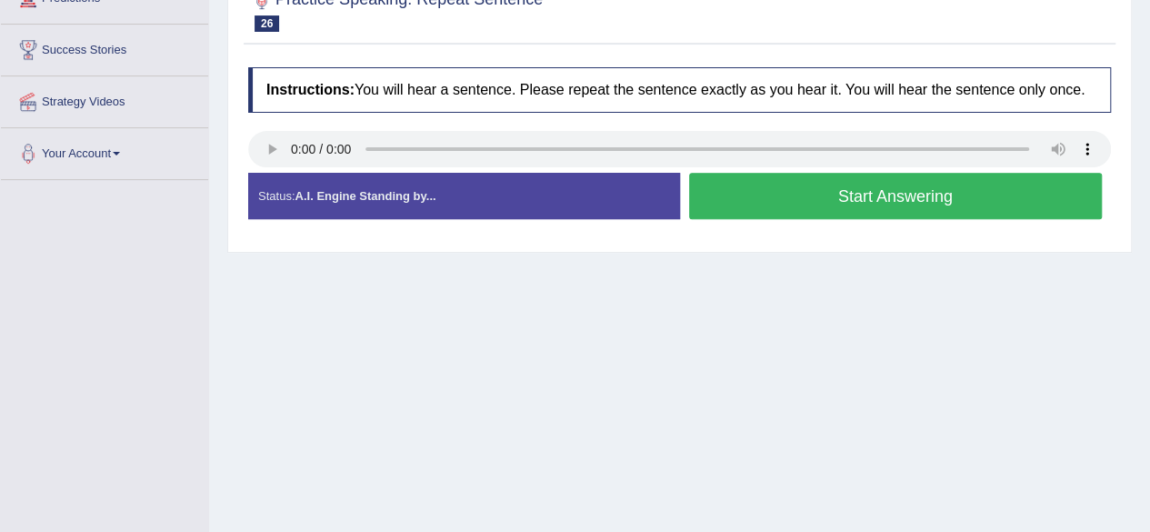
click at [761, 201] on button "Start Answering" at bounding box center [895, 196] width 413 height 46
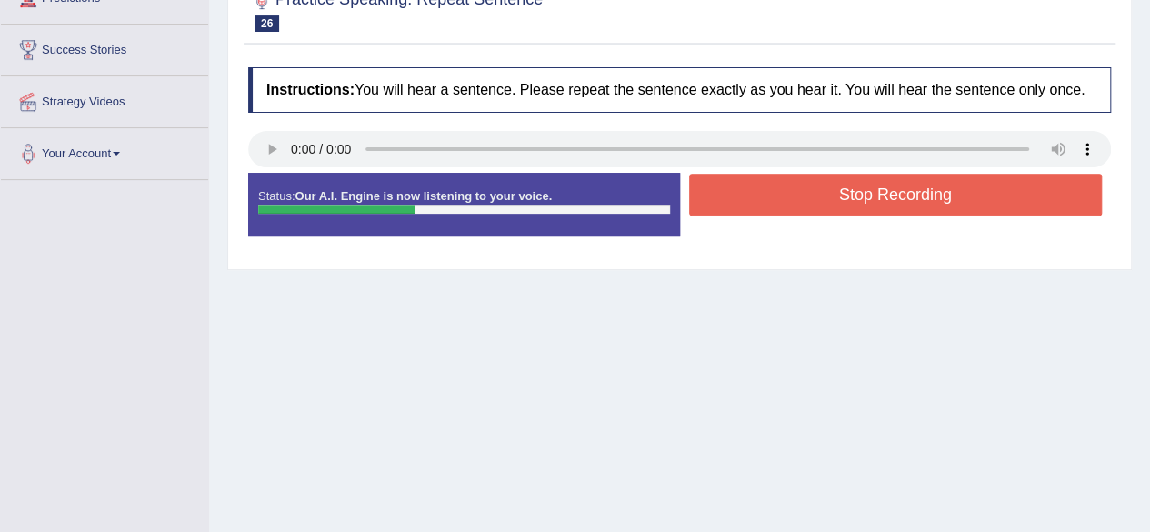
click at [763, 201] on button "Stop Recording" at bounding box center [895, 195] width 413 height 42
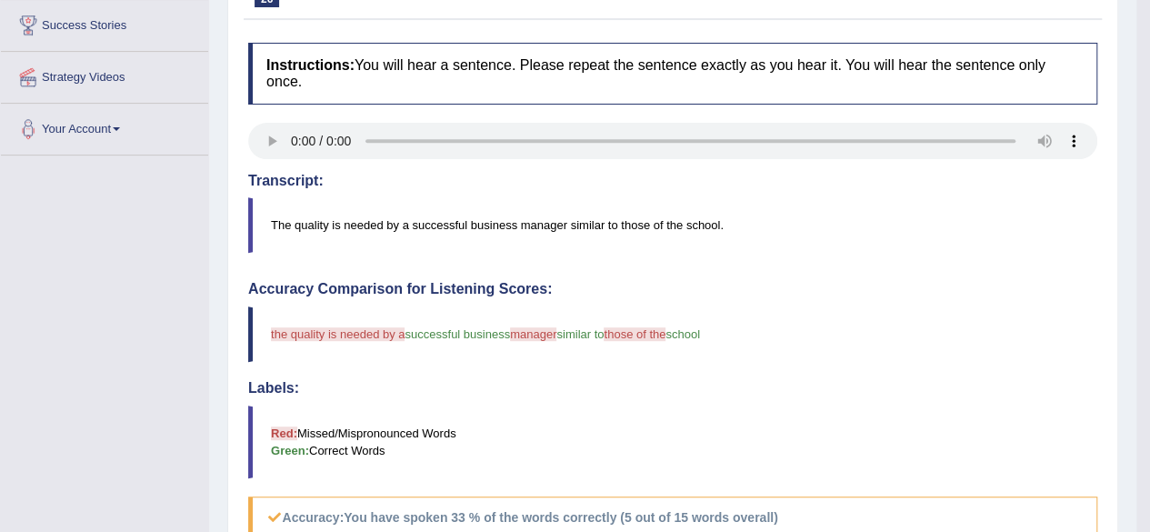
scroll to position [182, 0]
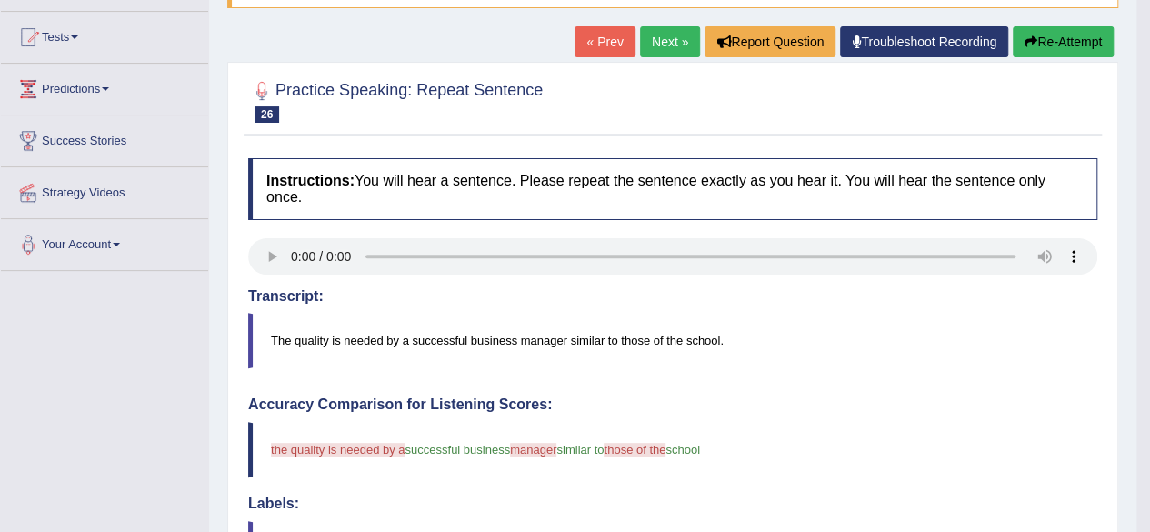
click at [1096, 46] on button "Re-Attempt" at bounding box center [1062, 41] width 101 height 31
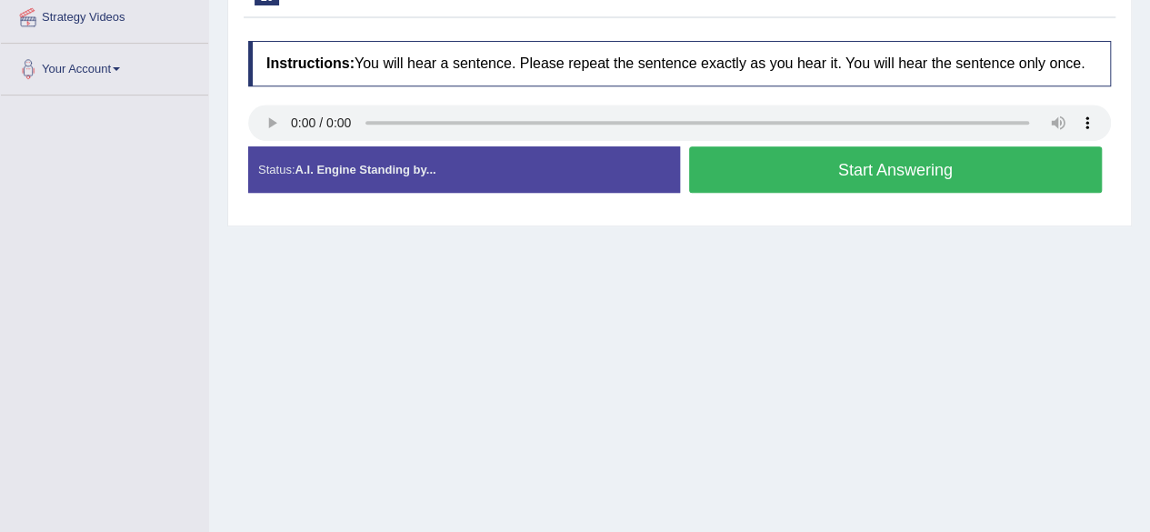
scroll to position [363, 0]
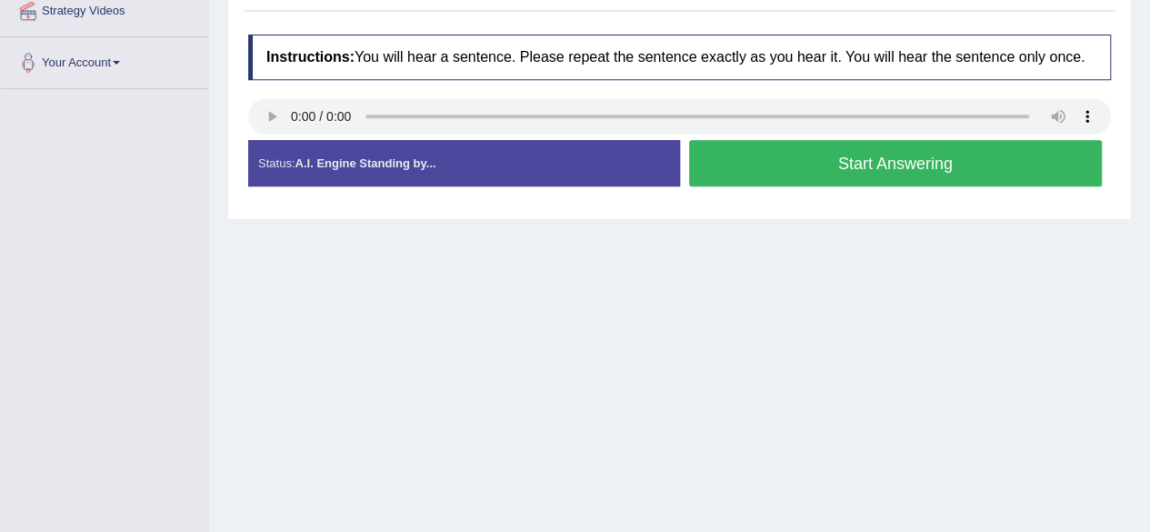
click at [823, 166] on button "Start Answering" at bounding box center [895, 163] width 413 height 46
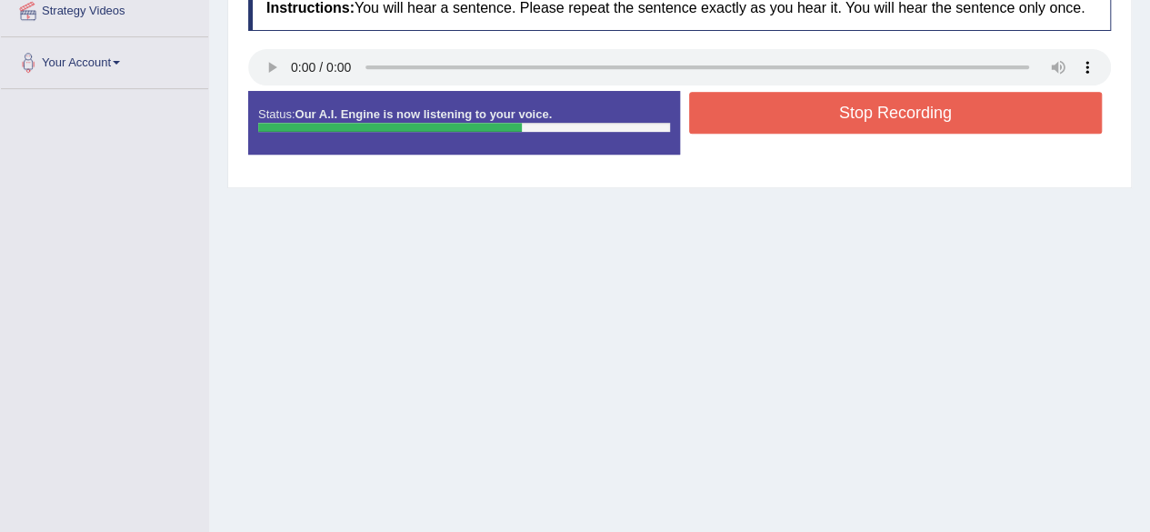
click at [796, 130] on button "Stop Recording" at bounding box center [895, 113] width 413 height 42
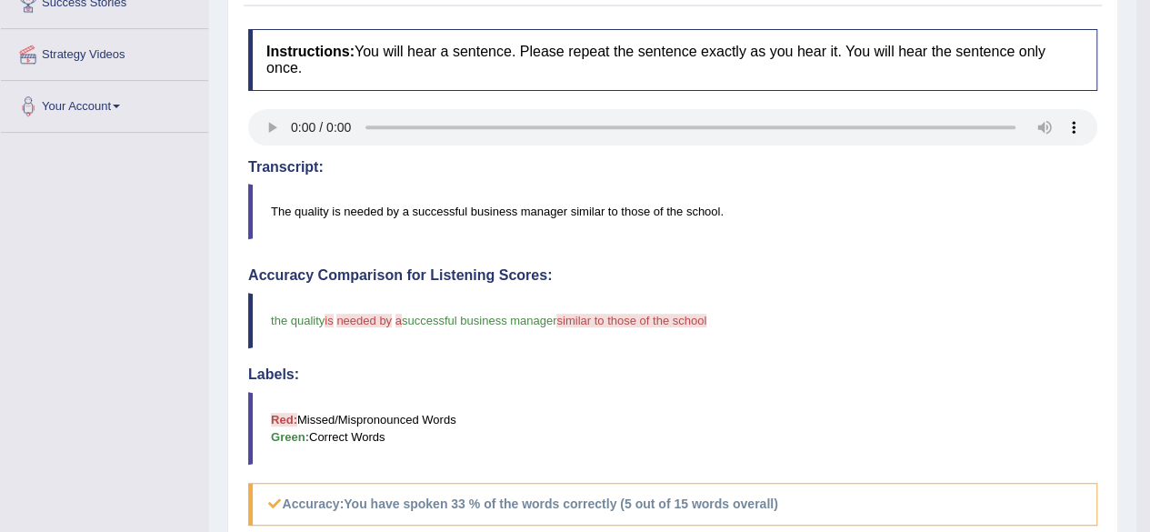
scroll to position [91, 0]
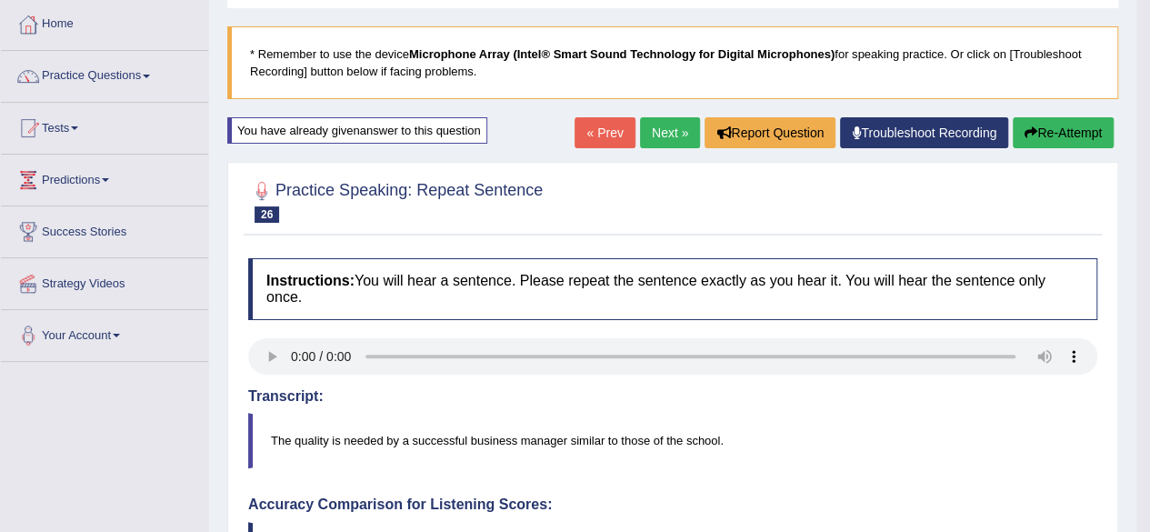
click at [660, 135] on link "Next »" at bounding box center [670, 132] width 60 height 31
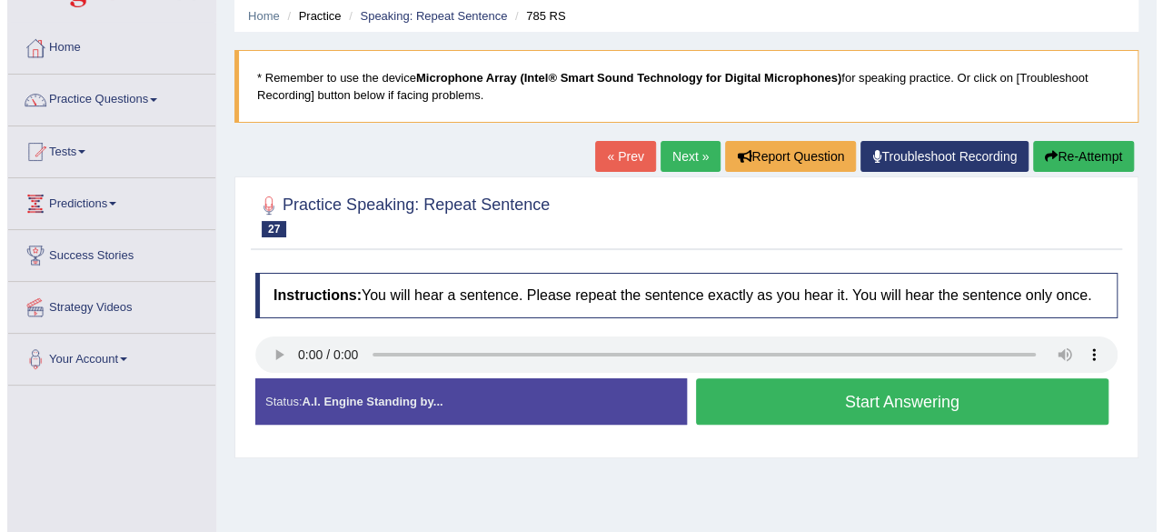
scroll to position [182, 0]
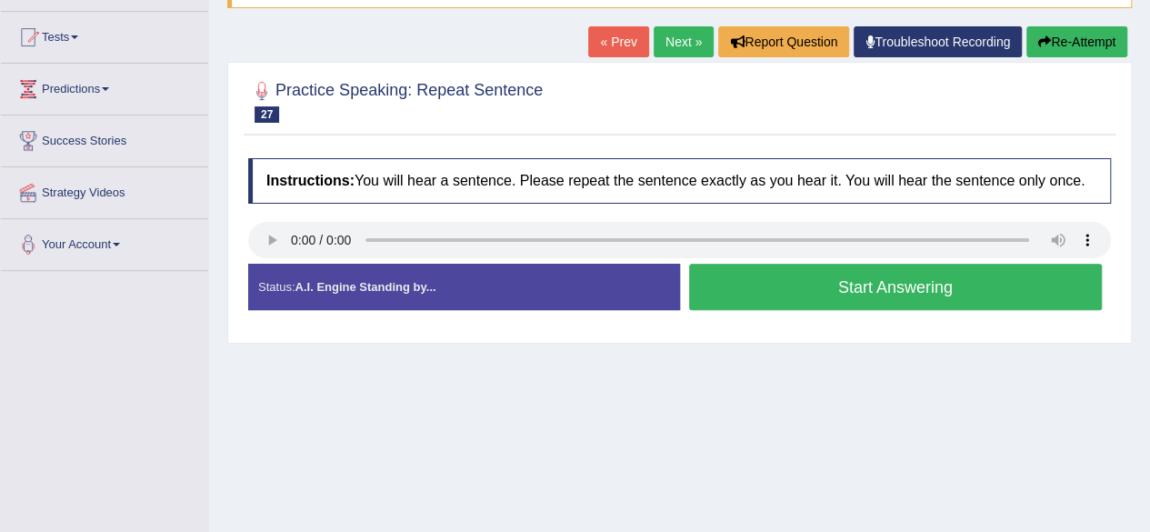
click at [776, 303] on button "Start Answering" at bounding box center [895, 287] width 413 height 46
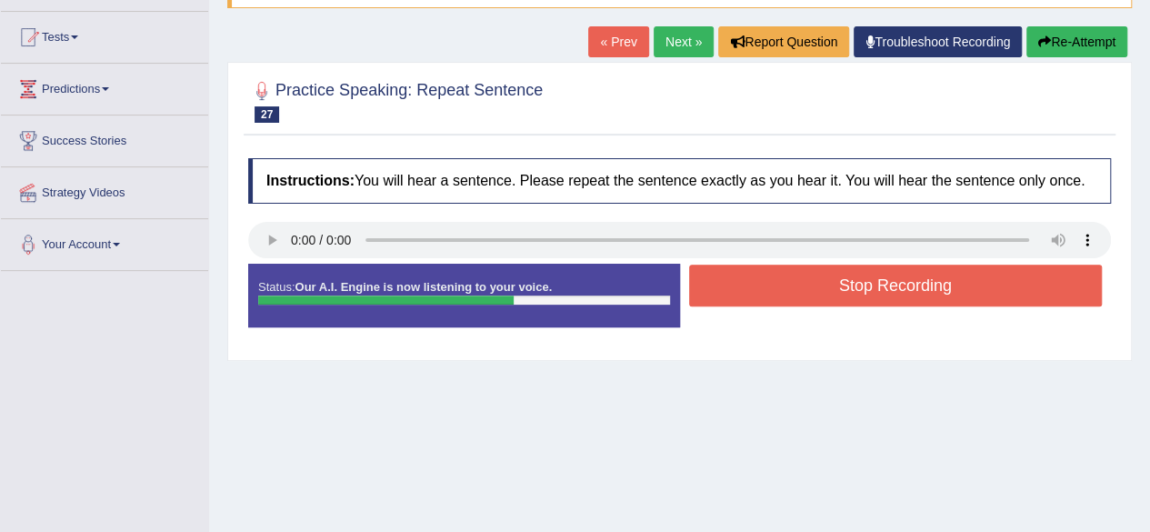
click at [776, 294] on button "Stop Recording" at bounding box center [895, 285] width 413 height 42
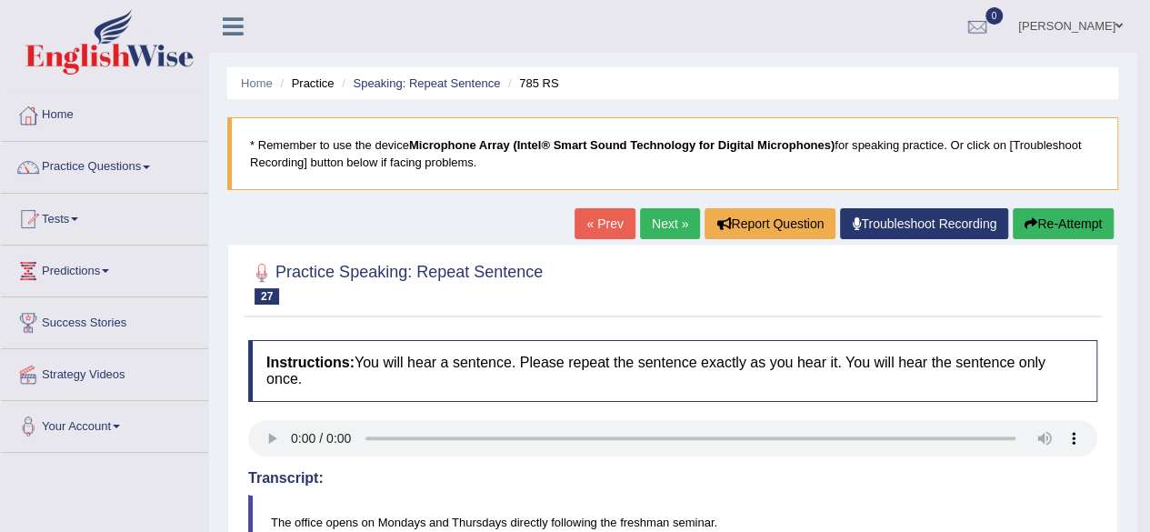
scroll to position [91, 0]
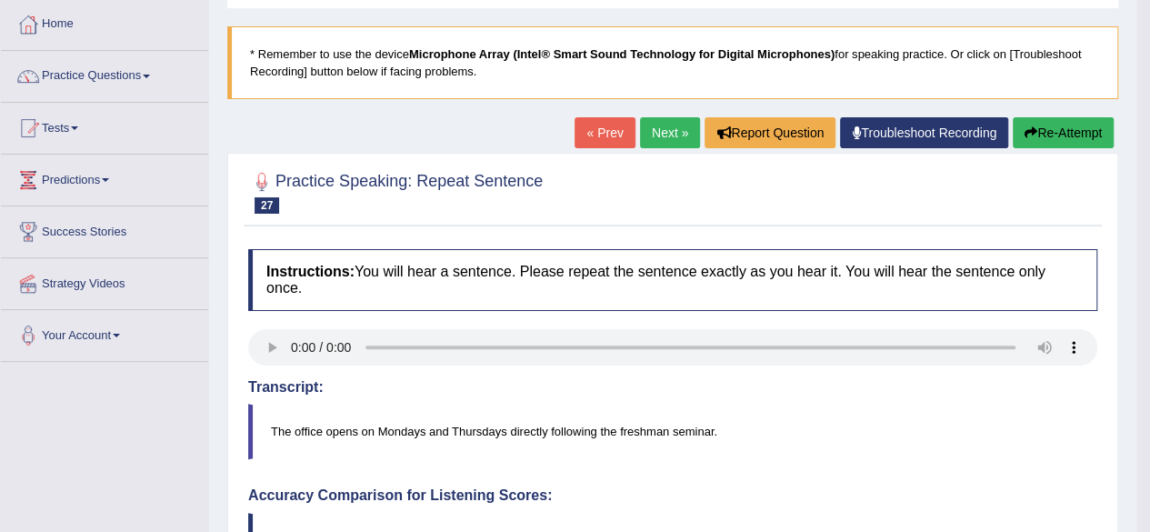
click at [1085, 121] on button "Re-Attempt" at bounding box center [1062, 132] width 101 height 31
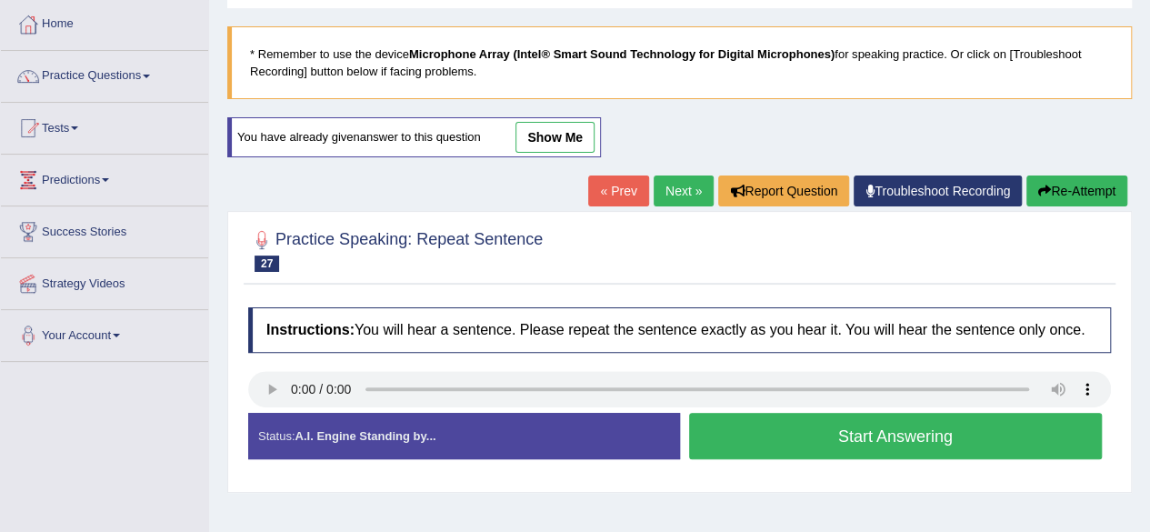
click at [754, 433] on button "Start Answering" at bounding box center [895, 436] width 413 height 46
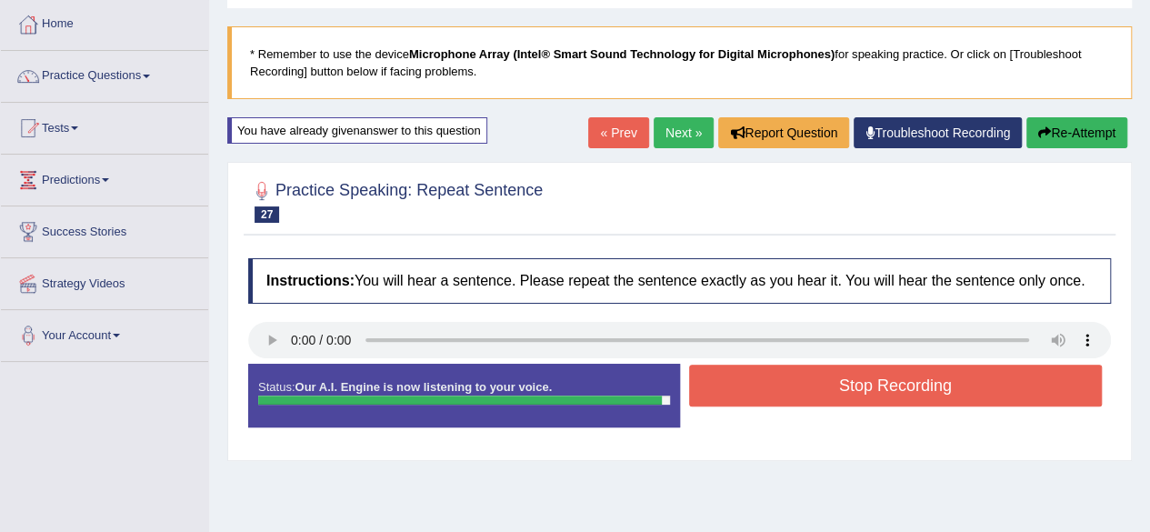
click at [942, 388] on button "Stop Recording" at bounding box center [895, 385] width 413 height 42
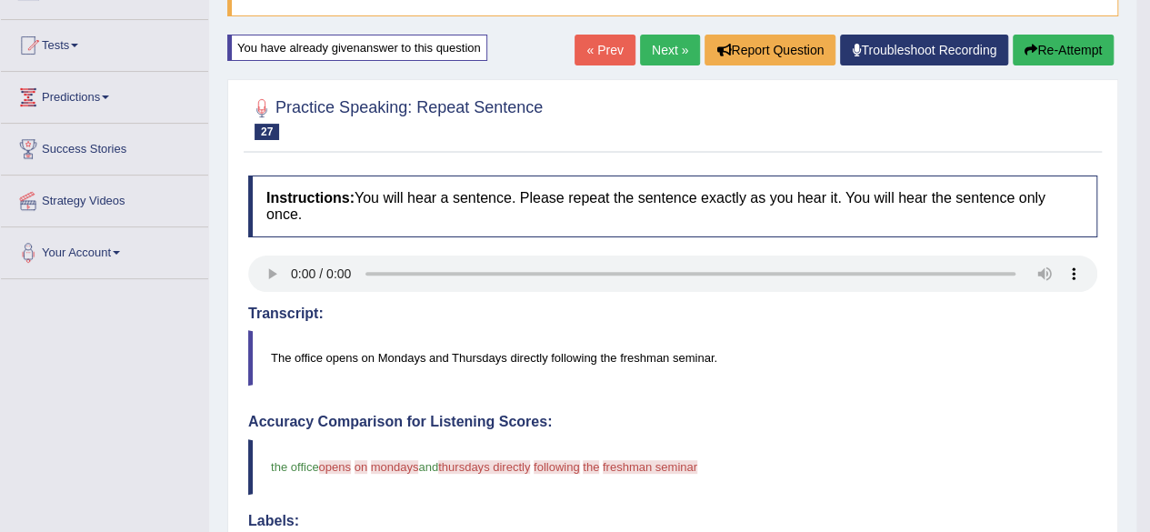
scroll to position [91, 0]
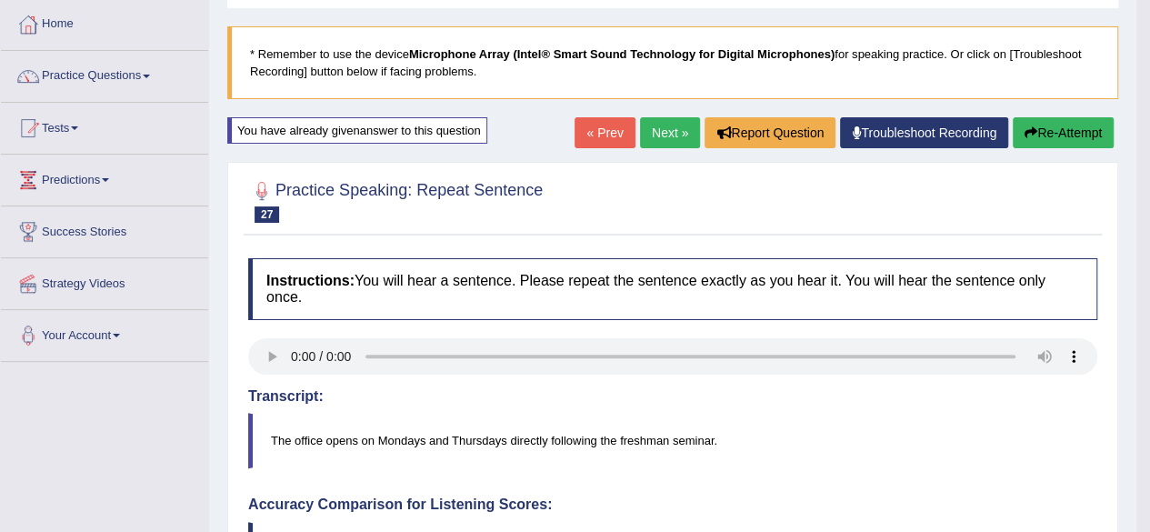
click at [652, 144] on link "Next »" at bounding box center [670, 132] width 60 height 31
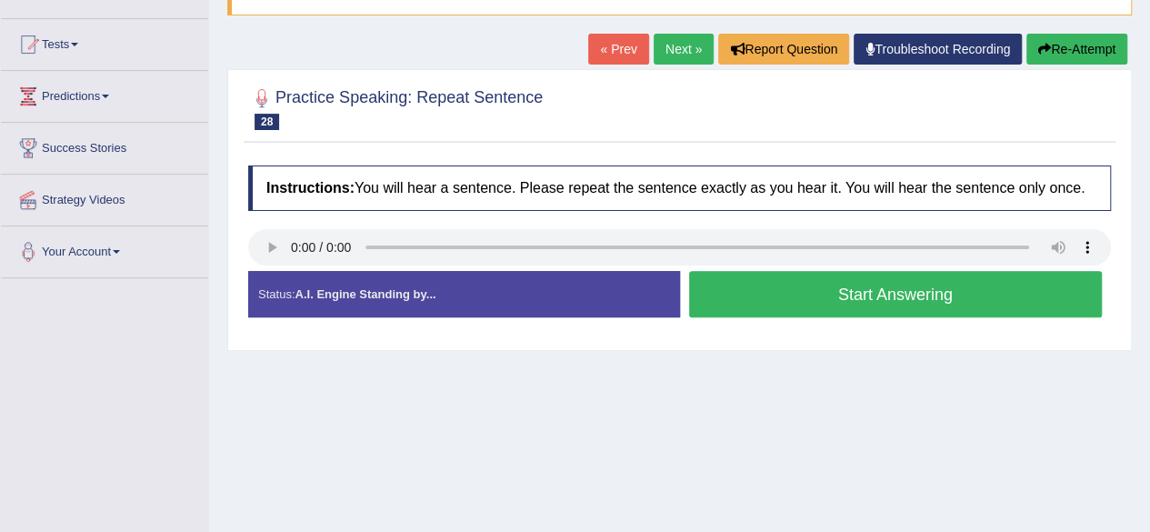
scroll to position [182, 0]
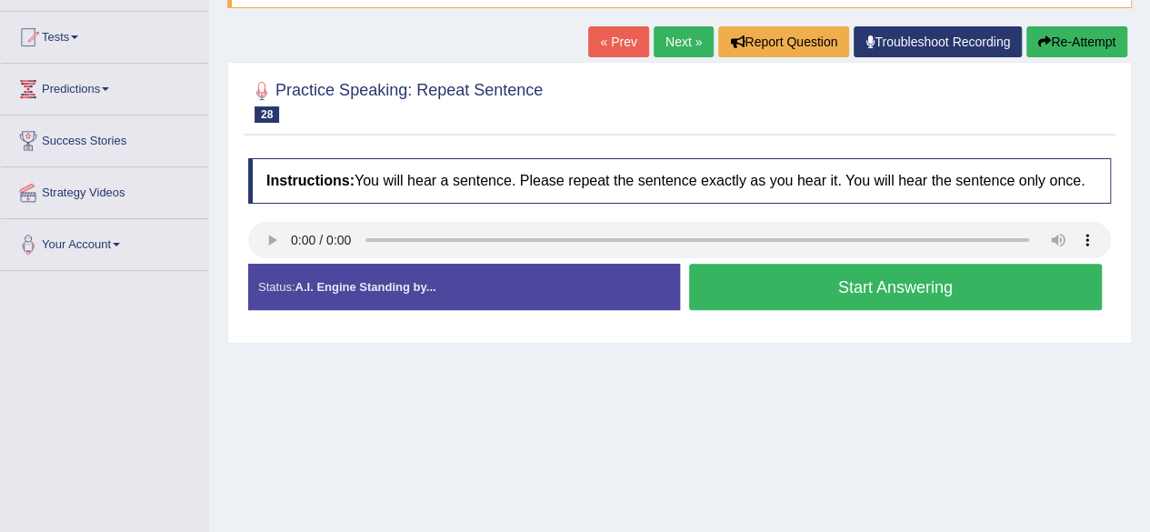
click at [944, 297] on button "Start Answering" at bounding box center [895, 287] width 413 height 46
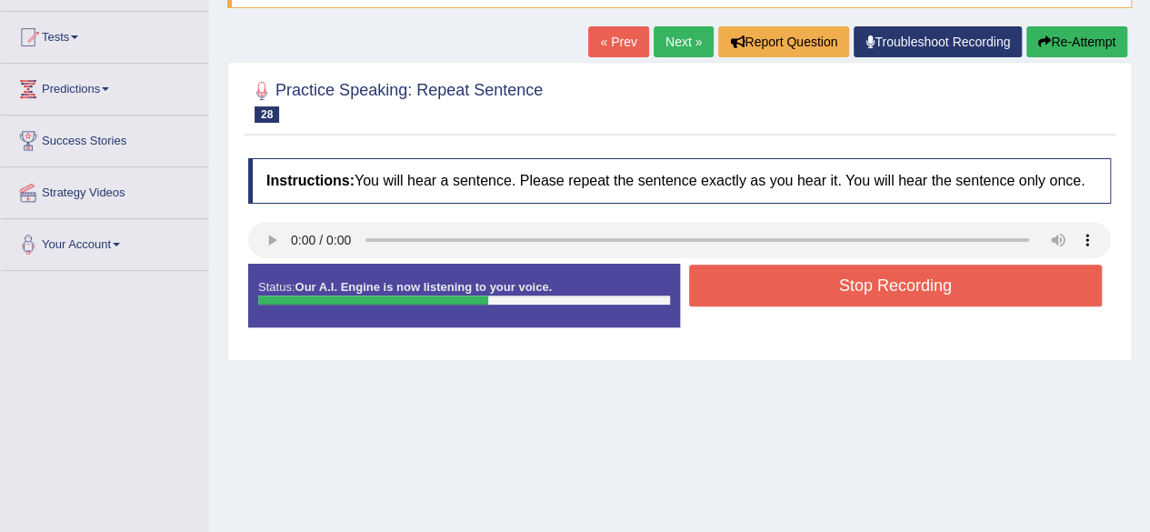
click at [936, 294] on button "Stop Recording" at bounding box center [895, 285] width 413 height 42
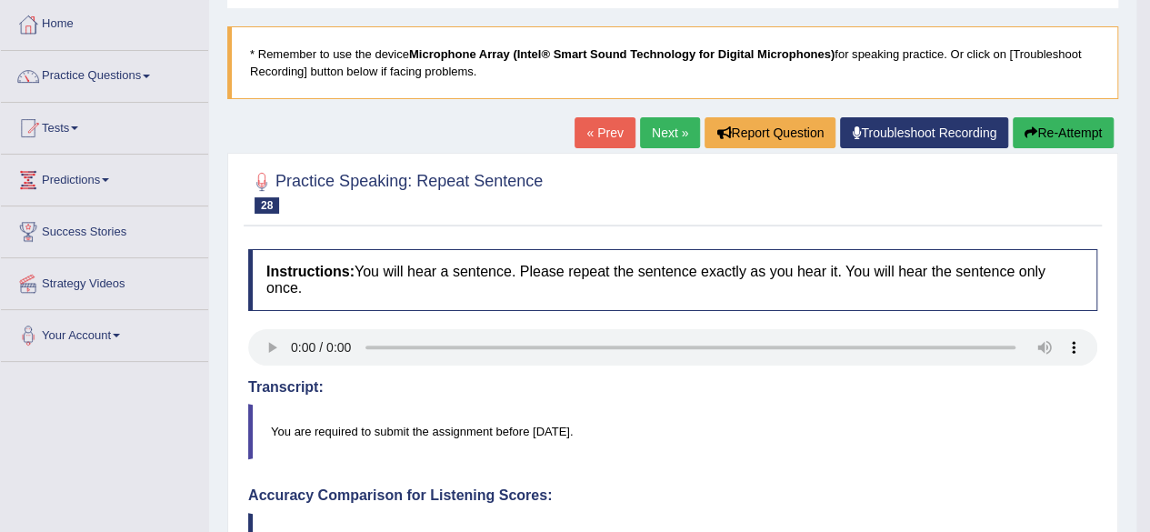
scroll to position [91, 0]
click at [1095, 135] on button "Re-Attempt" at bounding box center [1062, 132] width 101 height 31
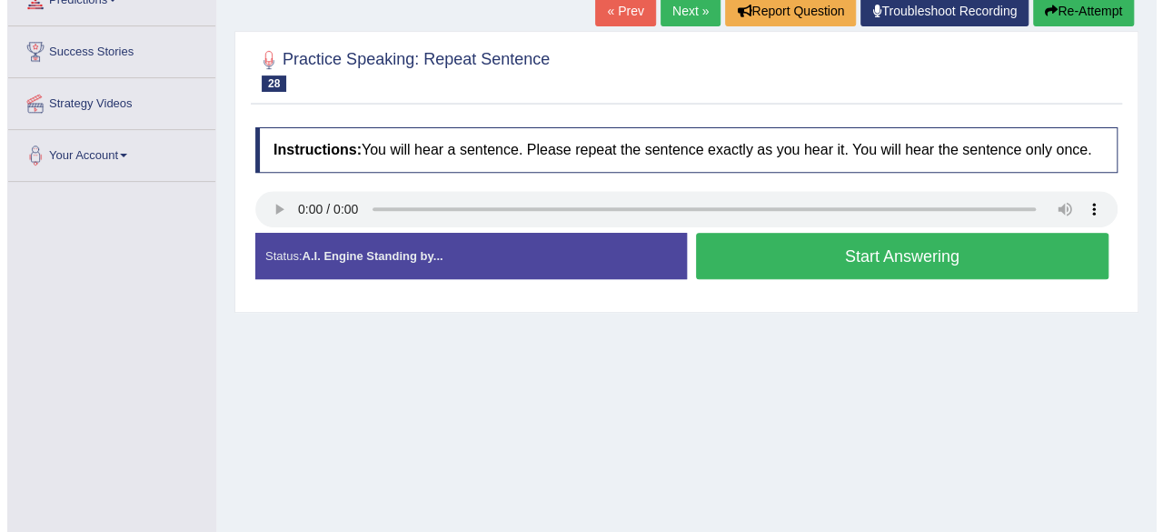
scroll to position [273, 0]
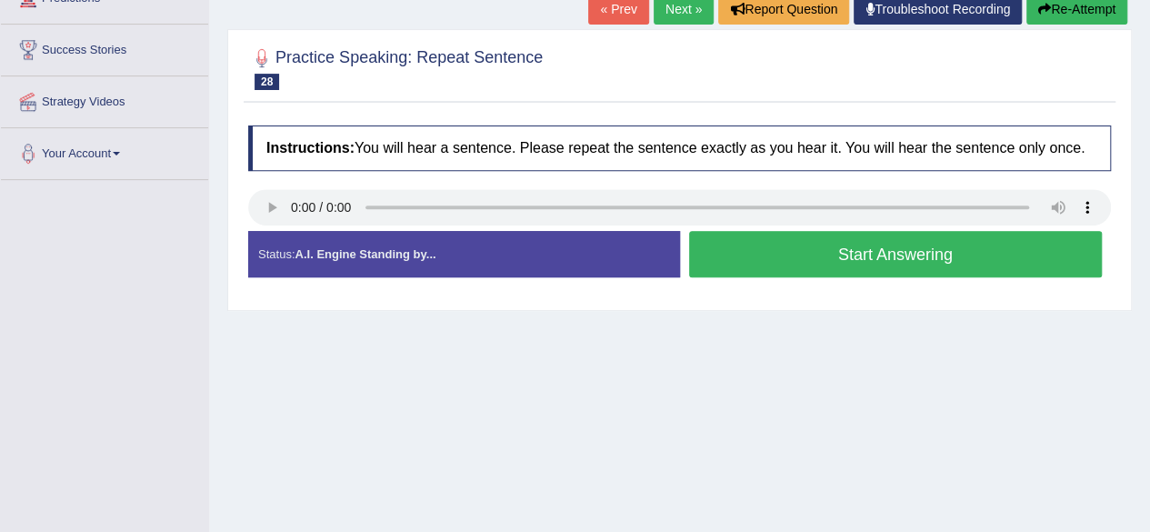
click at [989, 258] on button "Start Answering" at bounding box center [895, 254] width 413 height 46
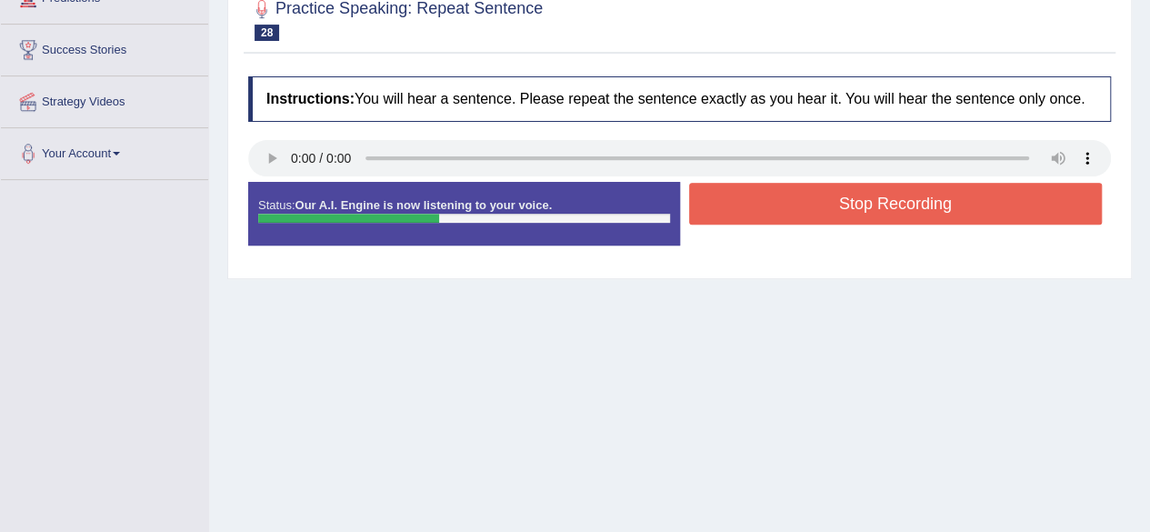
click at [922, 221] on button "Stop Recording" at bounding box center [895, 204] width 413 height 42
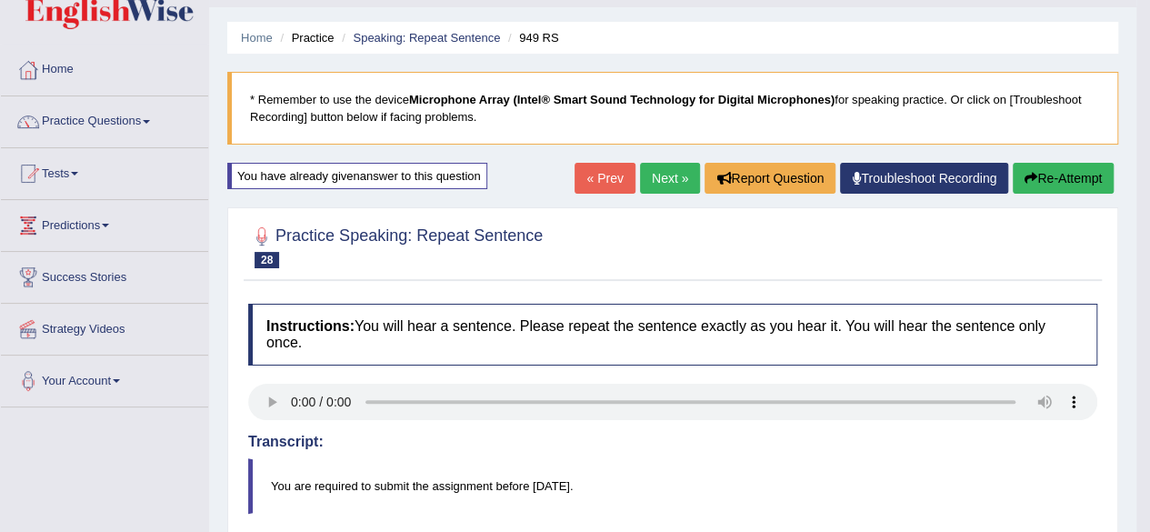
scroll to position [0, 0]
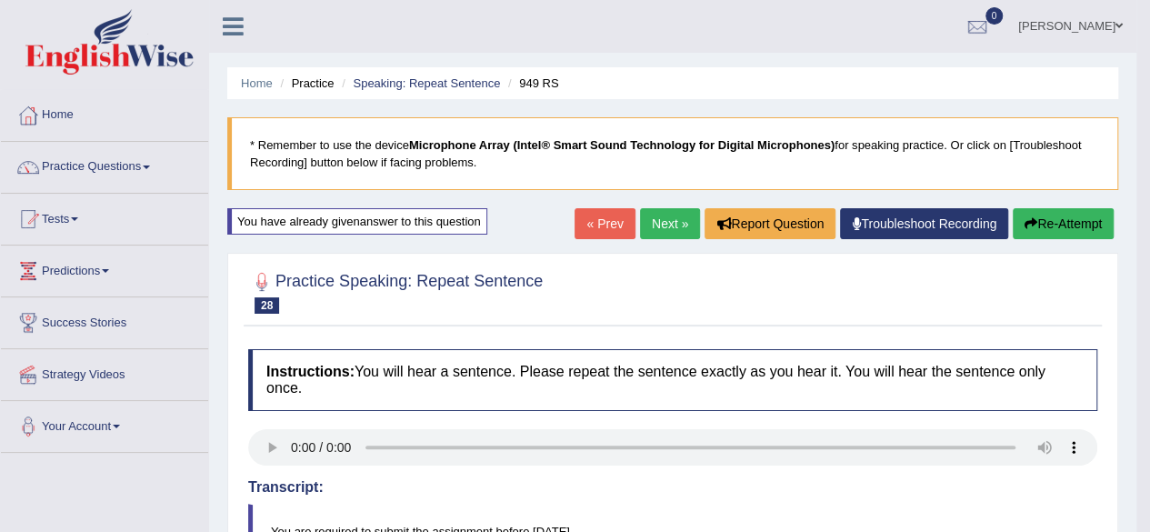
click at [674, 219] on link "Next »" at bounding box center [670, 223] width 60 height 31
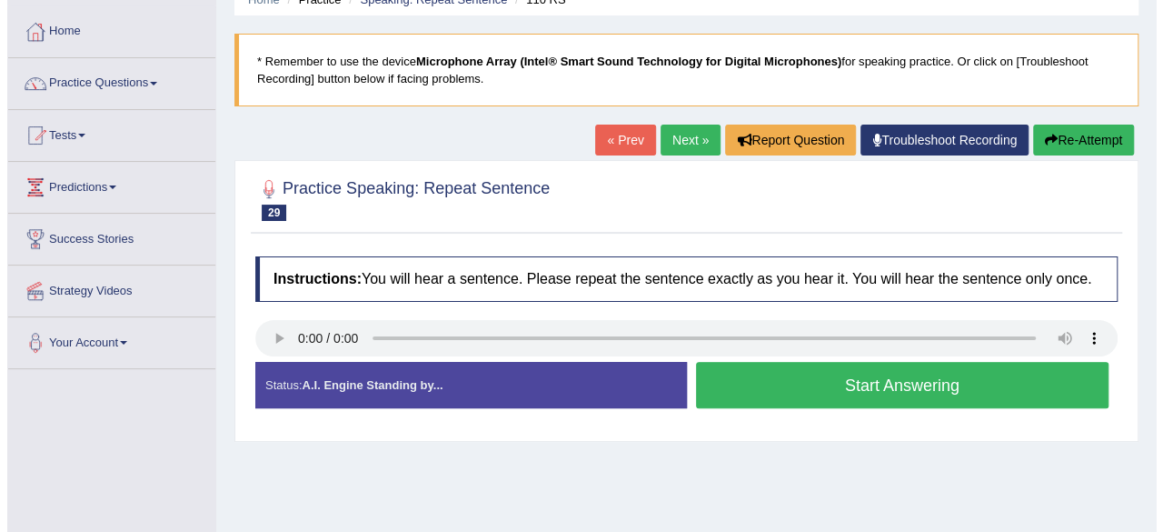
scroll to position [182, 0]
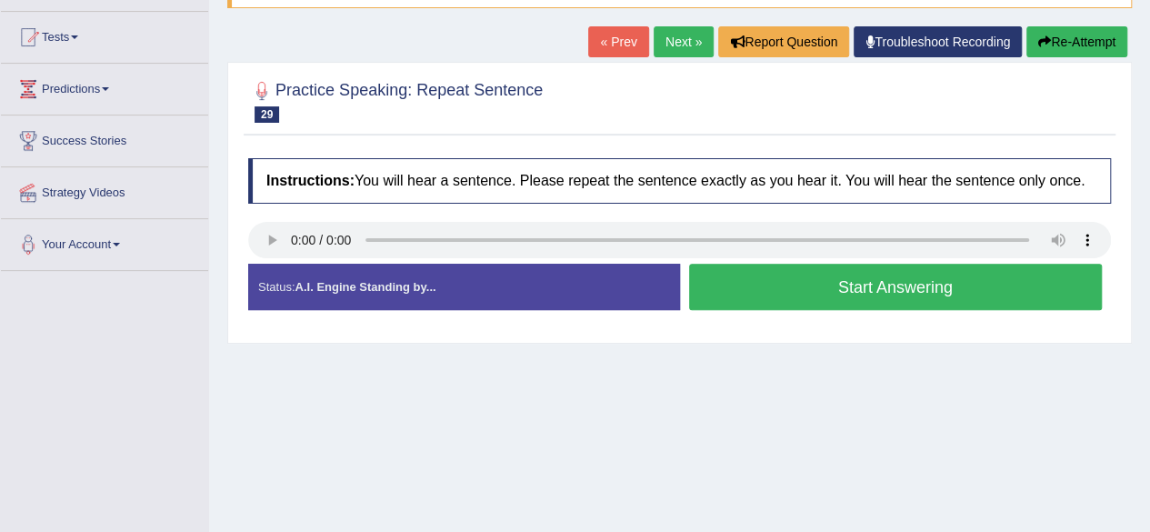
click at [757, 275] on button "Start Answering" at bounding box center [895, 287] width 413 height 46
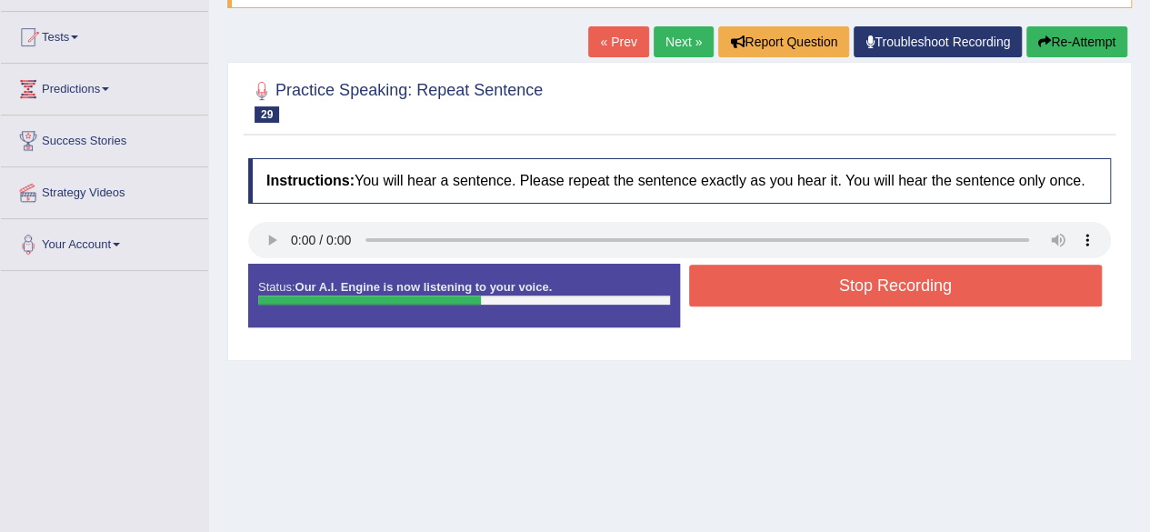
click at [787, 288] on button "Stop Recording" at bounding box center [895, 285] width 413 height 42
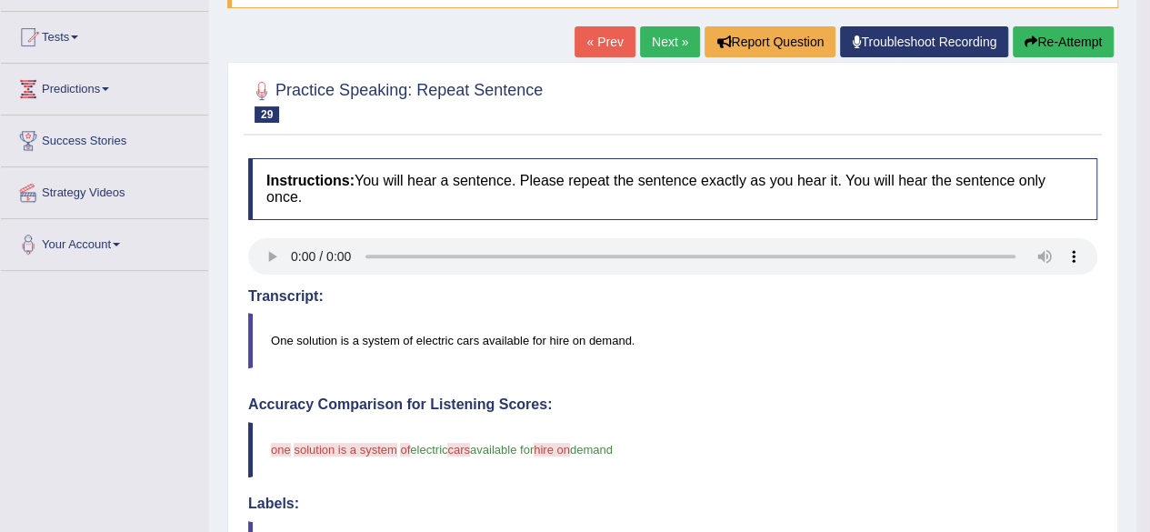
click at [1070, 50] on button "Re-Attempt" at bounding box center [1062, 41] width 101 height 31
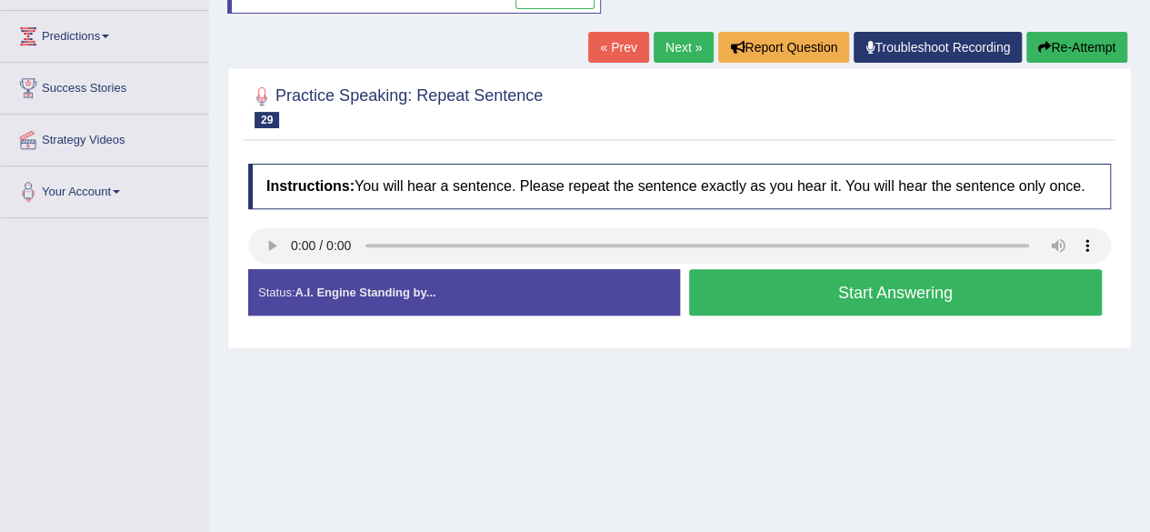
scroll to position [273, 0]
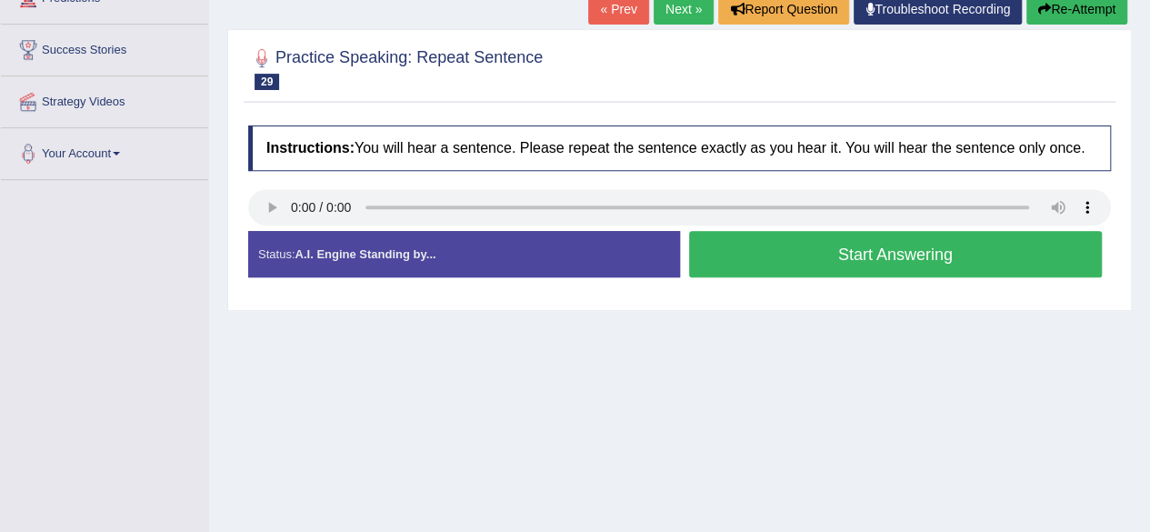
click at [747, 270] on button "Start Answering" at bounding box center [895, 254] width 413 height 46
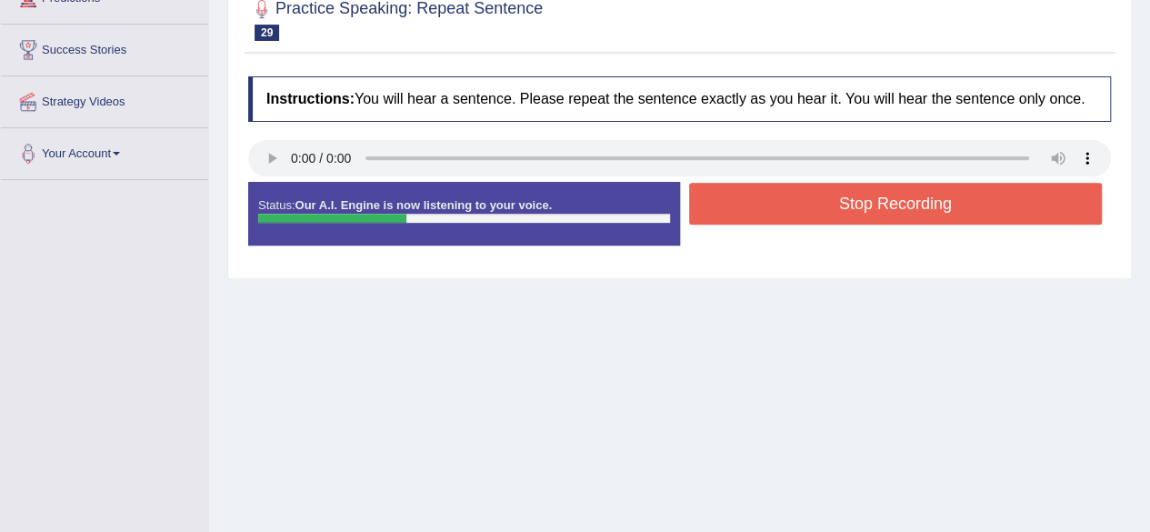
scroll to position [0, 0]
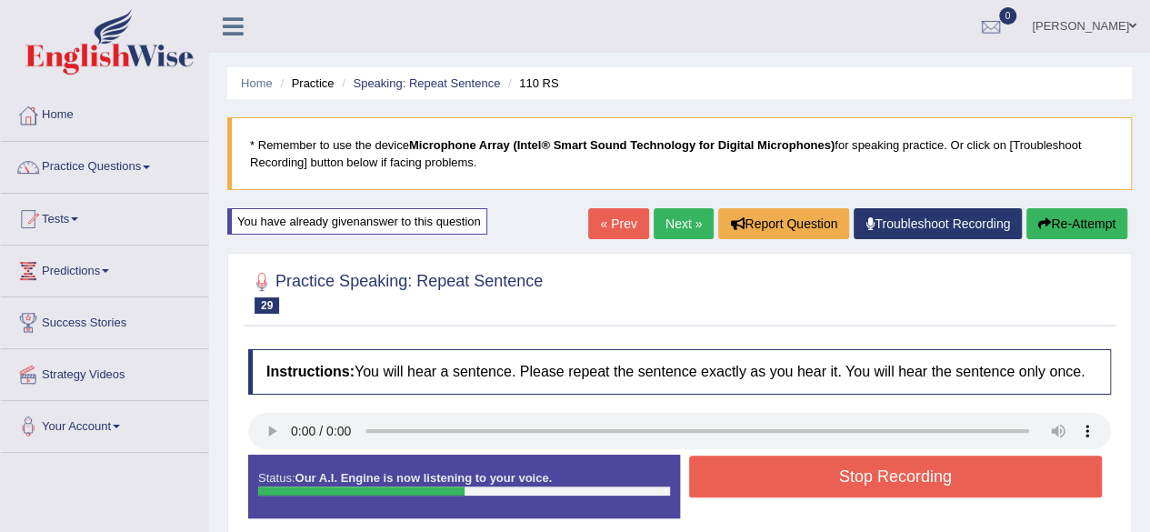
click at [1069, 206] on div "Home Practice Speaking: Repeat Sentence 110 RS * Remember to use the device Mic…" at bounding box center [679, 454] width 941 height 909
click at [1067, 224] on button "Re-Attempt" at bounding box center [1076, 223] width 101 height 31
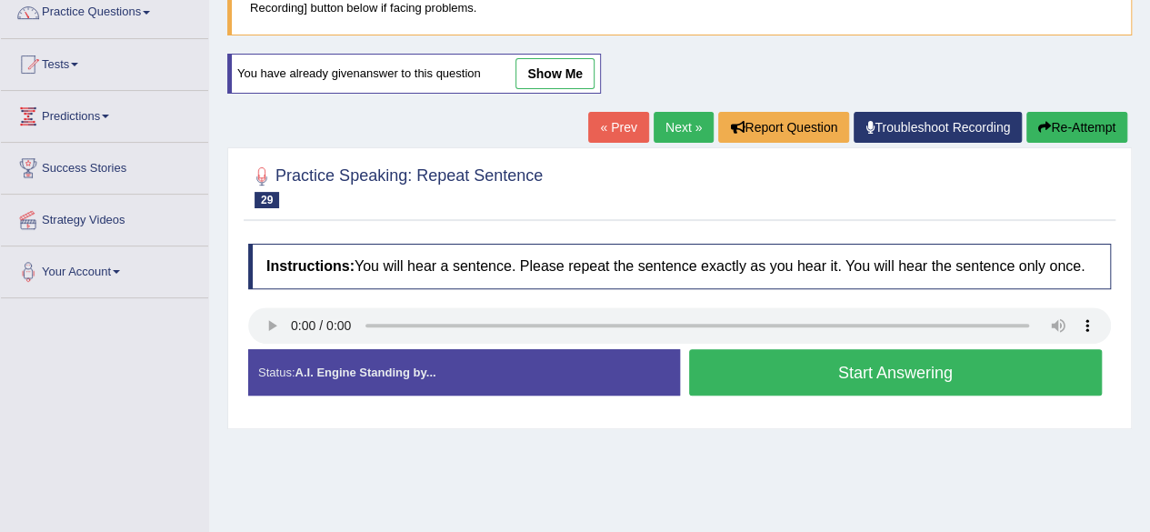
scroll to position [182, 0]
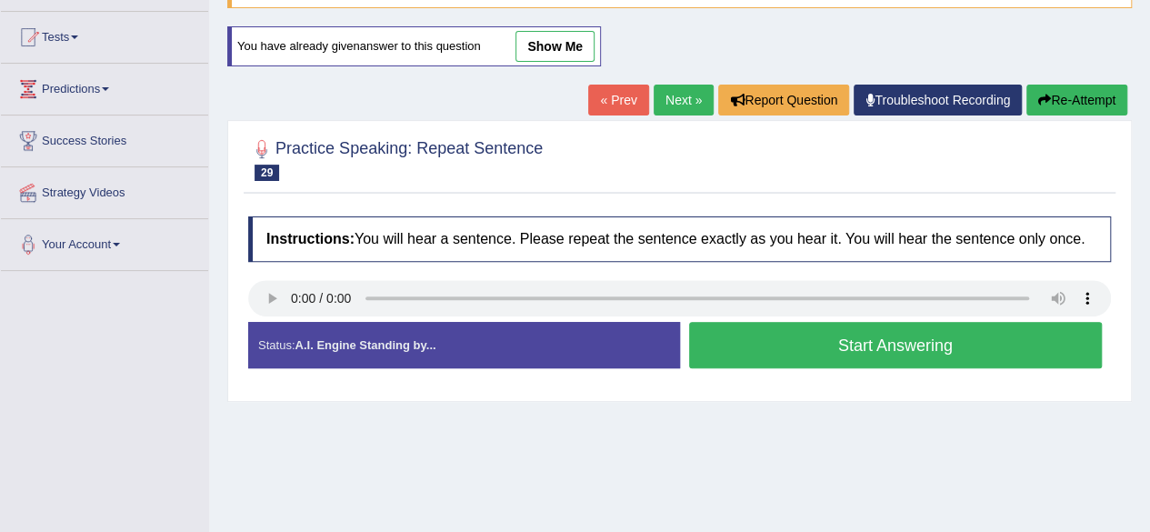
click at [975, 347] on button "Start Answering" at bounding box center [895, 345] width 413 height 46
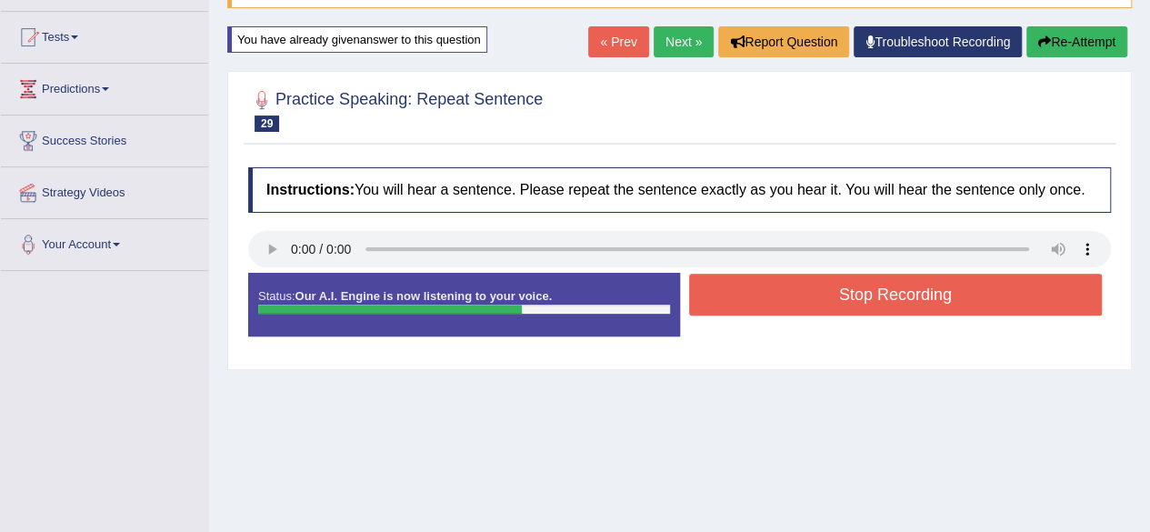
click at [976, 287] on button "Stop Recording" at bounding box center [895, 295] width 413 height 42
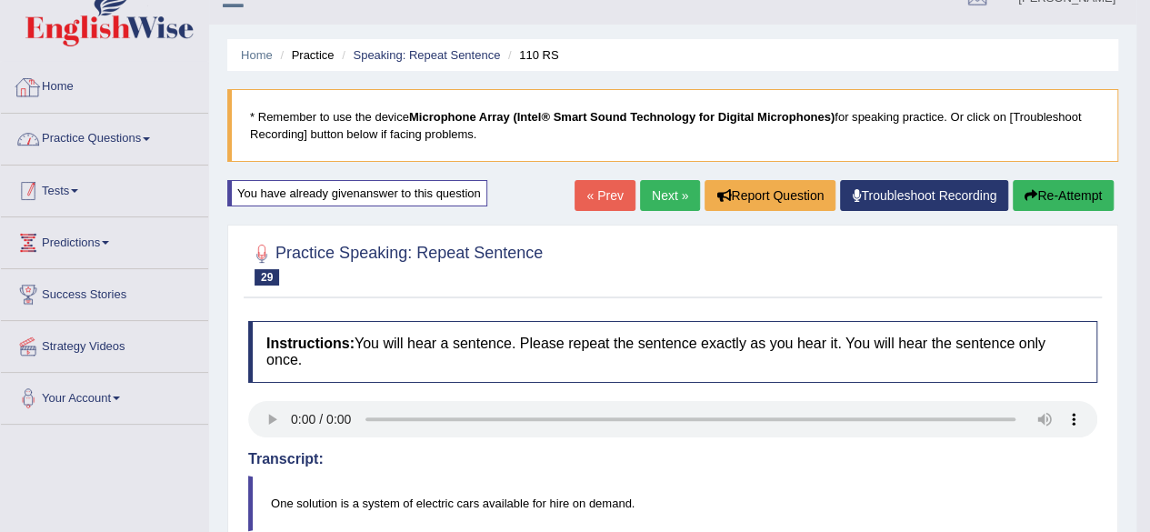
scroll to position [0, 0]
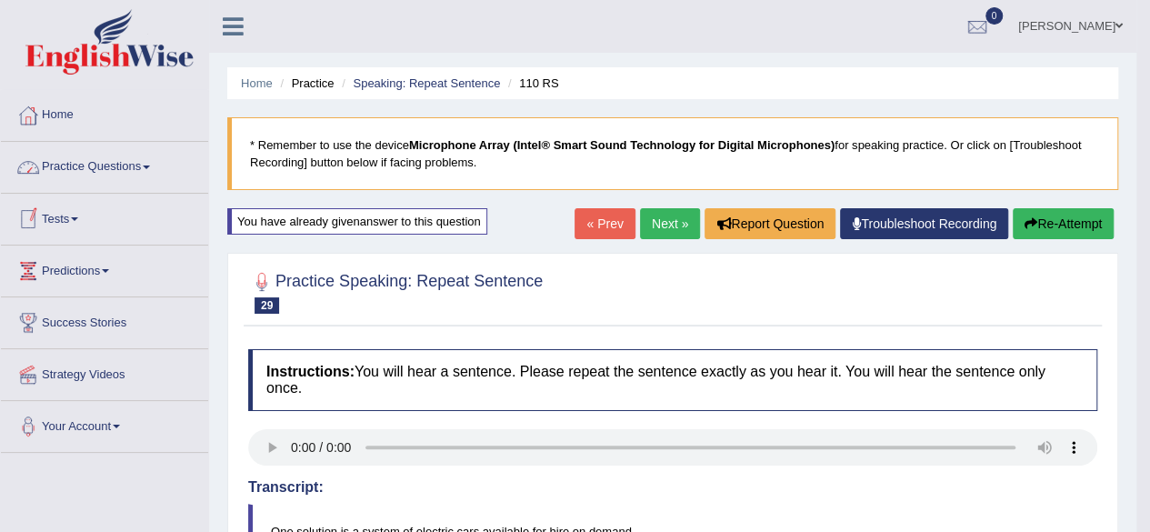
click at [126, 174] on link "Practice Questions" at bounding box center [104, 164] width 207 height 45
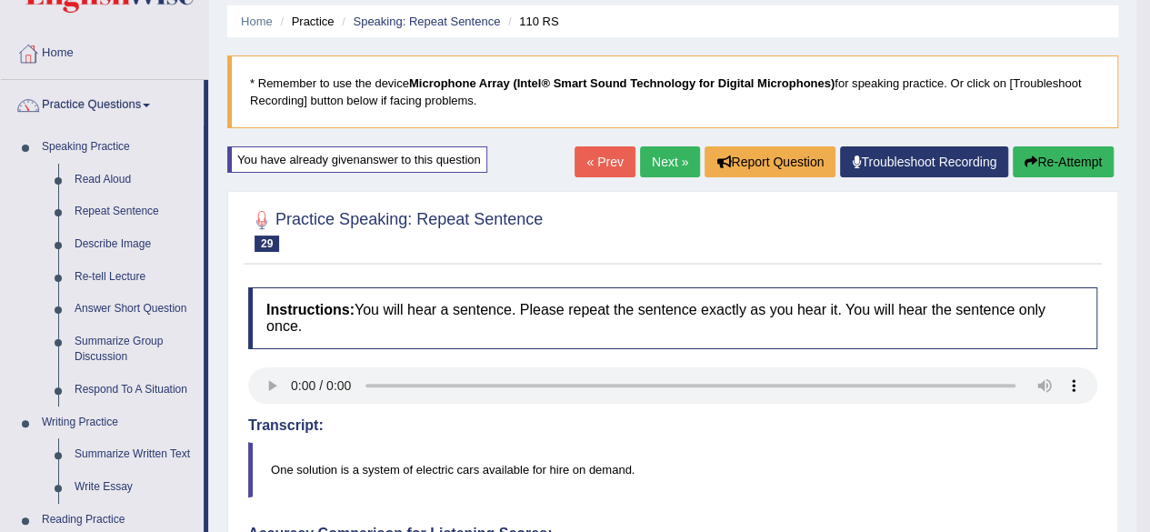
scroll to position [91, 0]
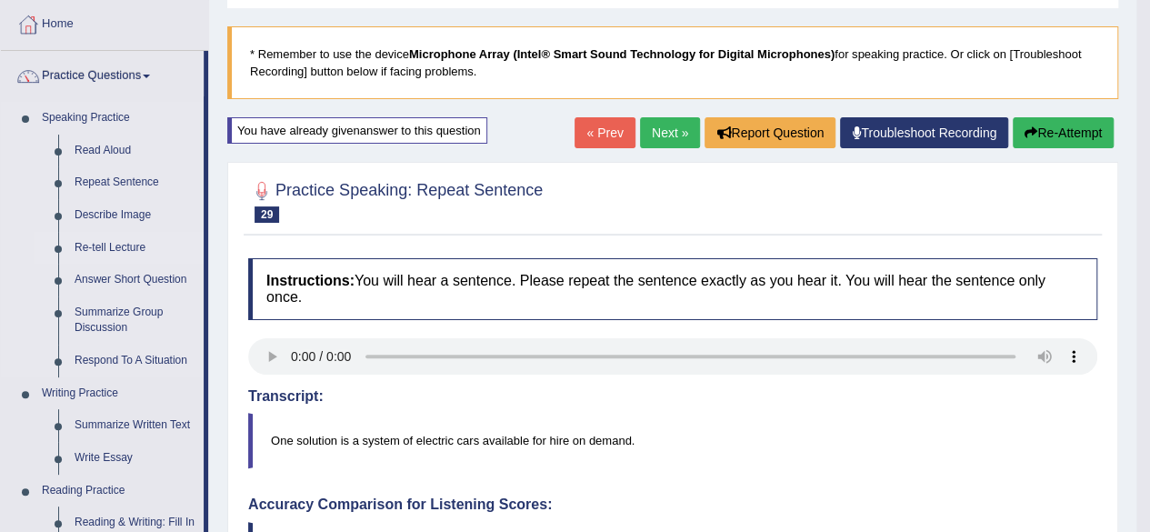
click at [95, 244] on link "Re-tell Lecture" at bounding box center [134, 248] width 137 height 33
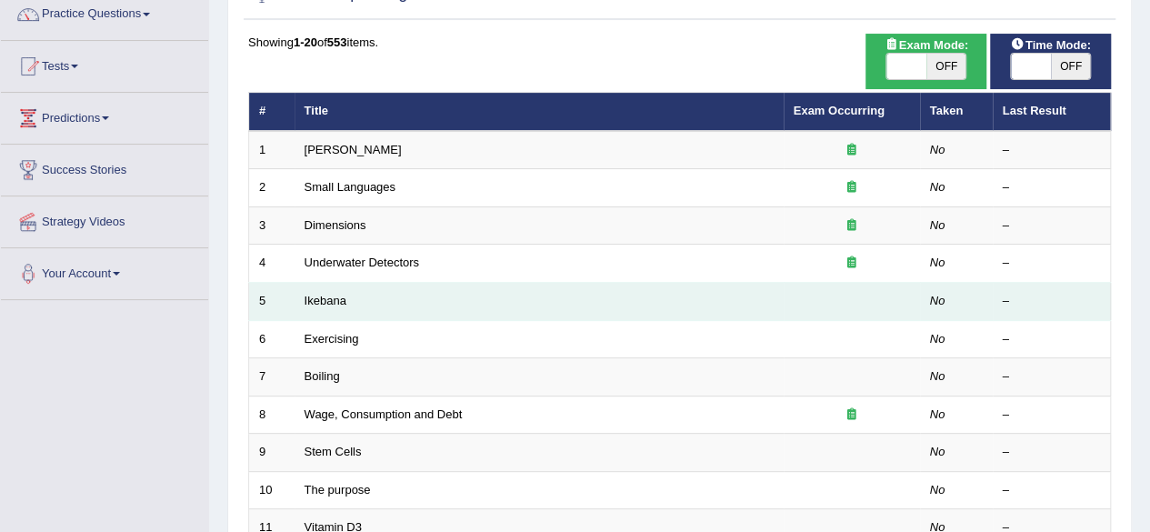
scroll to position [182, 0]
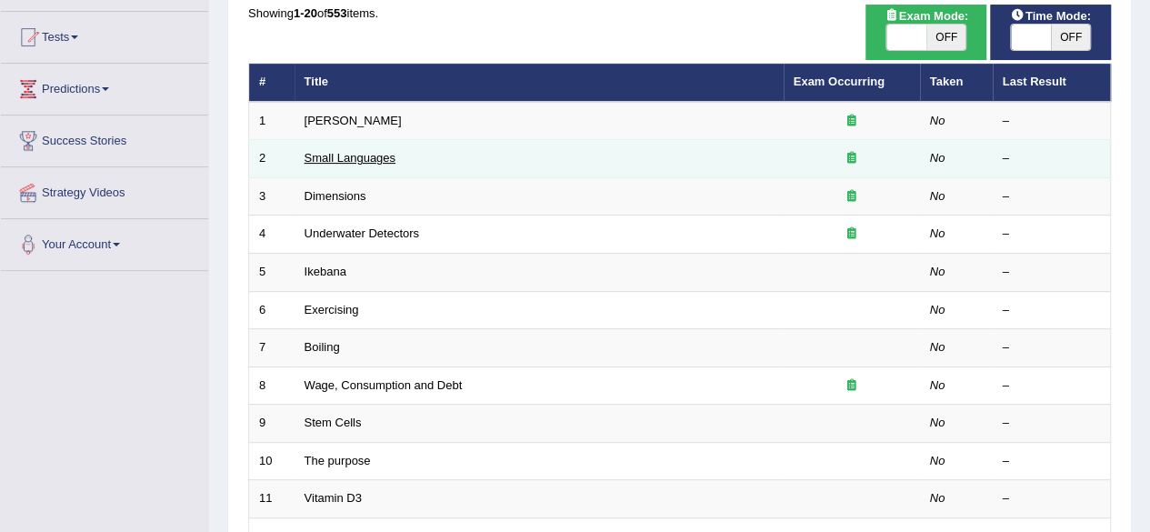
click at [340, 151] on link "Small Languages" at bounding box center [349, 158] width 91 height 14
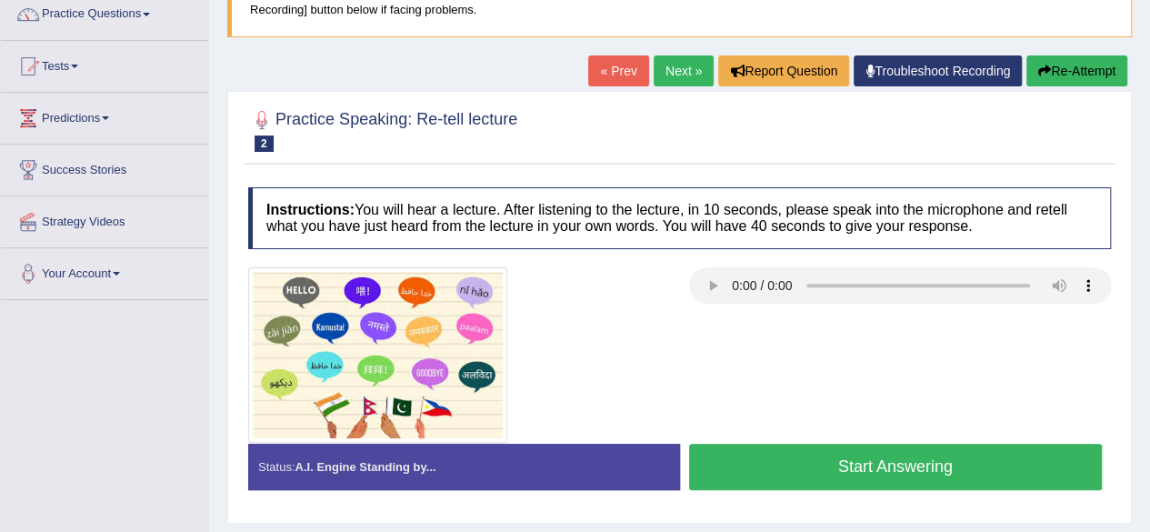
scroll to position [182, 0]
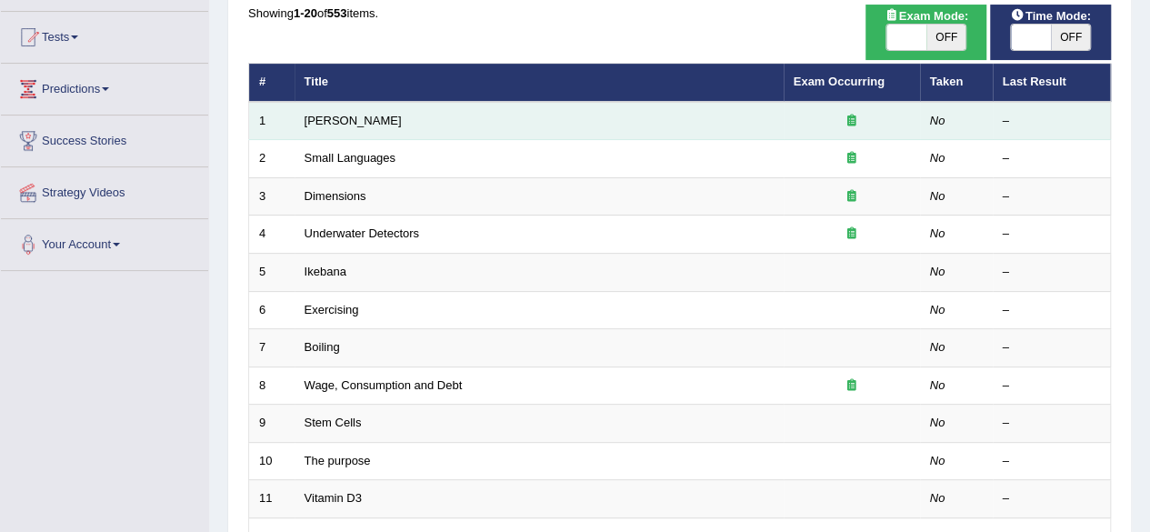
click at [352, 127] on td "[PERSON_NAME]" at bounding box center [538, 121] width 489 height 38
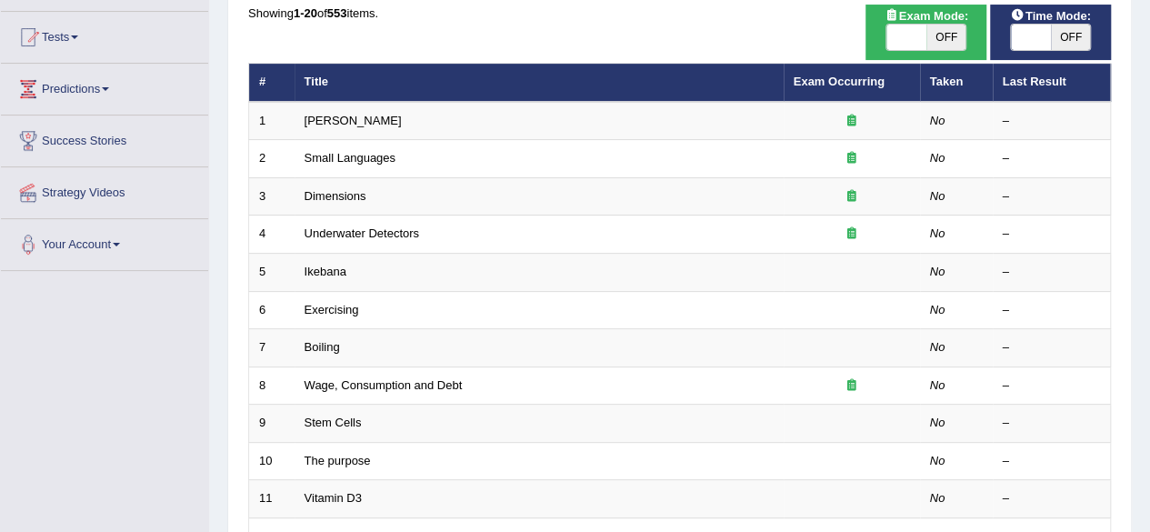
click at [73, 78] on link "Predictions" at bounding box center [104, 86] width 207 height 45
click at [97, 88] on link "Predictions" at bounding box center [104, 86] width 207 height 45
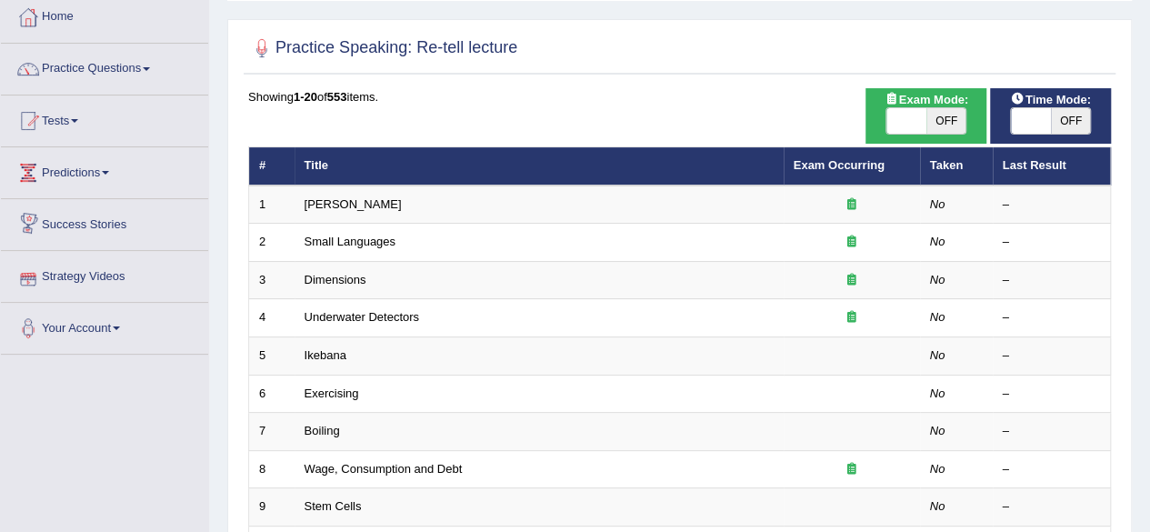
scroll to position [91, 0]
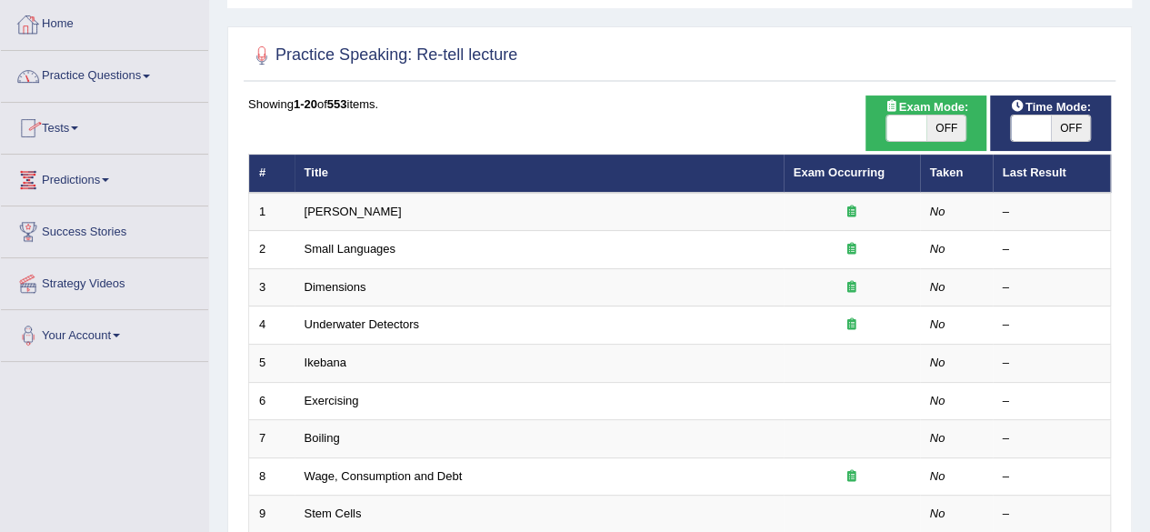
click at [140, 75] on link "Practice Questions" at bounding box center [104, 73] width 207 height 45
click at [129, 89] on link "Practice Questions" at bounding box center [104, 73] width 207 height 45
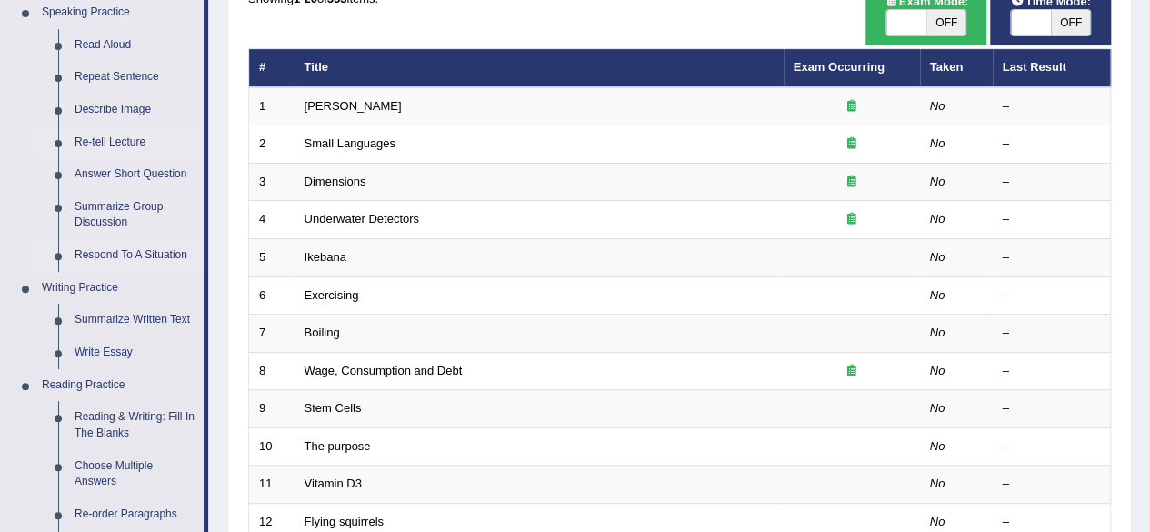
scroll to position [363, 0]
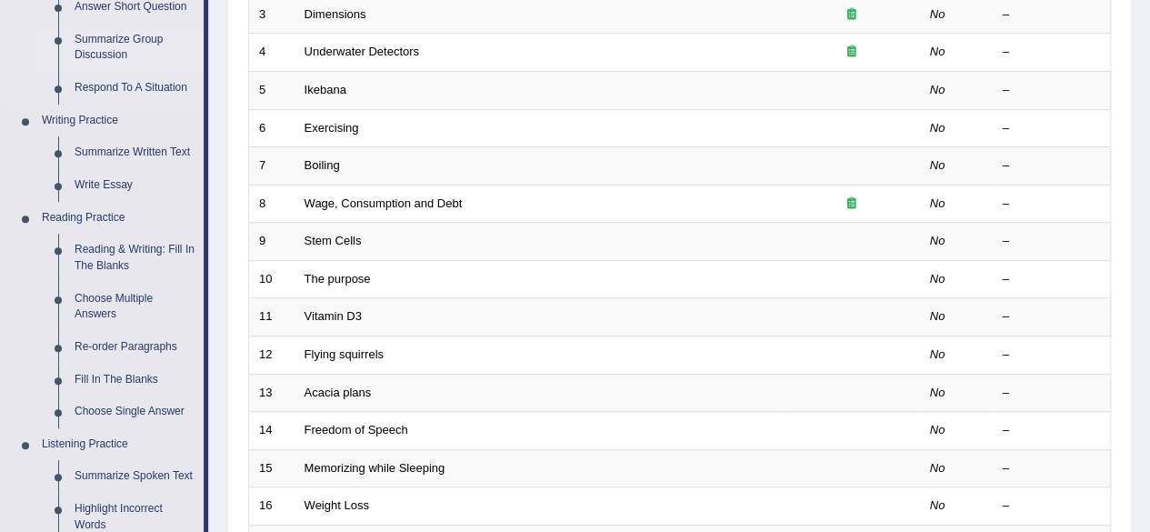
click at [121, 51] on link "Summarize Group Discussion" at bounding box center [134, 48] width 137 height 48
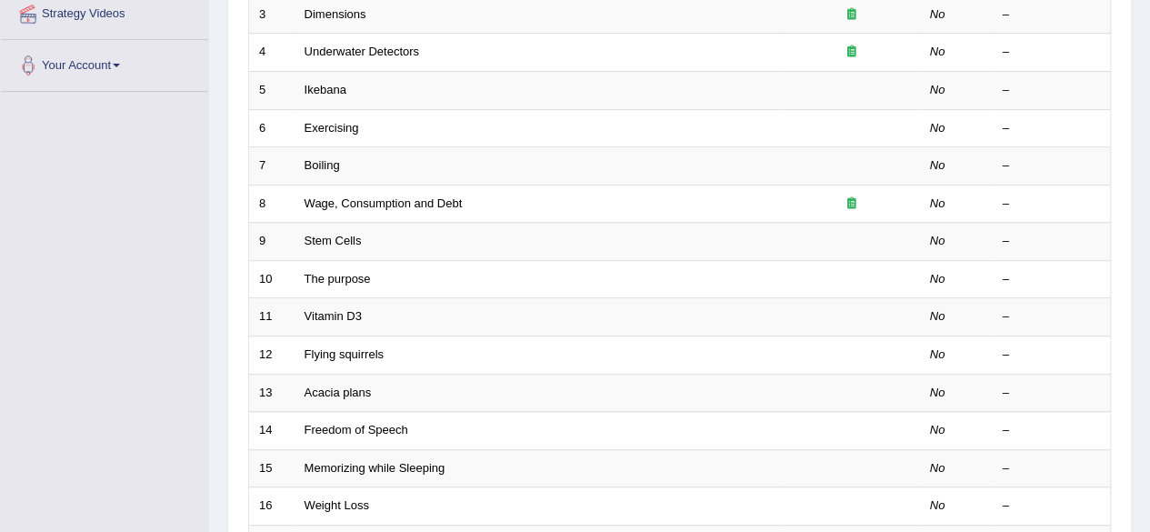
scroll to position [436, 0]
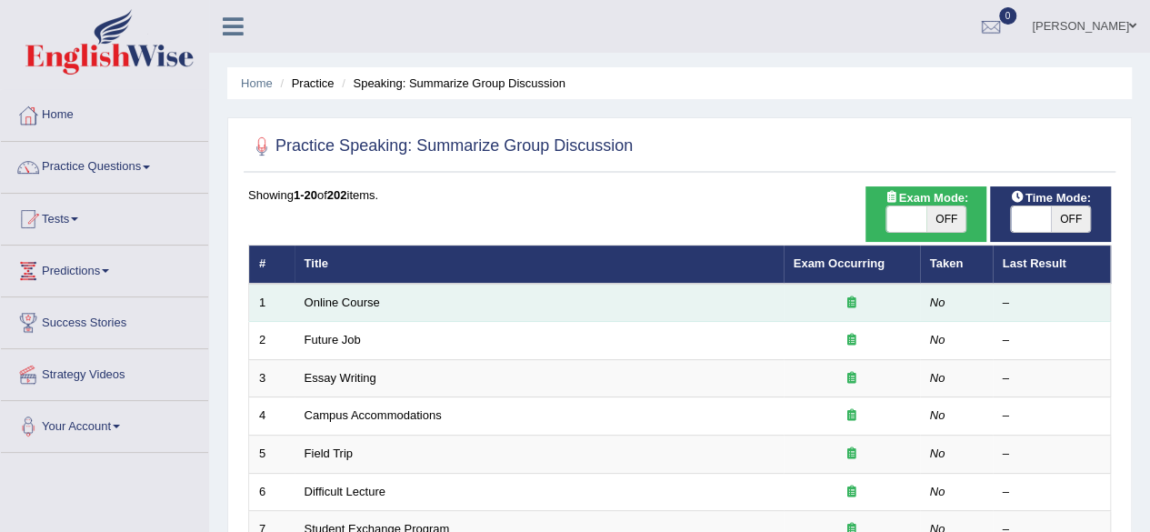
click at [537, 295] on td "Online Course" at bounding box center [538, 303] width 489 height 38
click at [332, 301] on link "Online Course" at bounding box center [341, 302] width 75 height 14
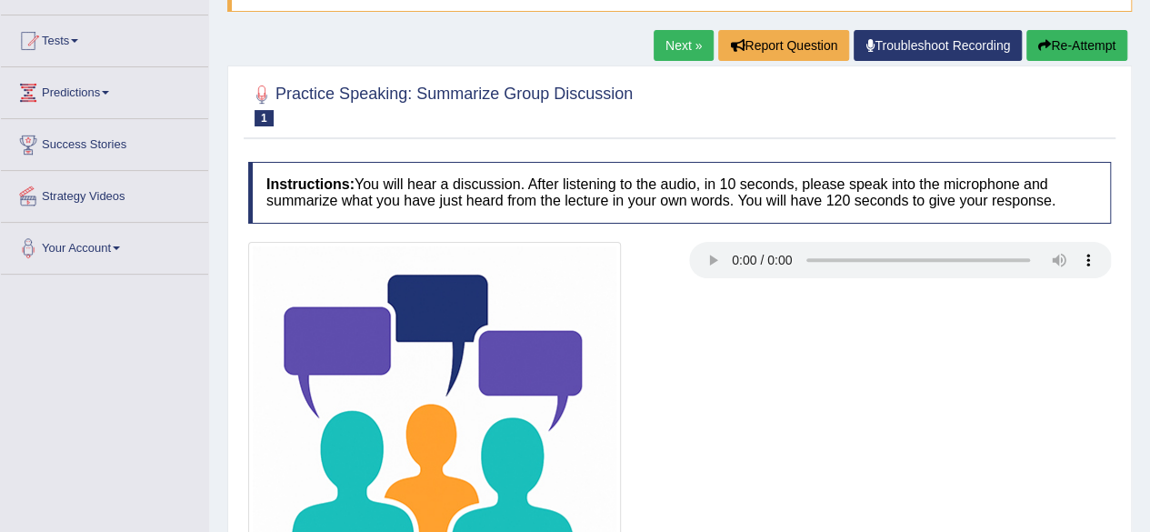
scroll to position [149, 0]
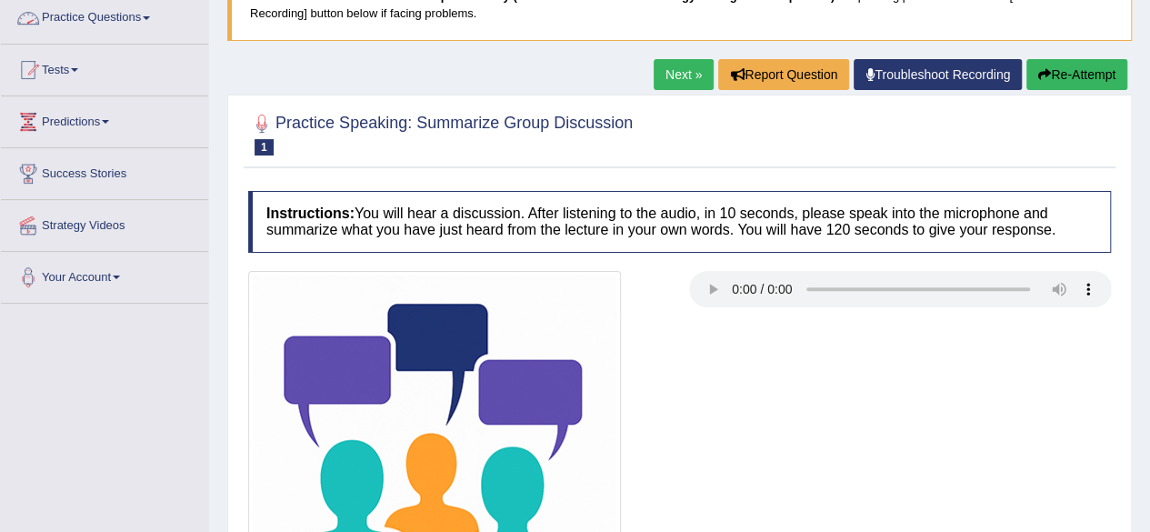
click at [91, 26] on link "Practice Questions" at bounding box center [104, 15] width 207 height 45
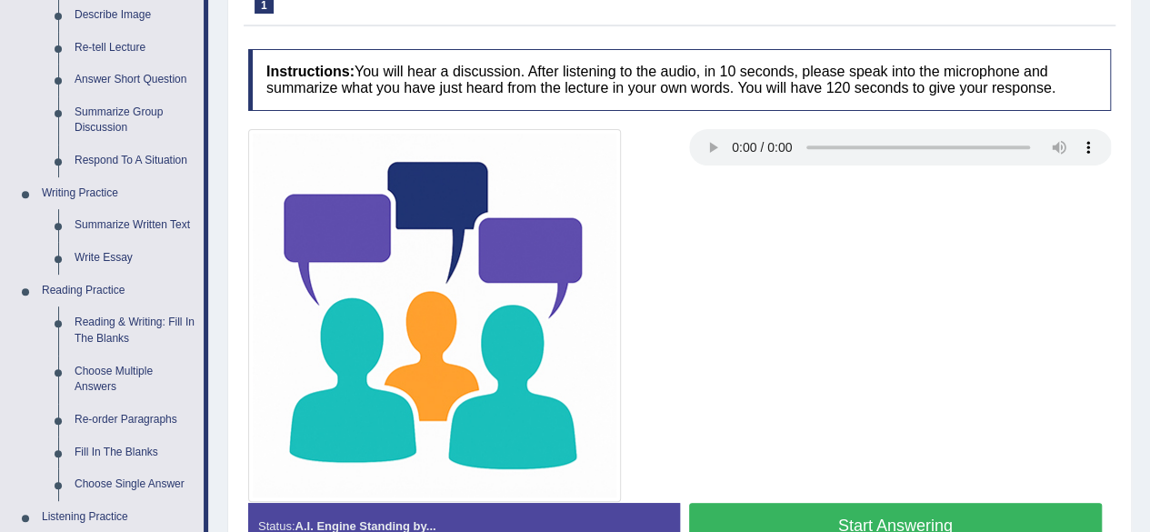
scroll to position [331, 0]
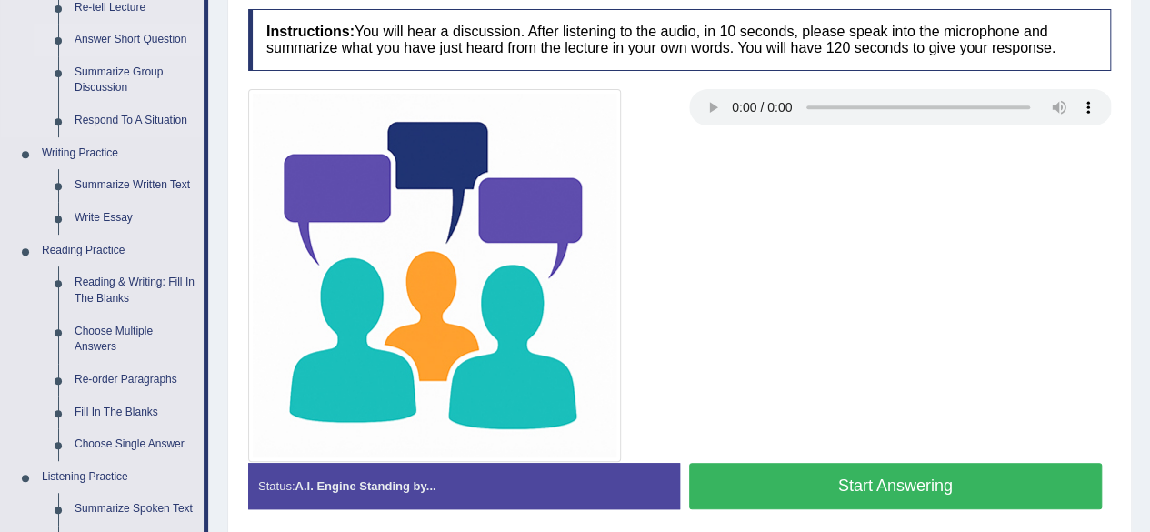
click at [105, 35] on link "Answer Short Question" at bounding box center [134, 40] width 137 height 33
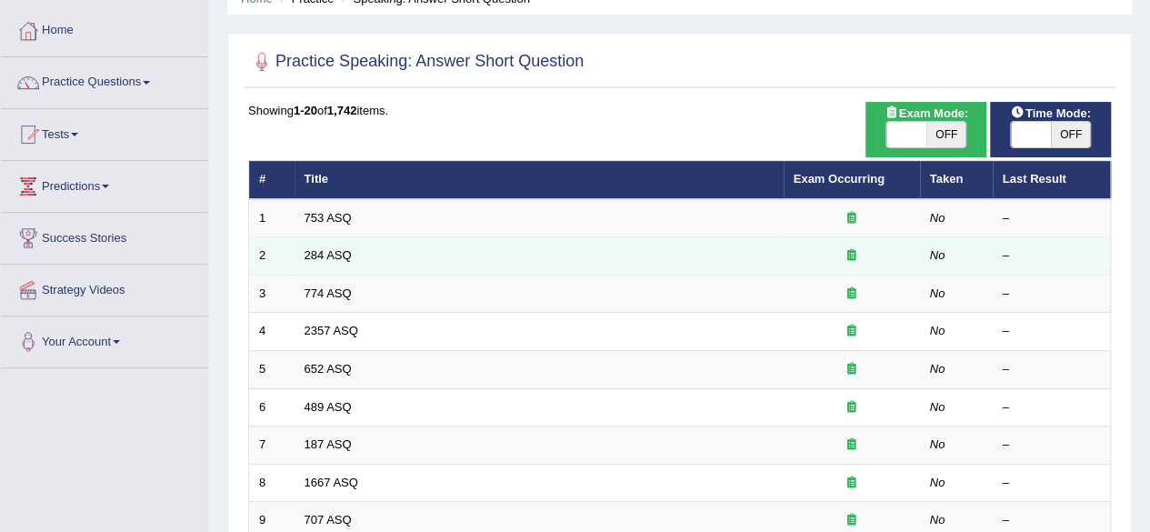
scroll to position [182, 0]
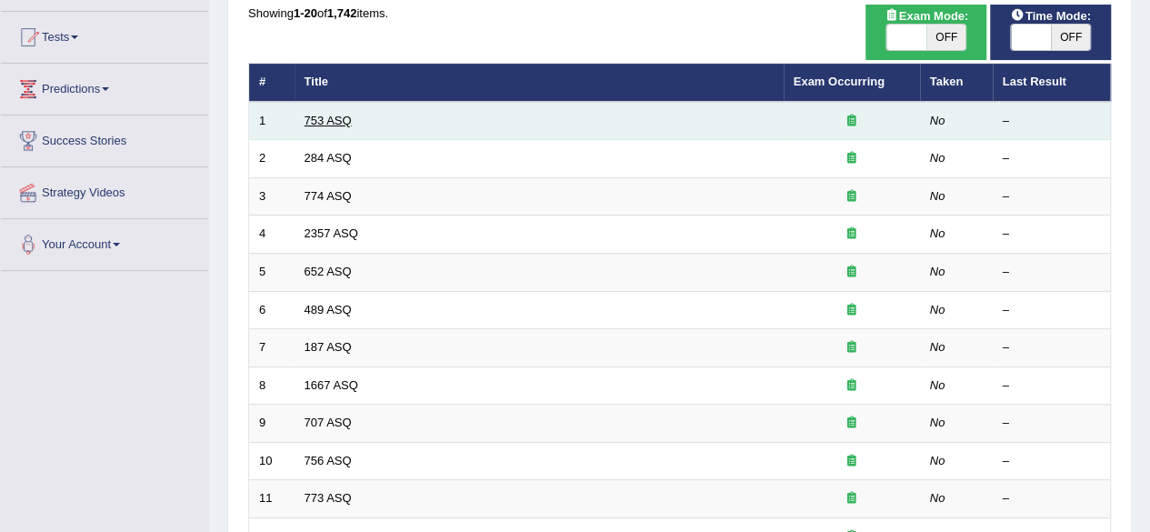
click at [343, 117] on link "753 ASQ" at bounding box center [327, 121] width 47 height 14
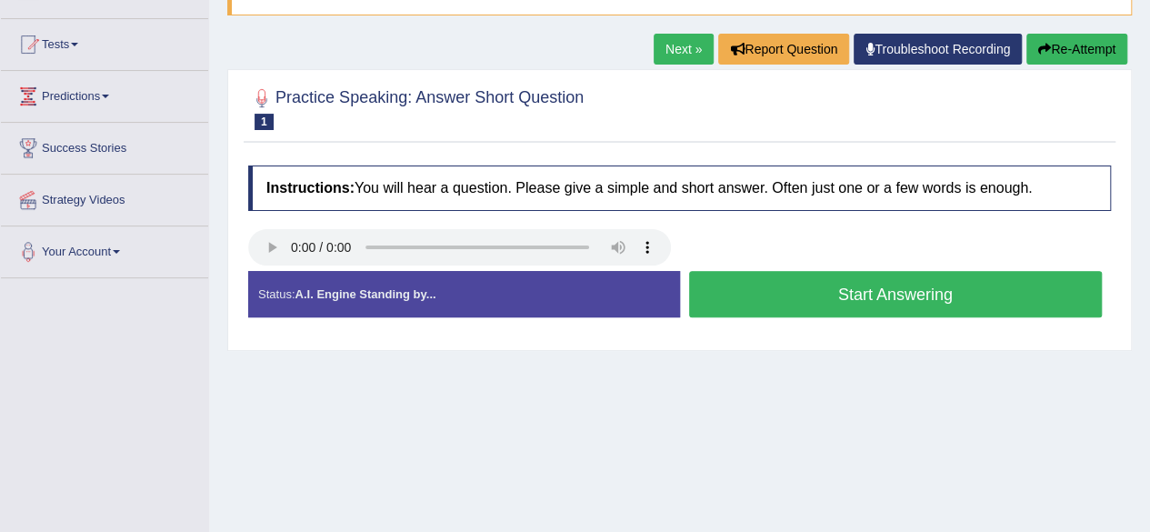
scroll to position [182, 0]
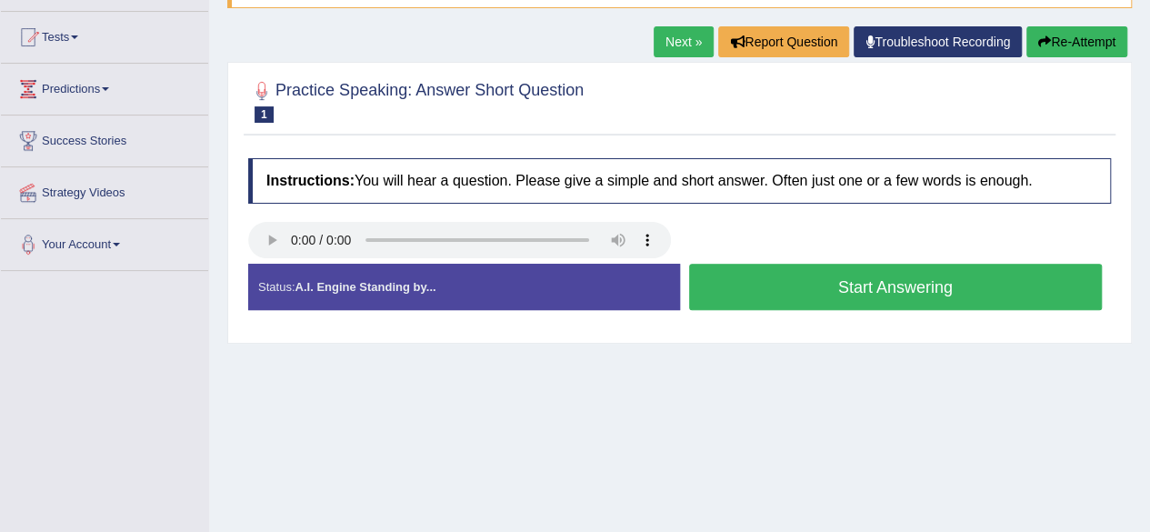
click at [742, 285] on button "Start Answering" at bounding box center [895, 287] width 413 height 46
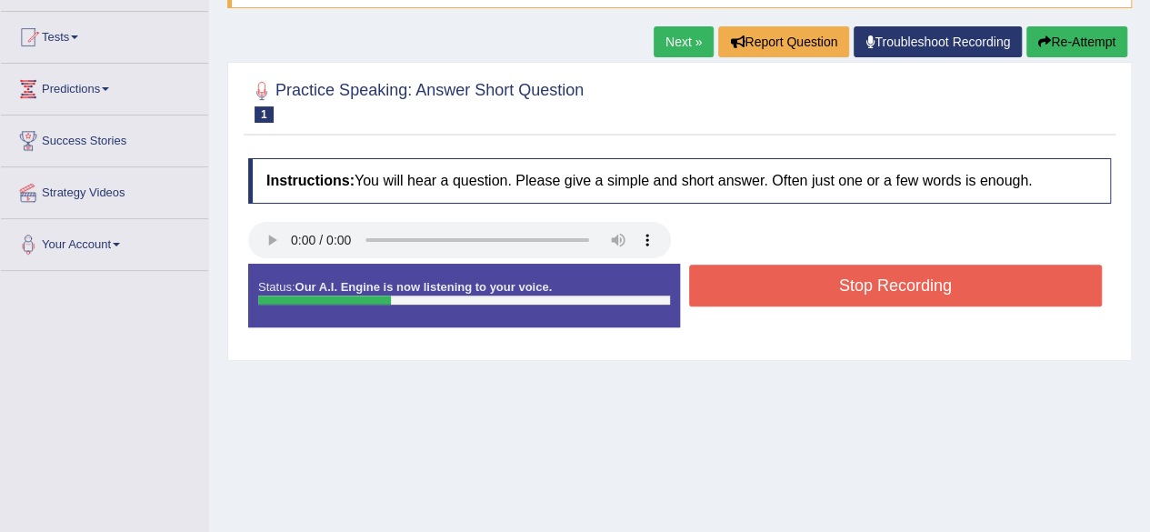
click at [742, 285] on button "Stop Recording" at bounding box center [895, 285] width 413 height 42
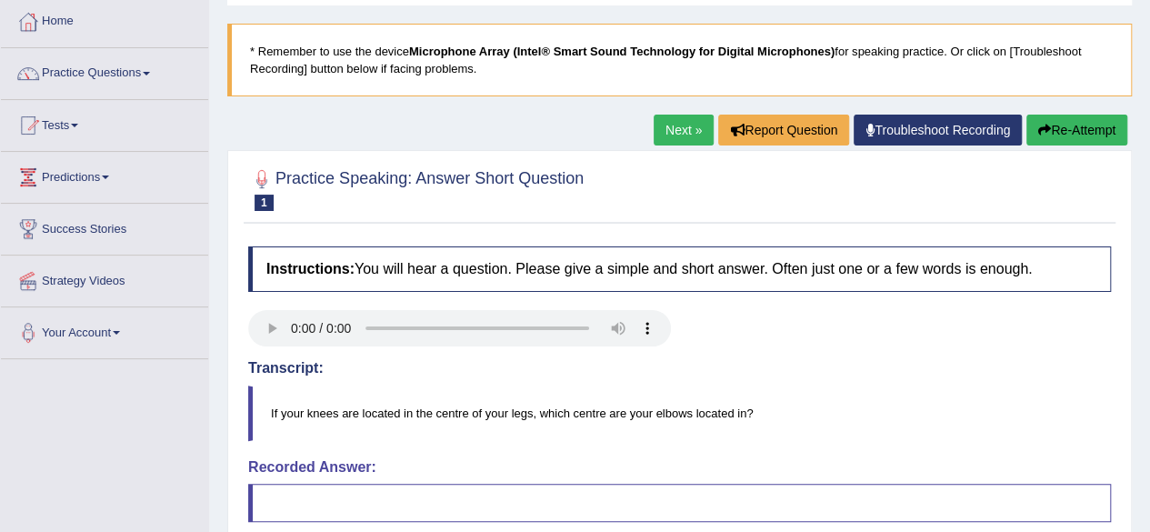
scroll to position [91, 0]
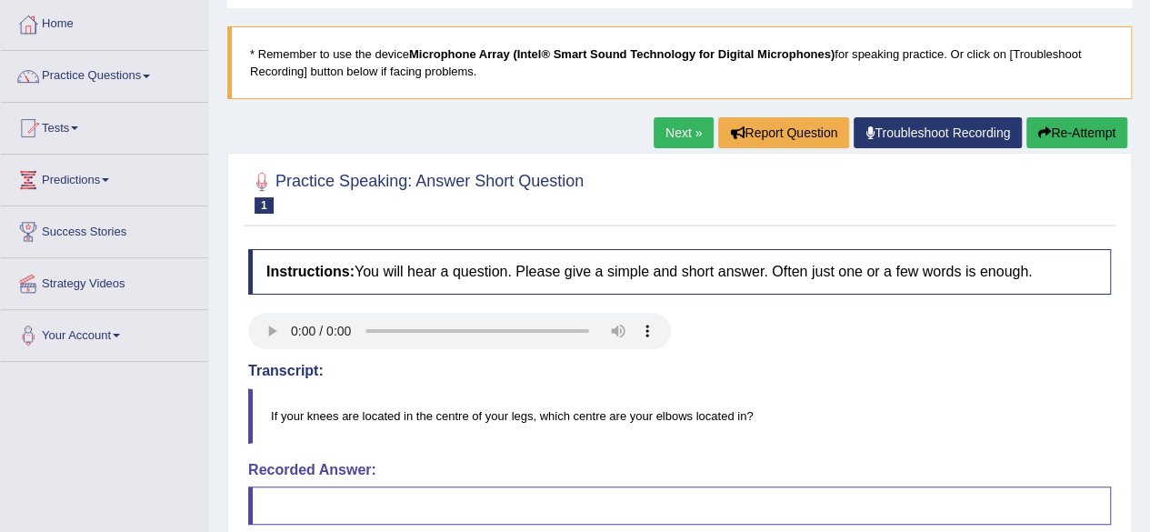
click at [1048, 130] on button "Re-Attempt" at bounding box center [1076, 132] width 101 height 31
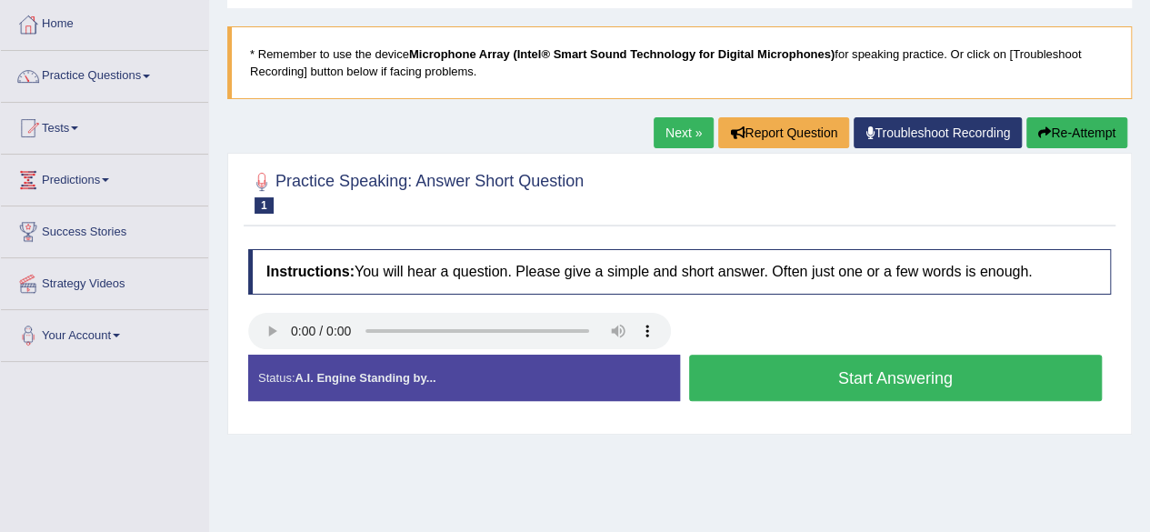
scroll to position [182, 0]
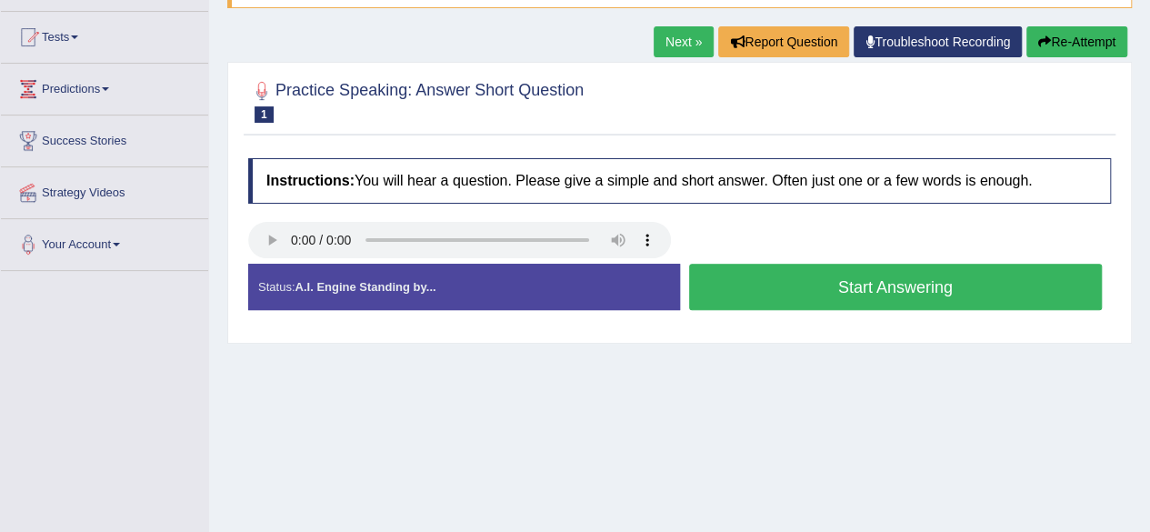
click at [740, 294] on button "Start Answering" at bounding box center [895, 287] width 413 height 46
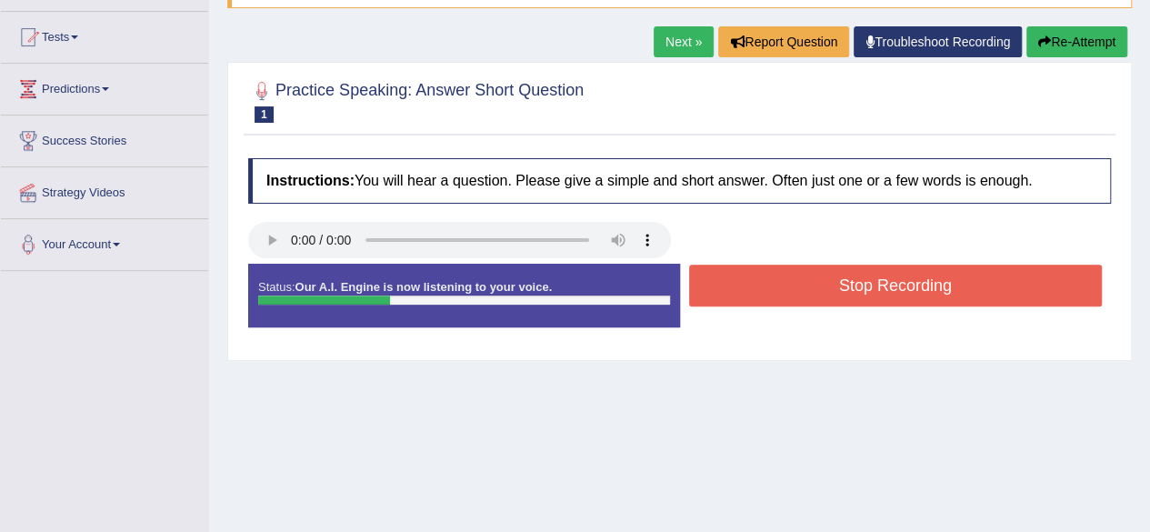
click at [740, 294] on button "Stop Recording" at bounding box center [895, 285] width 413 height 42
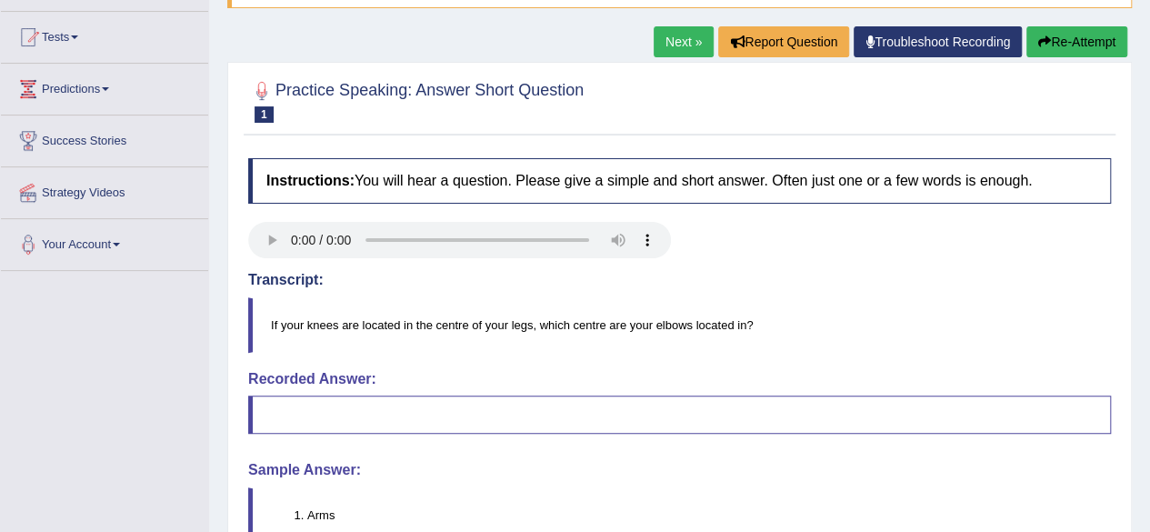
click at [692, 43] on link "Next »" at bounding box center [683, 41] width 60 height 31
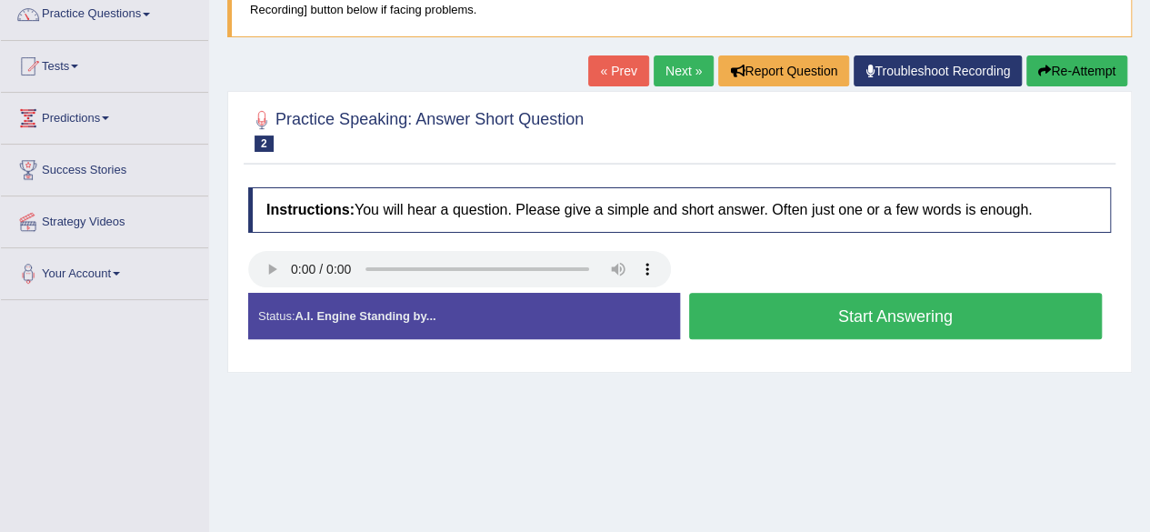
scroll to position [182, 0]
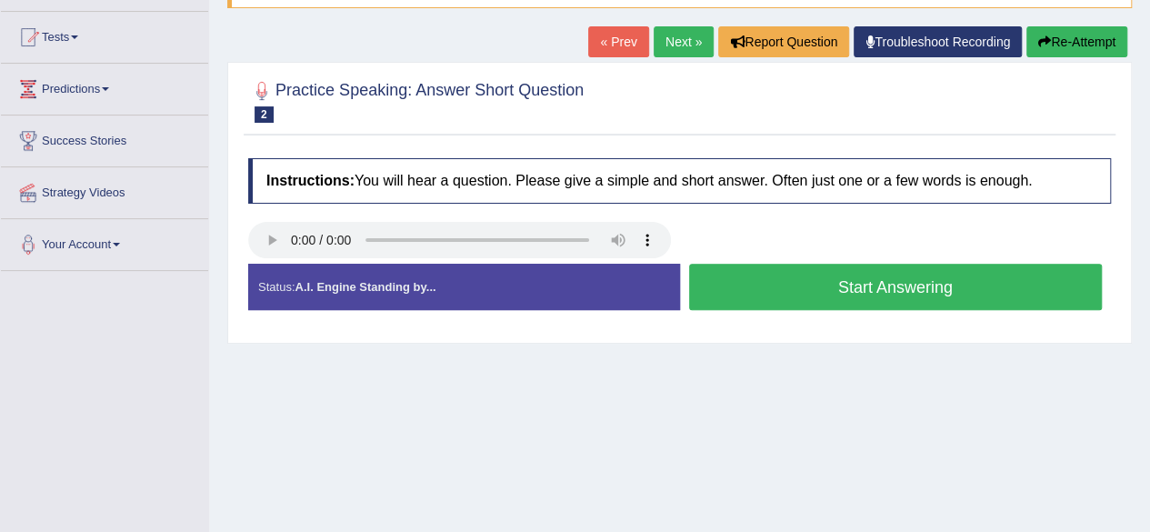
click at [758, 299] on button "Start Answering" at bounding box center [895, 287] width 413 height 46
click at [0, 0] on button "Stop Recording" at bounding box center [0, 0] width 0 height 0
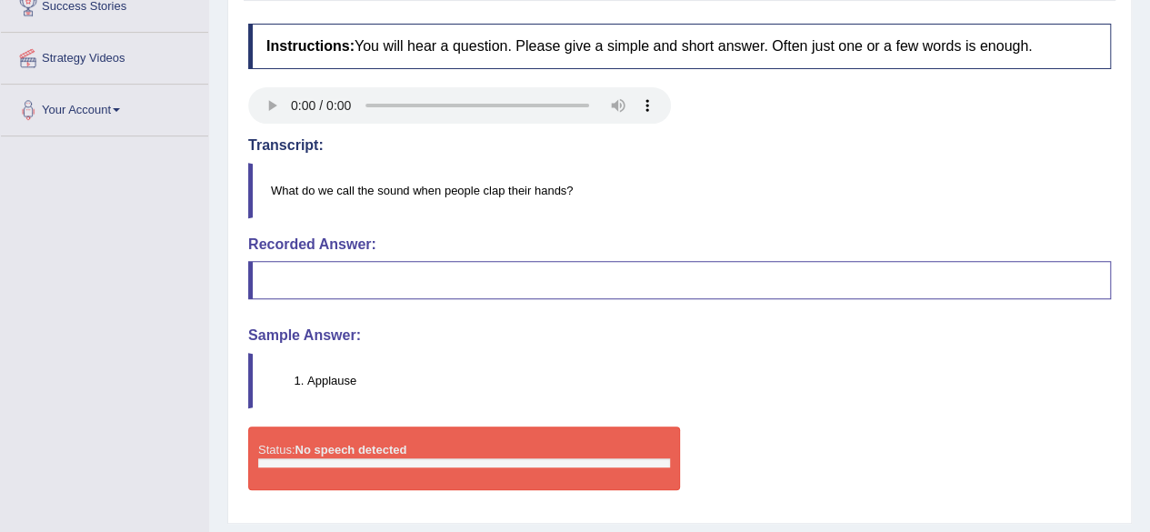
scroll to position [58, 0]
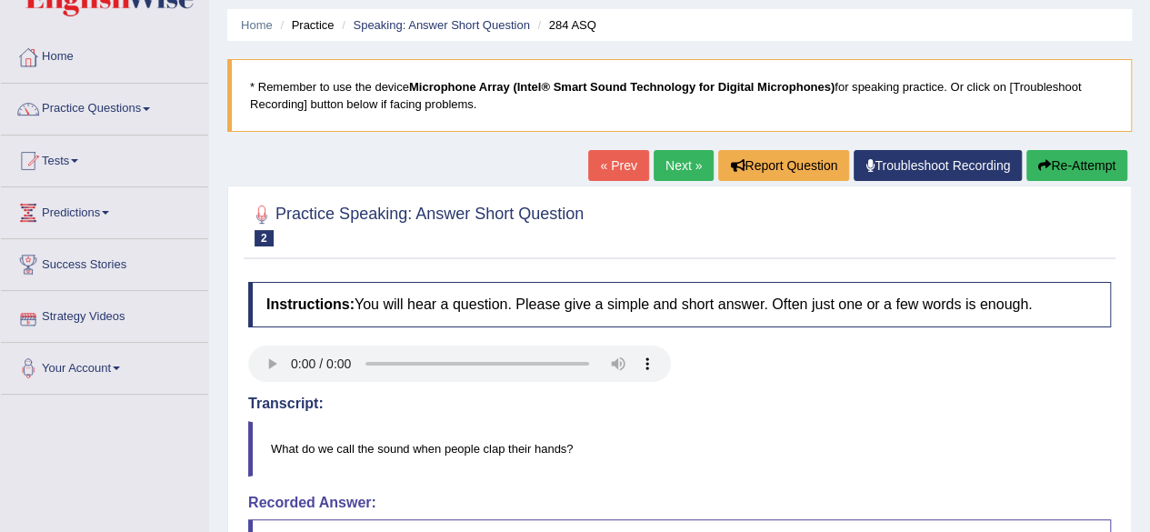
click at [671, 175] on link "Next »" at bounding box center [683, 165] width 60 height 31
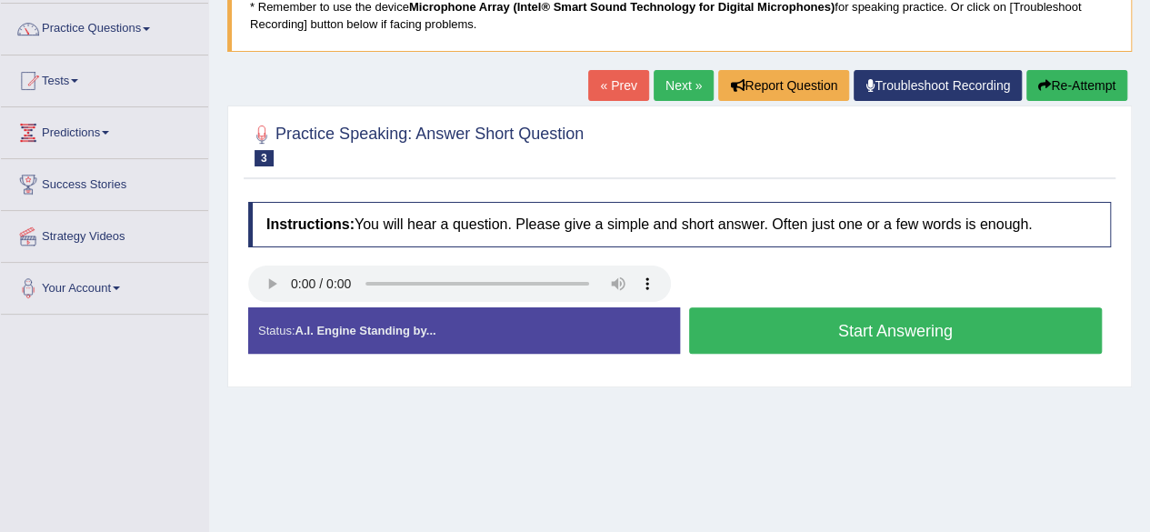
scroll to position [182, 0]
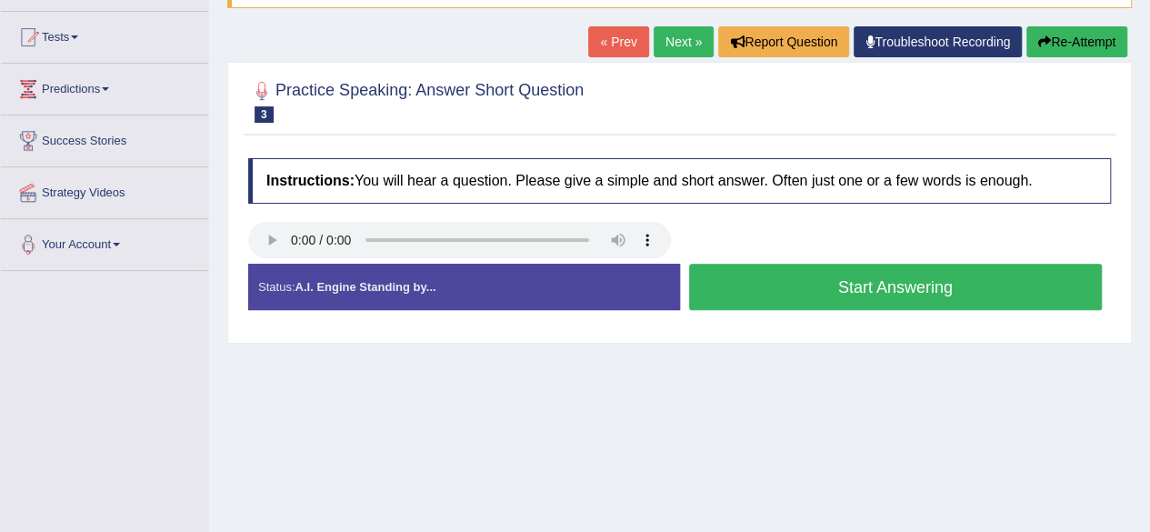
click at [825, 299] on button "Start Answering" at bounding box center [895, 287] width 413 height 46
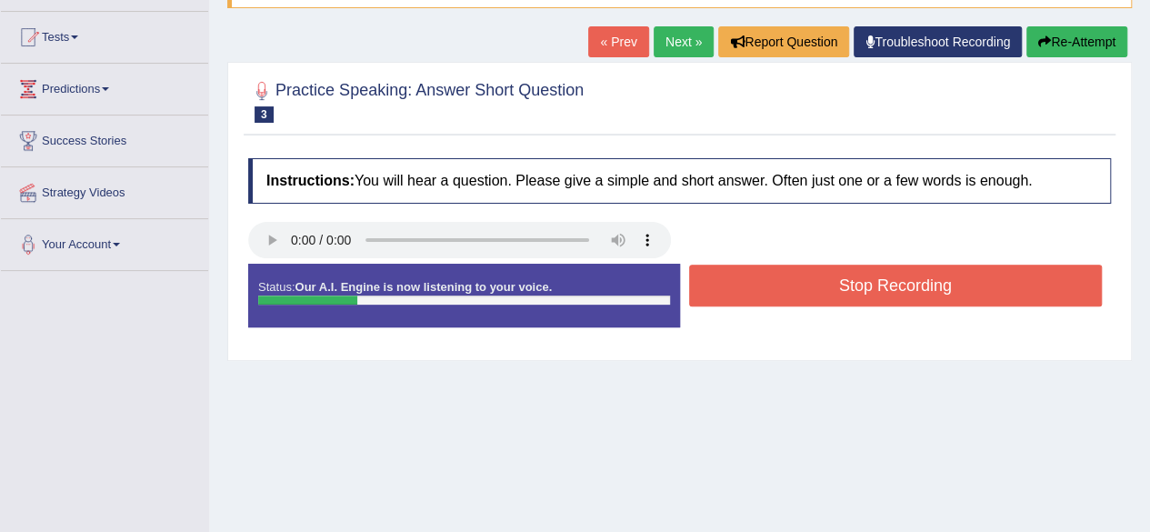
click at [825, 299] on button "Stop Recording" at bounding box center [895, 285] width 413 height 42
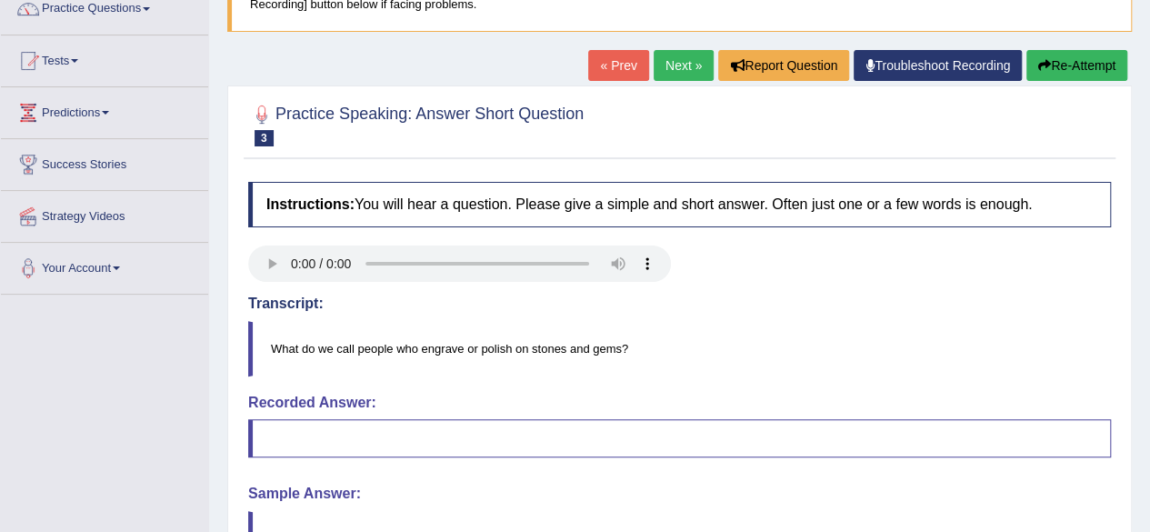
scroll to position [91, 0]
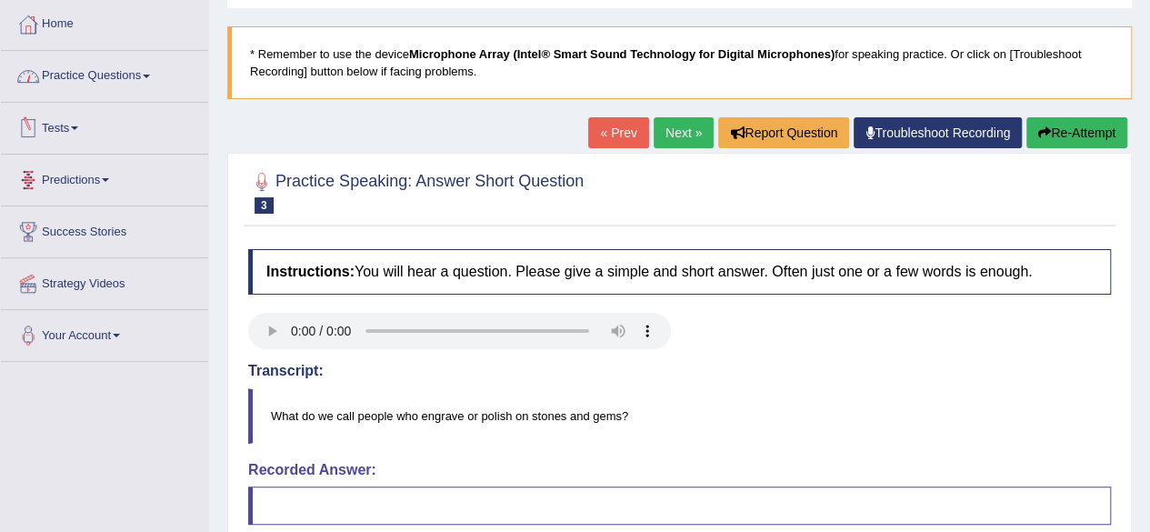
click at [96, 81] on link "Practice Questions" at bounding box center [104, 73] width 207 height 45
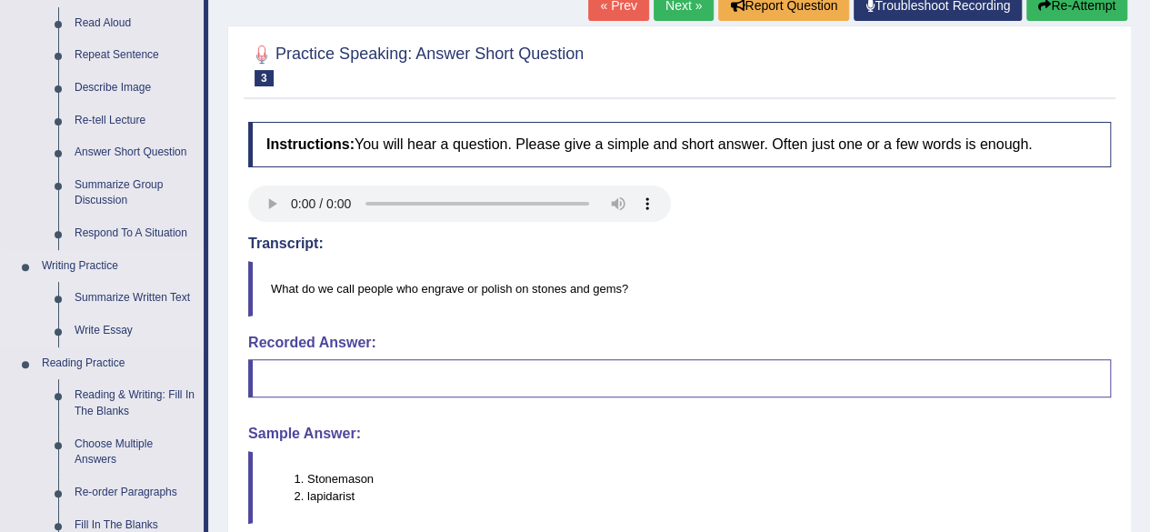
scroll to position [182, 0]
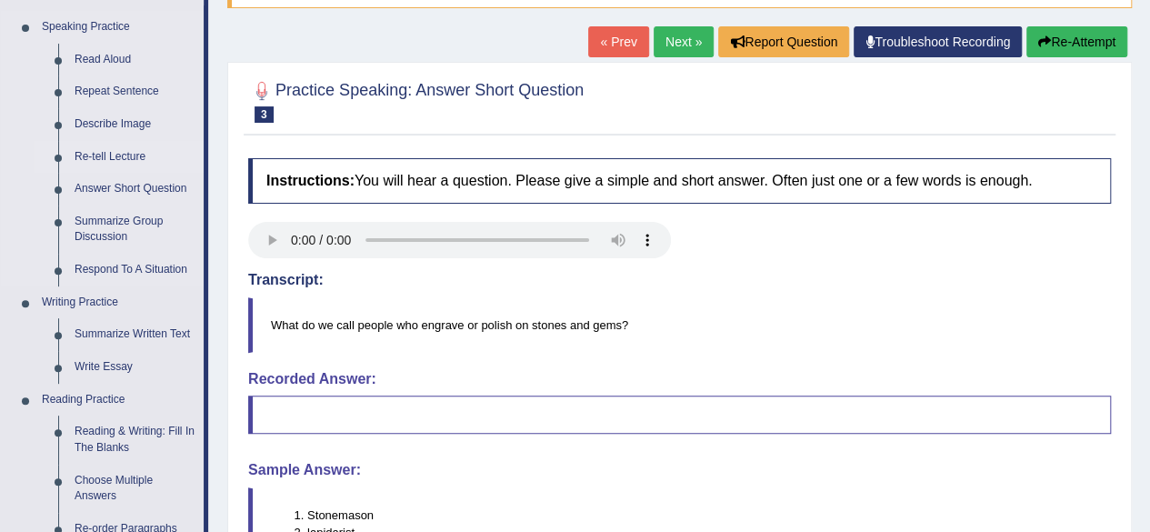
click at [115, 154] on link "Re-tell Lecture" at bounding box center [134, 157] width 137 height 33
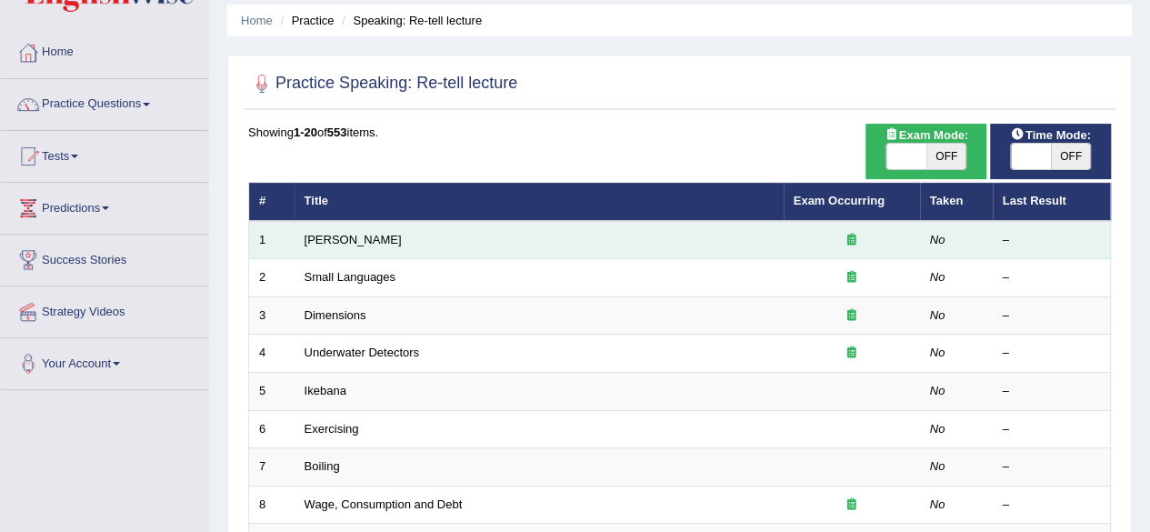
scroll to position [91, 0]
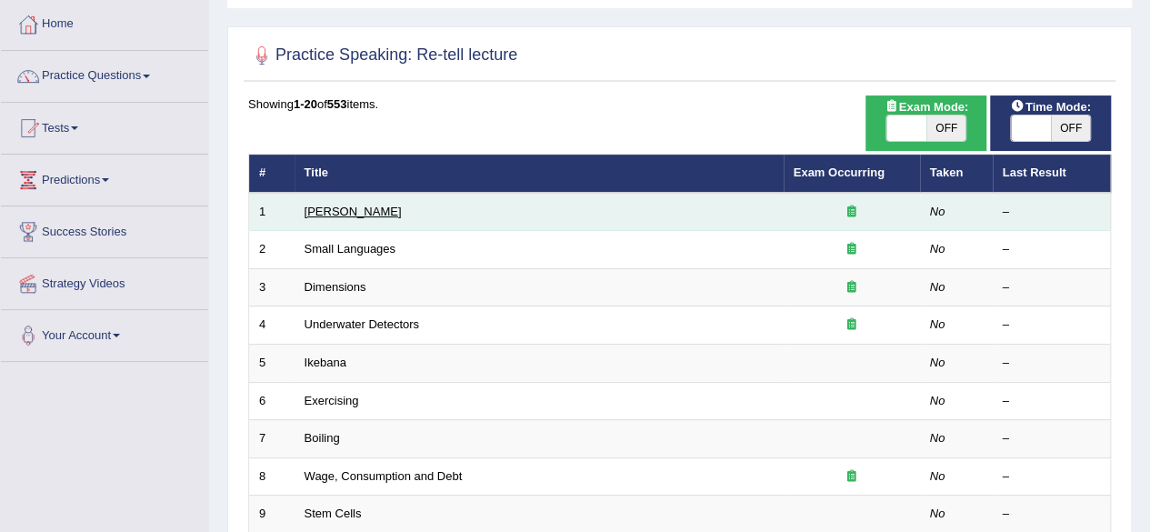
click at [336, 211] on link "Amory Lovins" at bounding box center [352, 211] width 97 height 14
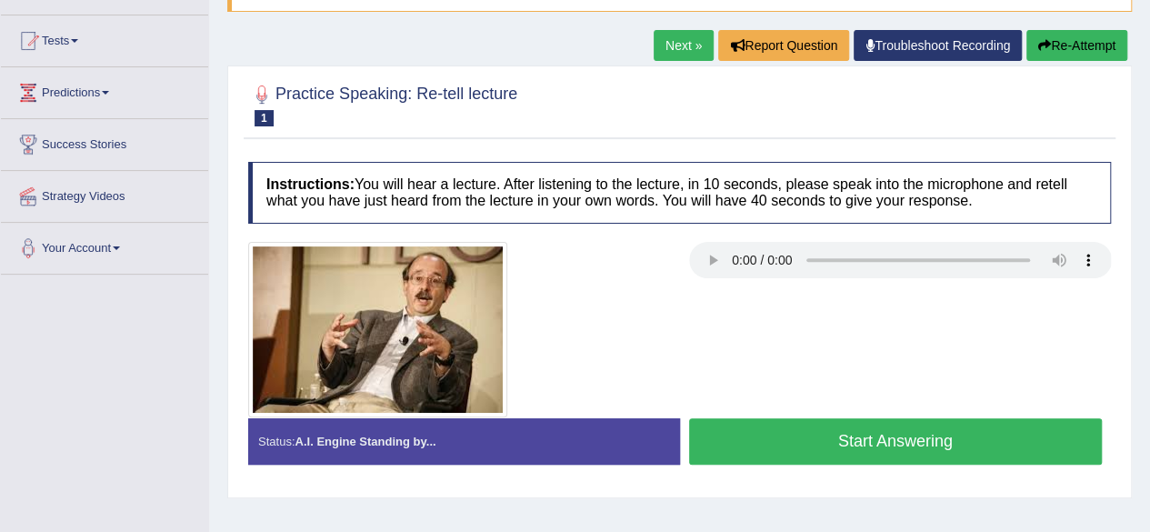
scroll to position [182, 0]
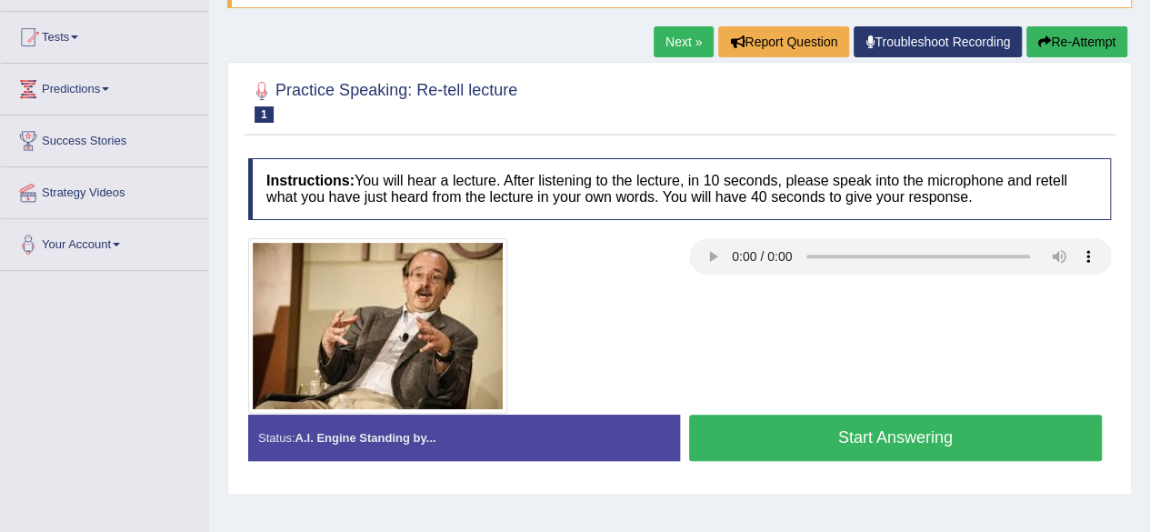
click at [796, 433] on button "Start Answering" at bounding box center [895, 437] width 413 height 46
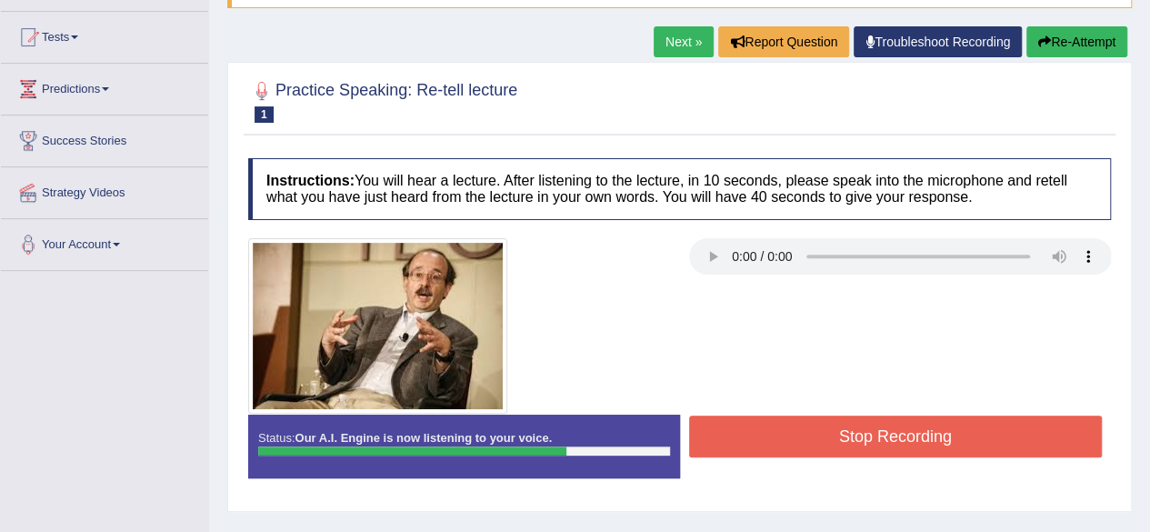
click at [727, 441] on button "Stop Recording" at bounding box center [895, 436] width 413 height 42
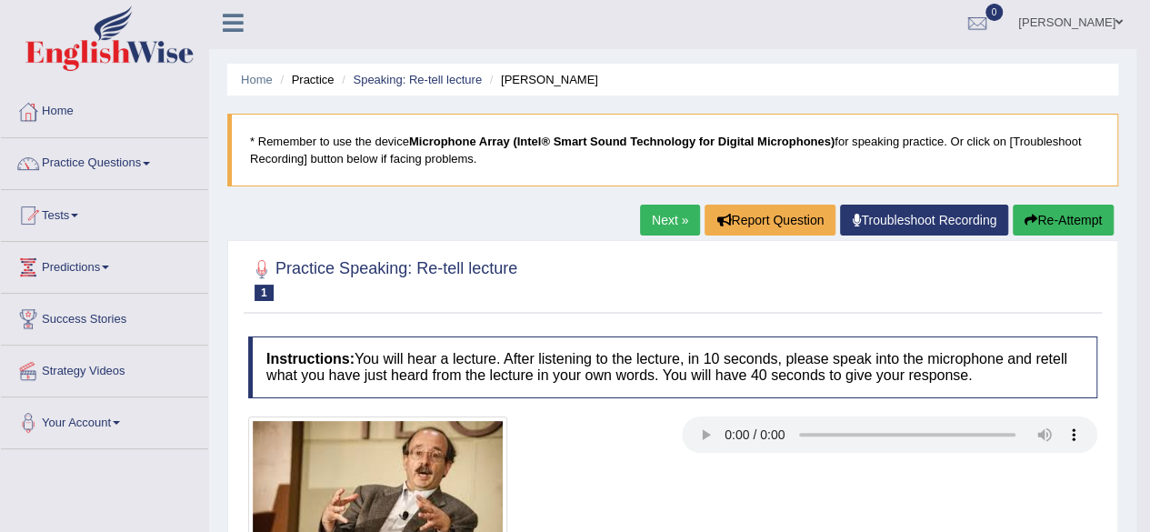
scroll to position [0, 0]
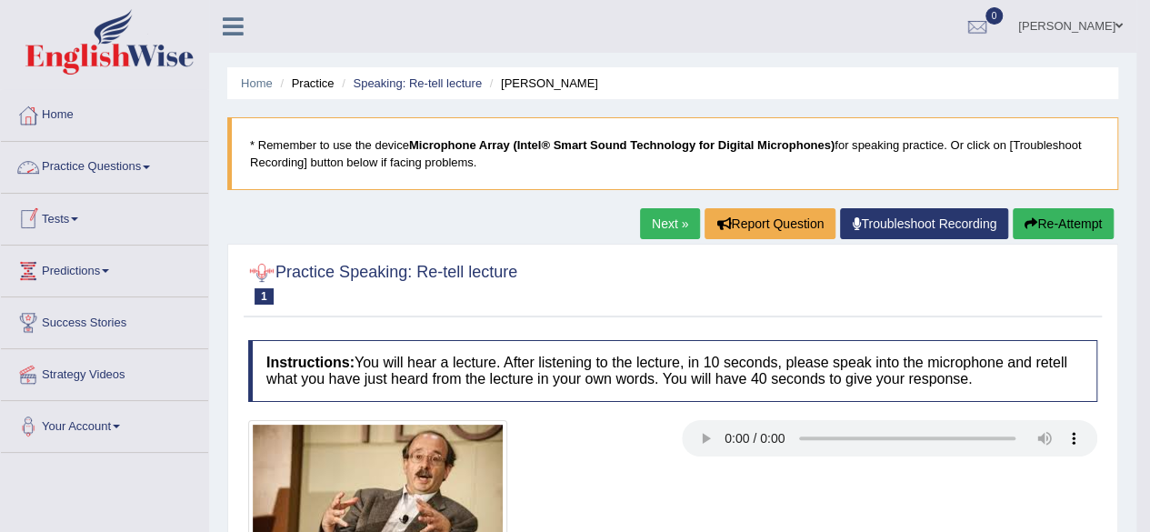
click at [102, 164] on link "Practice Questions" at bounding box center [104, 164] width 207 height 45
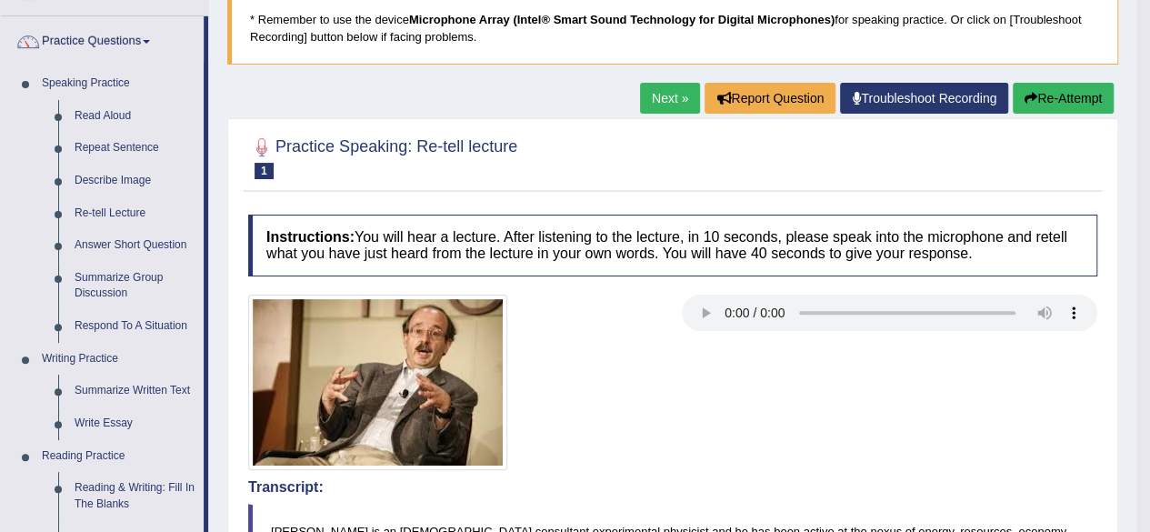
scroll to position [182, 0]
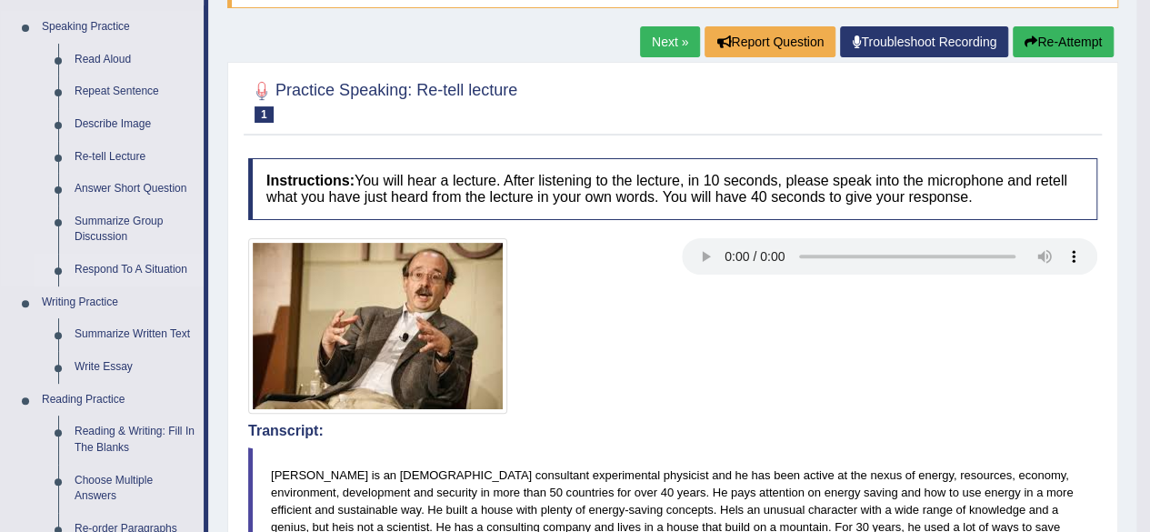
click at [154, 268] on link "Respond To A Situation" at bounding box center [134, 270] width 137 height 33
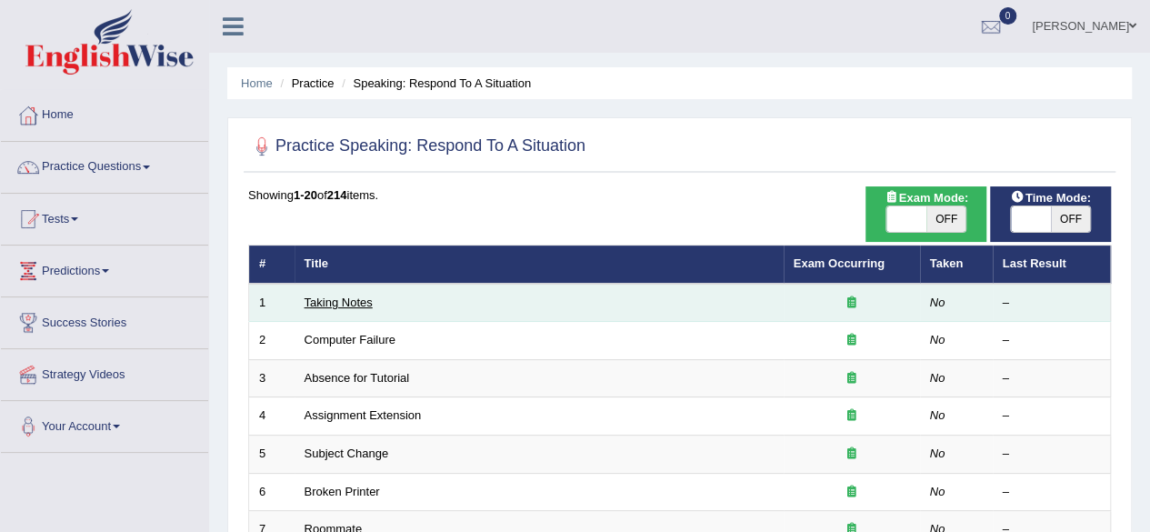
click at [325, 303] on link "Taking Notes" at bounding box center [338, 302] width 68 height 14
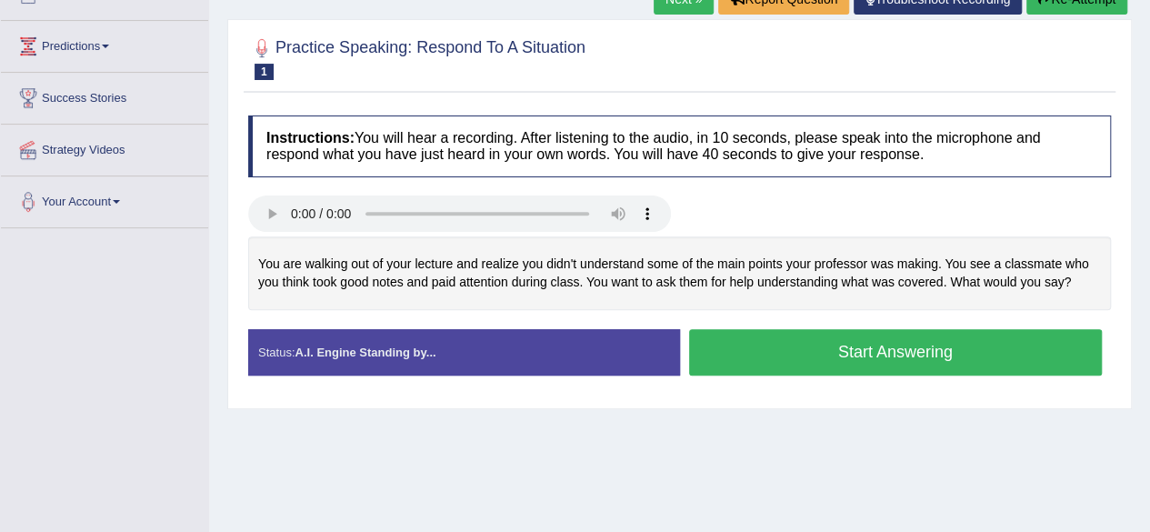
scroll to position [302, 0]
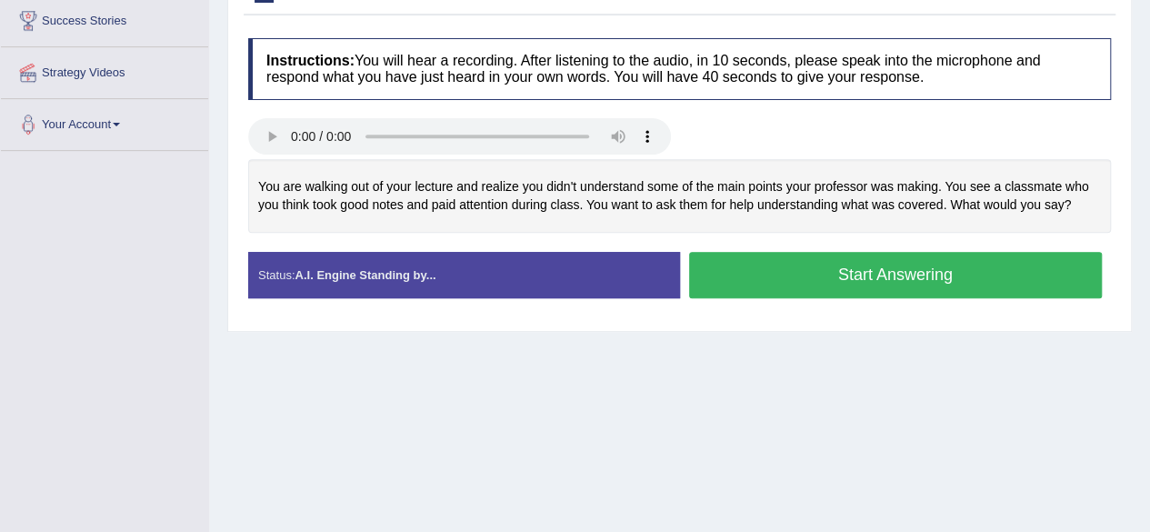
click at [782, 274] on button "Start Answering" at bounding box center [895, 275] width 413 height 46
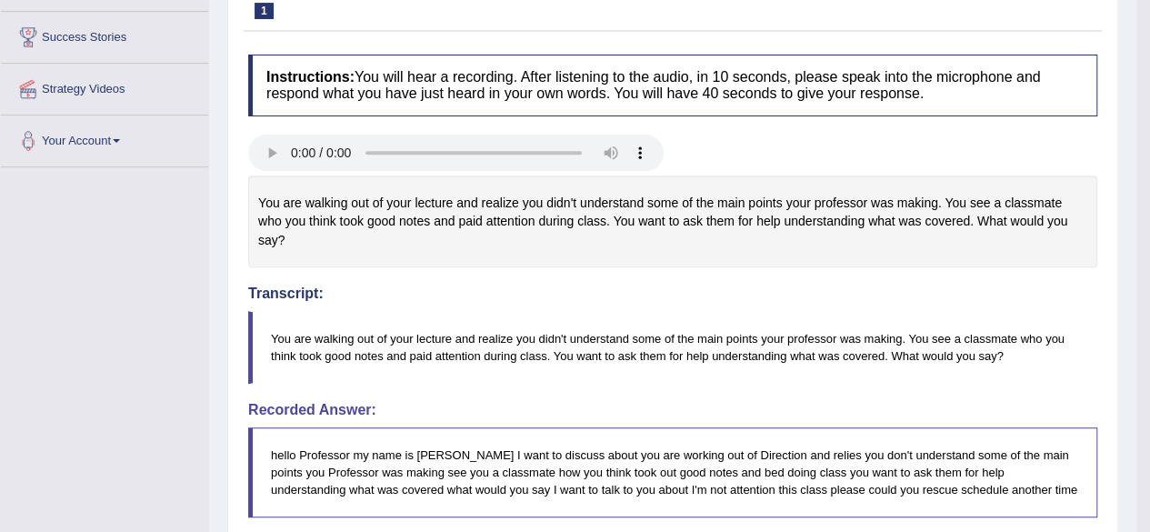
scroll to position [173, 0]
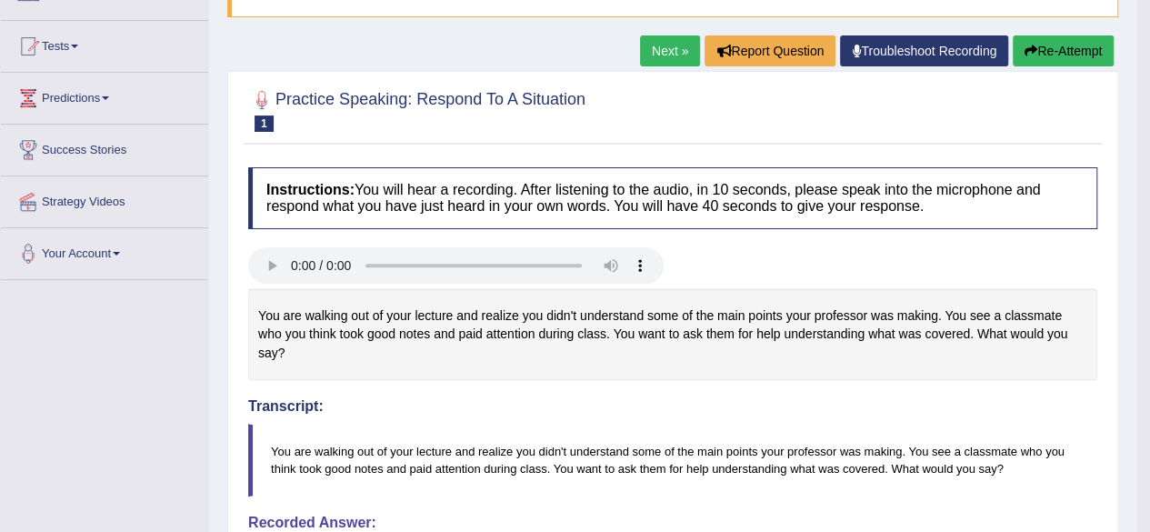
click at [676, 57] on link "Next »" at bounding box center [670, 50] width 60 height 31
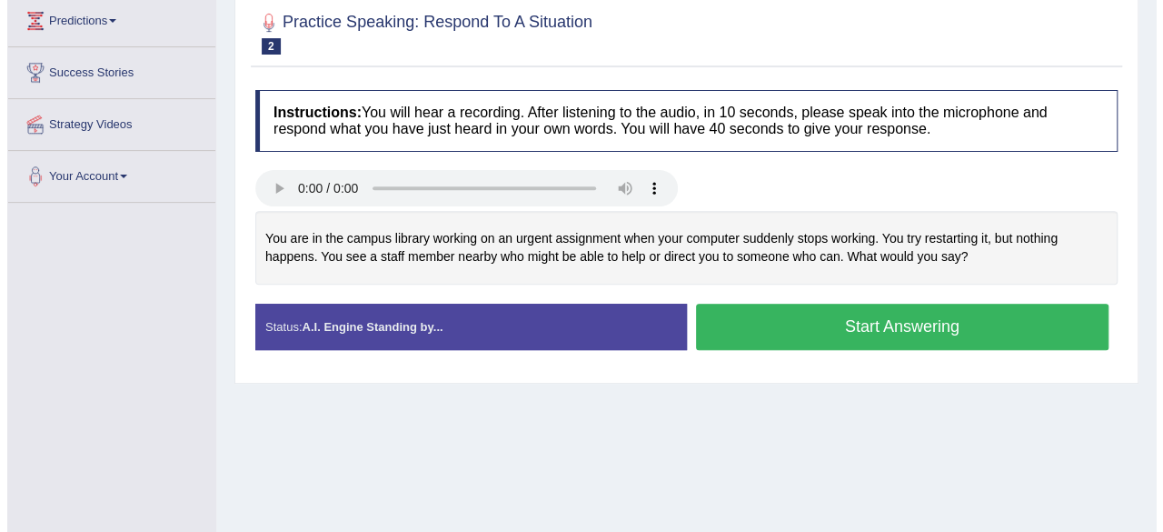
scroll to position [273, 0]
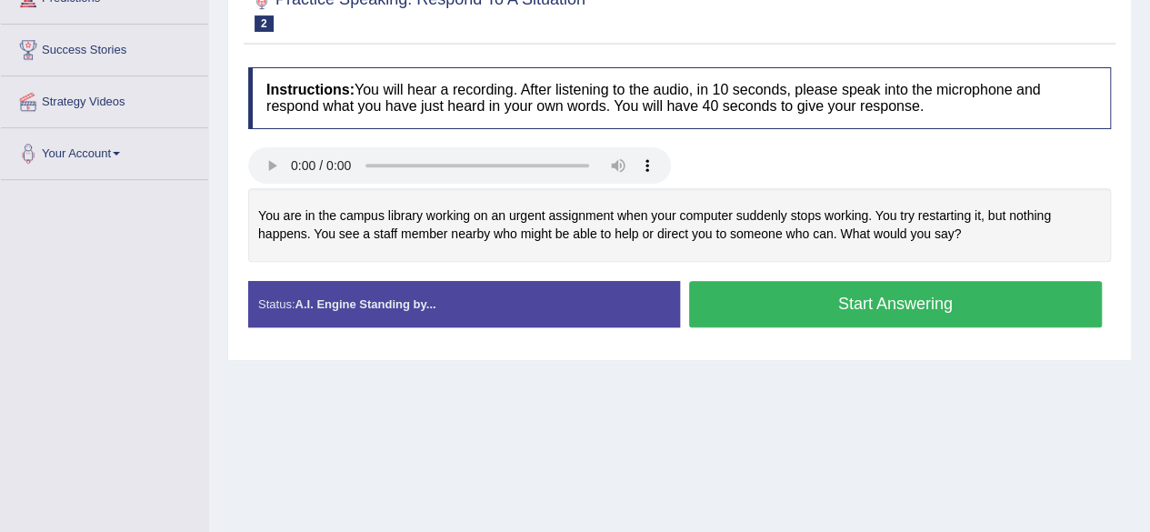
click at [765, 320] on button "Start Answering" at bounding box center [895, 304] width 413 height 46
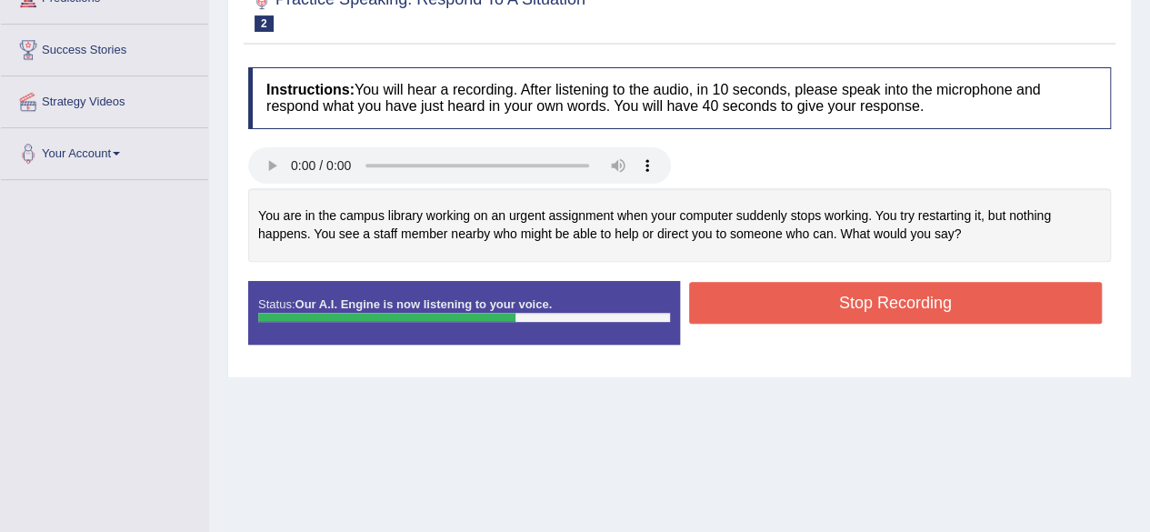
click at [747, 316] on button "Stop Recording" at bounding box center [895, 303] width 413 height 42
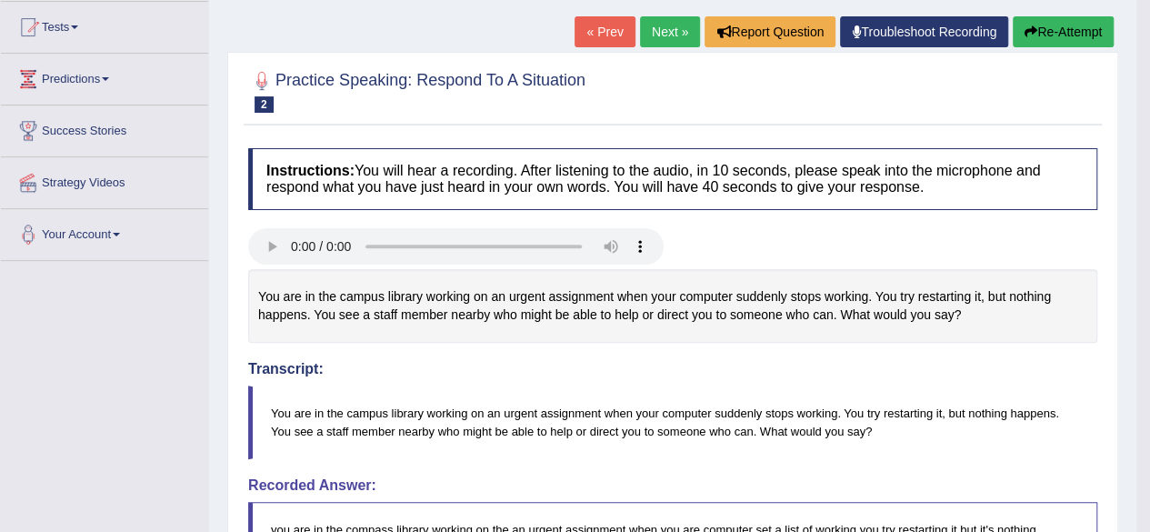
scroll to position [91, 0]
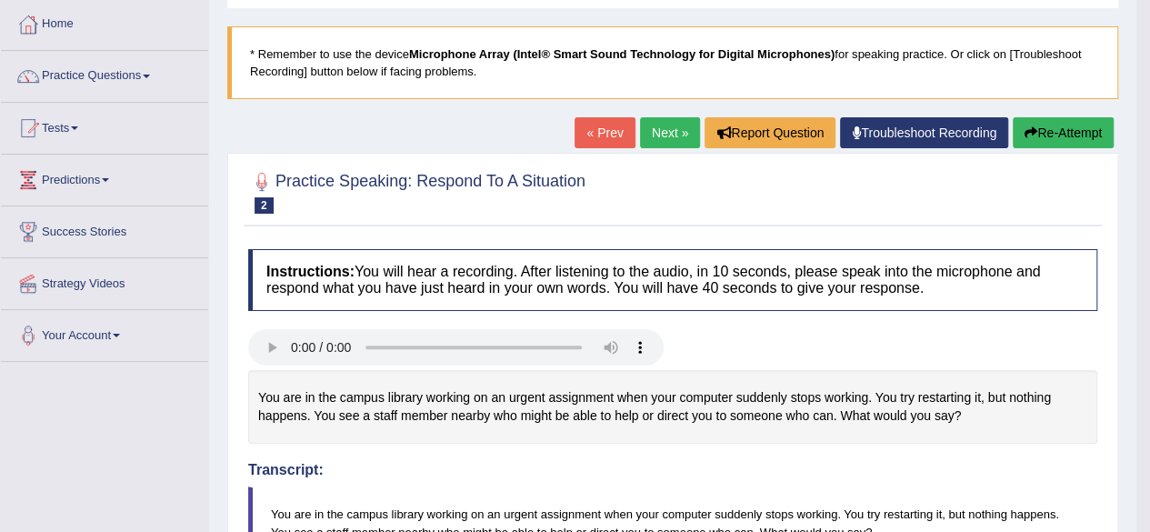
click at [667, 144] on link "Next »" at bounding box center [670, 132] width 60 height 31
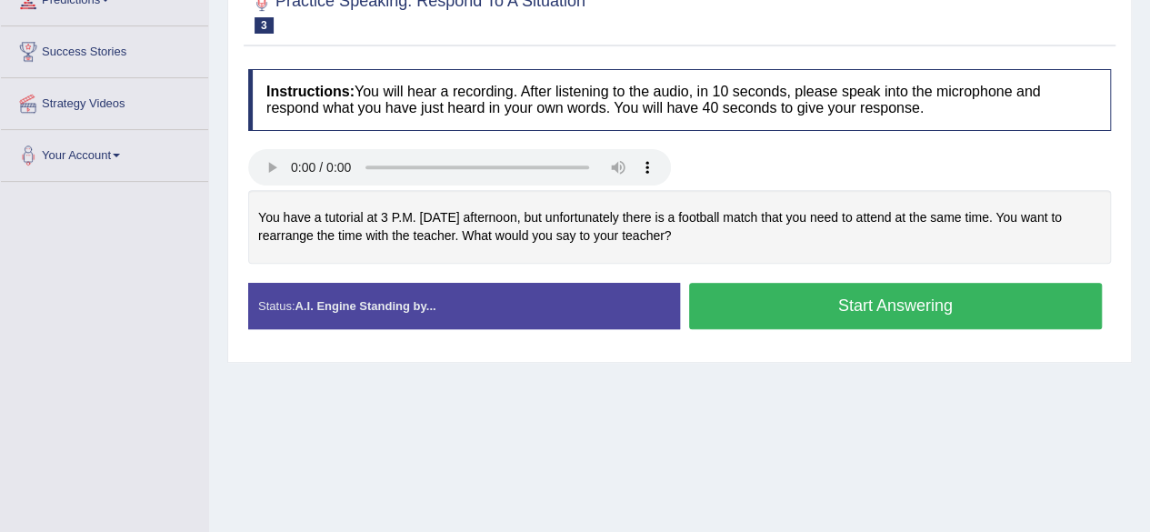
scroll to position [273, 0]
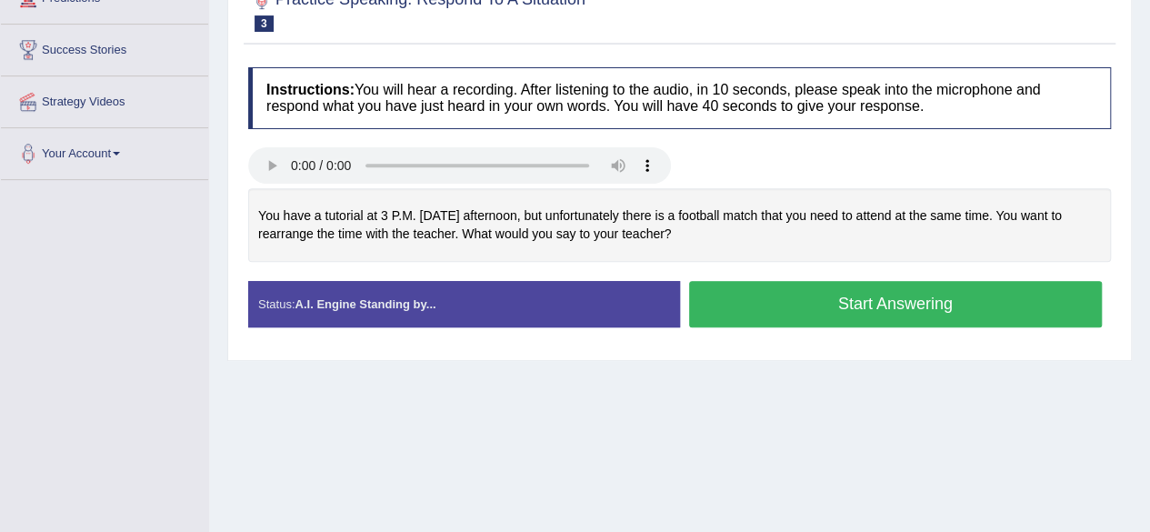
click at [779, 303] on button "Start Answering" at bounding box center [895, 304] width 413 height 46
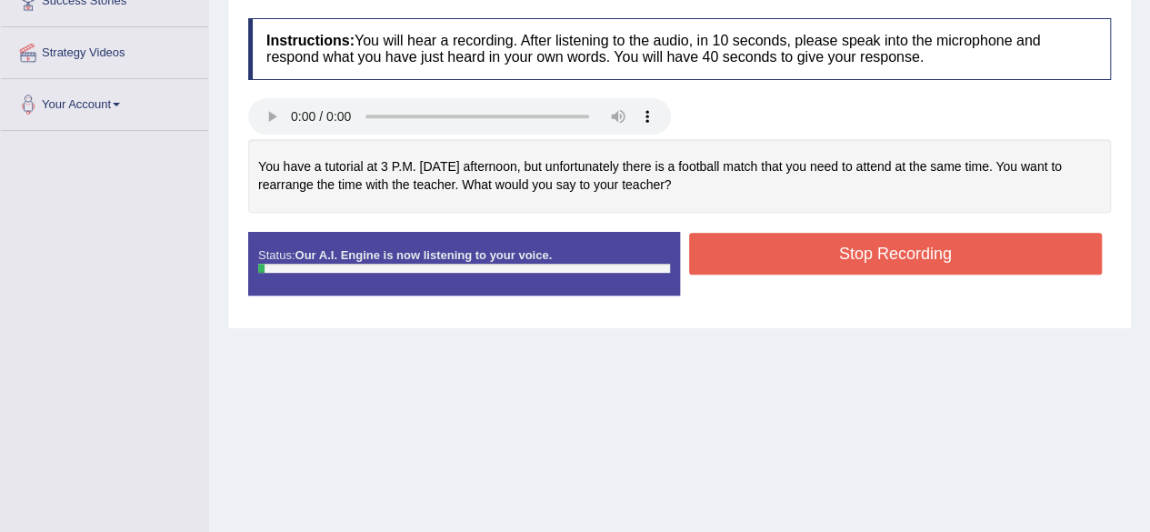
scroll to position [363, 0]
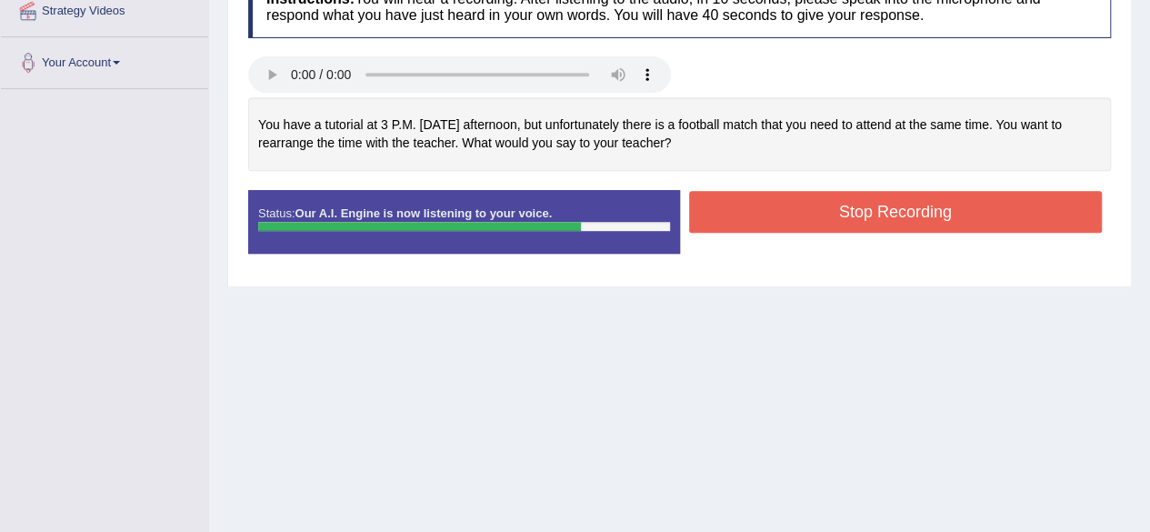
click at [822, 223] on button "Stop Recording" at bounding box center [895, 212] width 413 height 42
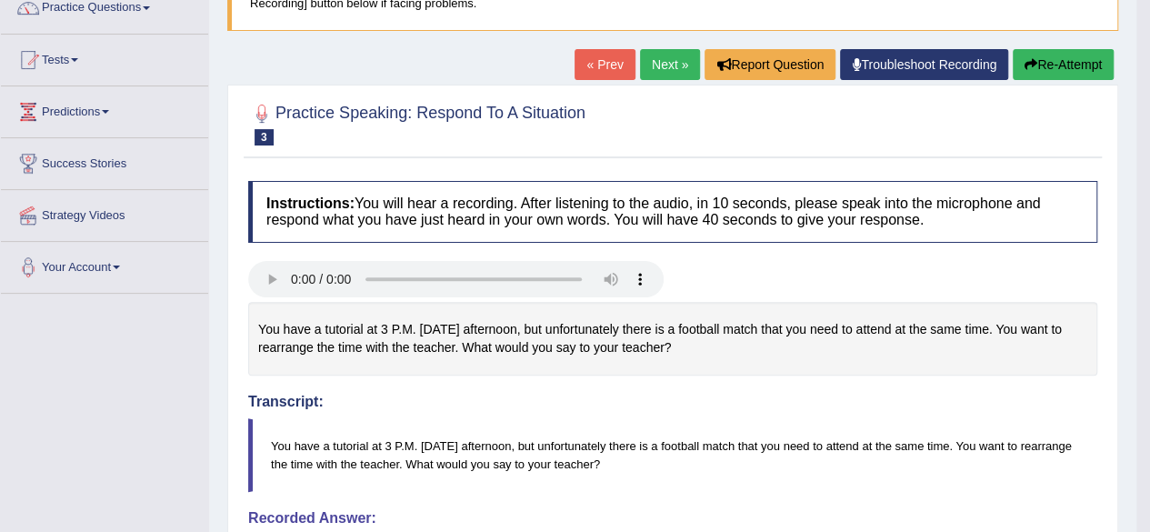
scroll to position [154, 0]
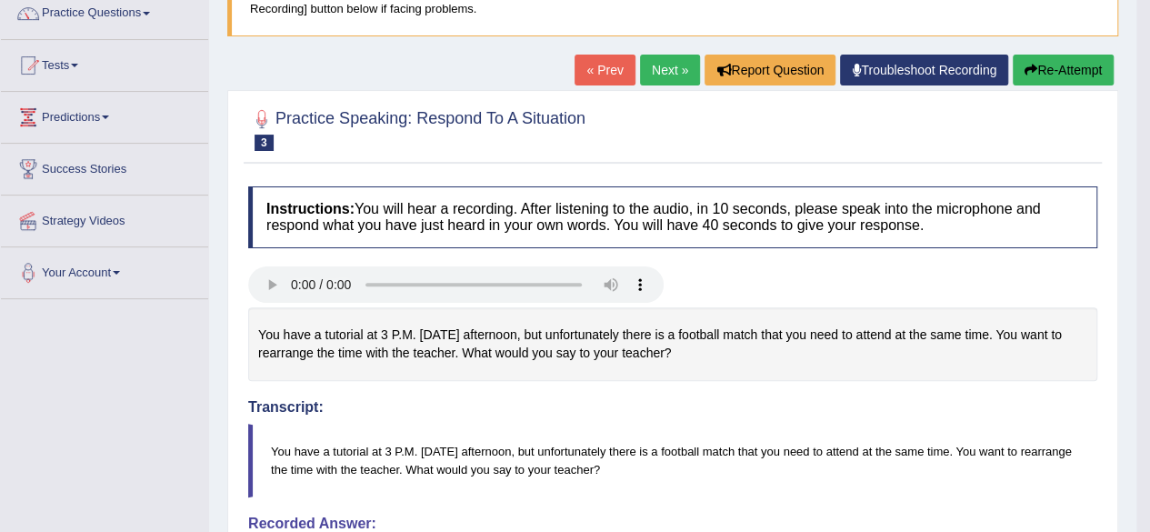
click link "Next »"
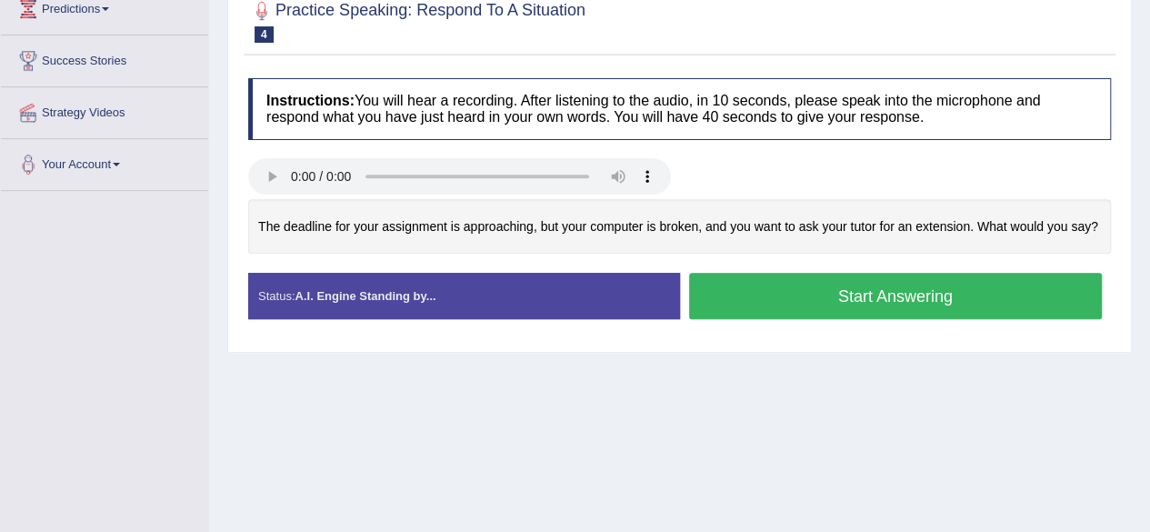
scroll to position [273, 0]
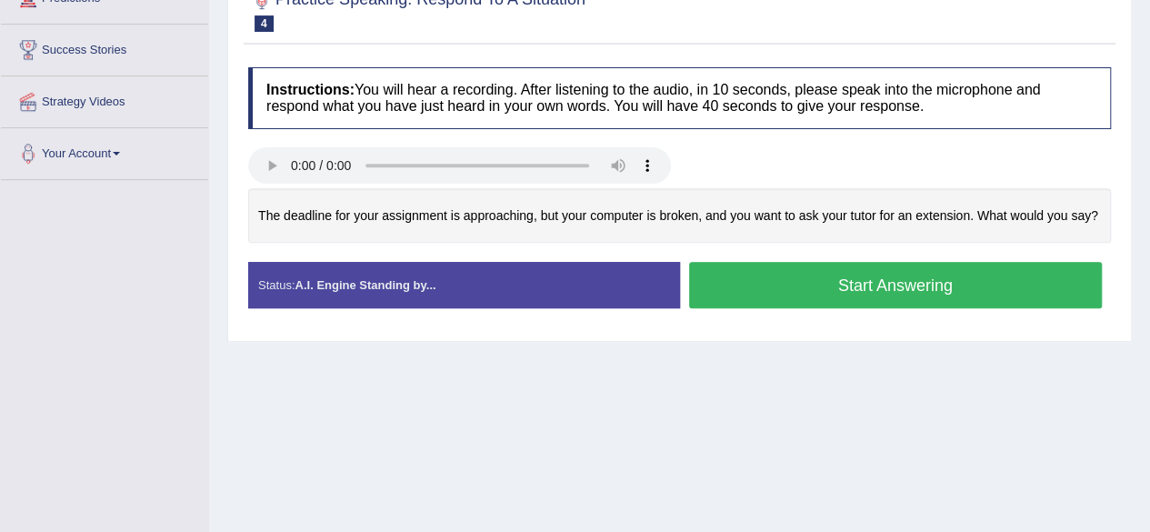
click at [841, 290] on button "Start Answering" at bounding box center [895, 285] width 413 height 46
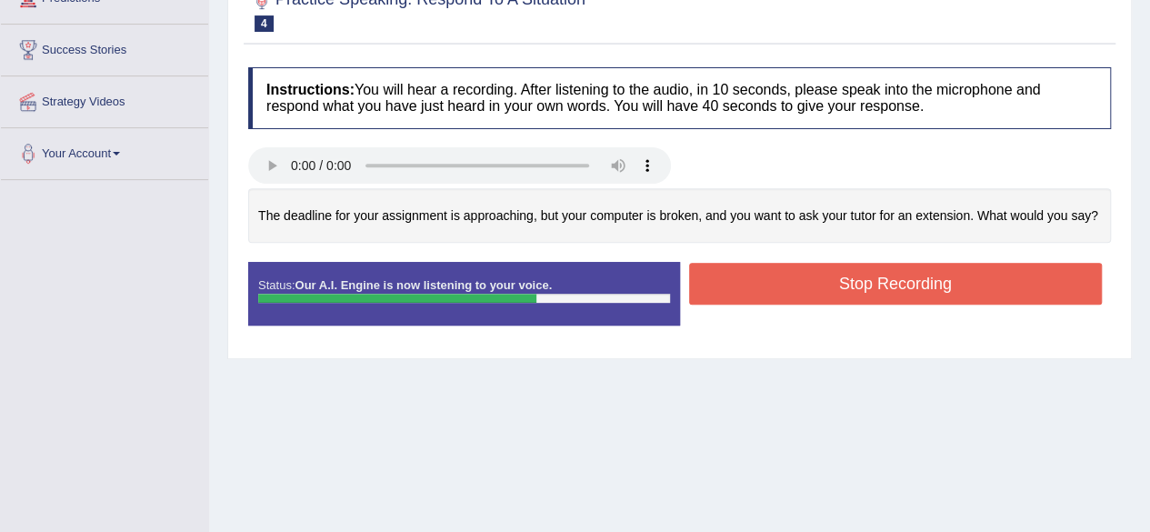
click at [851, 281] on button "Stop Recording" at bounding box center [895, 284] width 413 height 42
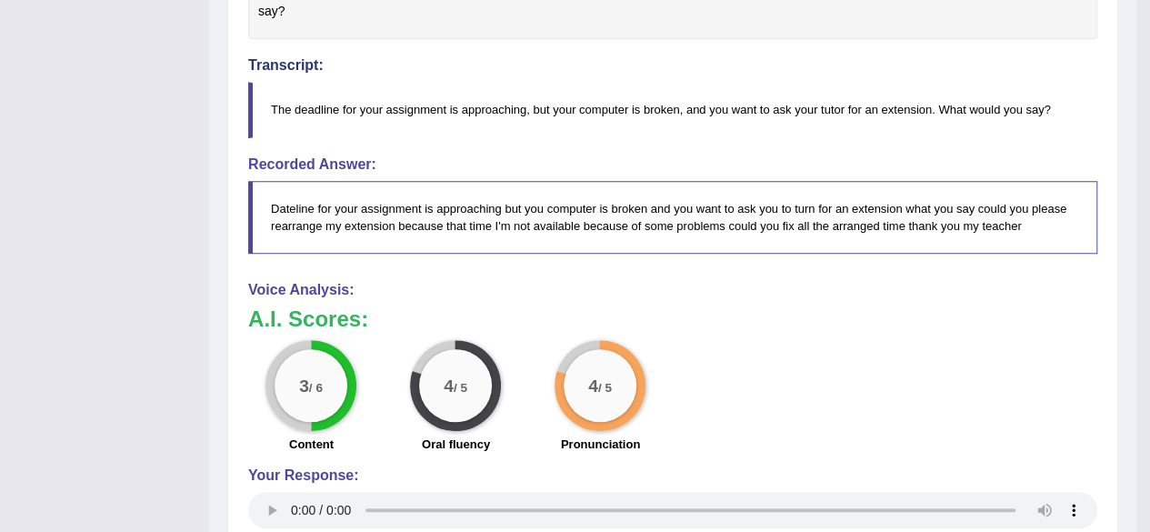
scroll to position [132, 0]
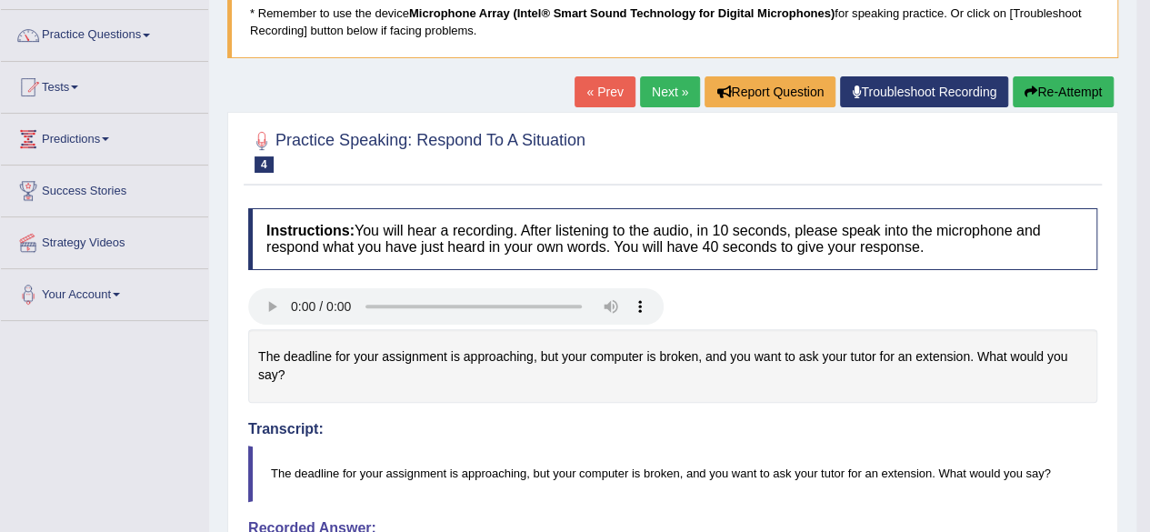
click at [658, 92] on link "Next »" at bounding box center [670, 91] width 60 height 31
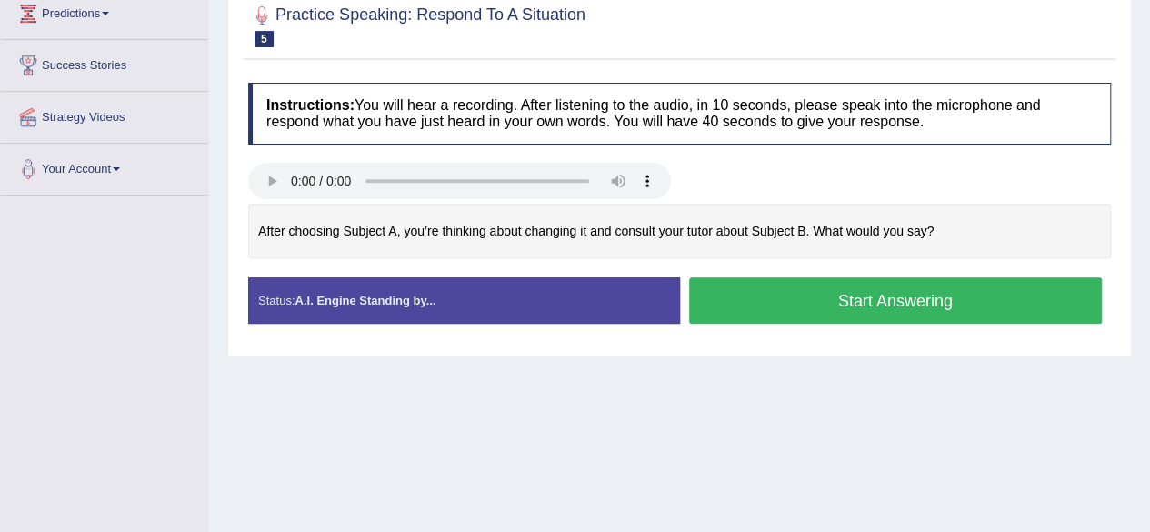
scroll to position [273, 0]
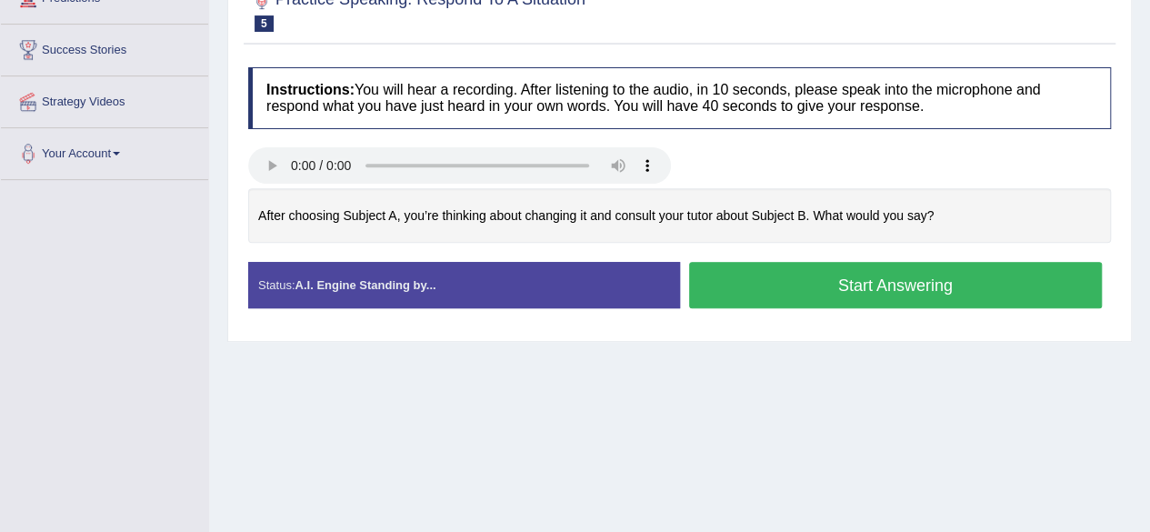
click at [758, 288] on button "Start Answering" at bounding box center [895, 285] width 413 height 46
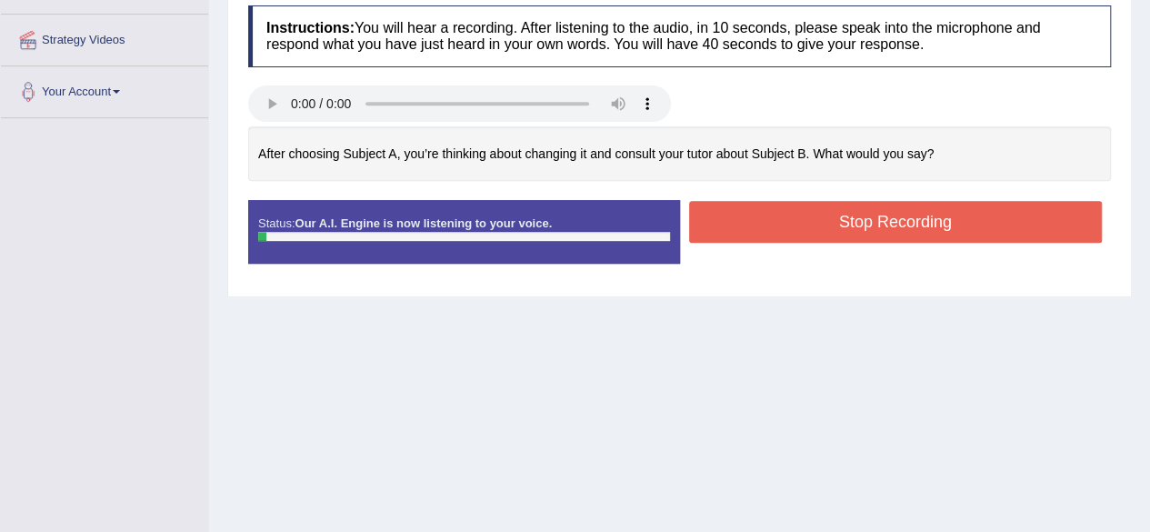
scroll to position [363, 0]
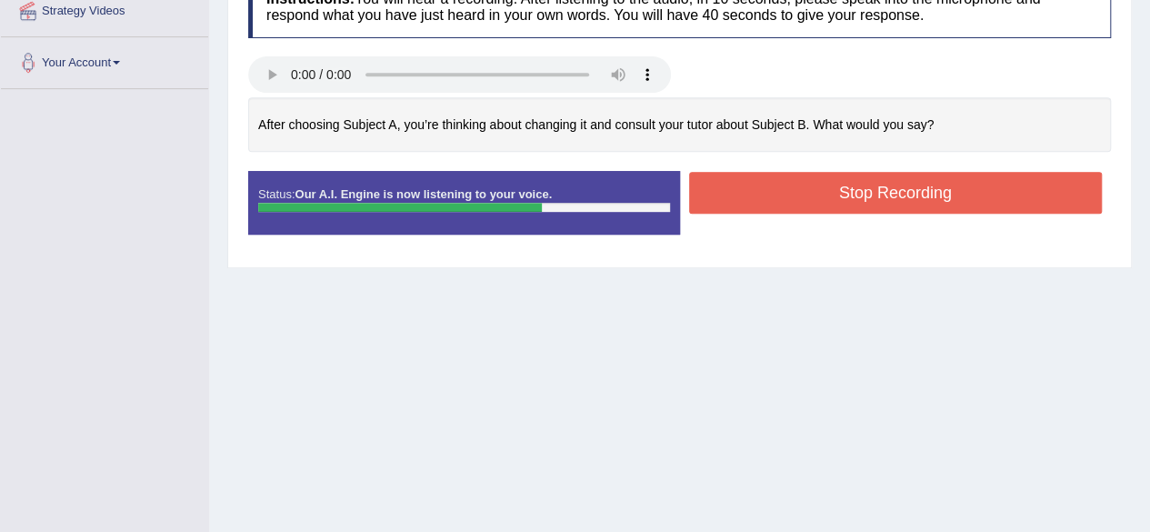
click at [765, 204] on button "Stop Recording" at bounding box center [895, 193] width 413 height 42
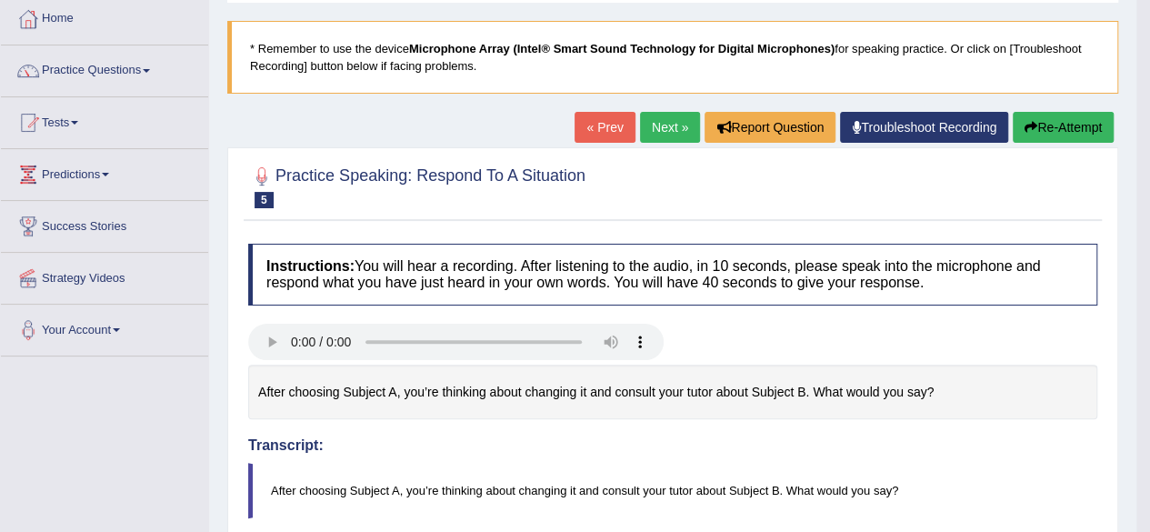
scroll to position [91, 0]
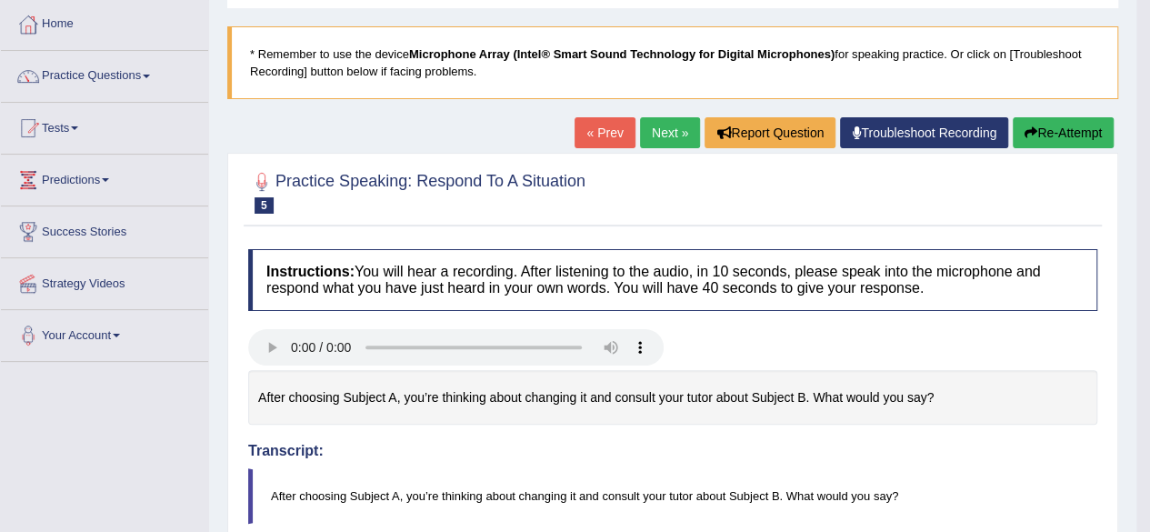
click at [1056, 144] on button "Re-Attempt" at bounding box center [1062, 132] width 101 height 31
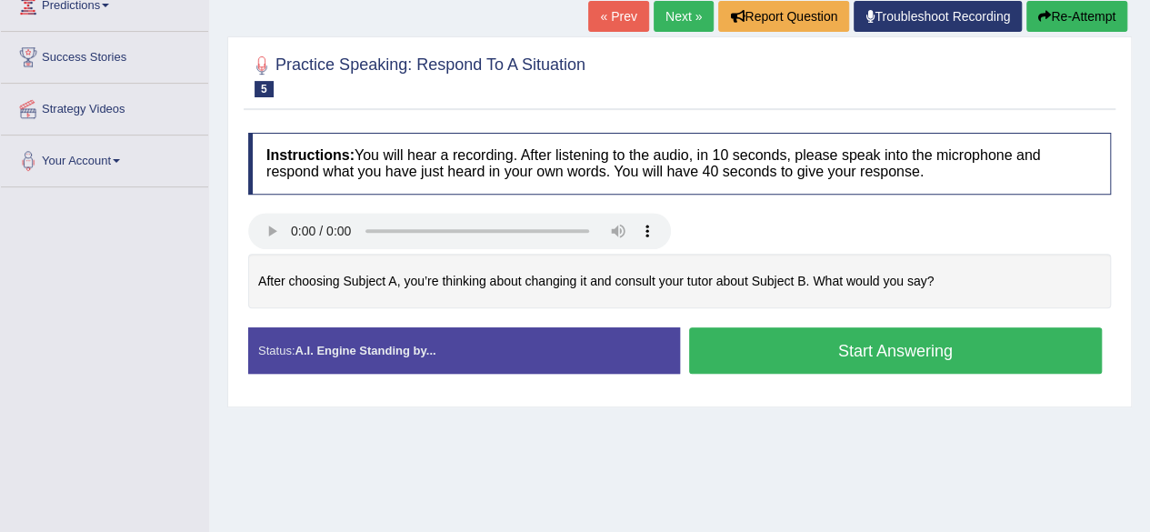
scroll to position [273, 0]
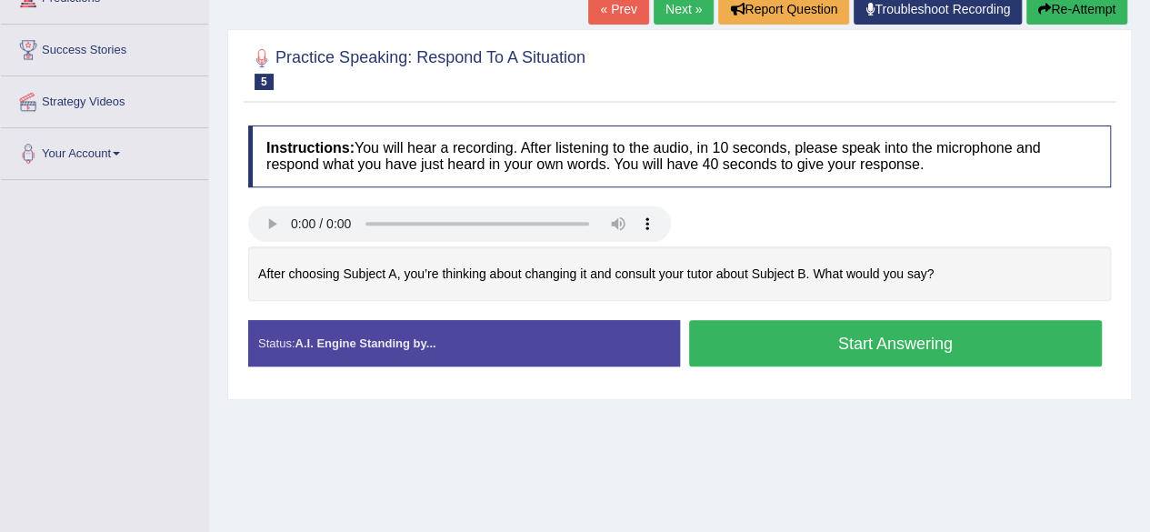
click at [1018, 326] on button "Start Answering" at bounding box center [895, 343] width 413 height 46
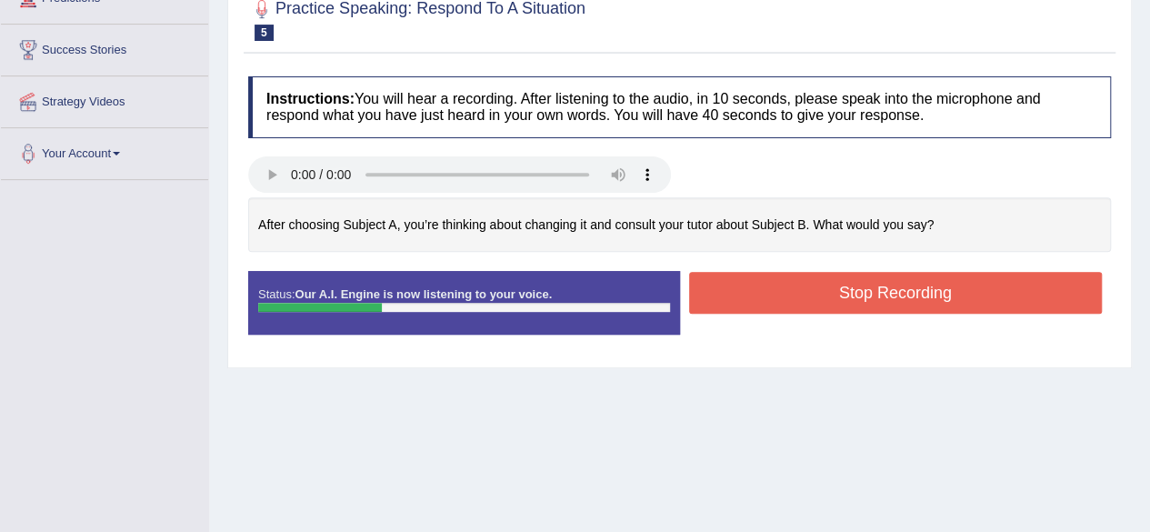
click at [1020, 295] on button "Stop Recording" at bounding box center [895, 293] width 413 height 42
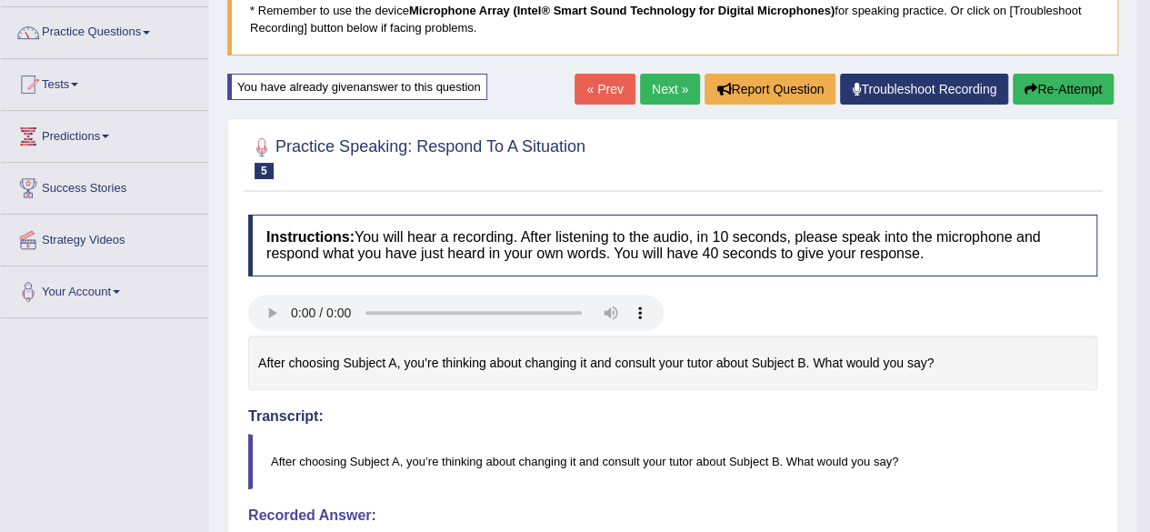
scroll to position [92, 0]
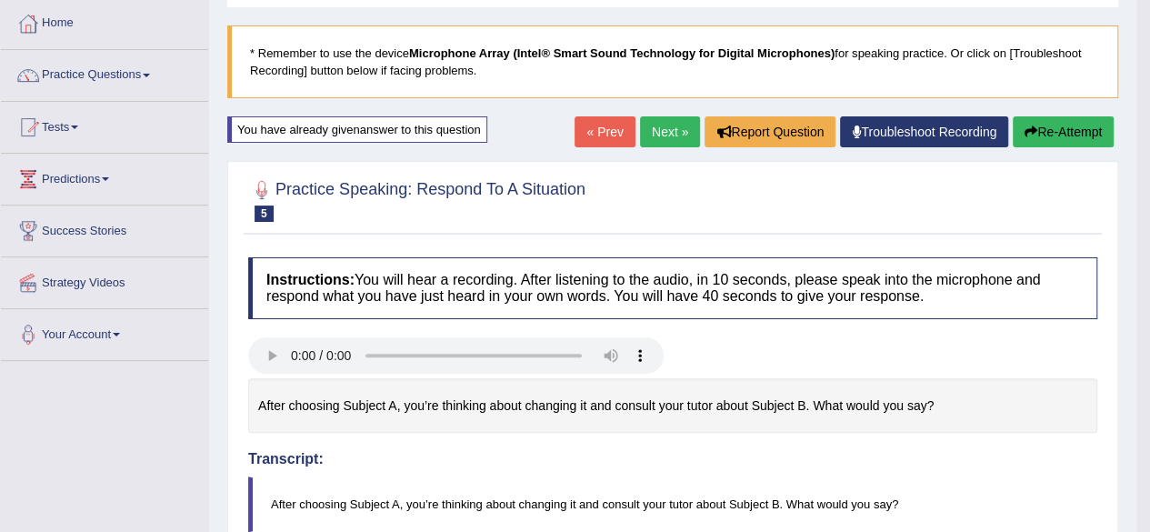
click at [672, 132] on link "Next »" at bounding box center [670, 131] width 60 height 31
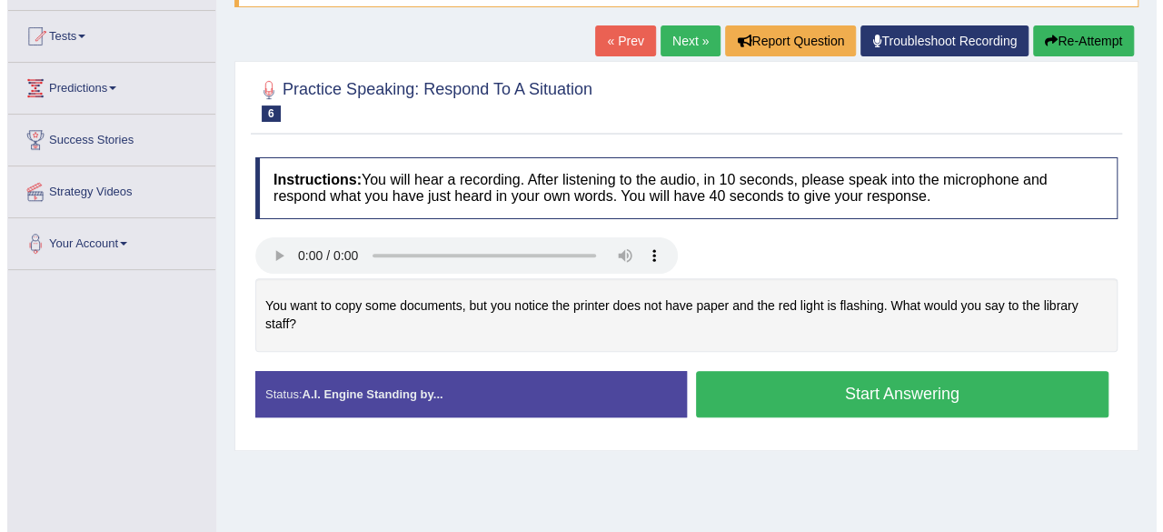
scroll to position [182, 0]
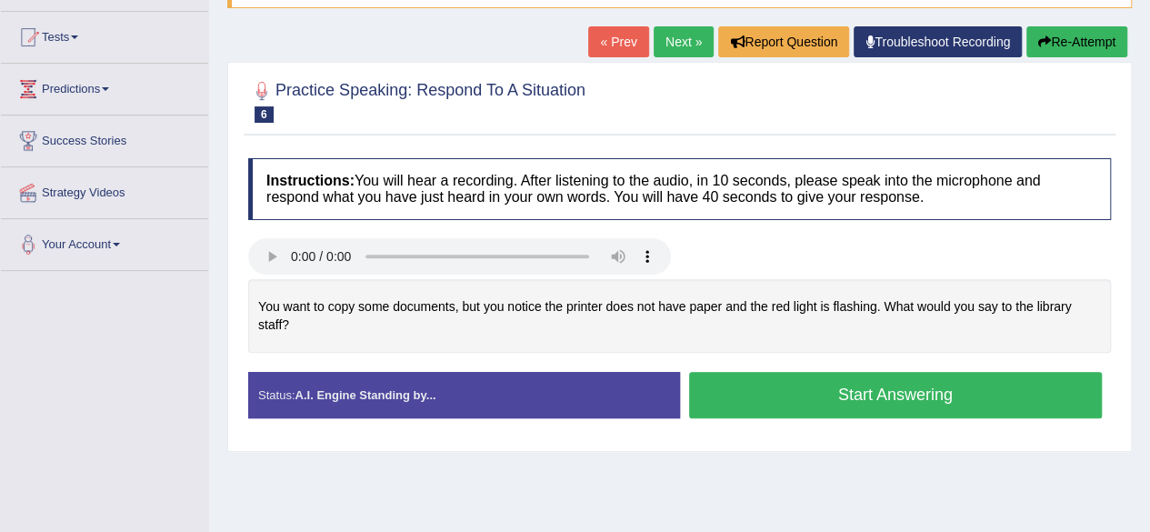
click at [777, 395] on button "Start Answering" at bounding box center [895, 395] width 413 height 46
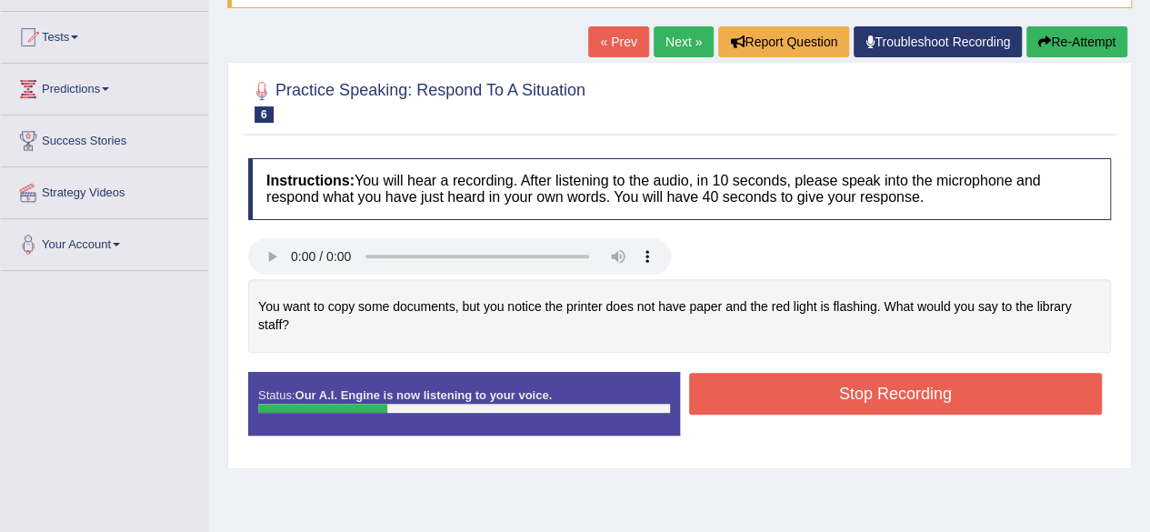
click at [743, 390] on button "Stop Recording" at bounding box center [895, 394] width 413 height 42
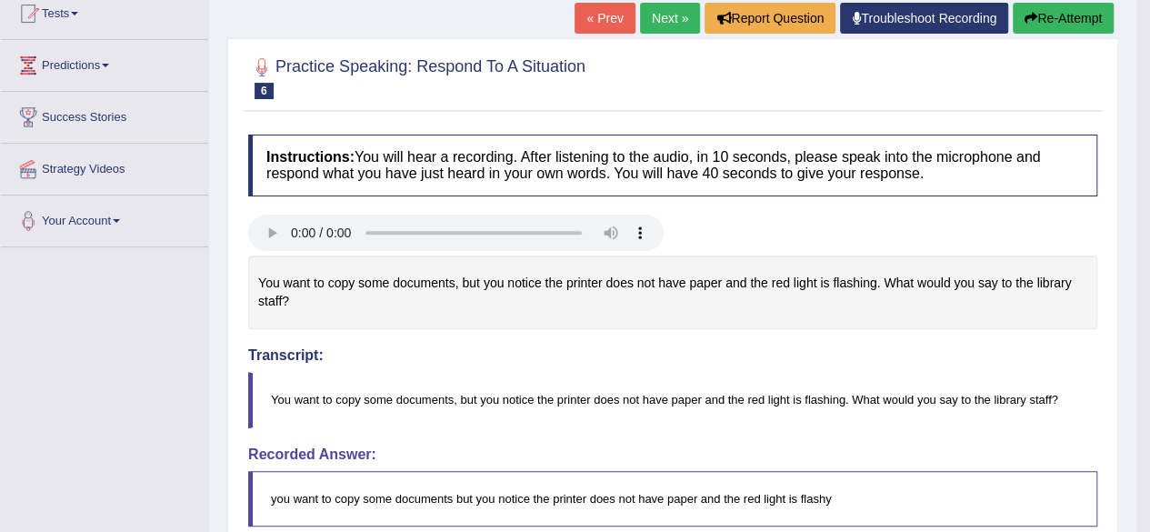
scroll to position [0, 0]
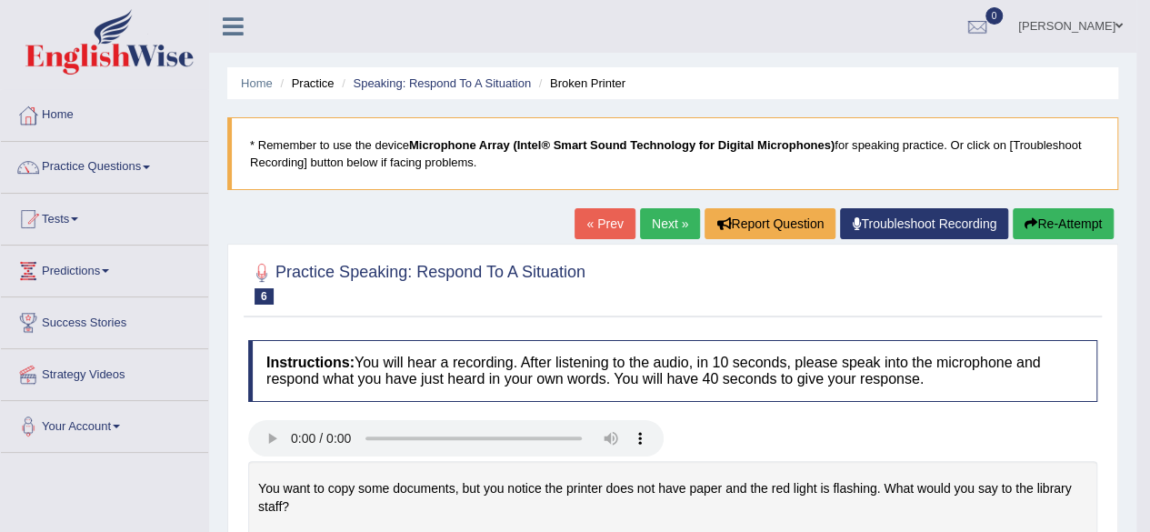
click at [1080, 226] on button "Re-Attempt" at bounding box center [1062, 223] width 101 height 31
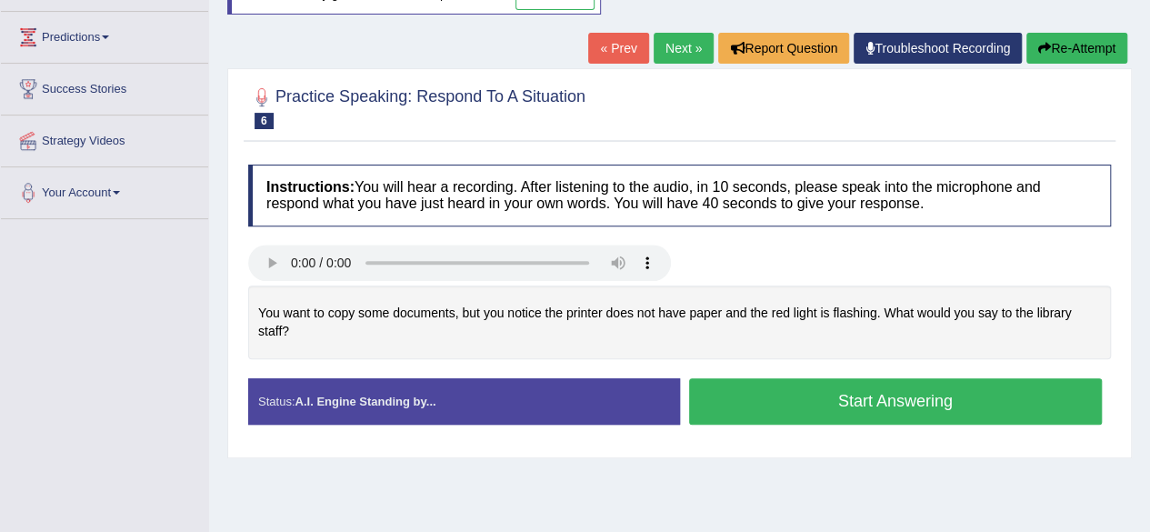
scroll to position [273, 0]
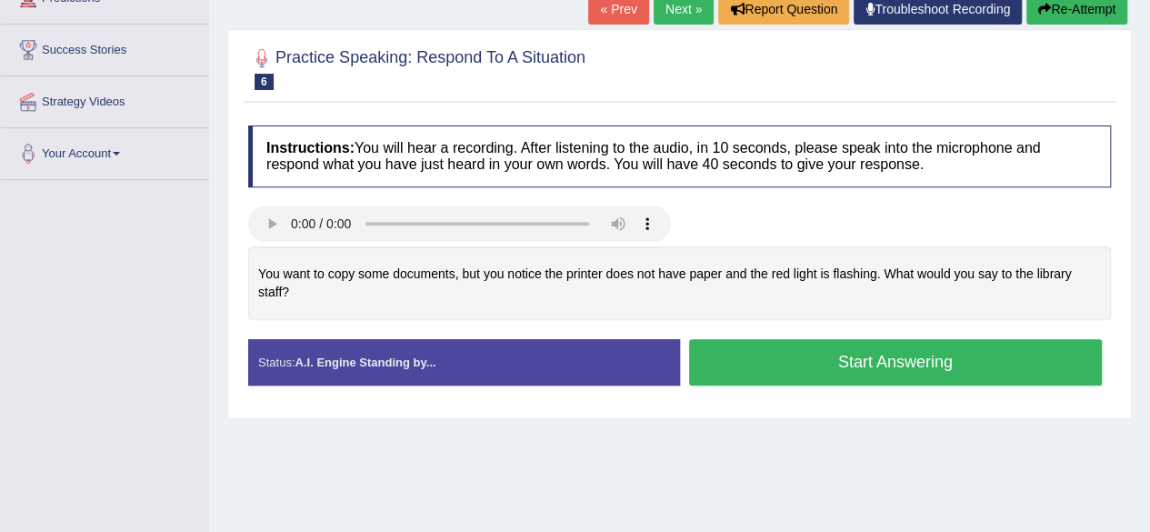
click at [923, 390] on div "Status: A.I. Engine Standing by... Start Answering Stop Recording" at bounding box center [679, 371] width 862 height 65
click at [910, 355] on button "Start Answering" at bounding box center [895, 362] width 413 height 46
click at [910, 355] on div "Instructions: You will hear a recording. After listening to the audio, in 10 se…" at bounding box center [679, 262] width 871 height 293
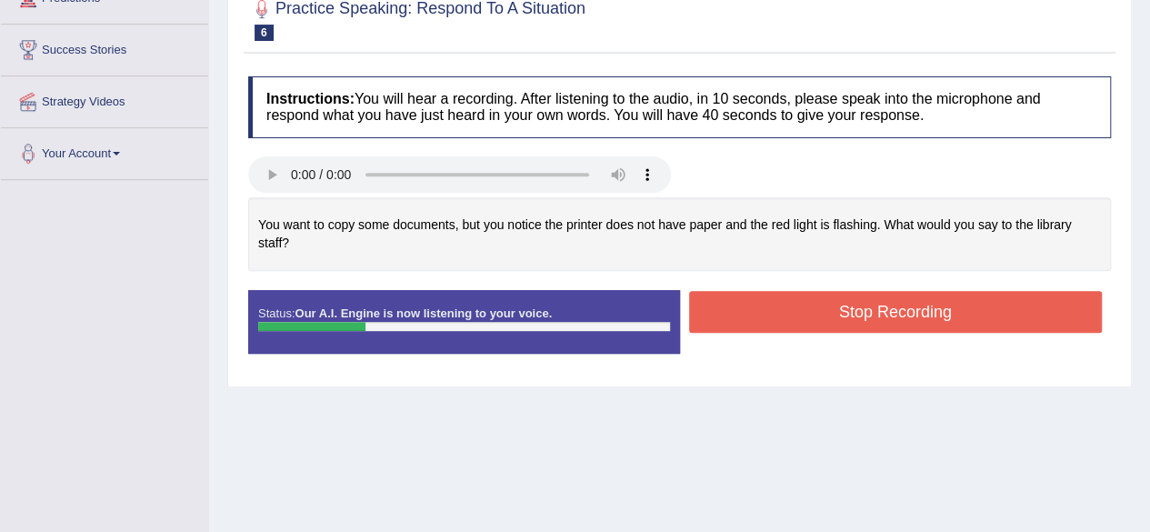
click at [906, 321] on button "Stop Recording" at bounding box center [895, 312] width 413 height 42
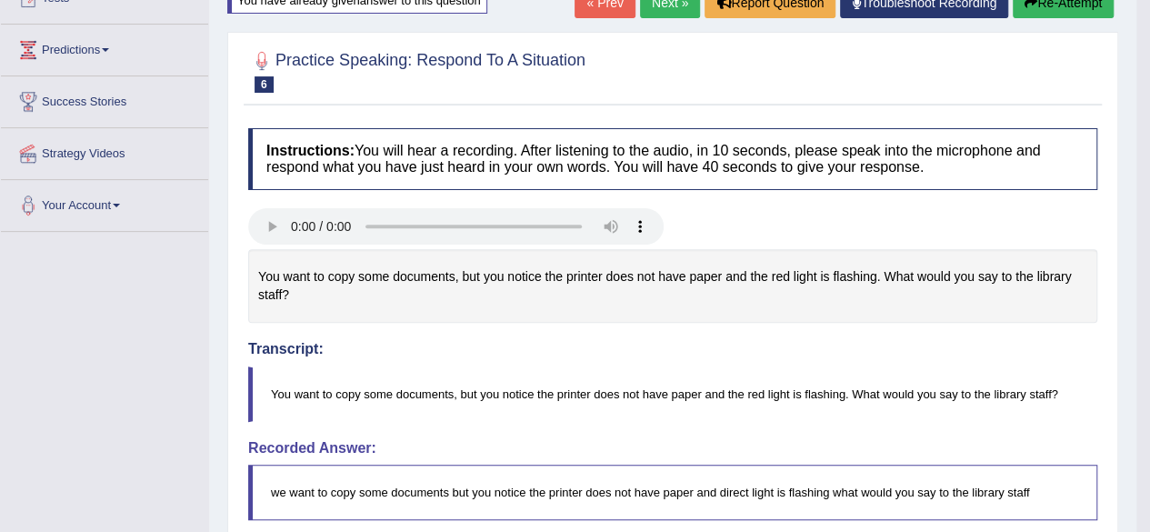
scroll to position [182, 0]
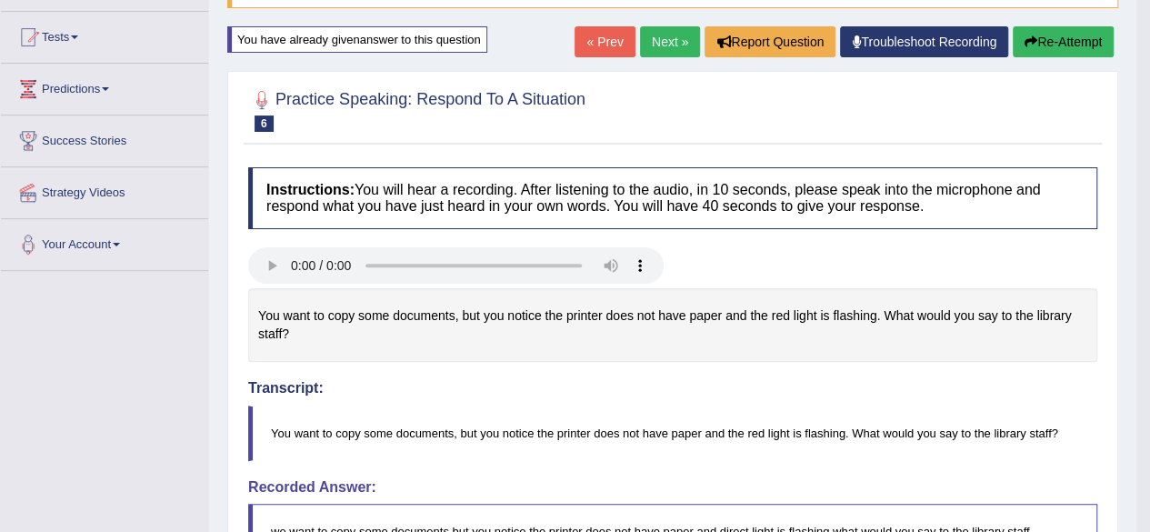
click at [665, 39] on link "Next »" at bounding box center [670, 41] width 60 height 31
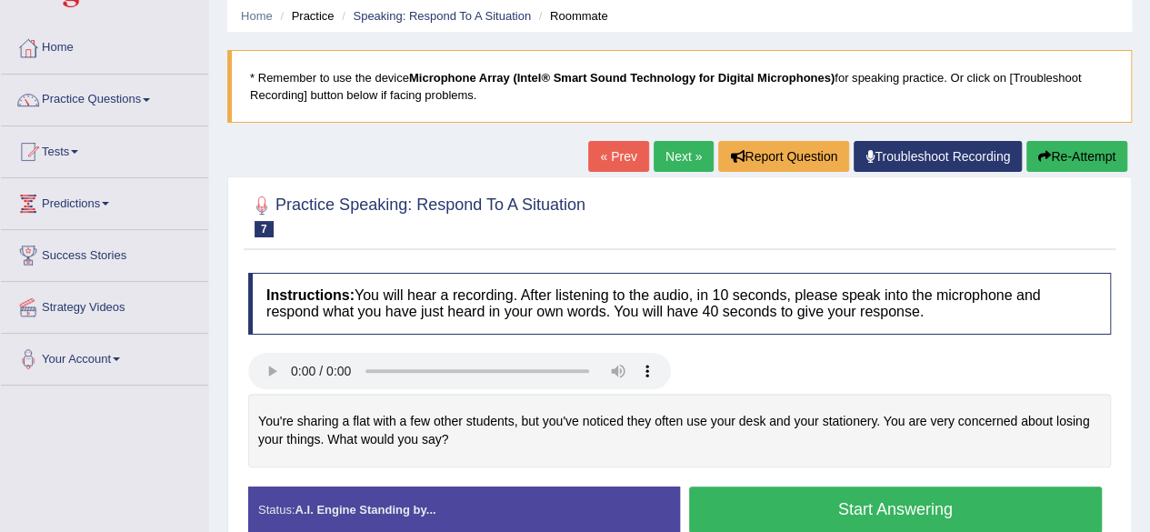
scroll to position [182, 0]
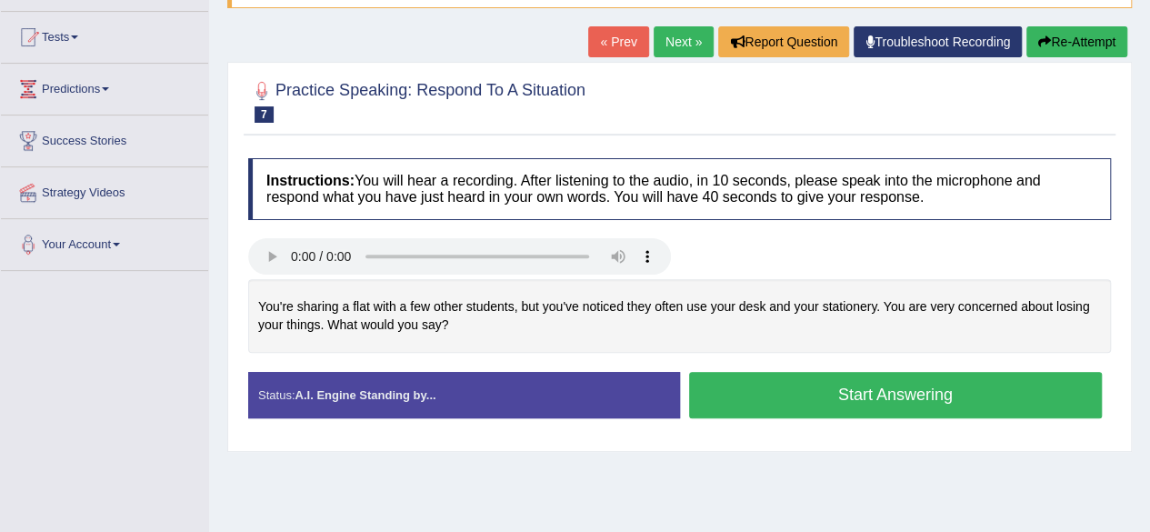
click at [804, 403] on button "Start Answering" at bounding box center [895, 395] width 413 height 46
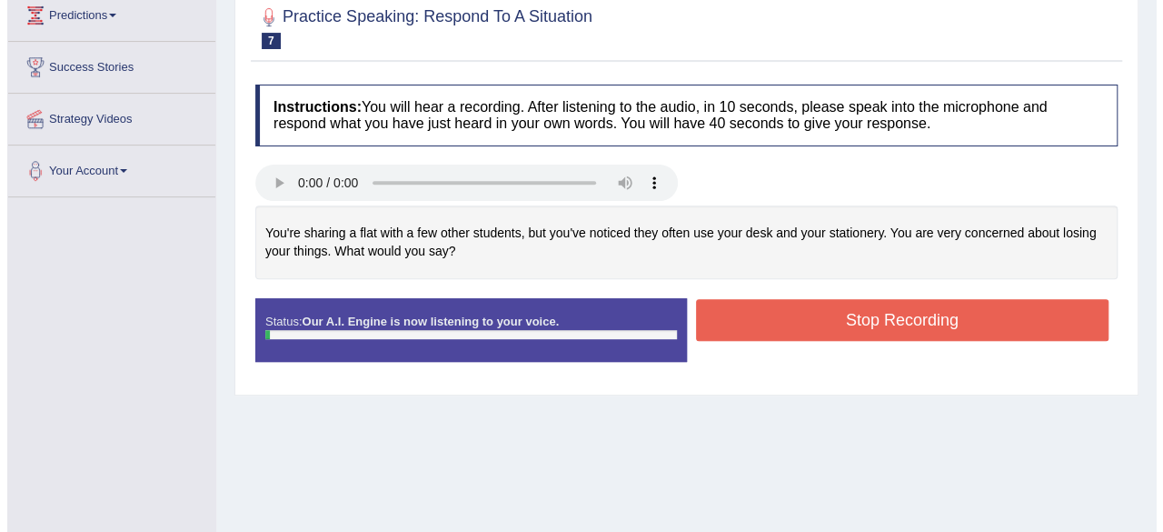
scroll to position [273, 0]
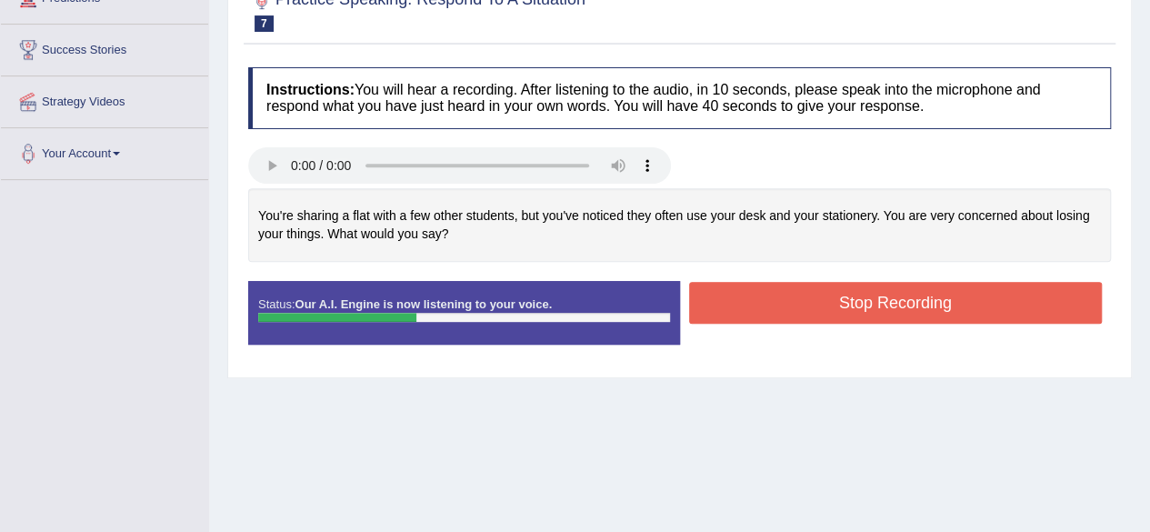
click at [862, 292] on button "Stop Recording" at bounding box center [895, 303] width 413 height 42
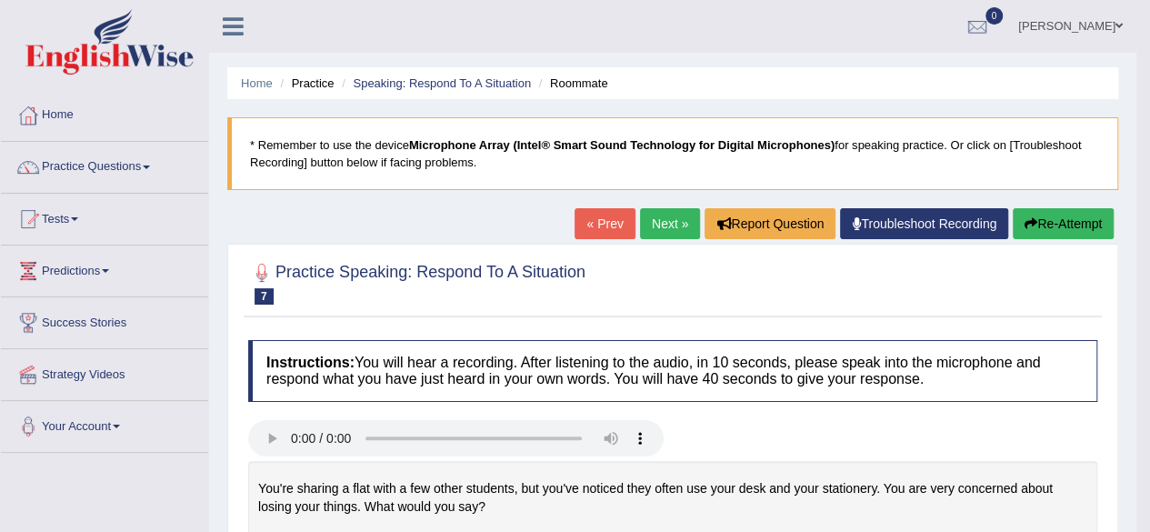
scroll to position [0, 0]
click at [1036, 228] on button "Re-Attempt" at bounding box center [1062, 223] width 101 height 31
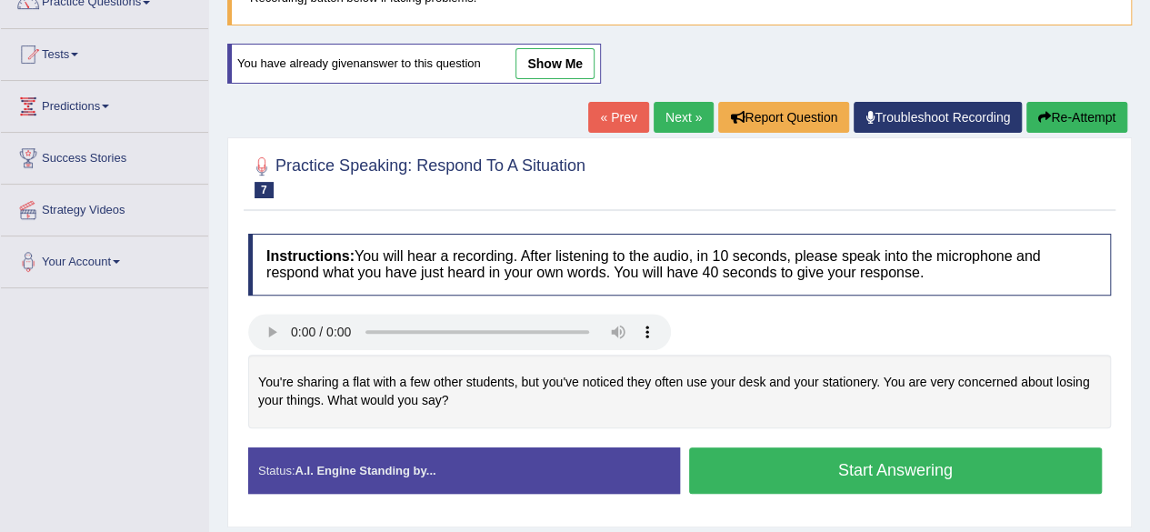
scroll to position [182, 0]
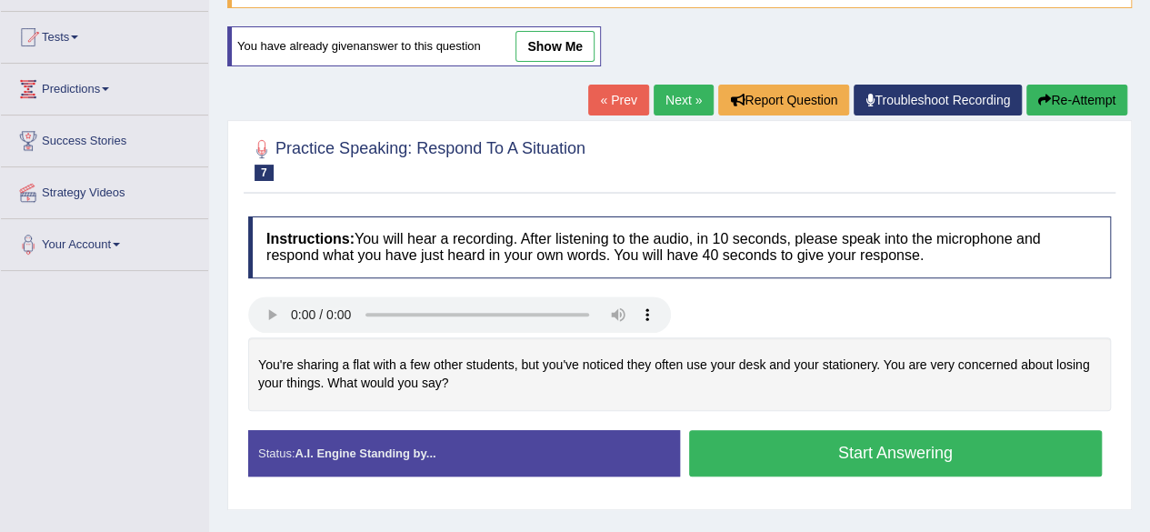
click at [796, 448] on button "Start Answering" at bounding box center [895, 453] width 413 height 46
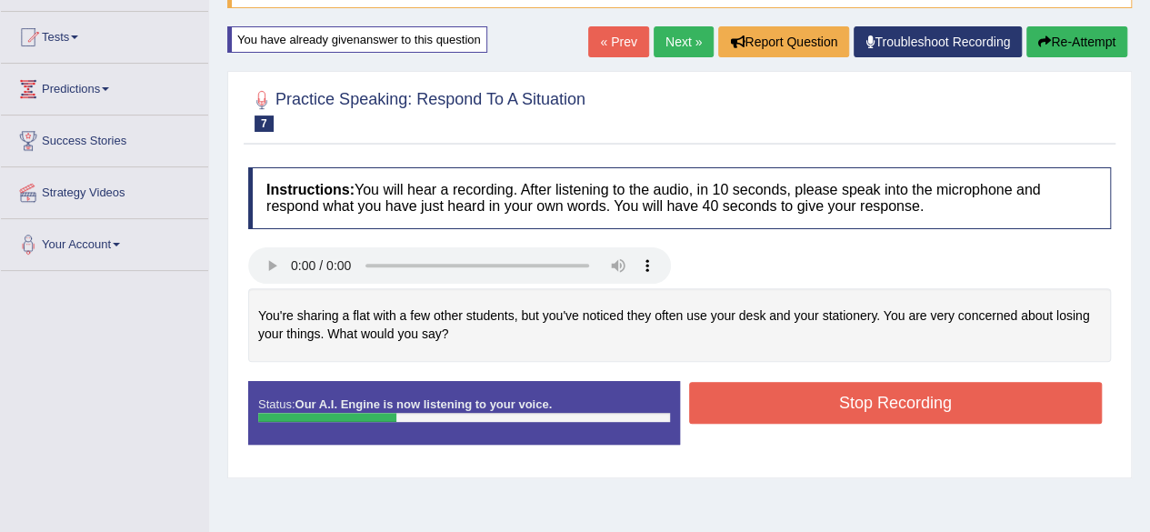
click at [786, 405] on button "Stop Recording" at bounding box center [895, 403] width 413 height 42
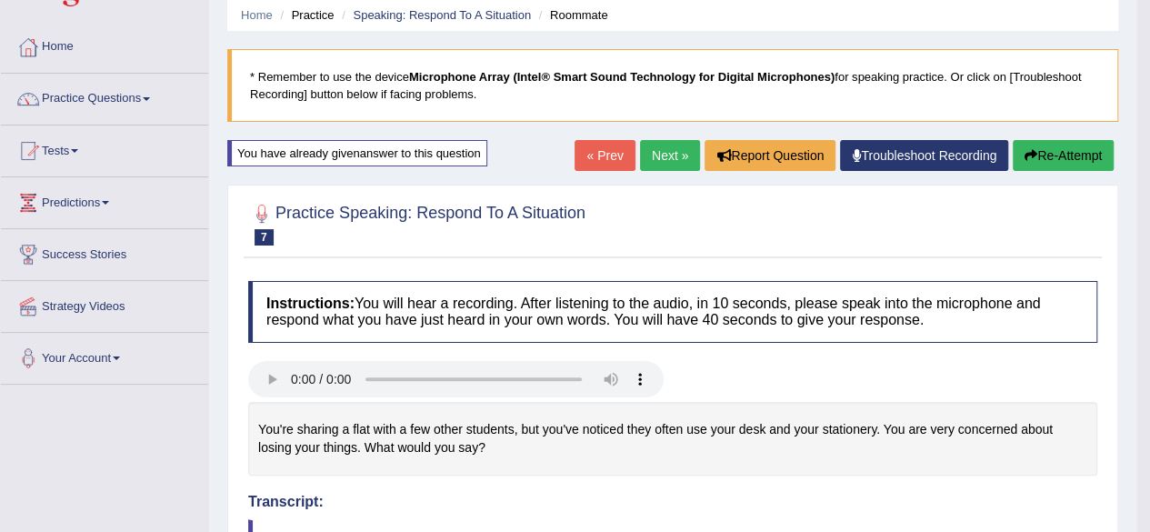
scroll to position [0, 0]
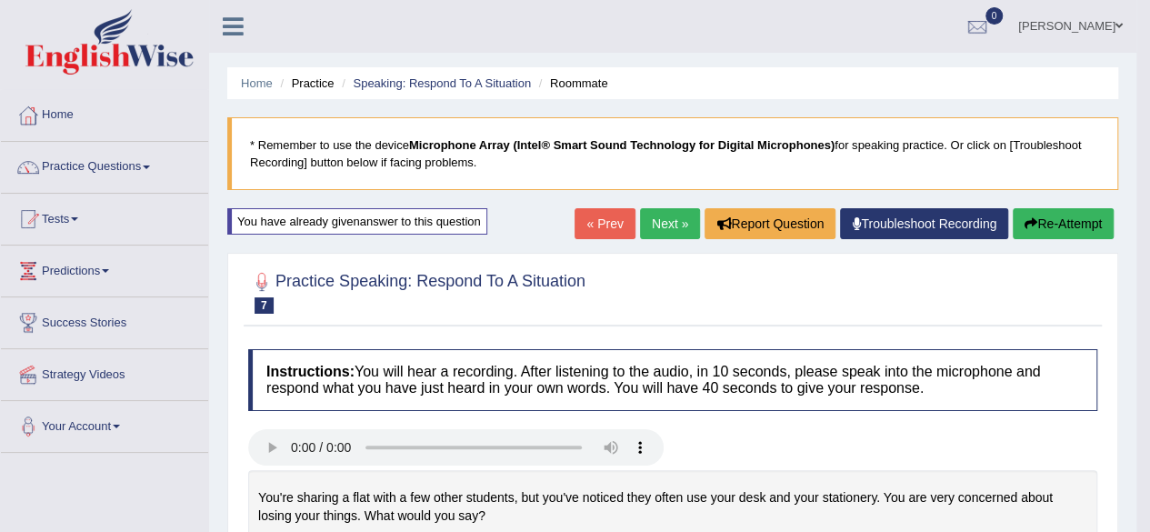
click at [648, 225] on link "Next »" at bounding box center [670, 223] width 60 height 31
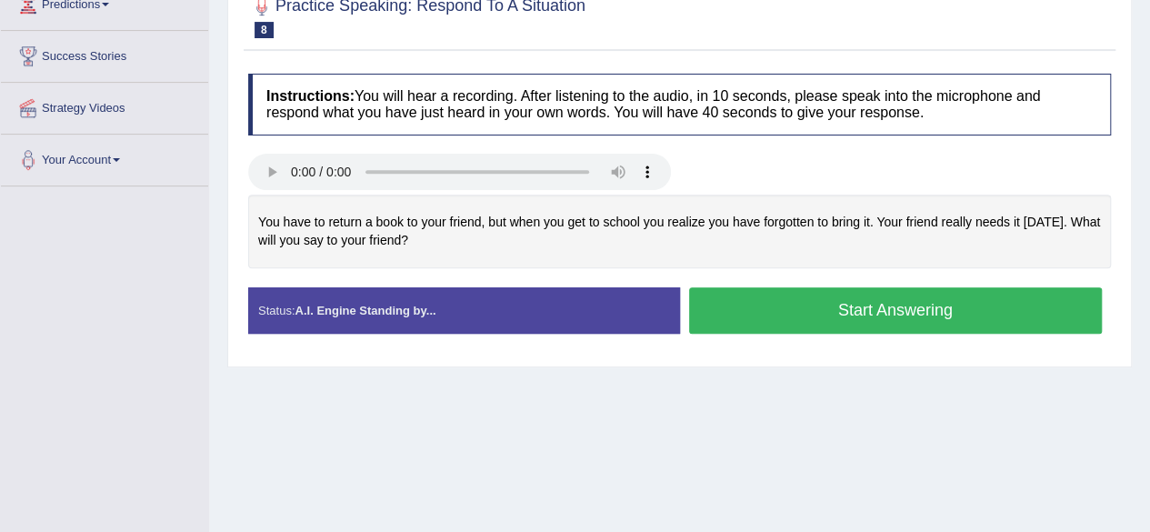
scroll to position [273, 0]
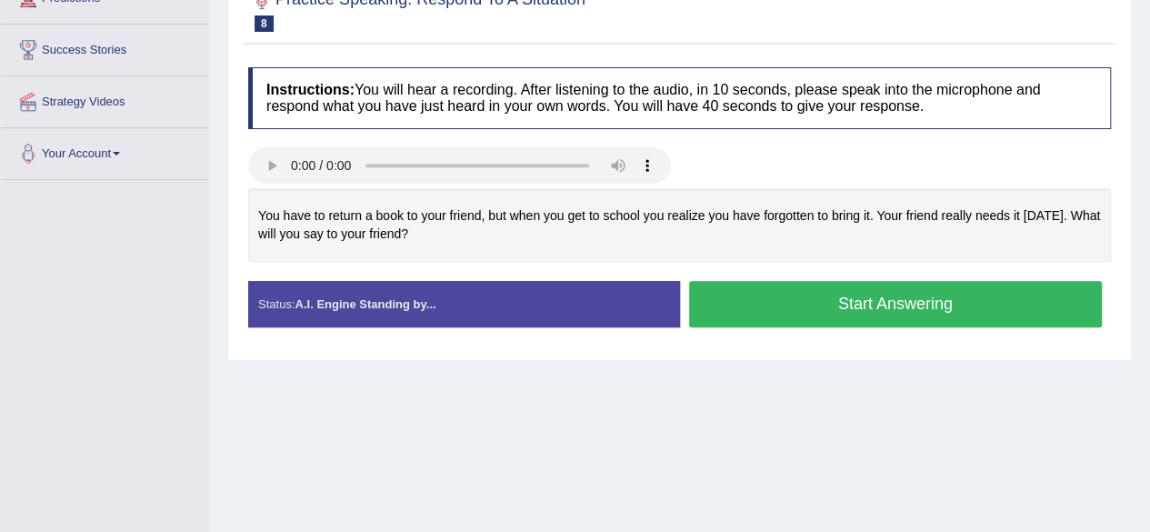
click at [734, 315] on button "Start Answering" at bounding box center [895, 304] width 413 height 46
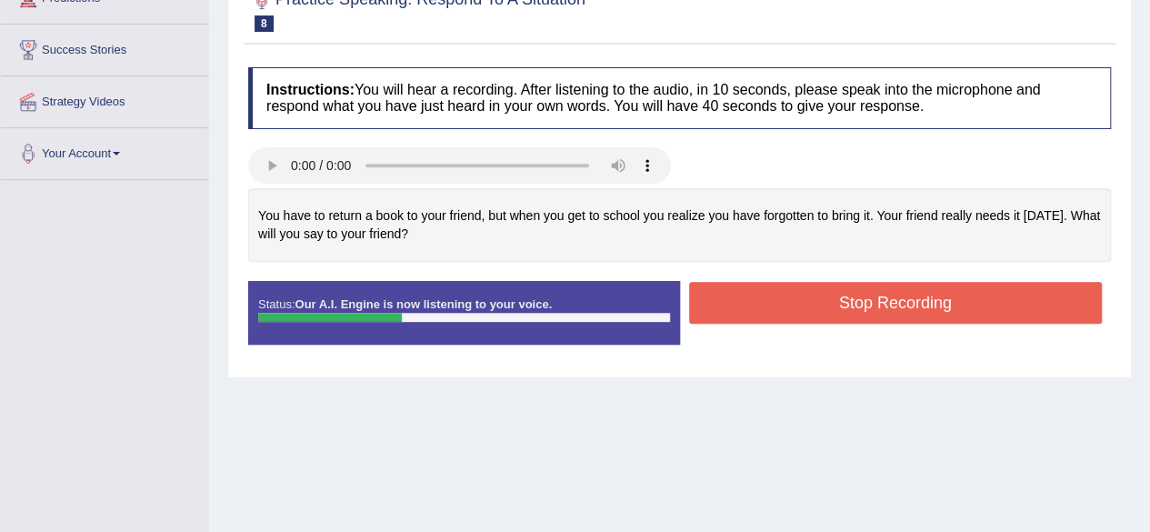
click at [742, 304] on button "Stop Recording" at bounding box center [895, 303] width 413 height 42
click at [742, 304] on div "Status: Our A.I. Engine is now listening to your voice. Start Answering Stop Re…" at bounding box center [679, 322] width 862 height 82
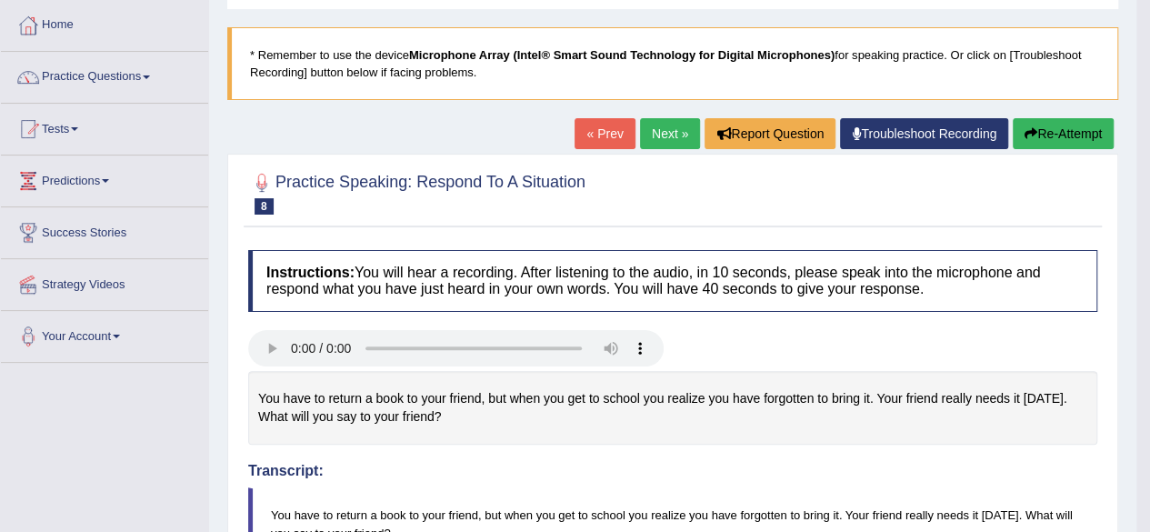
scroll to position [0, 0]
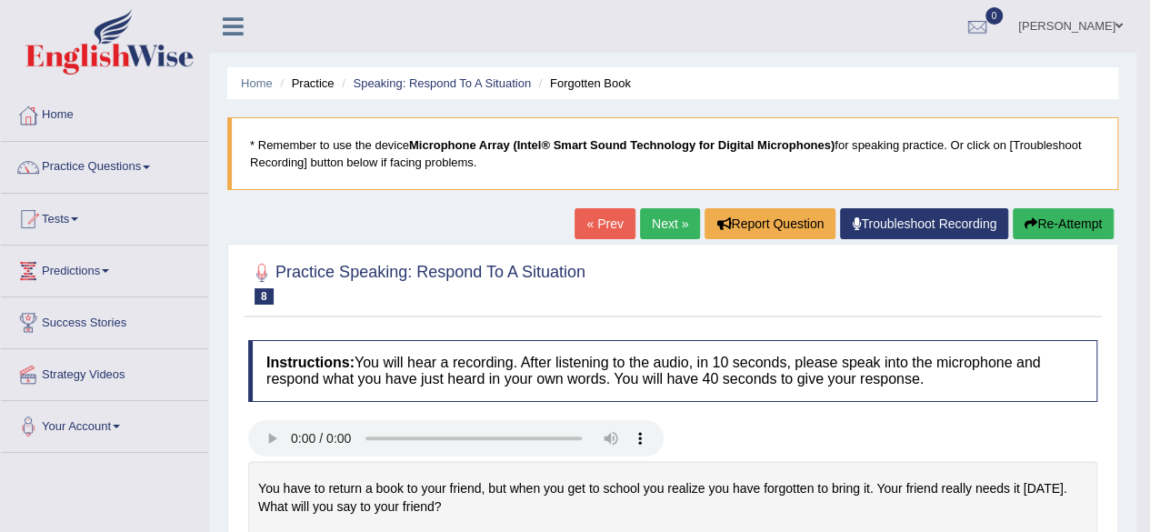
click at [679, 231] on link "Next »" at bounding box center [670, 223] width 60 height 31
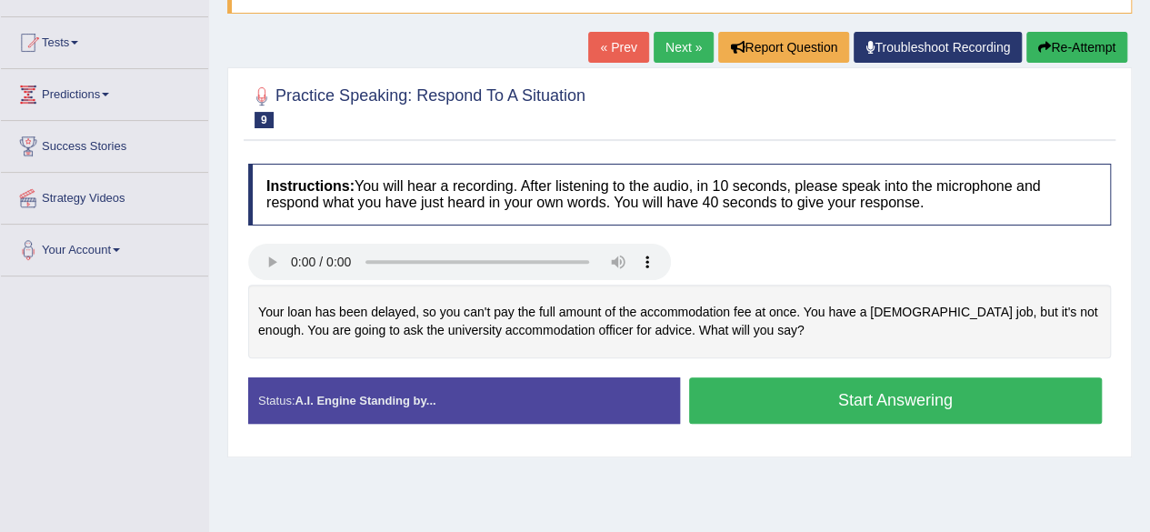
scroll to position [182, 0]
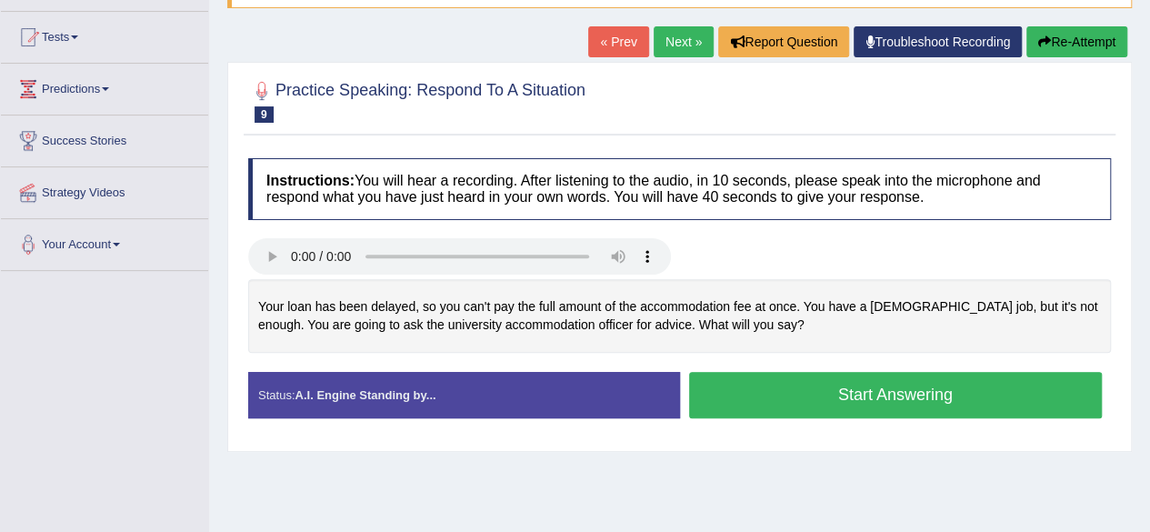
click at [797, 410] on button "Start Answering" at bounding box center [895, 395] width 413 height 46
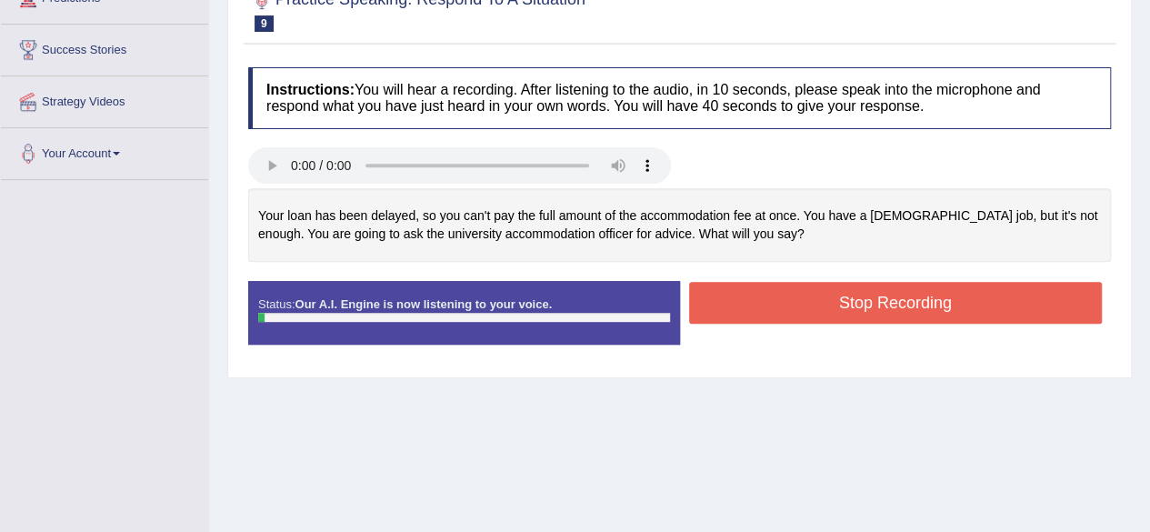
scroll to position [363, 0]
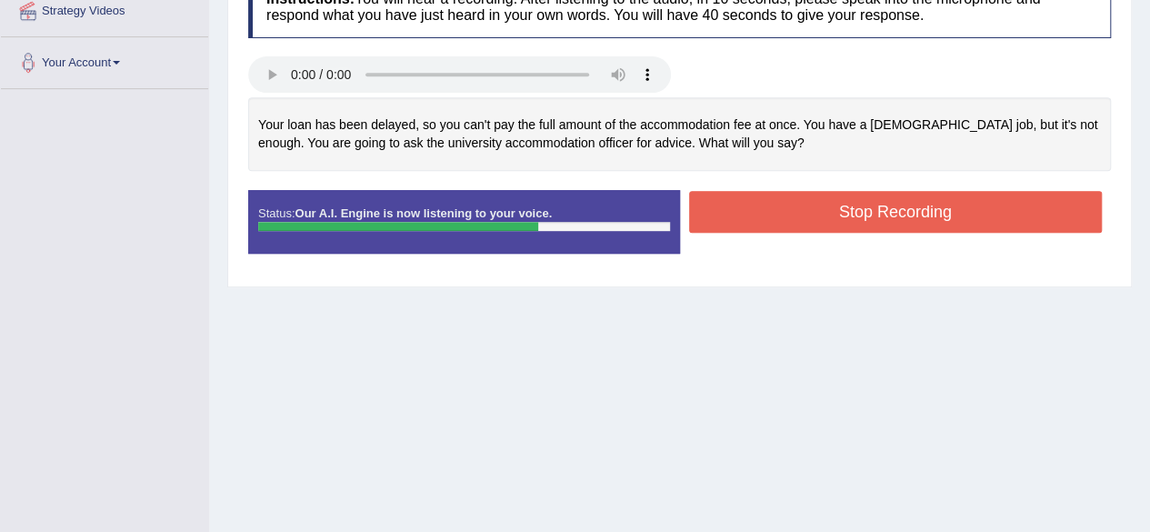
click at [759, 224] on button "Stop Recording" at bounding box center [895, 212] width 413 height 42
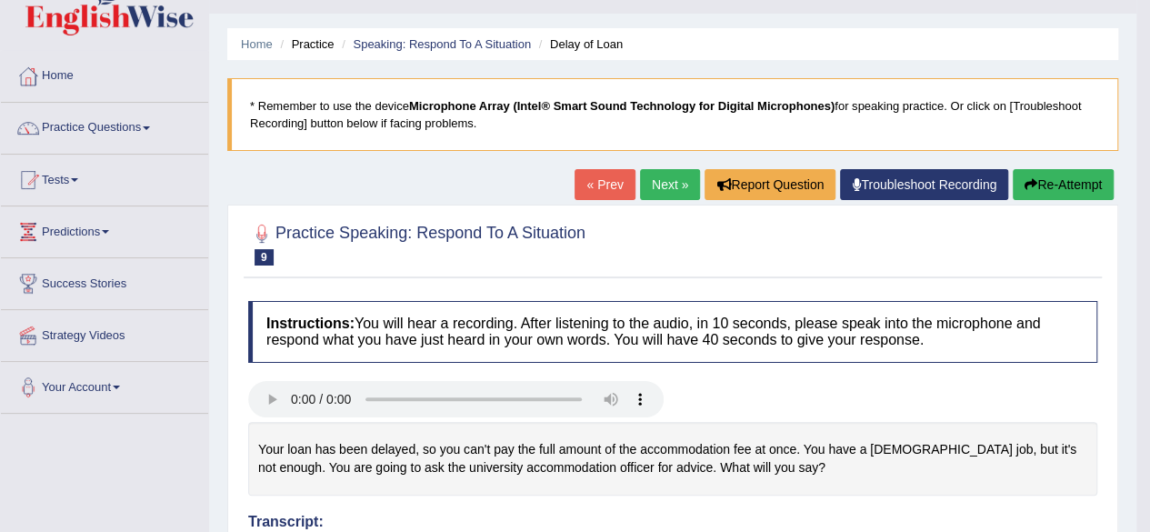
scroll to position [0, 0]
